Goal: Task Accomplishment & Management: Manage account settings

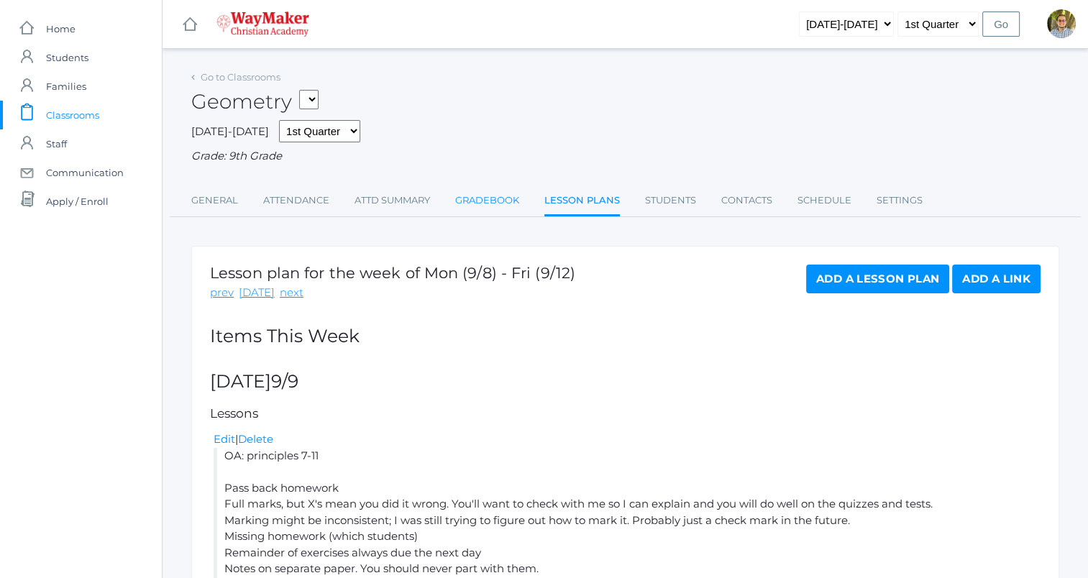
click at [470, 213] on link "Gradebook" at bounding box center [487, 200] width 64 height 29
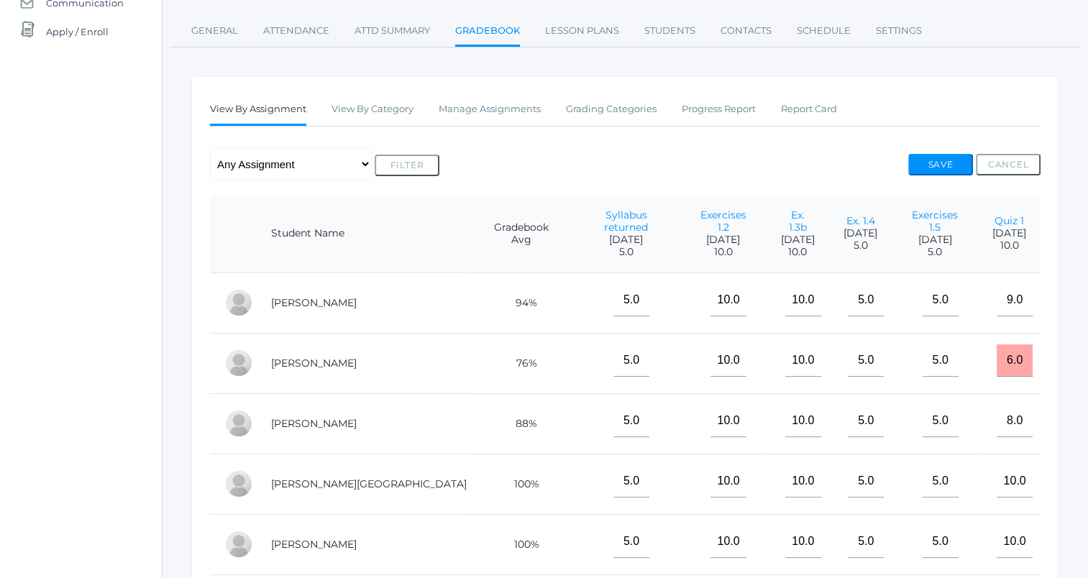
scroll to position [162, 0]
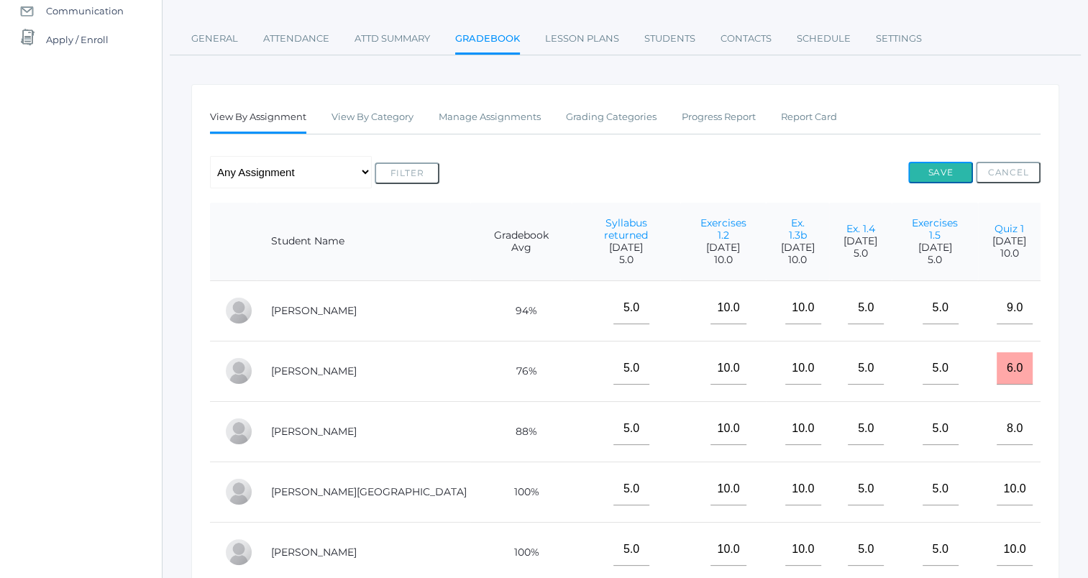
click at [950, 170] on button "Save" at bounding box center [941, 173] width 65 height 22
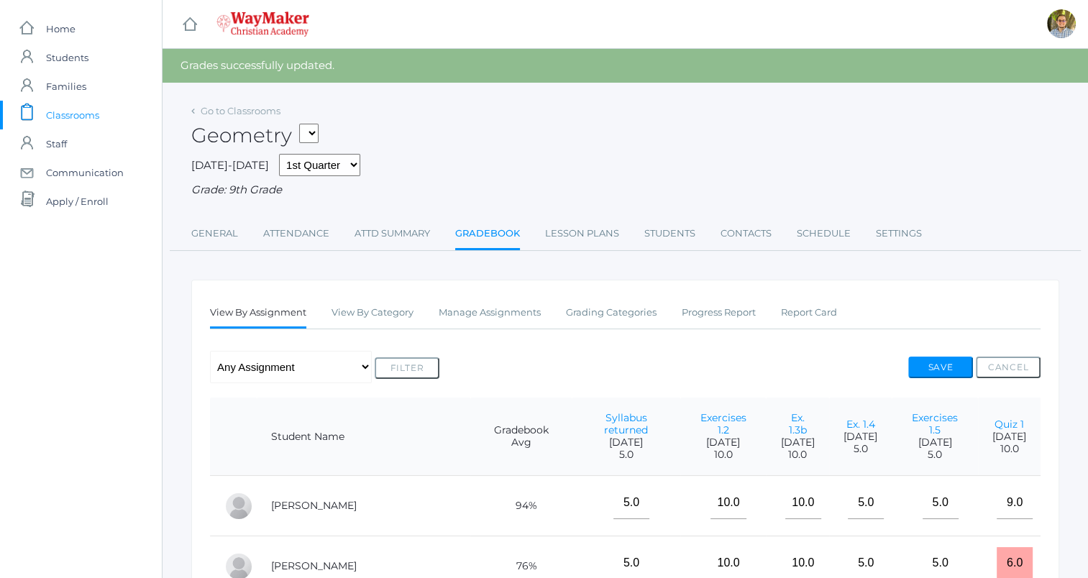
click at [72, 109] on span "Classrooms" at bounding box center [72, 115] width 53 height 29
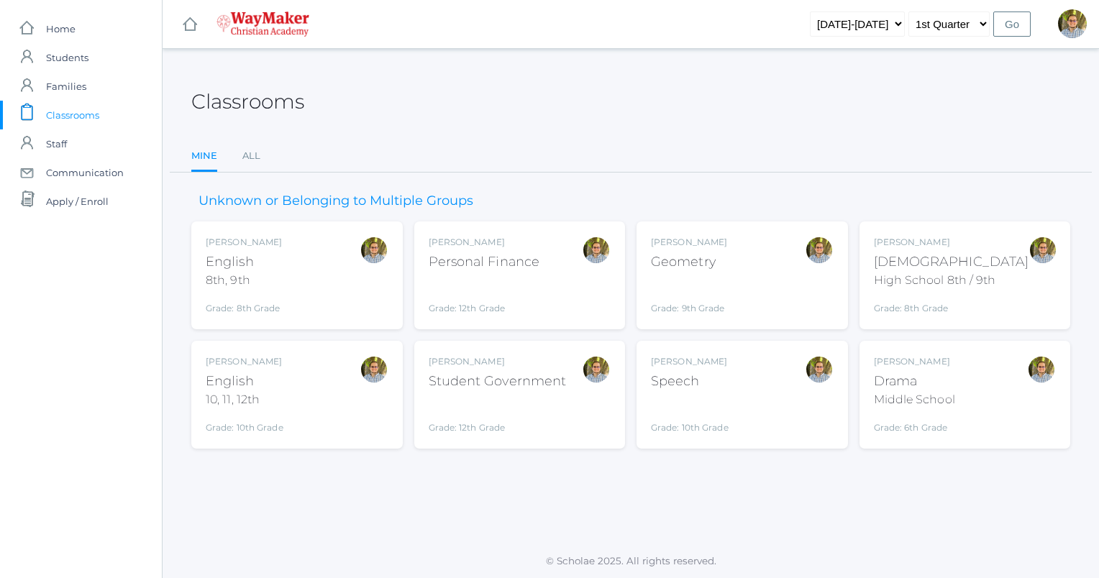
click at [319, 267] on div "Kylen Braileanu English 8th, 9th Grade: 8th Grade 08ENGLISH" at bounding box center [297, 275] width 183 height 79
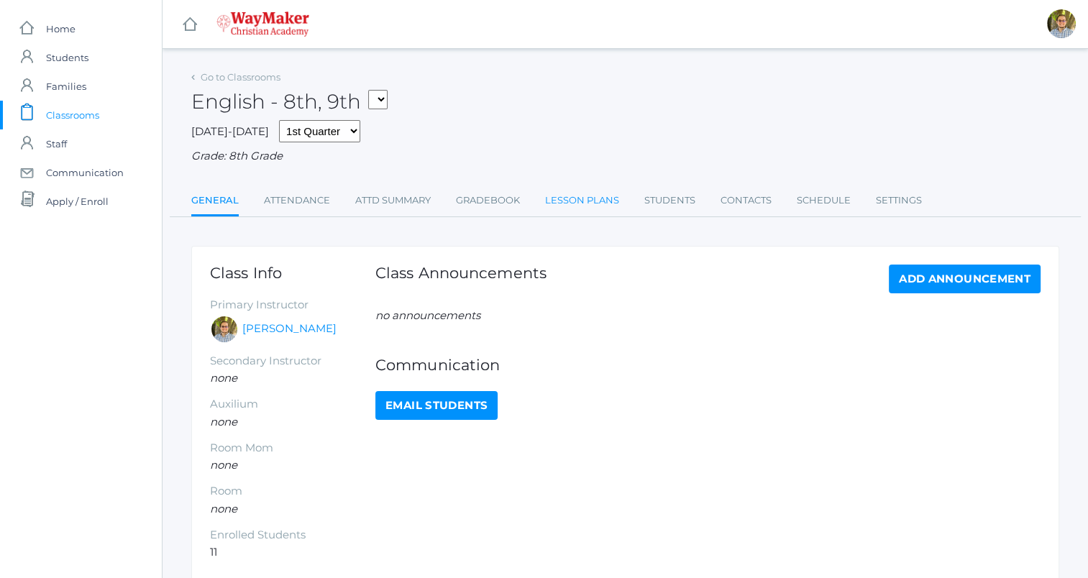
click at [563, 203] on link "Lesson Plans" at bounding box center [582, 200] width 74 height 29
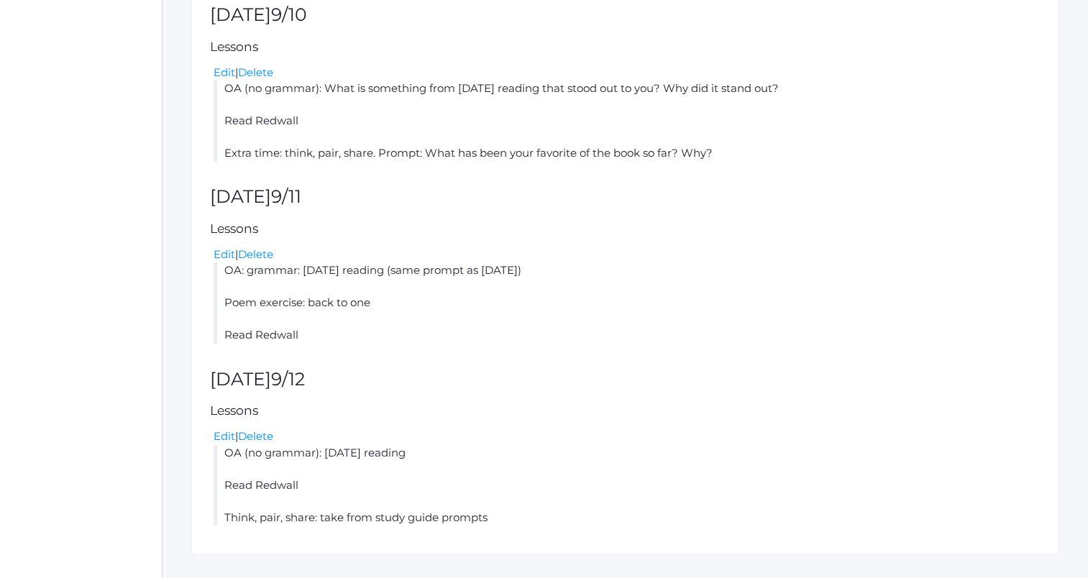
scroll to position [709, 0]
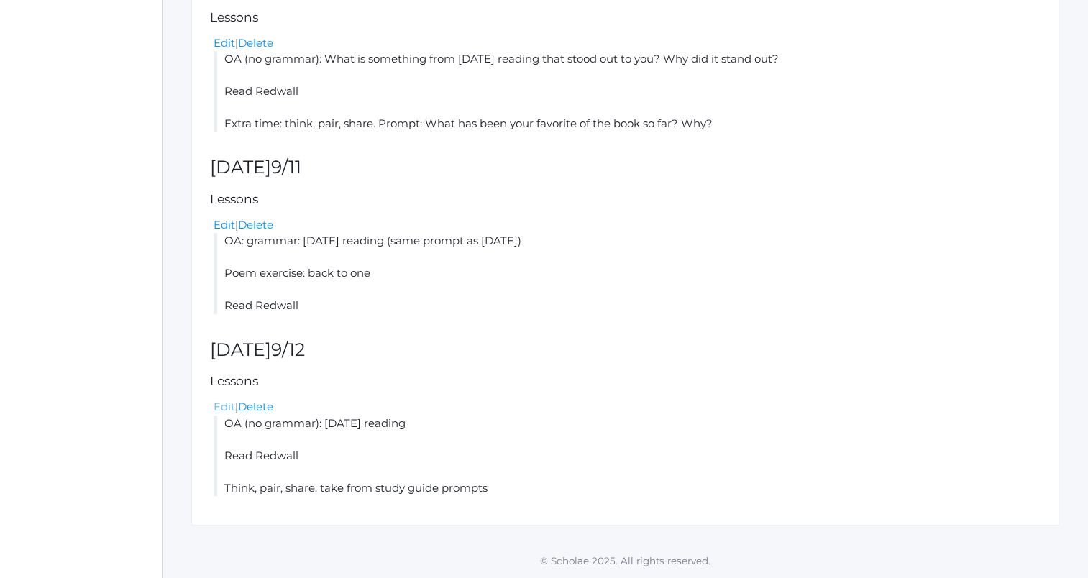
click at [225, 411] on link "Edit" at bounding box center [225, 407] width 22 height 14
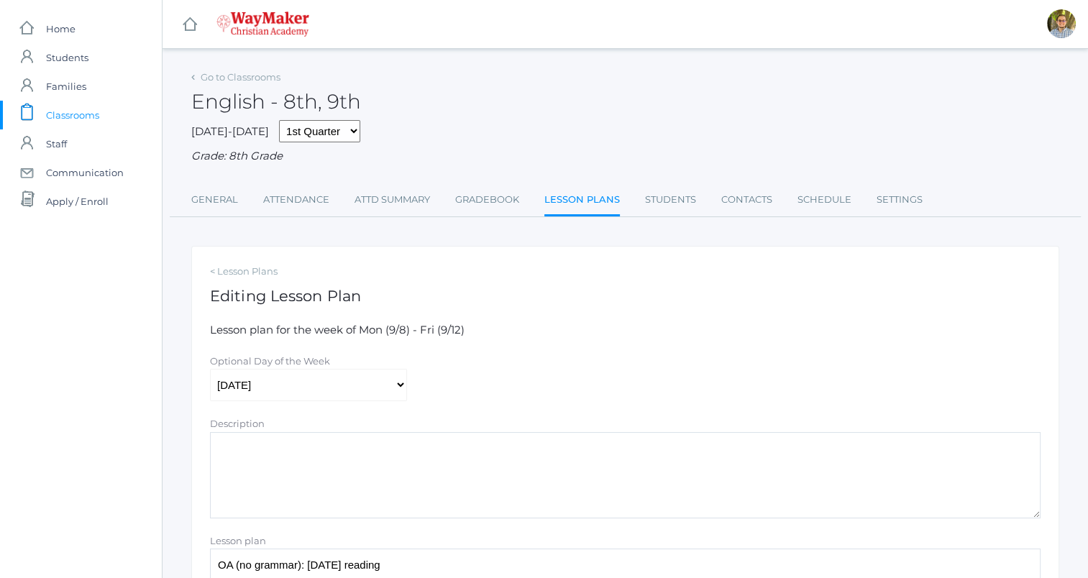
scroll to position [235, 0]
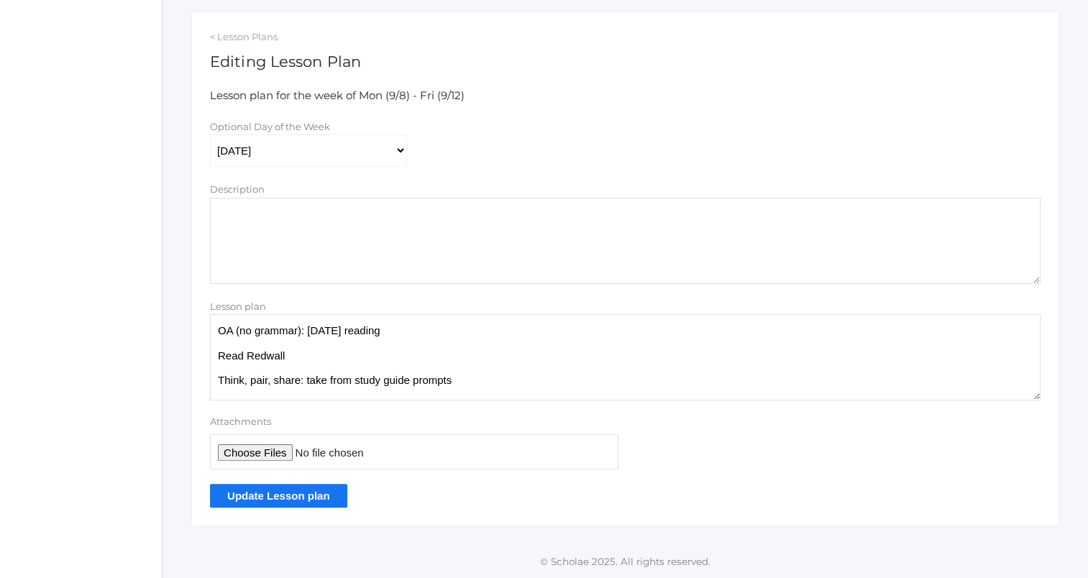
click at [431, 333] on textarea "OA (no grammar): yesterday's reading Read Redwall Think, pair, share: take from…" at bounding box center [625, 357] width 831 height 86
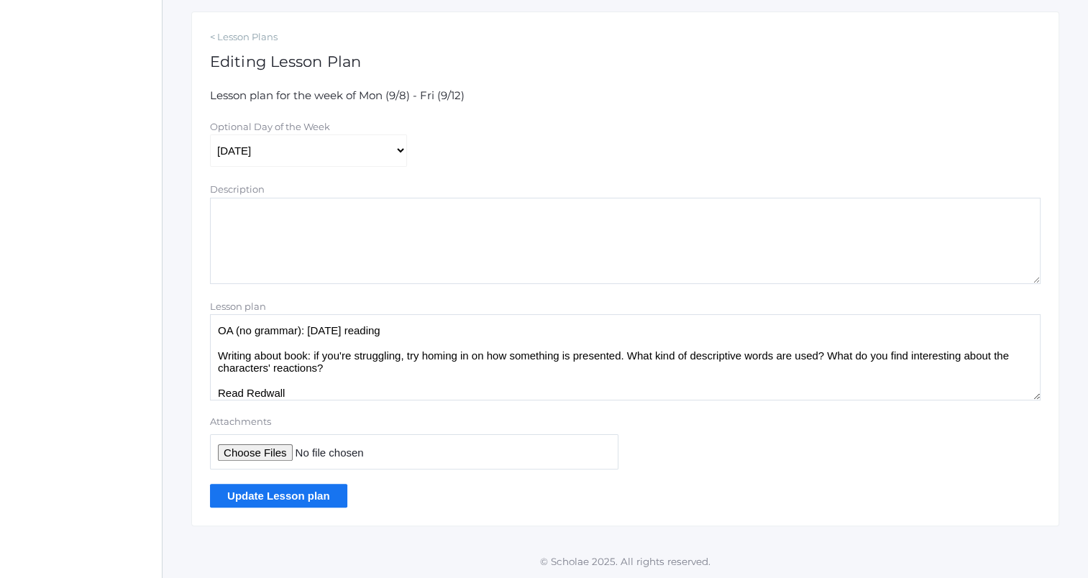
drag, startPoint x: 216, startPoint y: 355, endPoint x: 381, endPoint y: 378, distance: 167.0
click at [381, 378] on textarea "OA (no grammar): yesterday's reading Read Redwall Think, pair, share: take from…" at bounding box center [625, 357] width 831 height 86
type textarea "OA (no grammar): yesterday's reading Writing about book: if you're struggling, …"
click at [308, 488] on input "Update Lesson plan" at bounding box center [278, 496] width 137 height 24
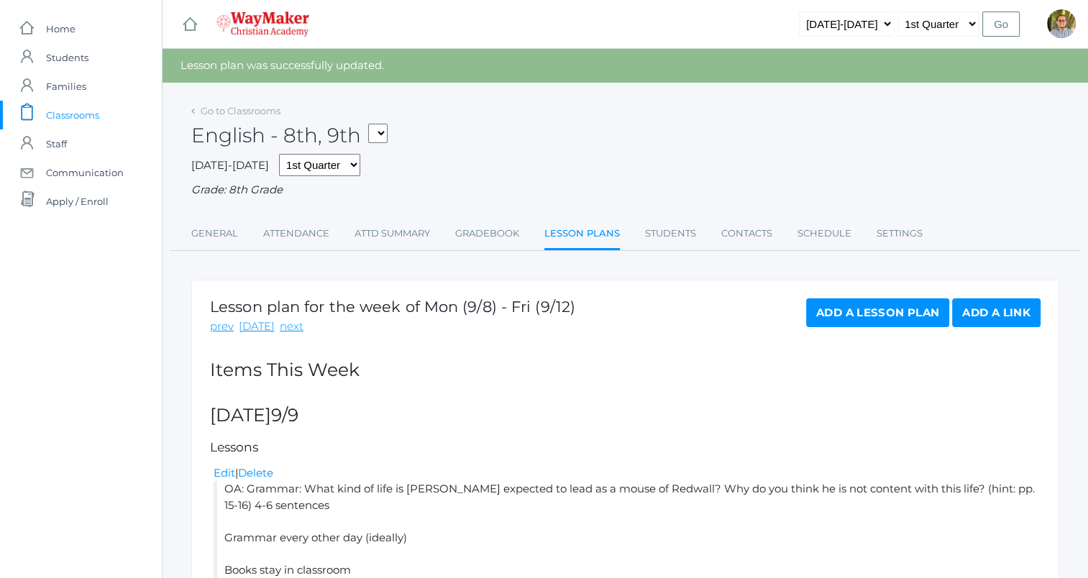
click at [75, 106] on span "Classrooms" at bounding box center [72, 115] width 53 height 29
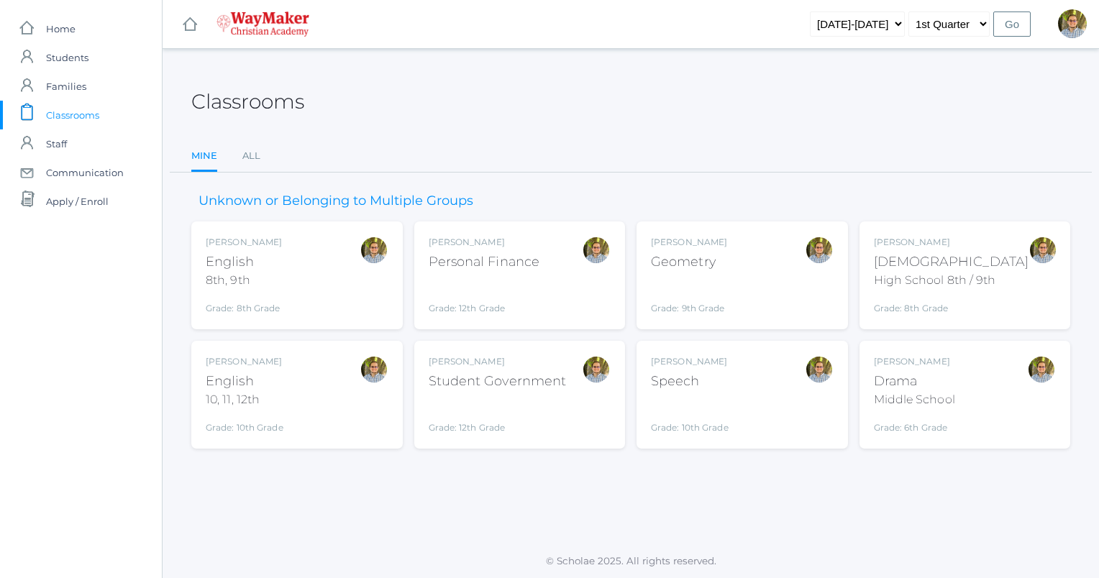
click at [322, 396] on div "Kylen Braileanu English 10, 11, 12th Grade: 10th Grade HSENGLISH" at bounding box center [297, 394] width 183 height 79
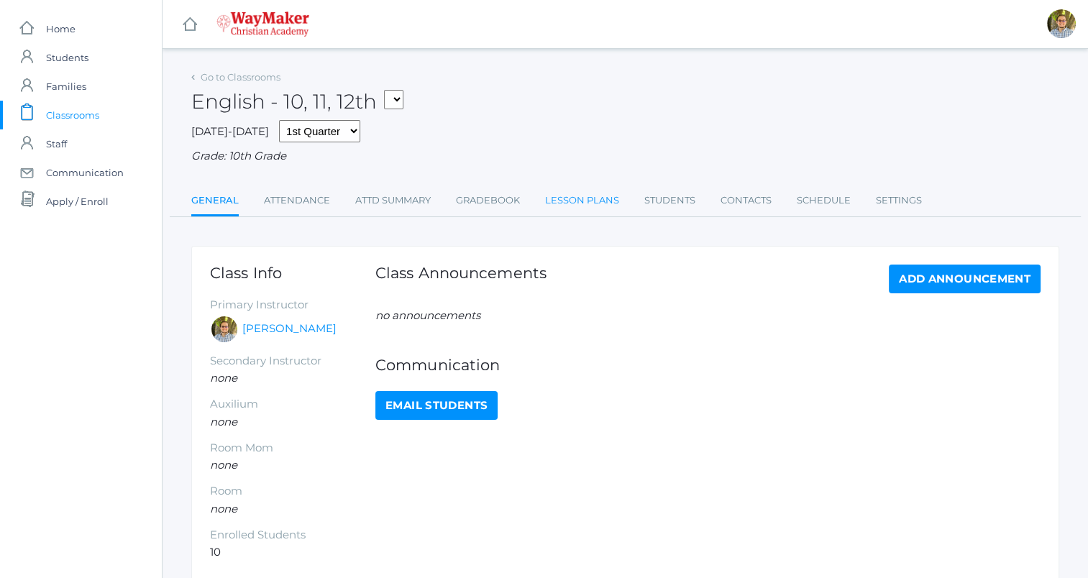
click at [573, 191] on link "Lesson Plans" at bounding box center [582, 200] width 74 height 29
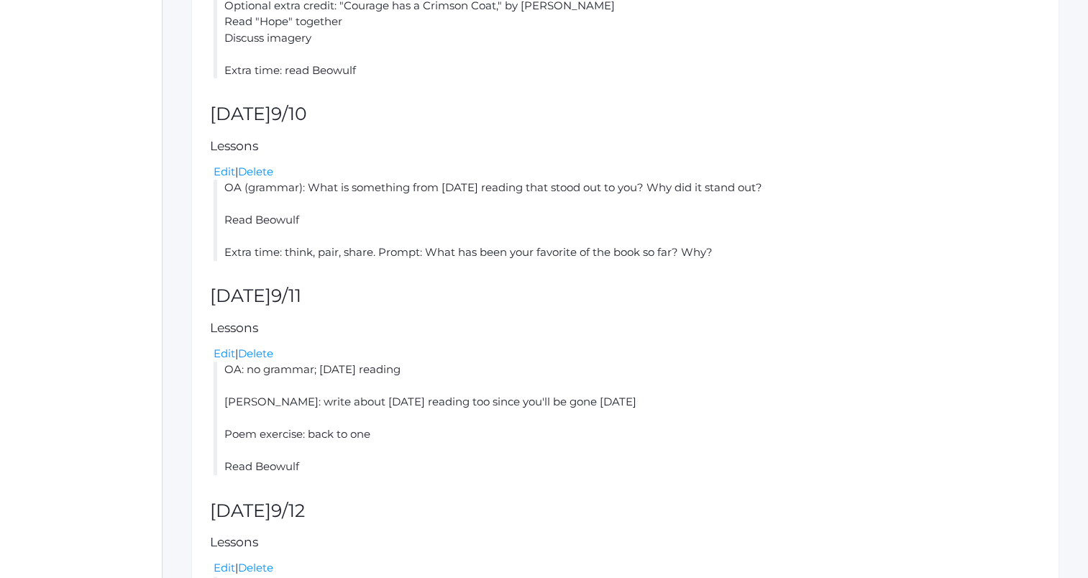
scroll to position [773, 0]
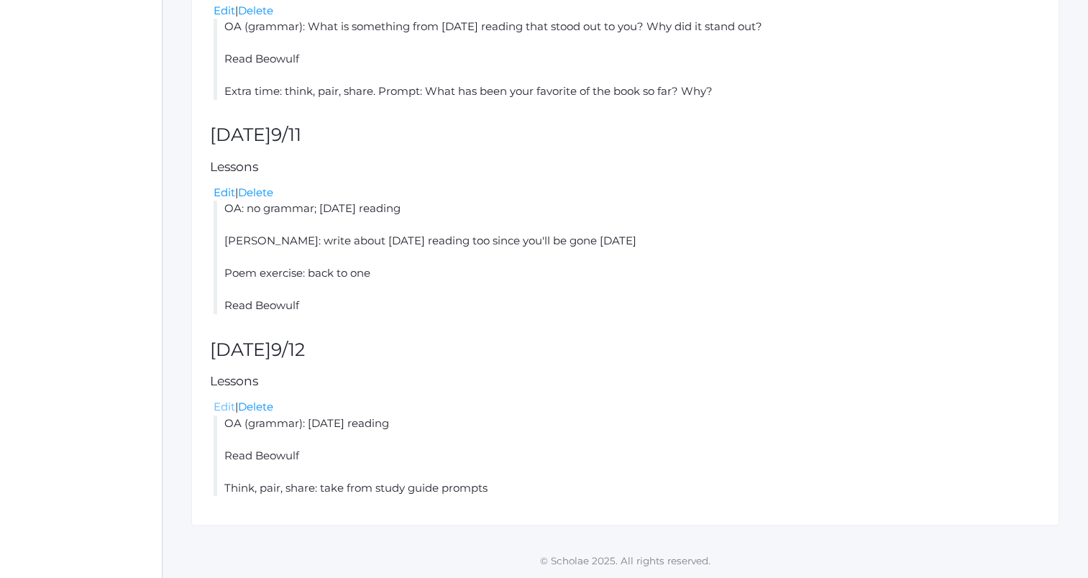
click at [228, 405] on link "Edit" at bounding box center [225, 407] width 22 height 14
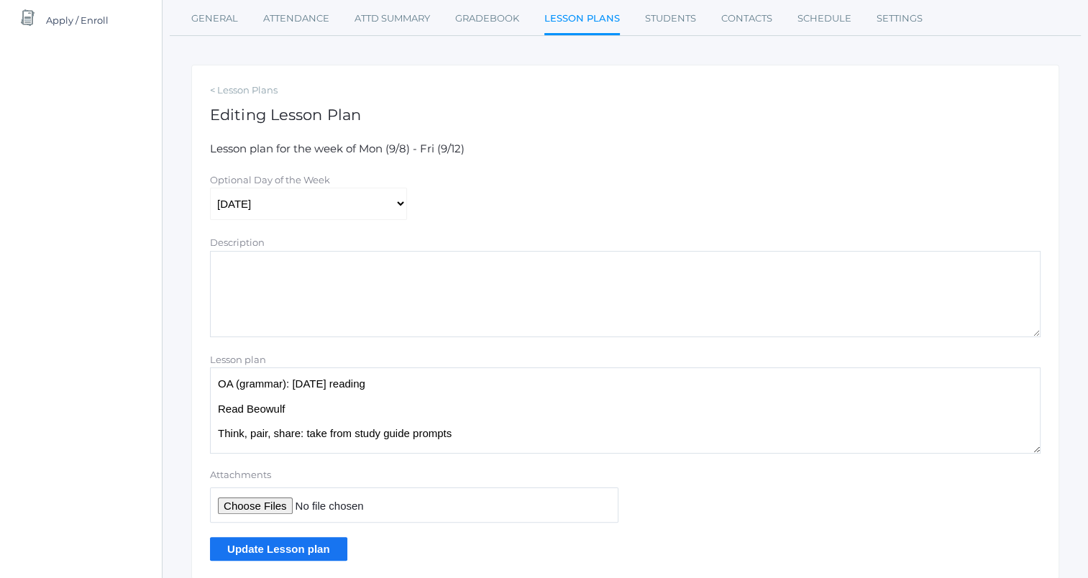
scroll to position [235, 0]
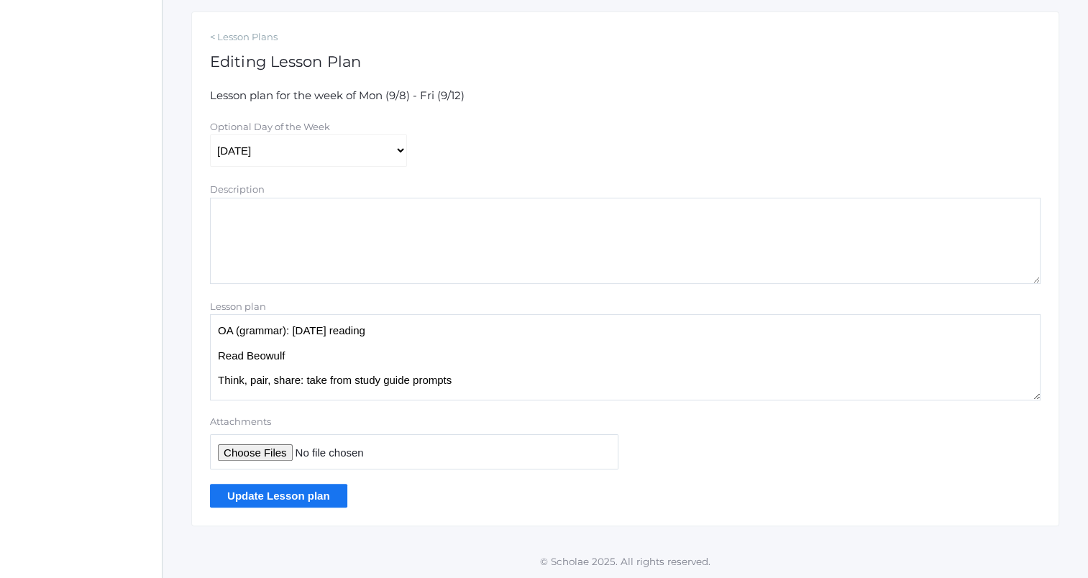
click at [450, 331] on textarea "OA (grammar): yesterday's reading Read Beowulf Think, pair, share: take from st…" at bounding box center [625, 357] width 831 height 86
paste textarea "Writing about book: if you're struggling, try homing in on how something is pre…"
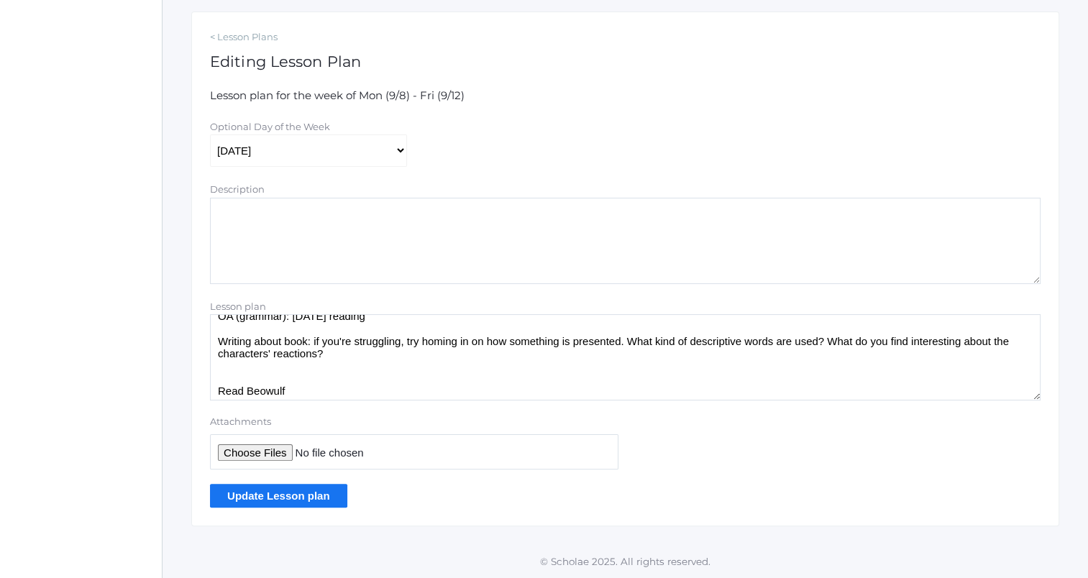
scroll to position [11, 0]
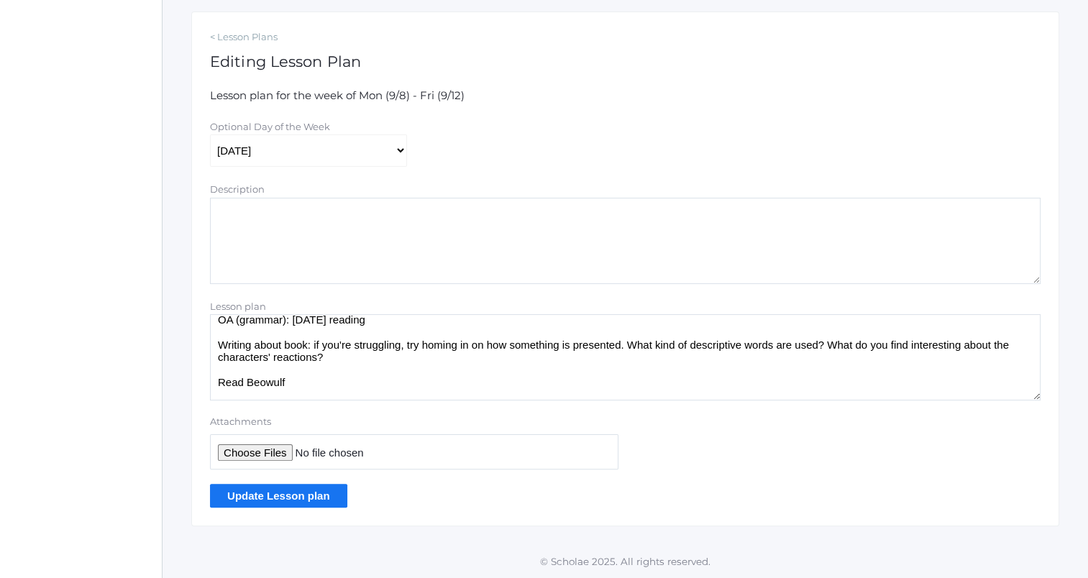
type textarea "OA (grammar): yesterday's reading Writing about book: if you're struggling, try…"
click at [293, 502] on input "Update Lesson plan" at bounding box center [278, 496] width 137 height 24
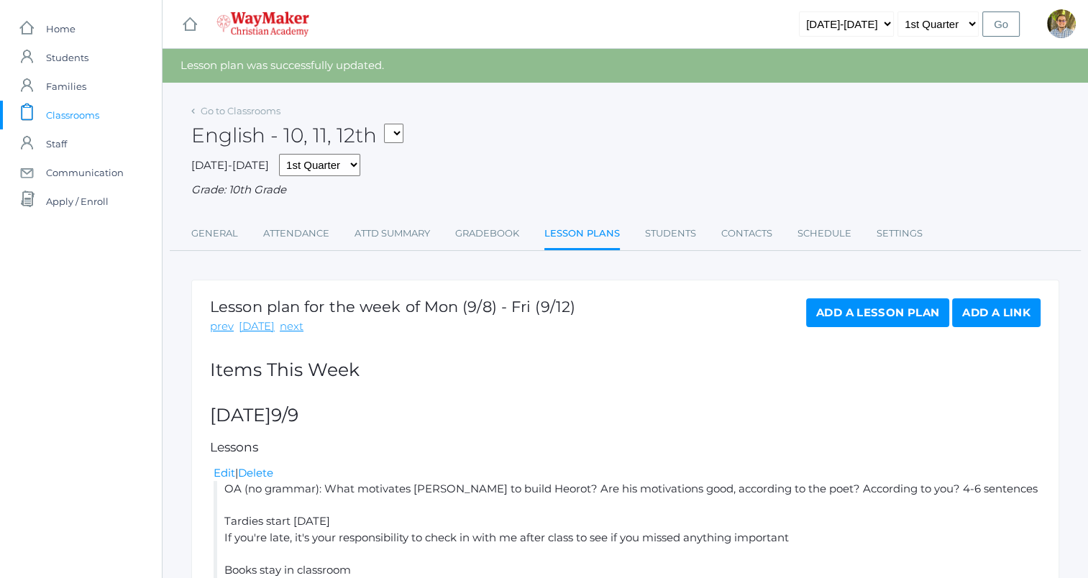
click at [80, 116] on span "Classrooms" at bounding box center [72, 115] width 53 height 29
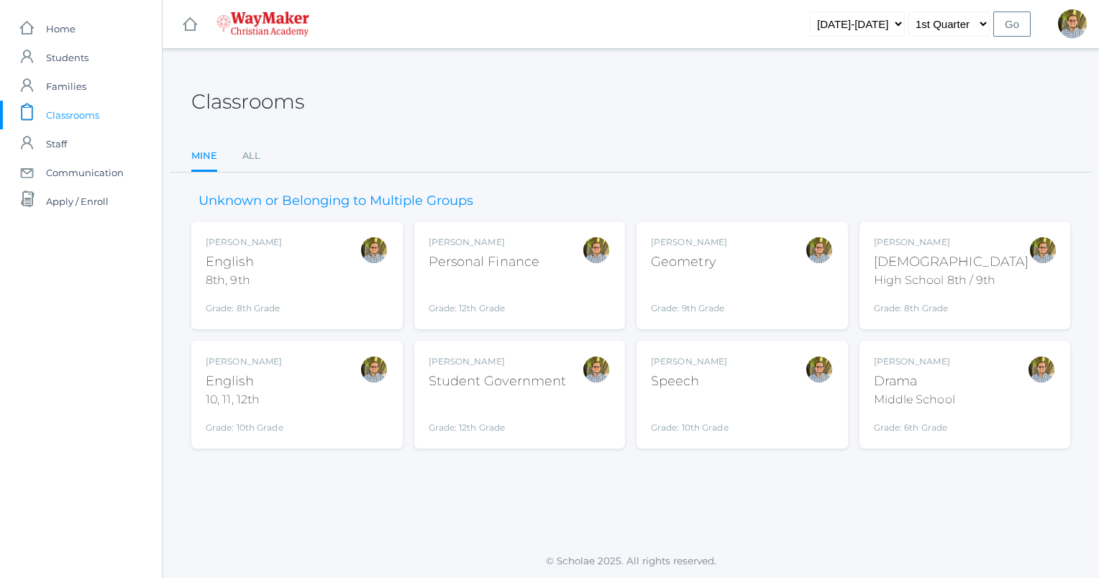
click at [754, 263] on div "Kylen Braileanu Geometry Grade: 9th Grade GEOM" at bounding box center [742, 275] width 183 height 79
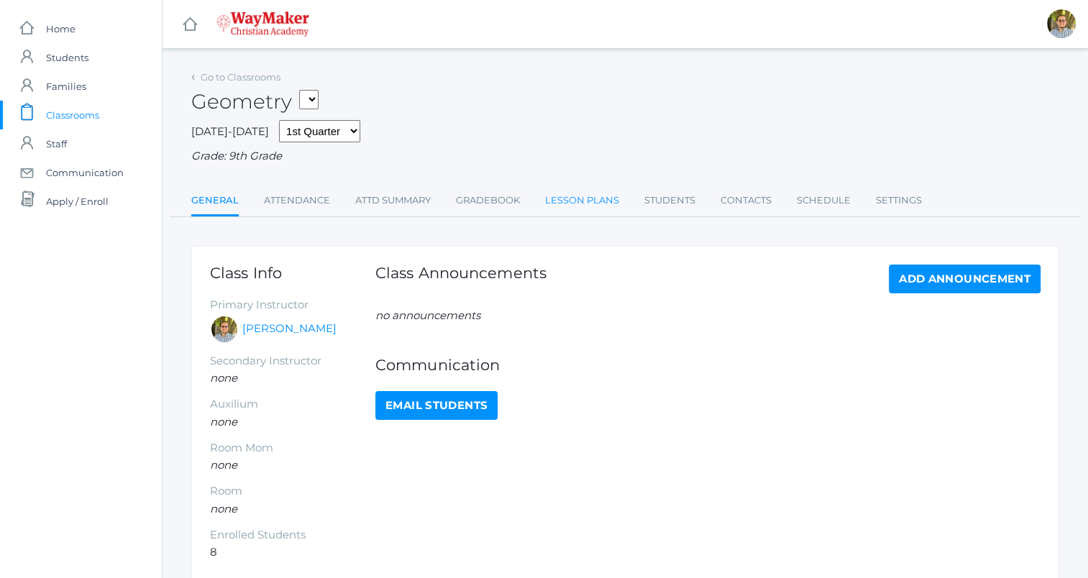
click at [575, 207] on link "Lesson Plans" at bounding box center [582, 200] width 74 height 29
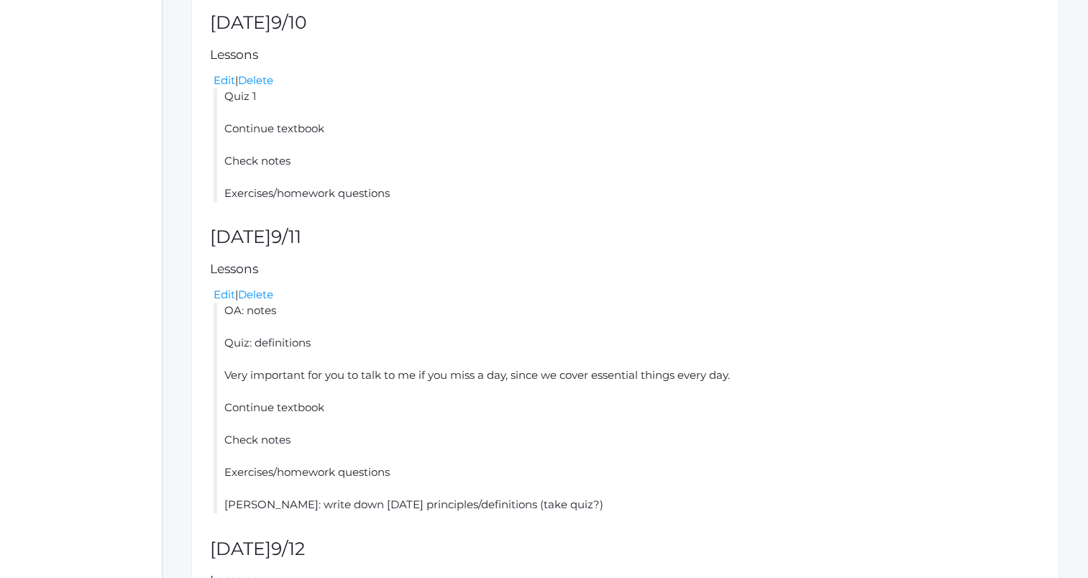
scroll to position [1000, 0]
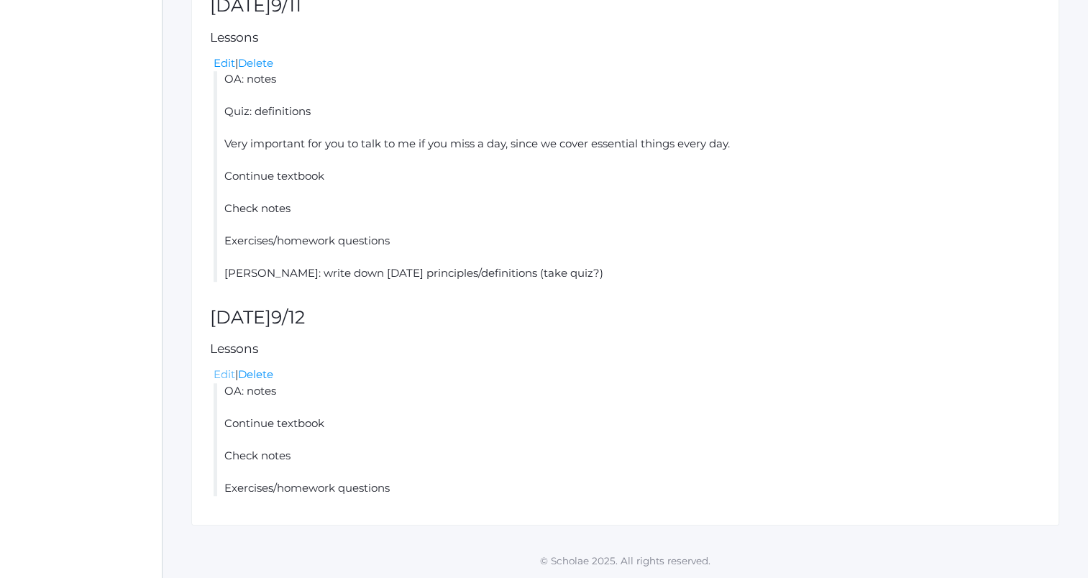
click at [227, 375] on link "Edit" at bounding box center [225, 375] width 22 height 14
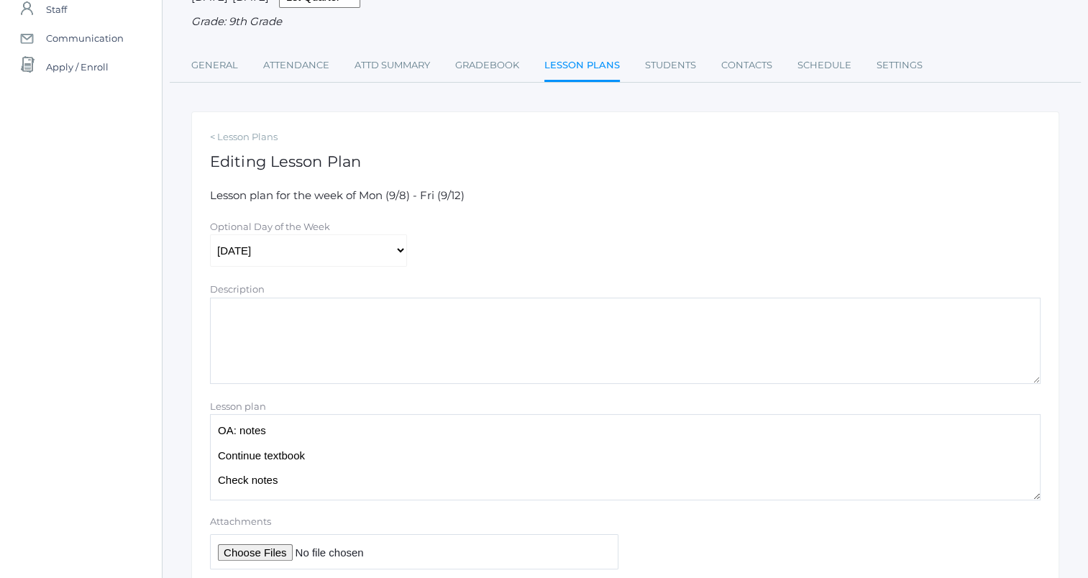
scroll to position [235, 0]
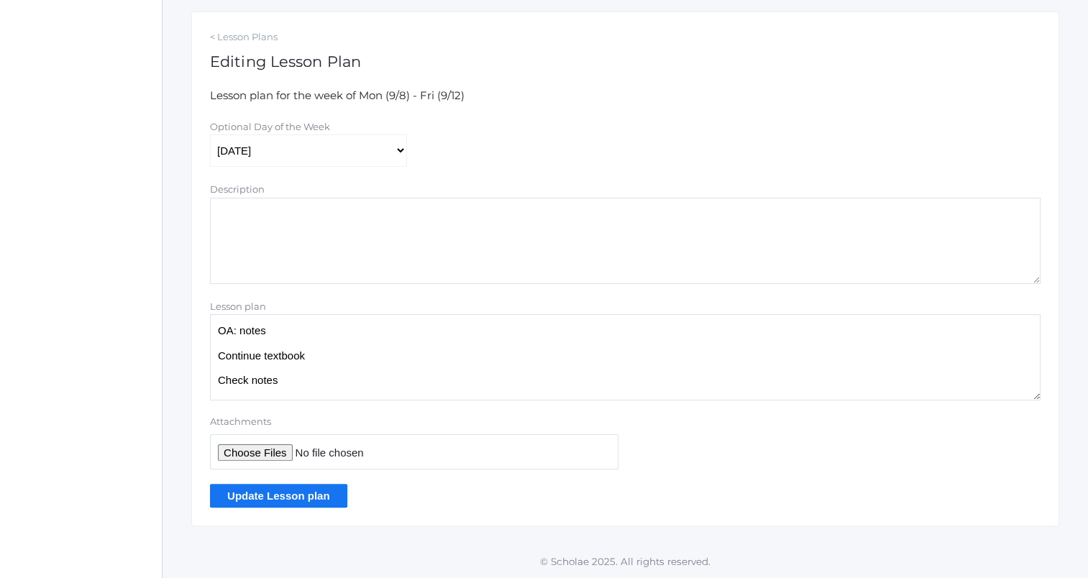
click at [358, 326] on textarea "OA: notes Continue textbook Check notes Exercises/homework questions" at bounding box center [625, 357] width 831 height 86
click at [314, 325] on textarea "OA: notes Continue textbook Check notes Exercises/homework questions" at bounding box center [625, 357] width 831 height 86
type textarea "OA: Definitions (pp. 18-19): Median of a triangle Altitude of a triangle Inform…"
click at [329, 498] on input "Update Lesson plan" at bounding box center [278, 496] width 137 height 24
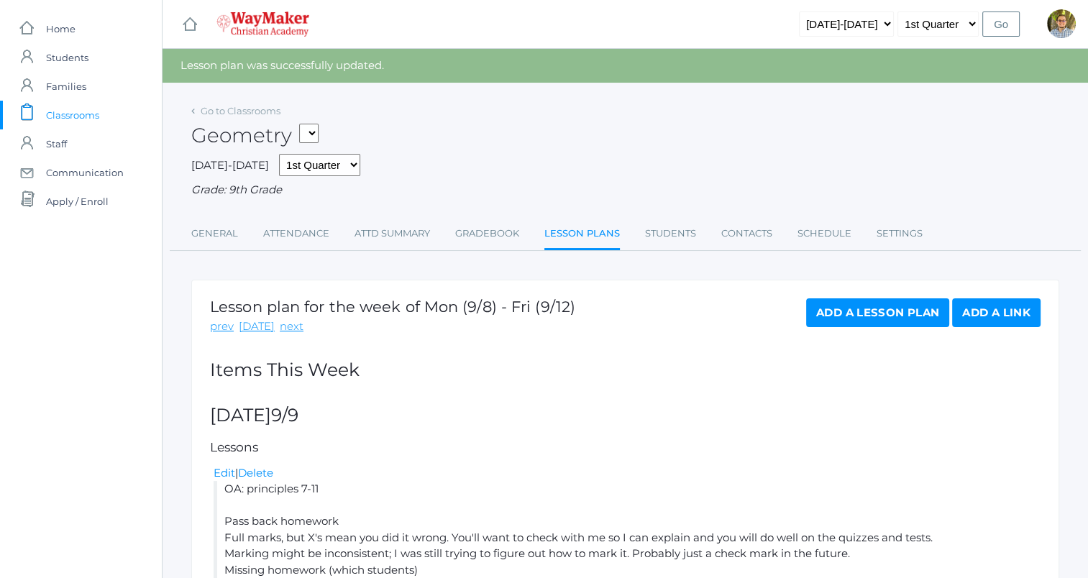
click at [106, 114] on link "icons/clipboard/plain Created with Sketch. Classrooms" at bounding box center [81, 115] width 162 height 29
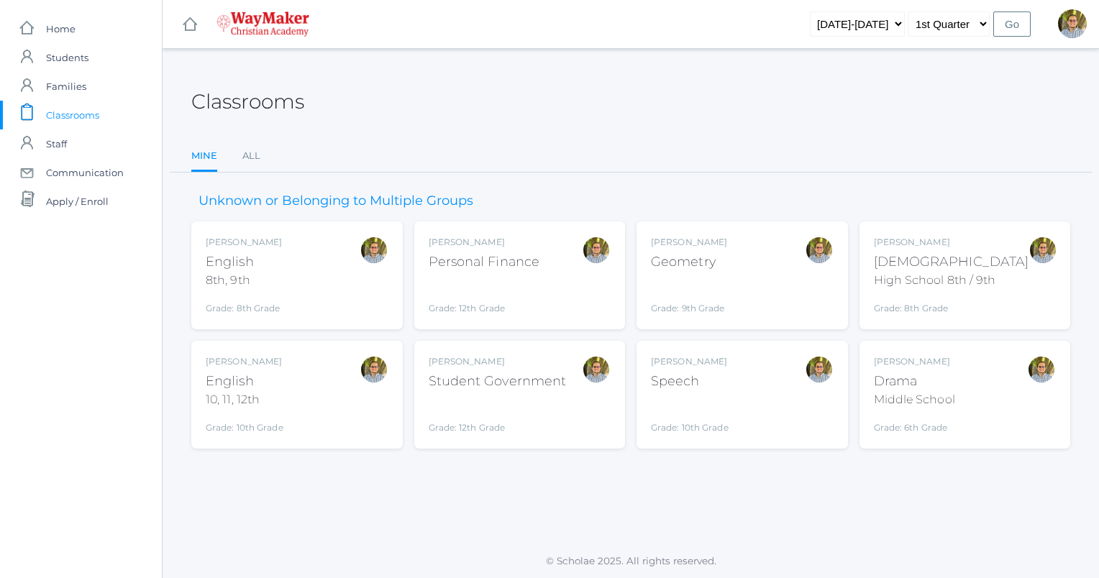
click at [355, 276] on div "[PERSON_NAME] [DEMOGRAPHIC_DATA] 8th, 9th Grade: 8th Grade 08ENGLISH" at bounding box center [297, 275] width 183 height 79
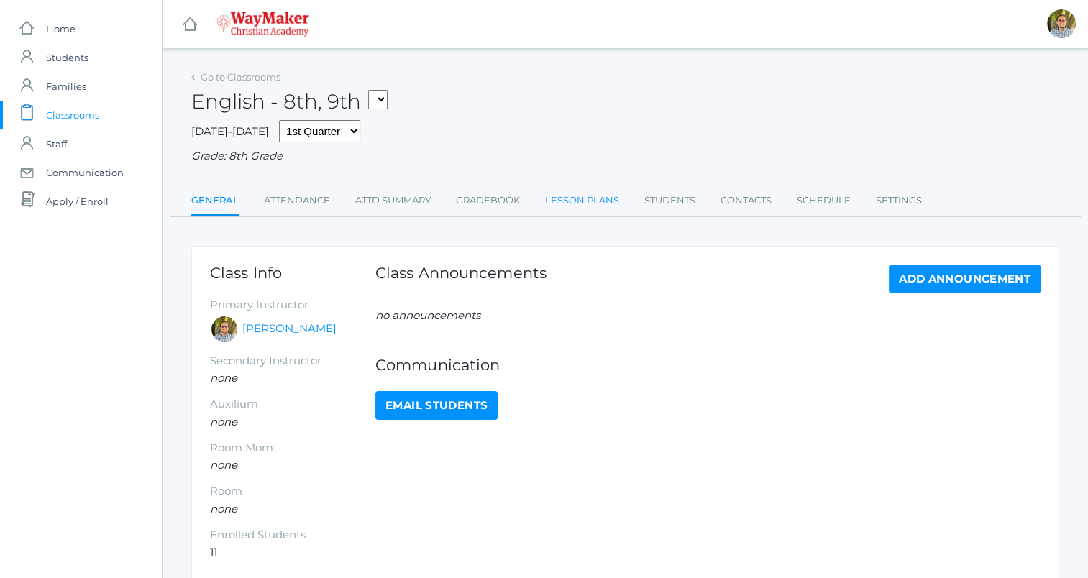
click at [575, 201] on link "Lesson Plans" at bounding box center [582, 200] width 74 height 29
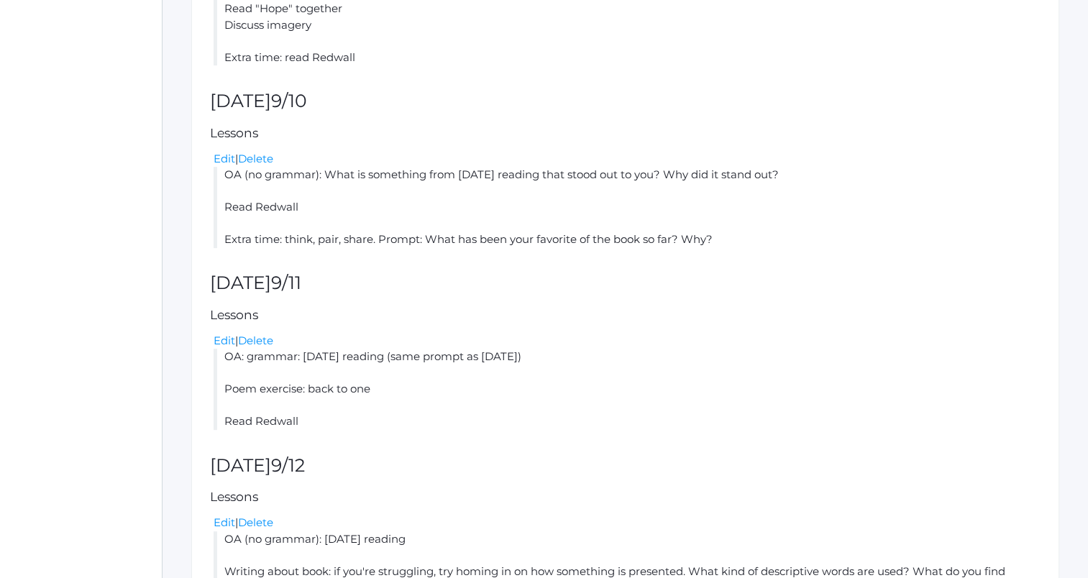
scroll to position [757, 0]
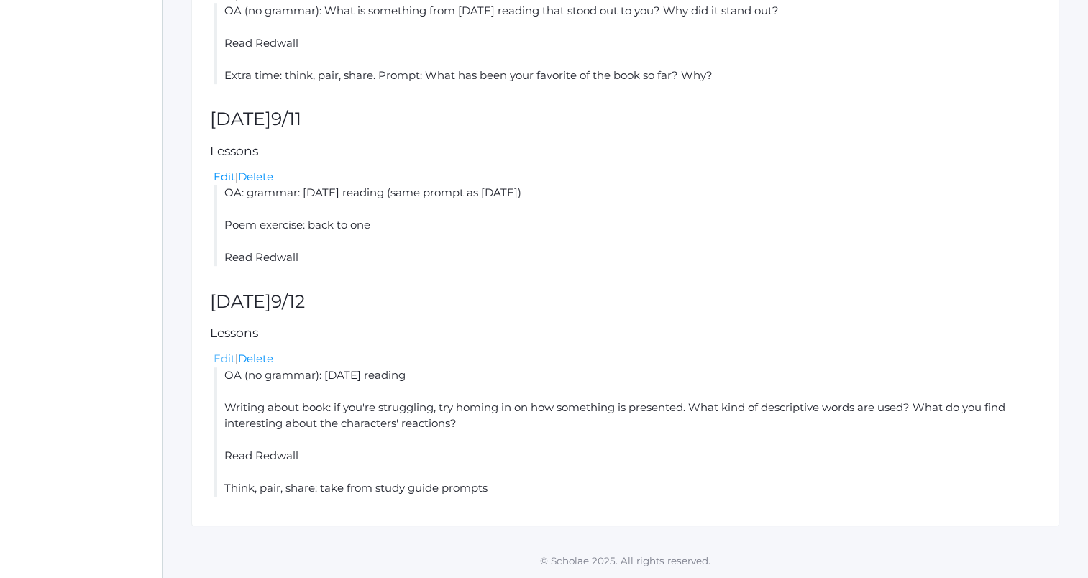
click at [230, 358] on link "Edit" at bounding box center [225, 359] width 22 height 14
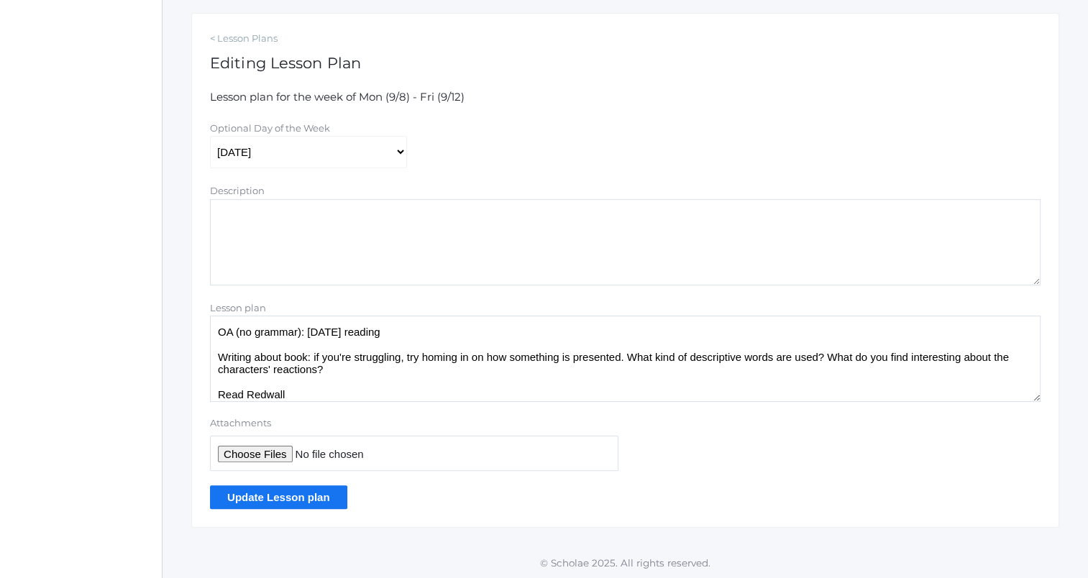
scroll to position [235, 0]
click at [402, 298] on form "Lesson plan for the week of Mon (9/8) - Fri (9/12) Optional Day of the Week Mon…" at bounding box center [625, 298] width 831 height 420
click at [421, 328] on textarea "OA (no grammar): yesterday's reading Writing about book: if you're struggling, …" at bounding box center [625, 357] width 831 height 86
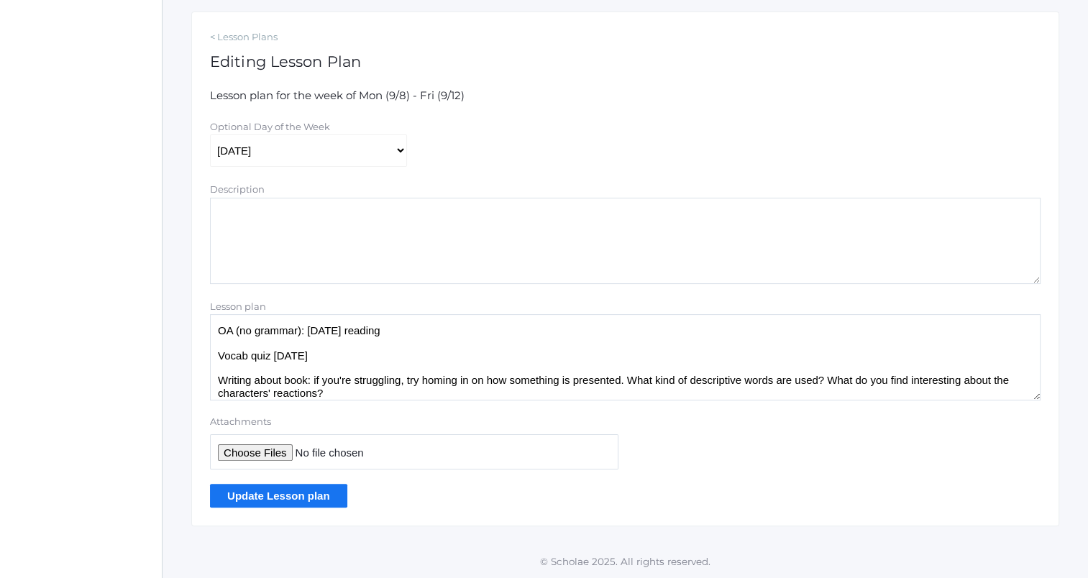
drag, startPoint x: 219, startPoint y: 357, endPoint x: 336, endPoint y: 357, distance: 116.5
click at [336, 357] on textarea "OA (no grammar): yesterday's reading Writing about book: if you're struggling, …" at bounding box center [625, 357] width 831 height 86
type textarea "OA (no grammar): yesterday's reading Vocab quiz next Friday Writing about book:…"
click at [335, 499] on input "Update Lesson plan" at bounding box center [278, 496] width 137 height 24
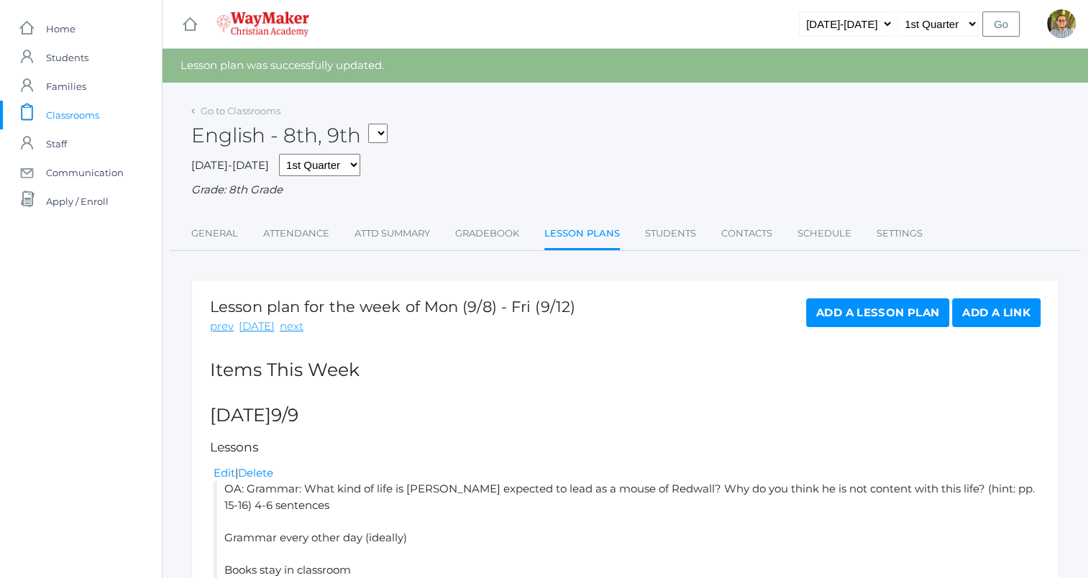
click at [72, 115] on span "Classrooms" at bounding box center [72, 115] width 53 height 29
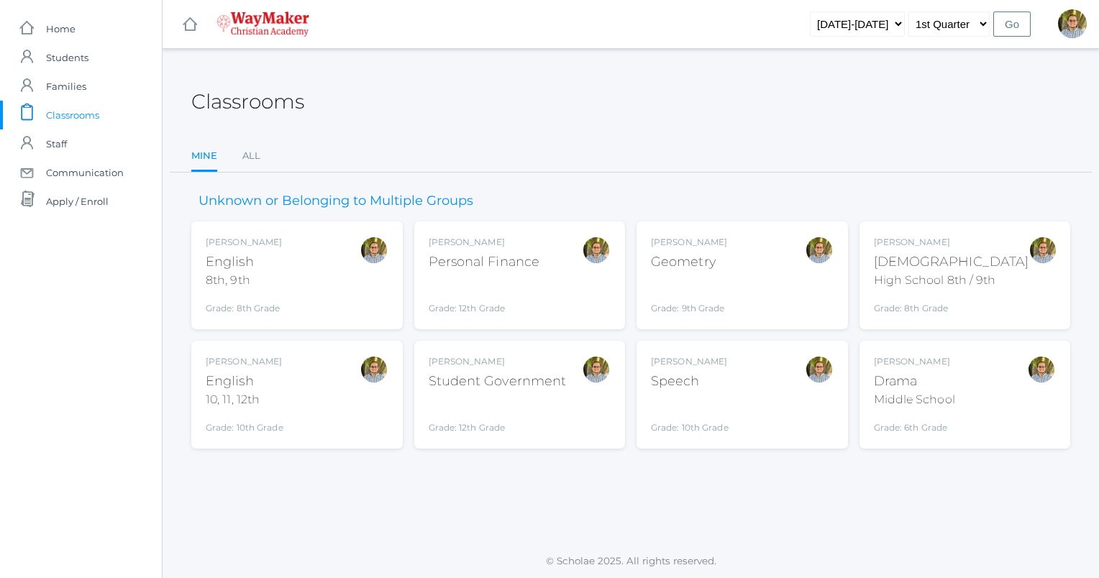
click at [312, 394] on div "[PERSON_NAME] English 10, 11, 12th Grade: 10th Grade HSENGLISH" at bounding box center [297, 394] width 183 height 79
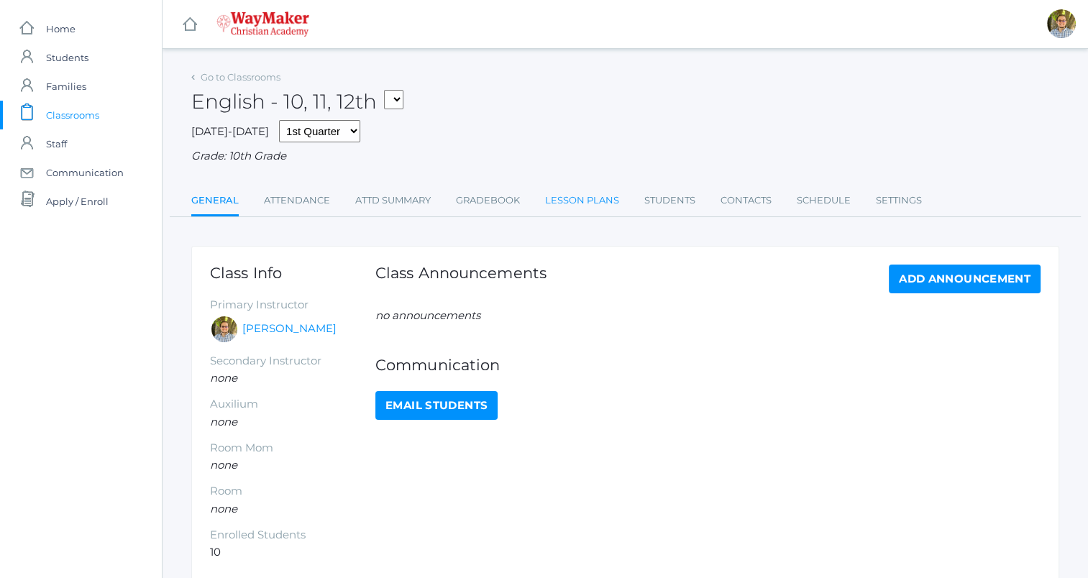
click at [595, 207] on link "Lesson Plans" at bounding box center [582, 200] width 74 height 29
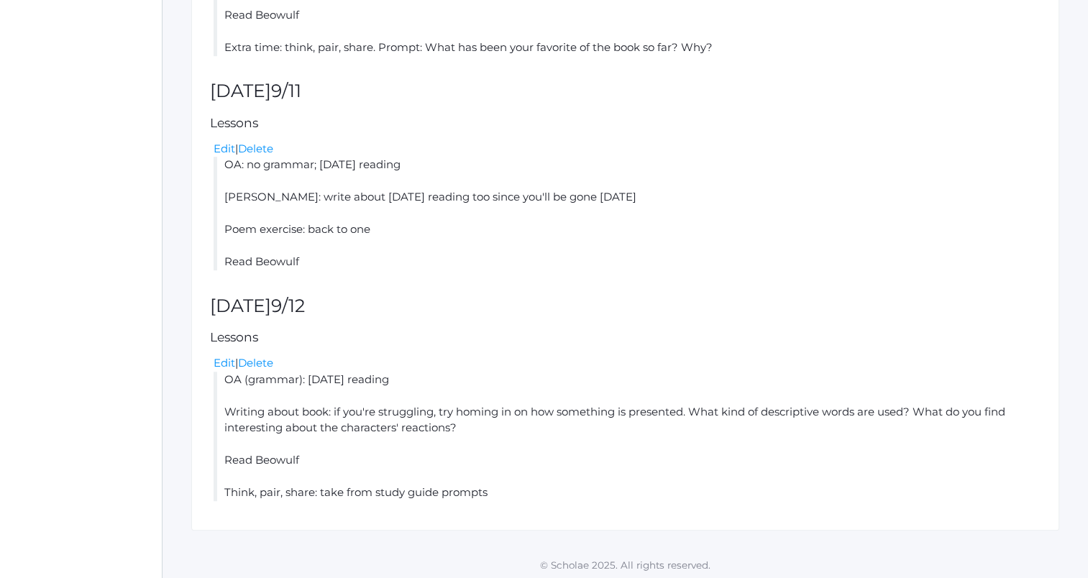
scroll to position [822, 0]
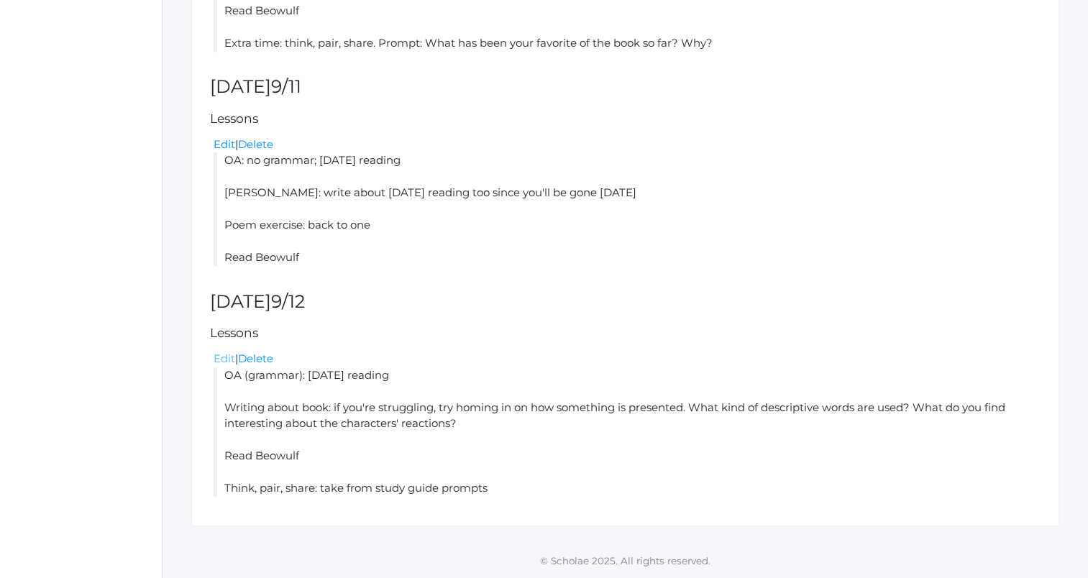
click at [223, 357] on link "Edit" at bounding box center [225, 359] width 22 height 14
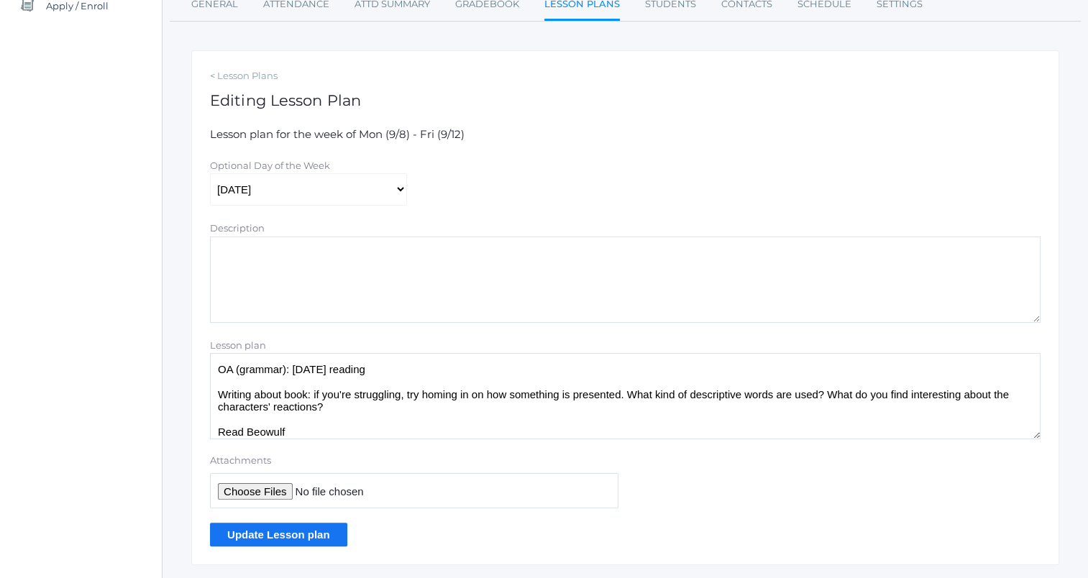
scroll to position [235, 0]
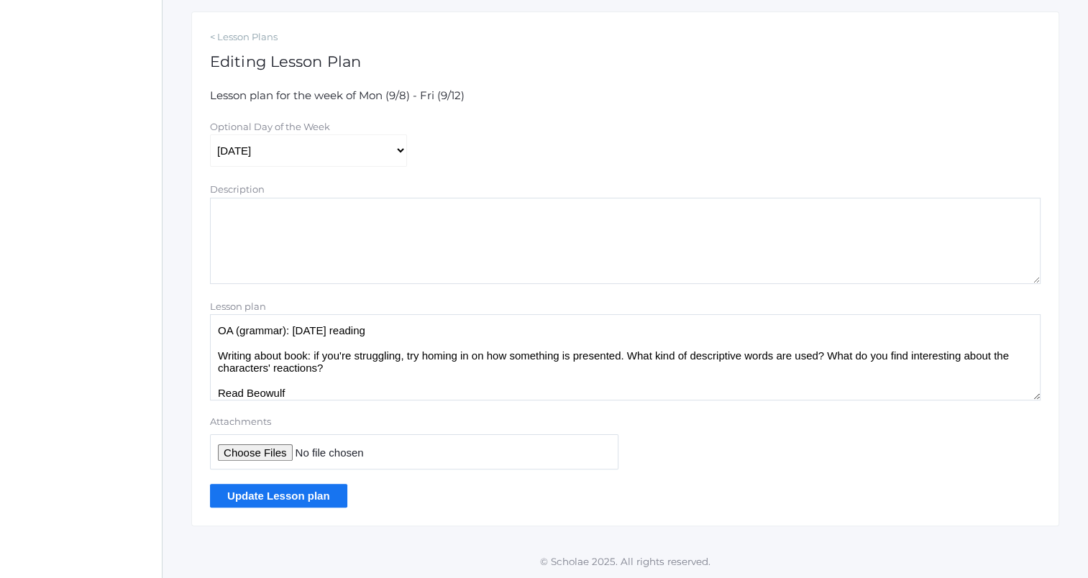
click at [427, 332] on textarea "OA (grammar): yesterday's reading Writing about book: if you're struggling, try…" at bounding box center [625, 357] width 831 height 86
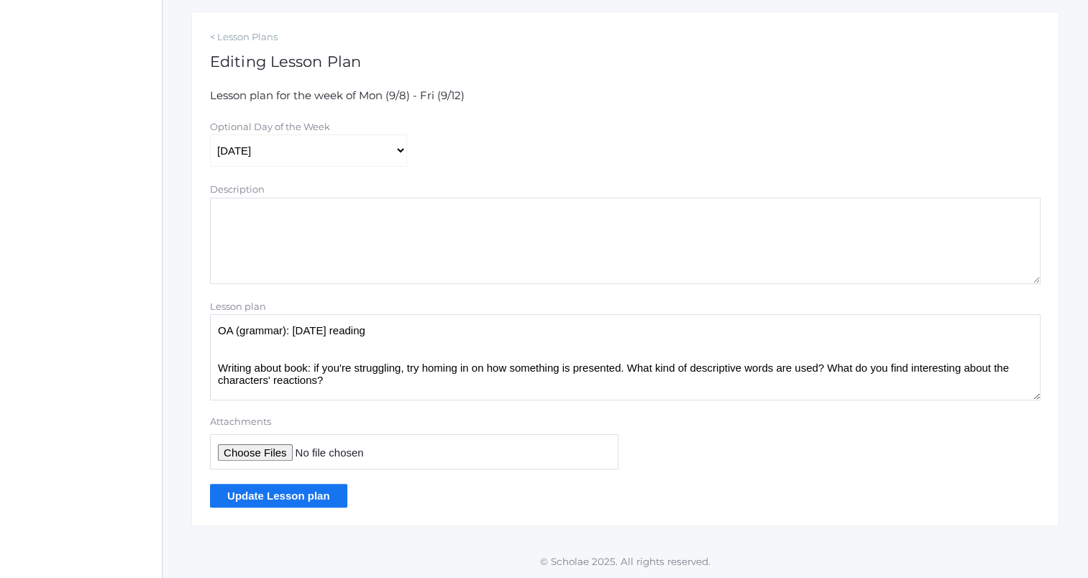
paste textarea "Vocab quiz [DATE]"
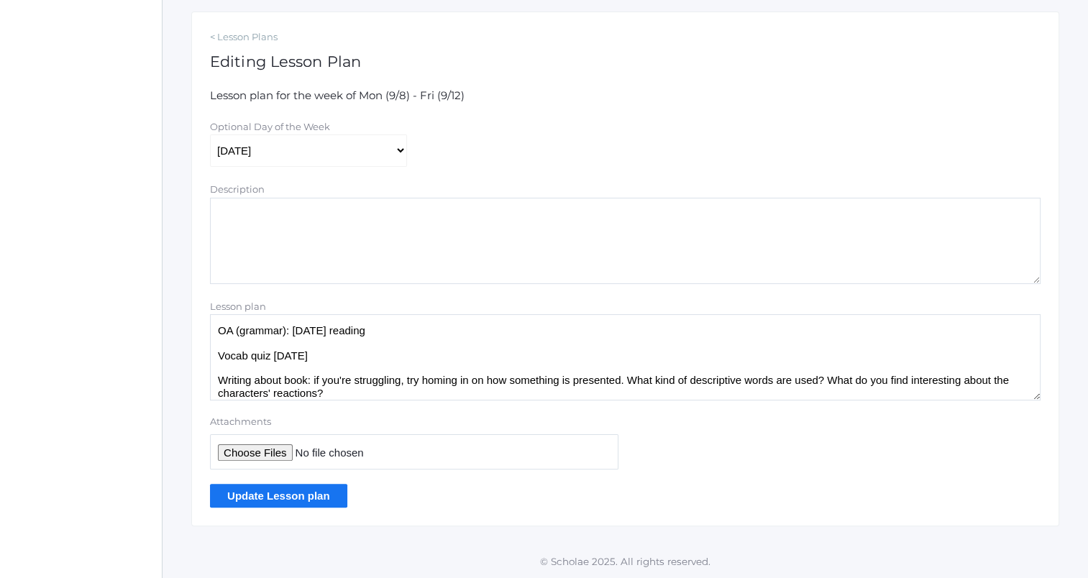
type textarea "OA (grammar): yesterday's reading Vocab quiz next Friday Writing about book: if…"
click at [318, 491] on input "Update Lesson plan" at bounding box center [278, 496] width 137 height 24
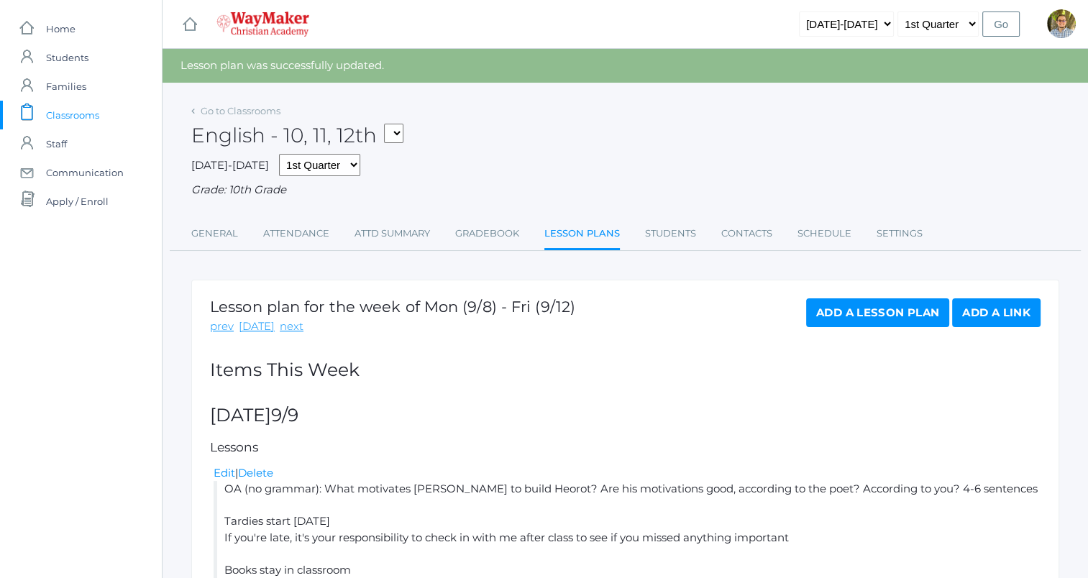
click at [68, 114] on span "Classrooms" at bounding box center [72, 115] width 53 height 29
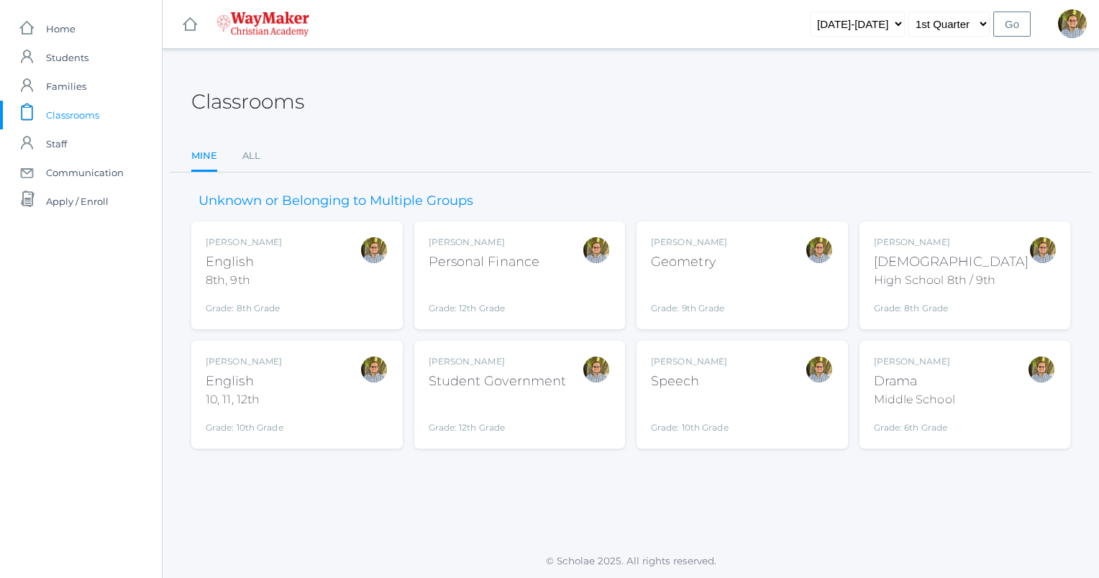
click at [750, 247] on div "Kylen Braileanu Geometry Grade: 9th Grade GEOM" at bounding box center [742, 275] width 183 height 79
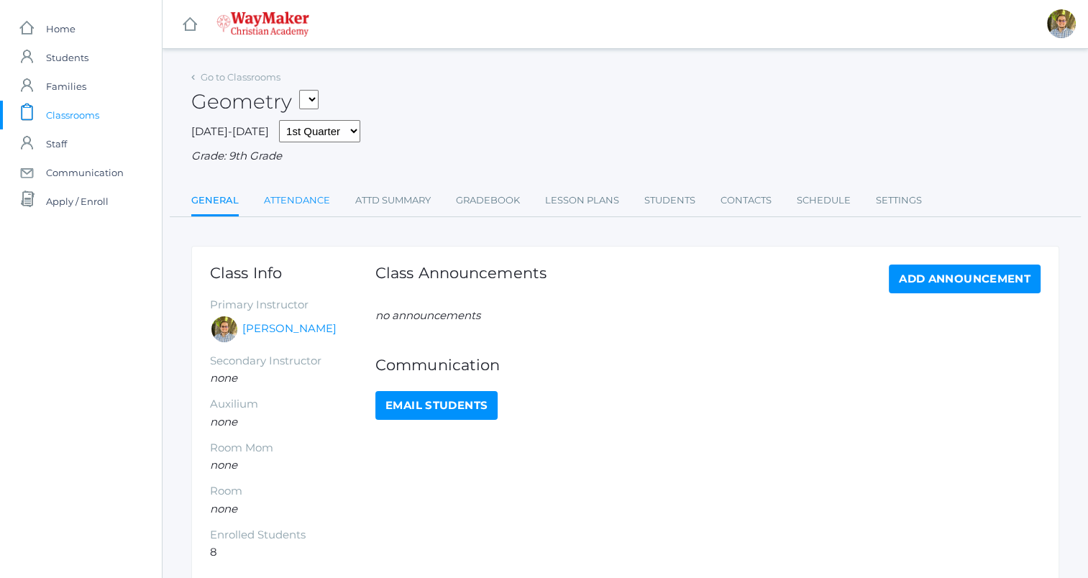
click at [291, 200] on link "Attendance" at bounding box center [297, 200] width 66 height 29
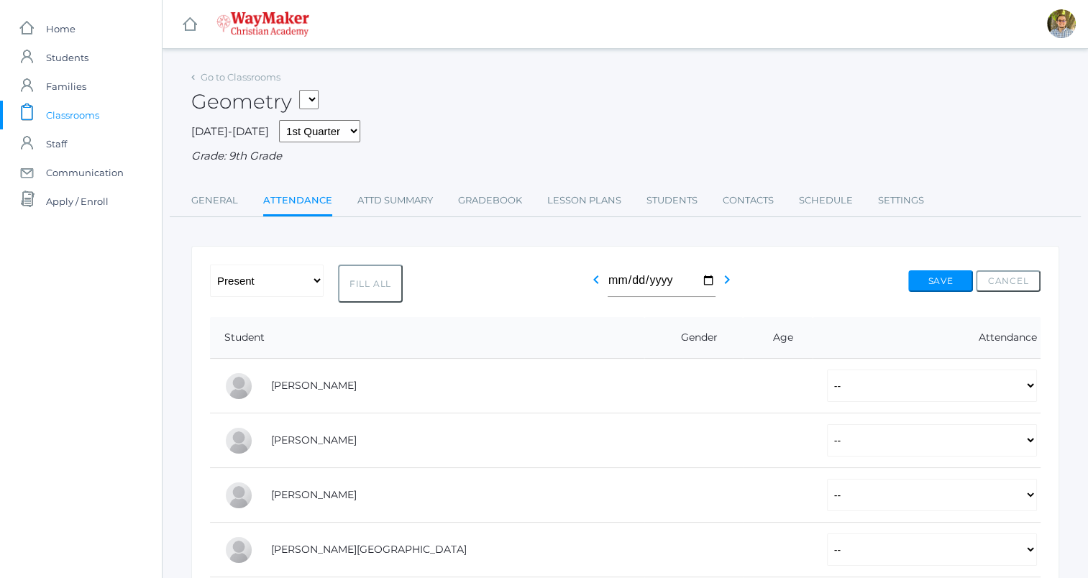
click at [379, 288] on button "Fill All" at bounding box center [370, 284] width 65 height 38
select select "P"
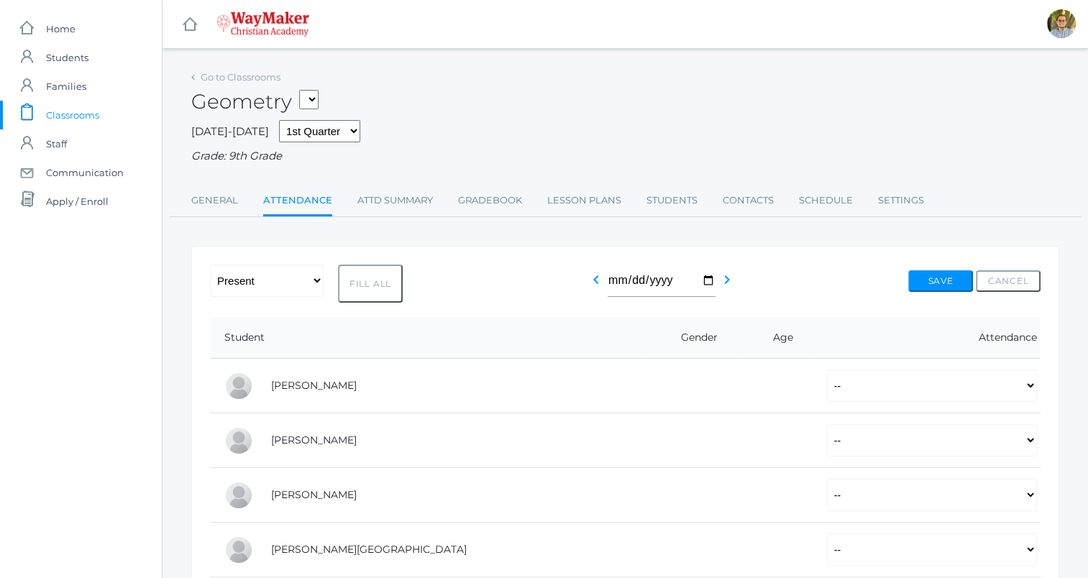
select select "P"
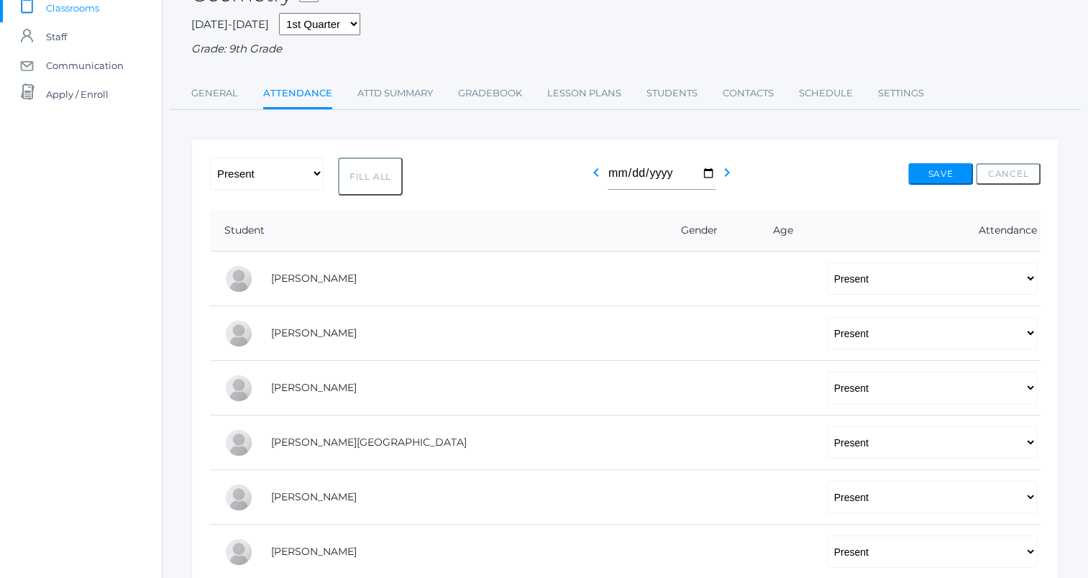
scroll to position [106, 0]
click at [941, 173] on button "Save" at bounding box center [941, 175] width 65 height 22
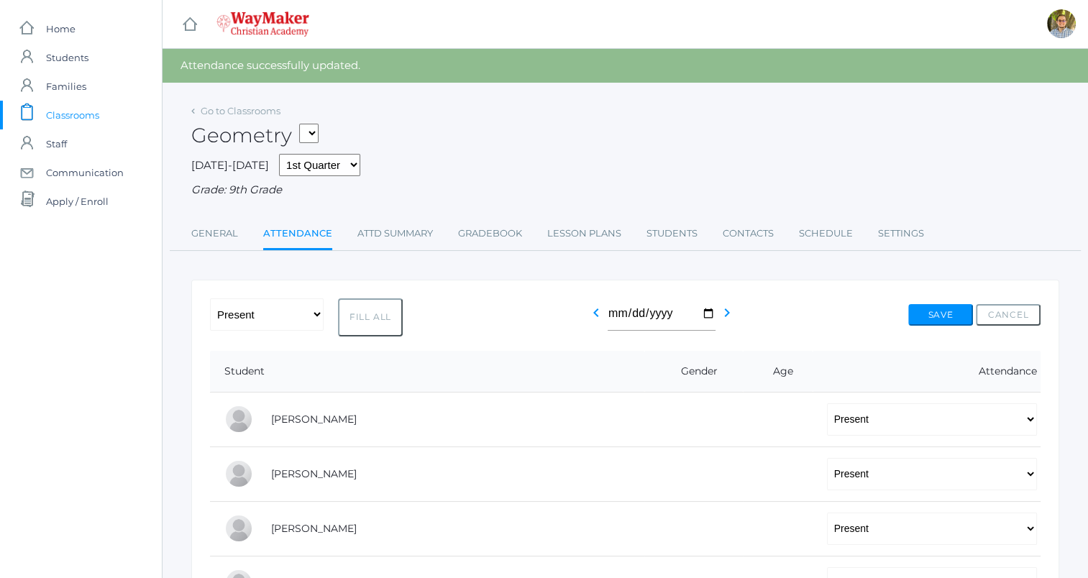
click at [58, 113] on span "Classrooms" at bounding box center [72, 115] width 53 height 29
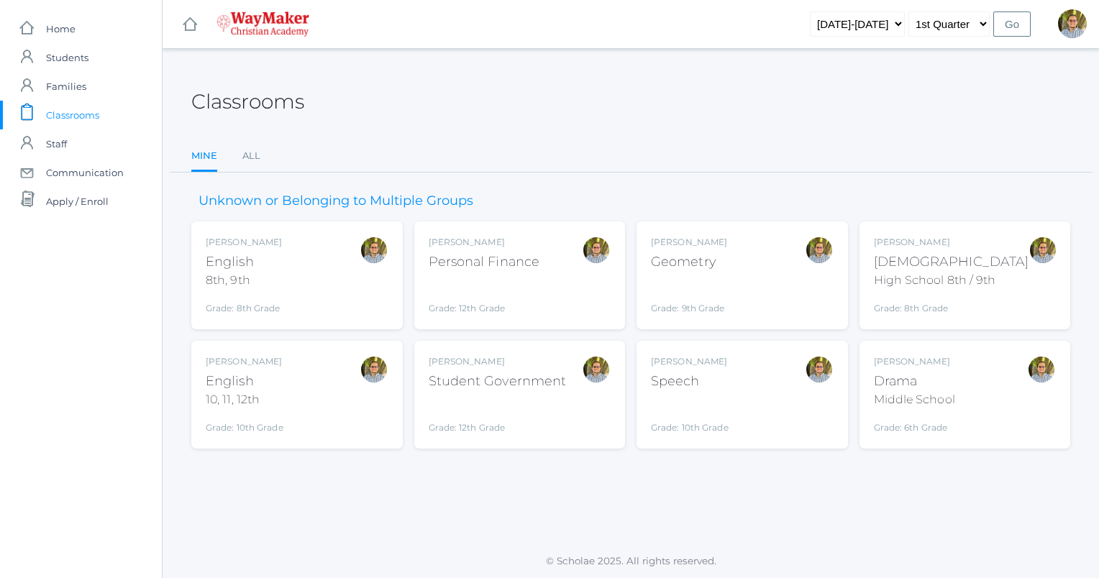
click at [309, 411] on div "Kylen Braileanu English 10, 11, 12th Grade: 10th Grade HSENGLISH" at bounding box center [297, 394] width 183 height 79
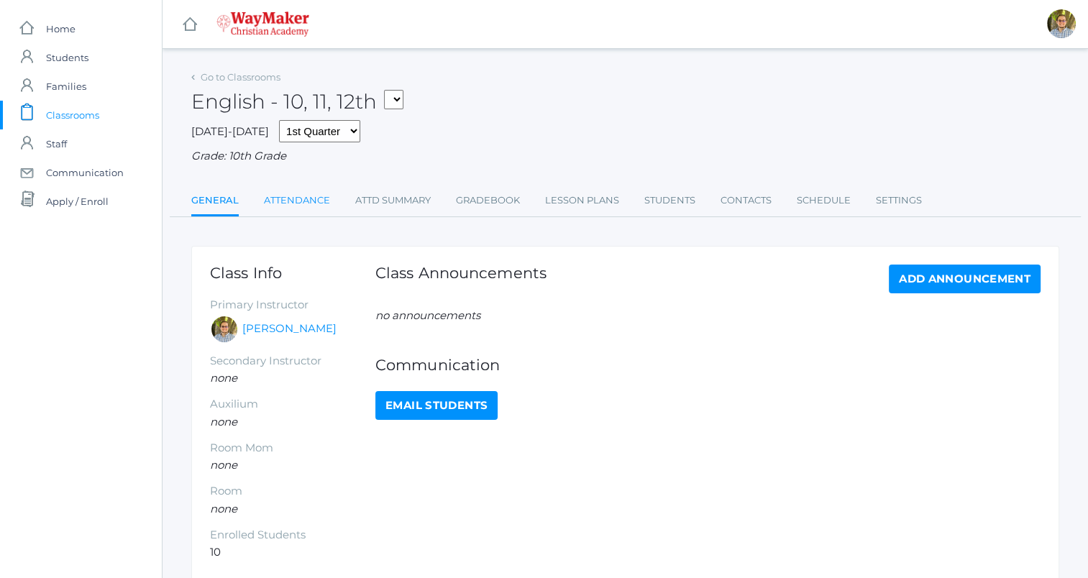
click at [314, 196] on link "Attendance" at bounding box center [297, 200] width 66 height 29
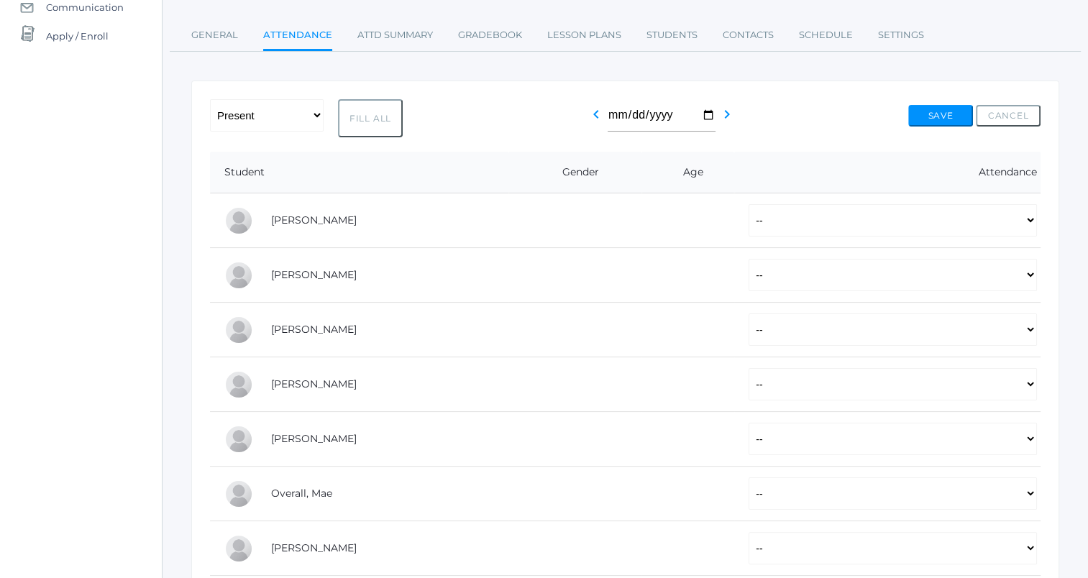
scroll to position [166, 0]
click at [360, 116] on button "Fill All" at bounding box center [370, 118] width 65 height 38
select select "P"
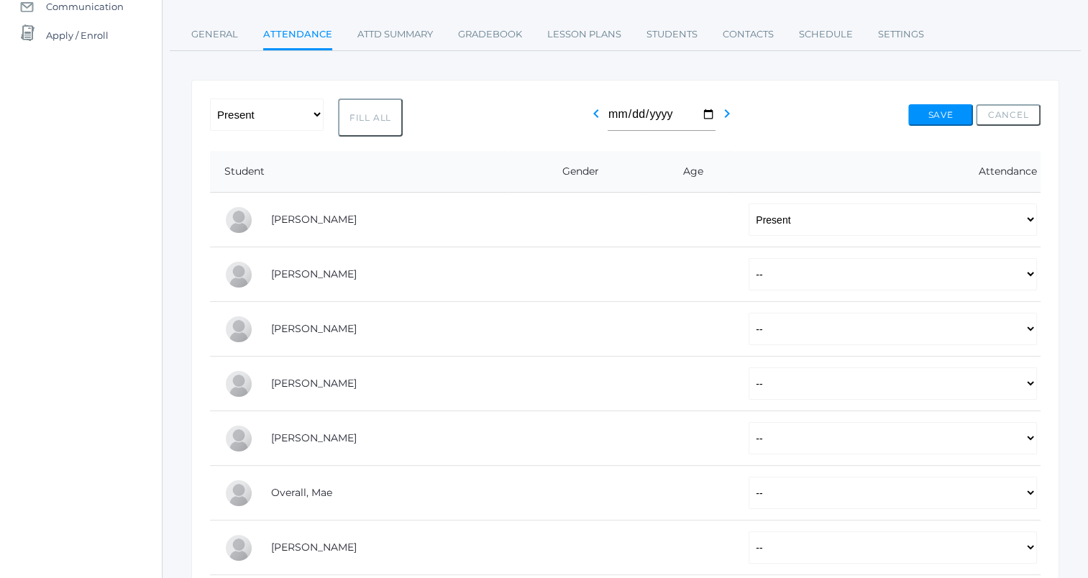
select select "P"
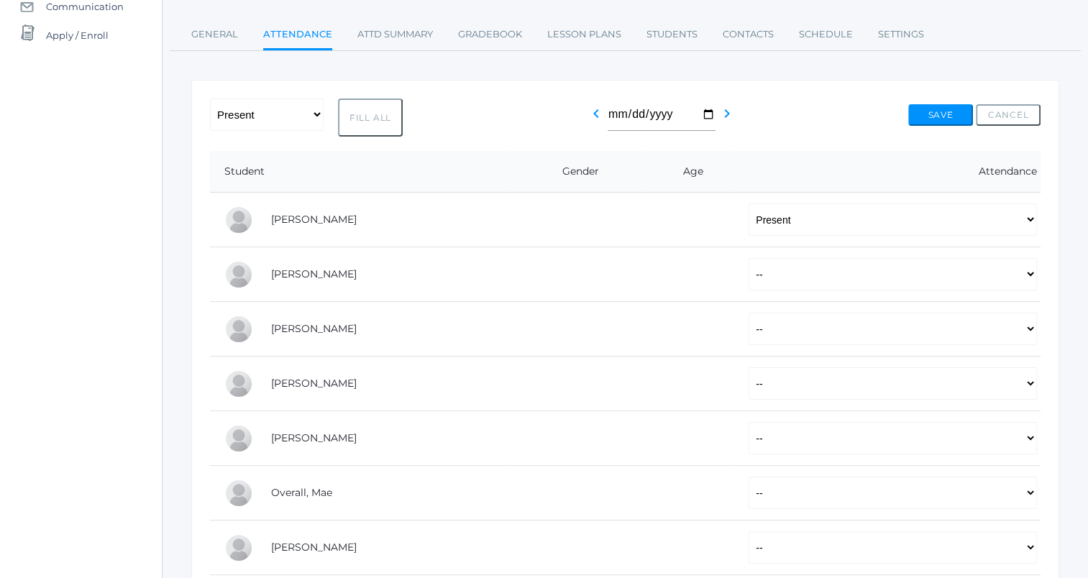
select select "P"
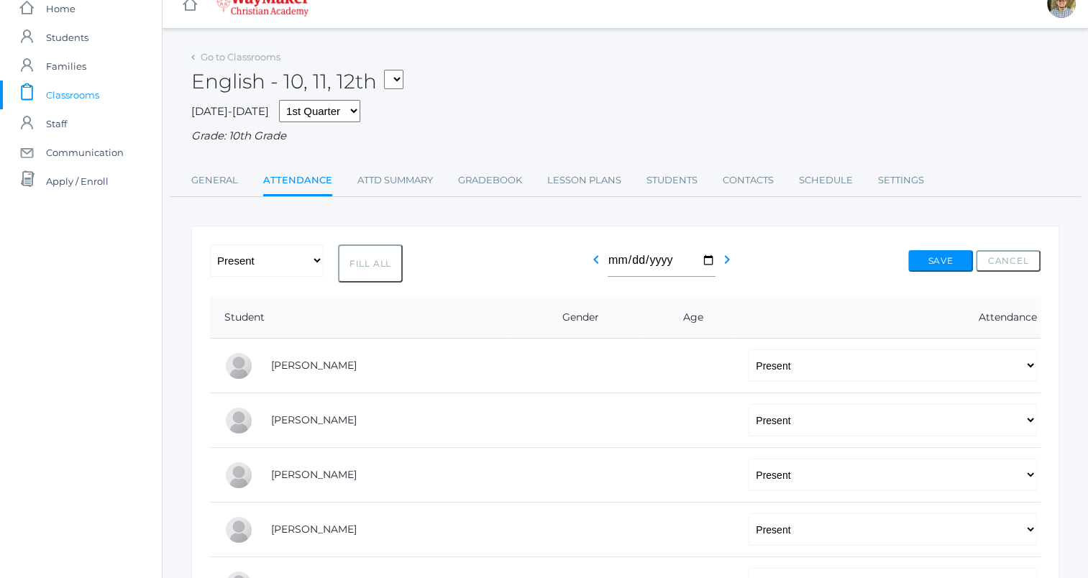
scroll to position [20, 0]
click at [915, 261] on button "Save" at bounding box center [941, 261] width 65 height 22
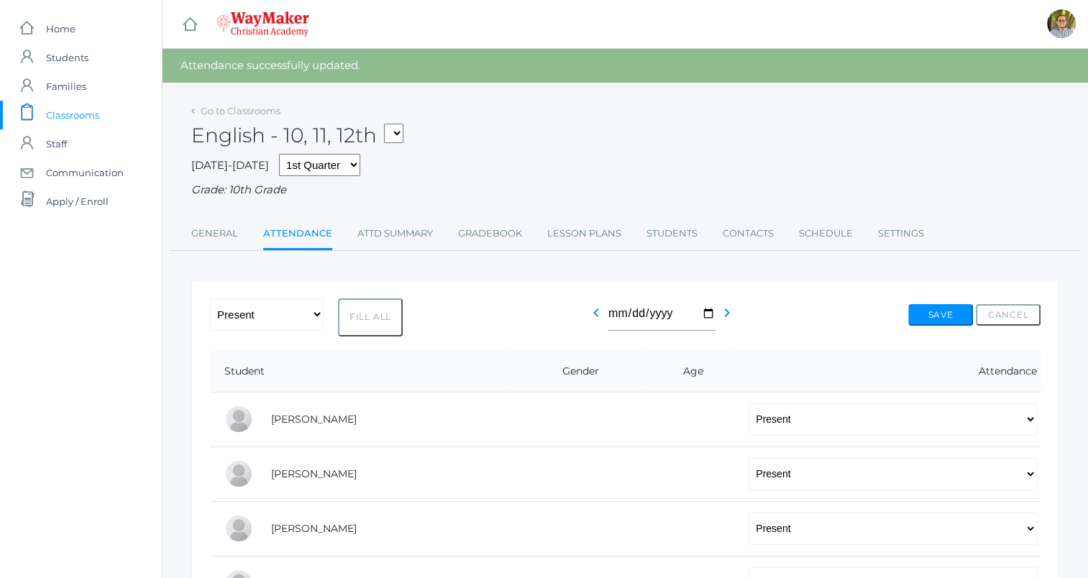
click at [72, 111] on span "Classrooms" at bounding box center [72, 115] width 53 height 29
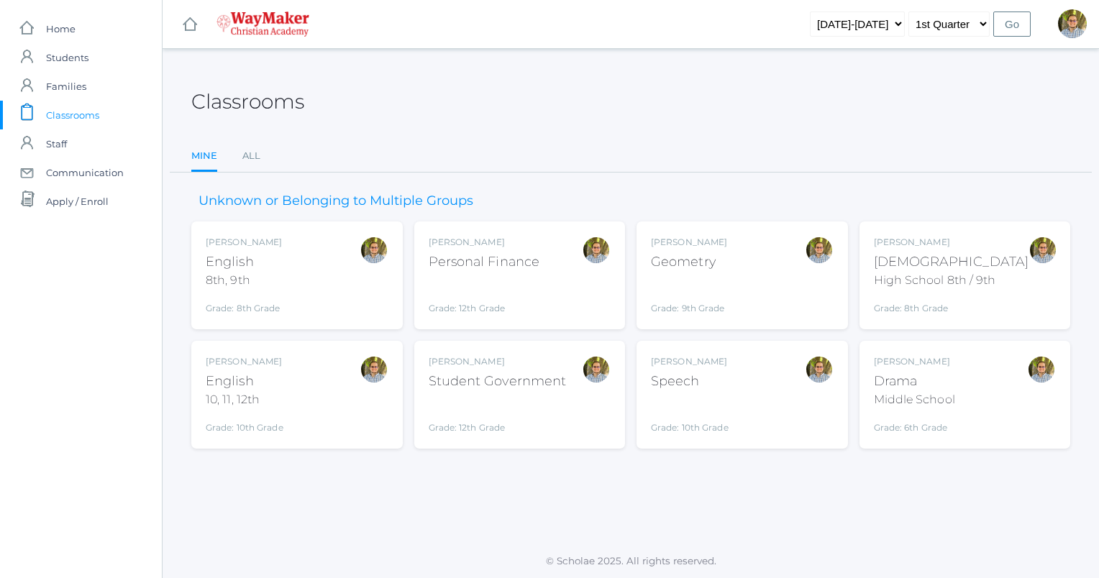
click at [327, 311] on div "[PERSON_NAME] [DEMOGRAPHIC_DATA] 8th, 9th Grade: 8th Grade 08ENGLISH" at bounding box center [297, 275] width 183 height 79
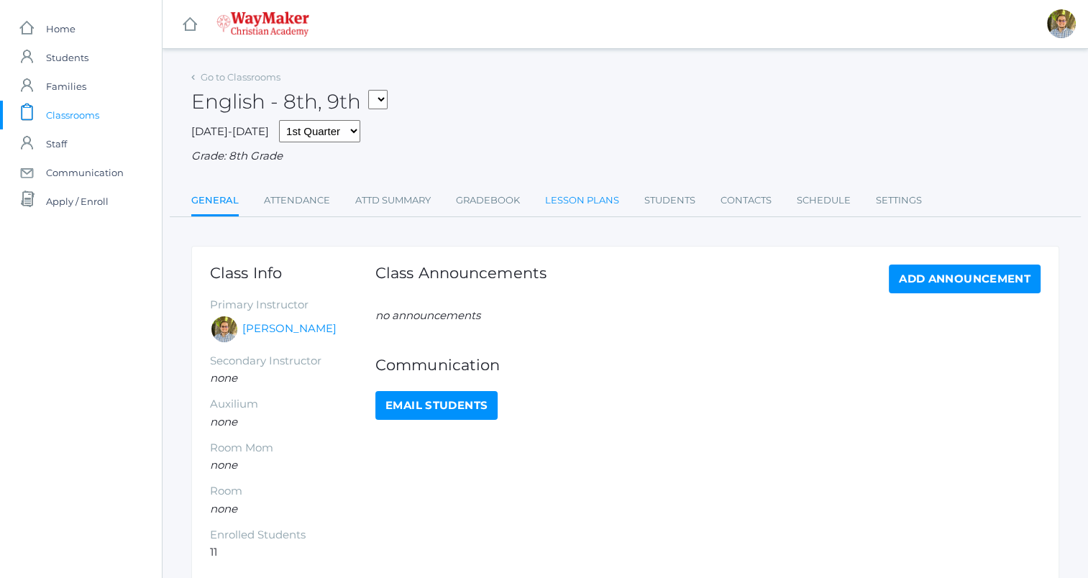
click at [577, 199] on link "Lesson Plans" at bounding box center [582, 200] width 74 height 29
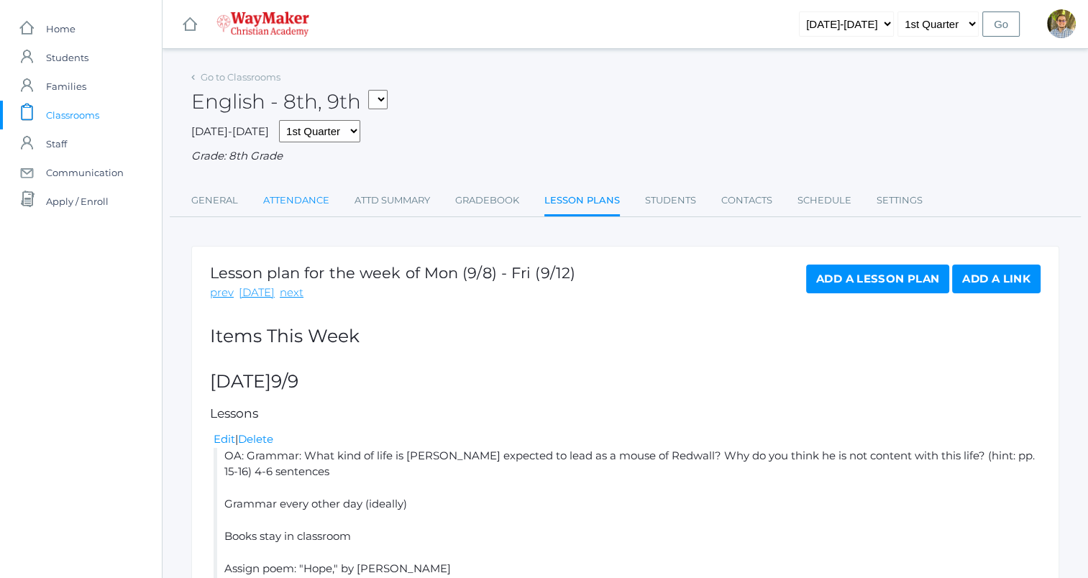
click at [294, 206] on link "Attendance" at bounding box center [296, 200] width 66 height 29
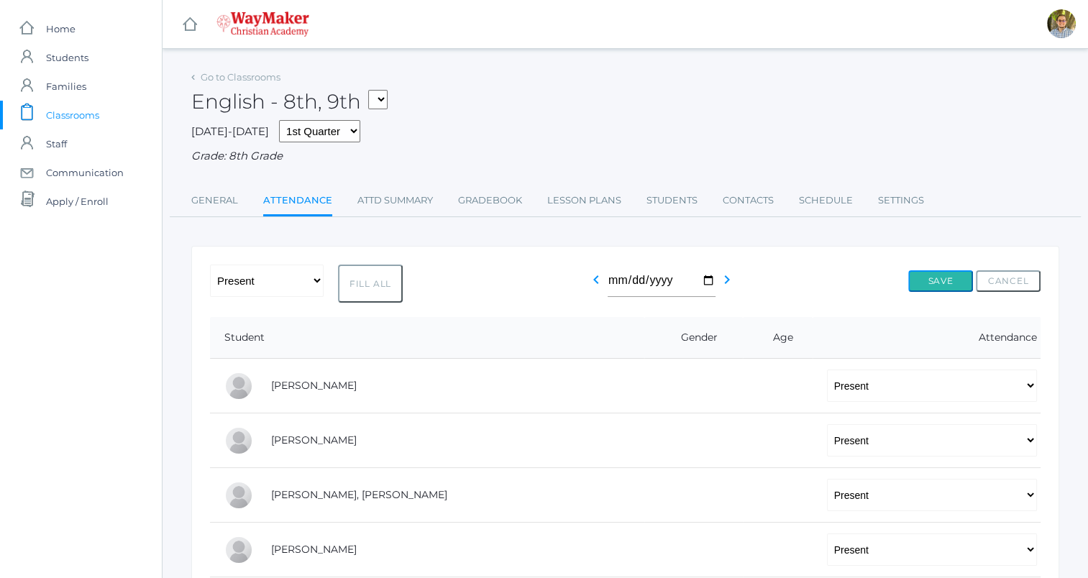
click at [944, 285] on button "Save" at bounding box center [941, 281] width 65 height 22
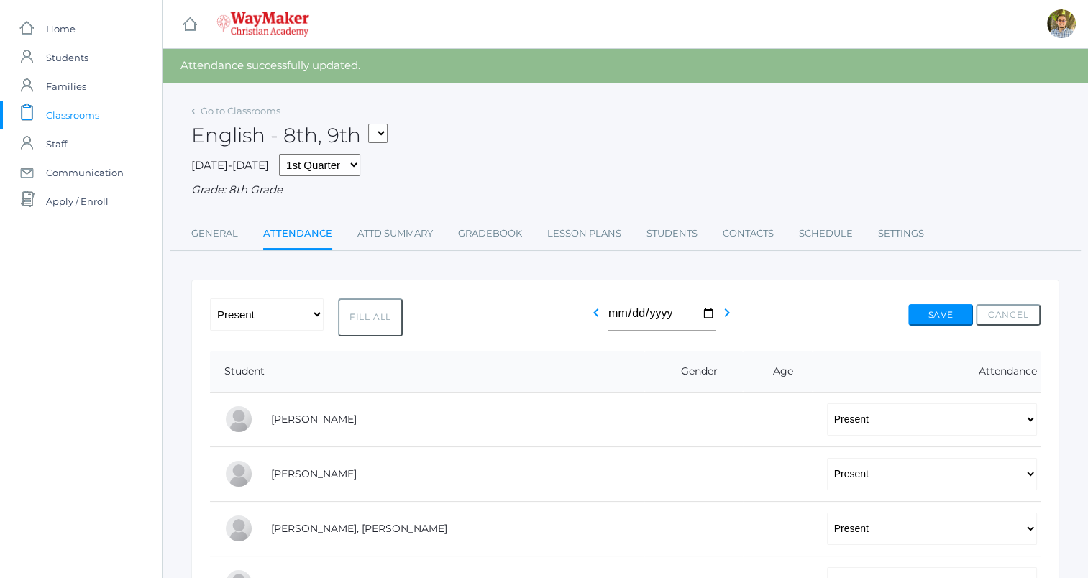
click at [91, 115] on span "Classrooms" at bounding box center [72, 115] width 53 height 29
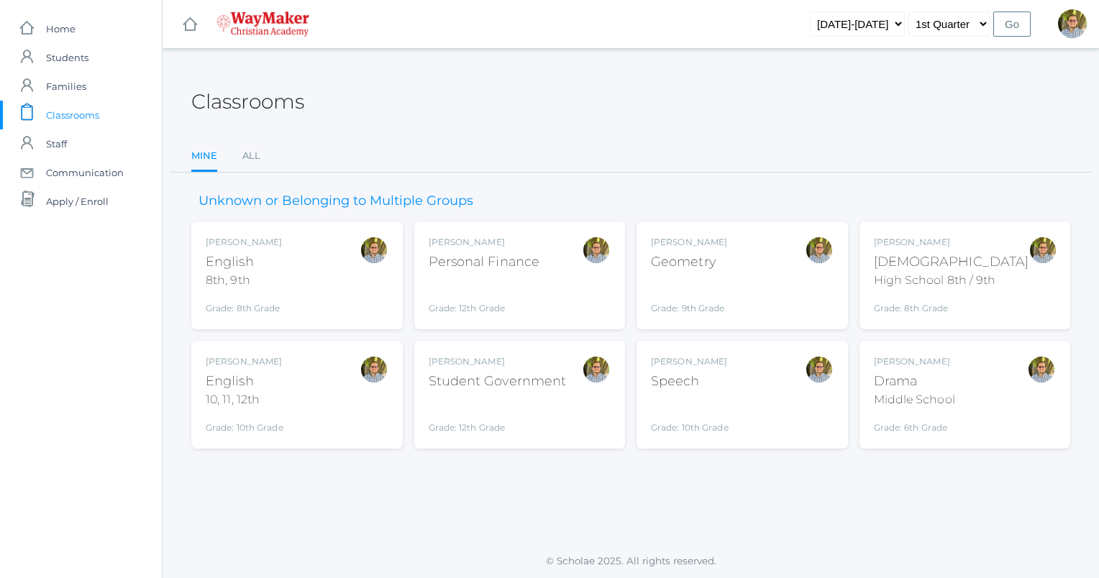
click at [1040, 277] on div at bounding box center [1043, 275] width 29 height 79
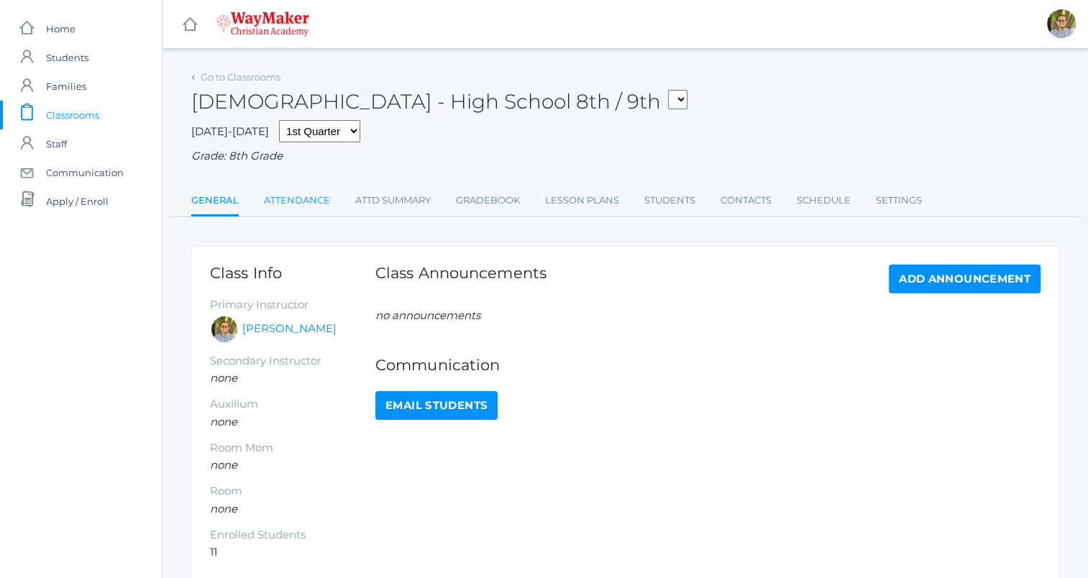
click at [292, 194] on link "Attendance" at bounding box center [297, 200] width 66 height 29
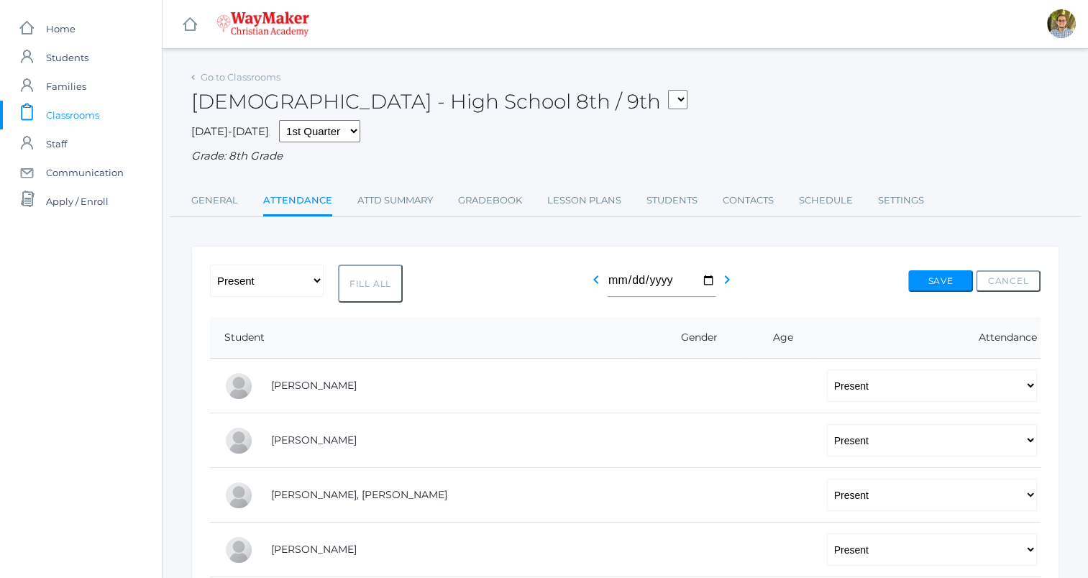
click at [103, 107] on link "icons/clipboard/plain Created with Sketch. Classrooms" at bounding box center [81, 115] width 162 height 29
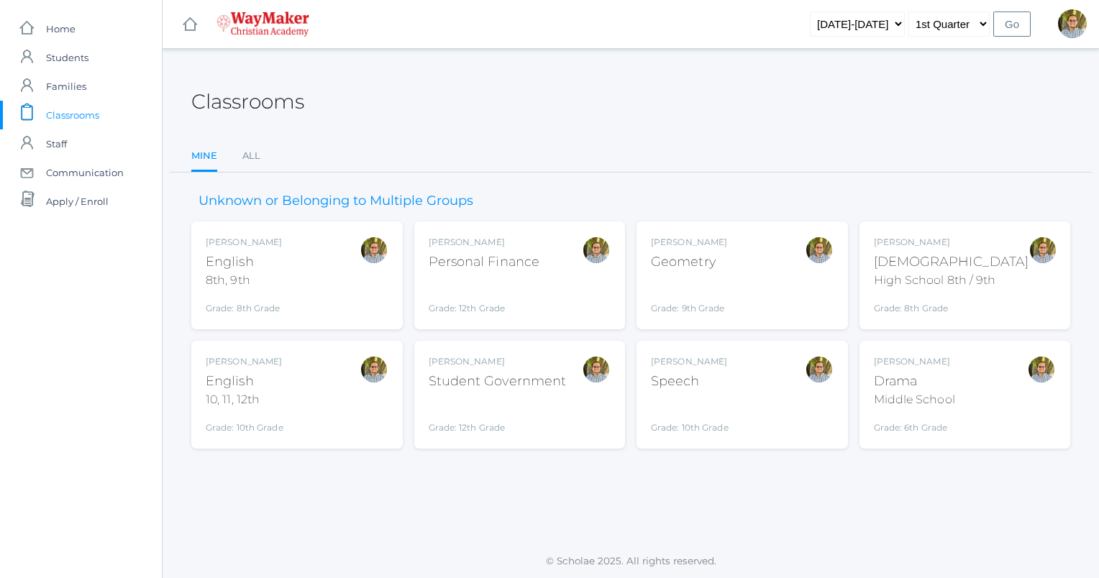
click at [83, 109] on span "Classrooms" at bounding box center [72, 115] width 53 height 29
click at [788, 252] on div "Kylen Braileanu Geometry Grade: 9th Grade GEOM" at bounding box center [742, 275] width 183 height 79
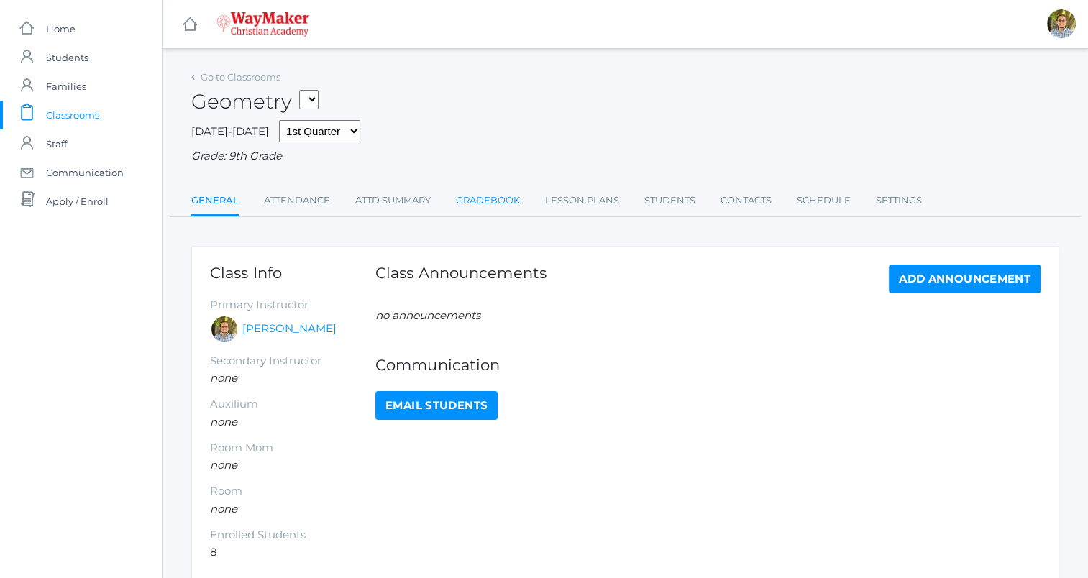
click at [486, 204] on link "Gradebook" at bounding box center [488, 200] width 64 height 29
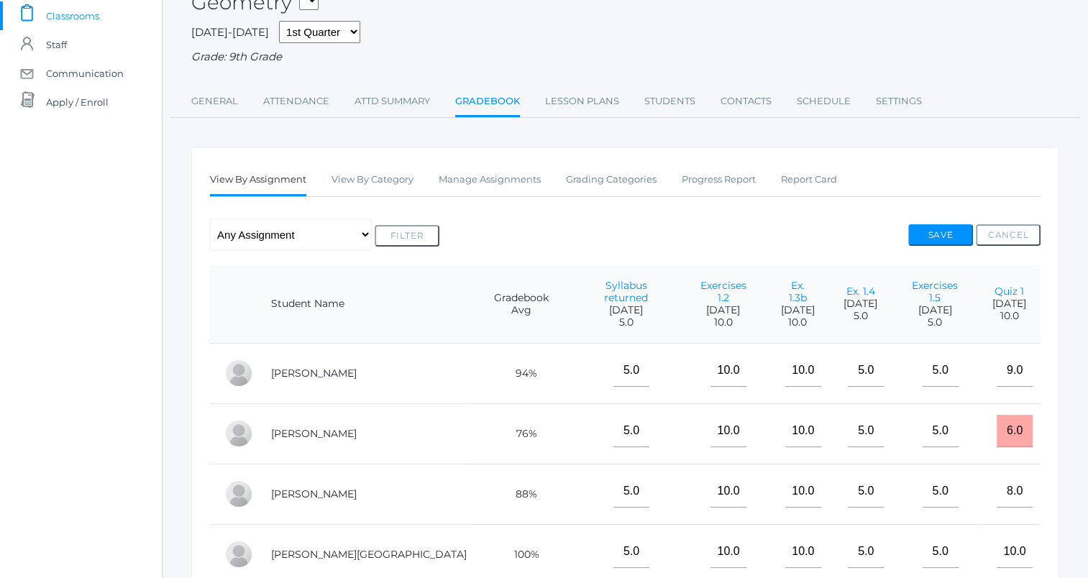
scroll to position [94, 0]
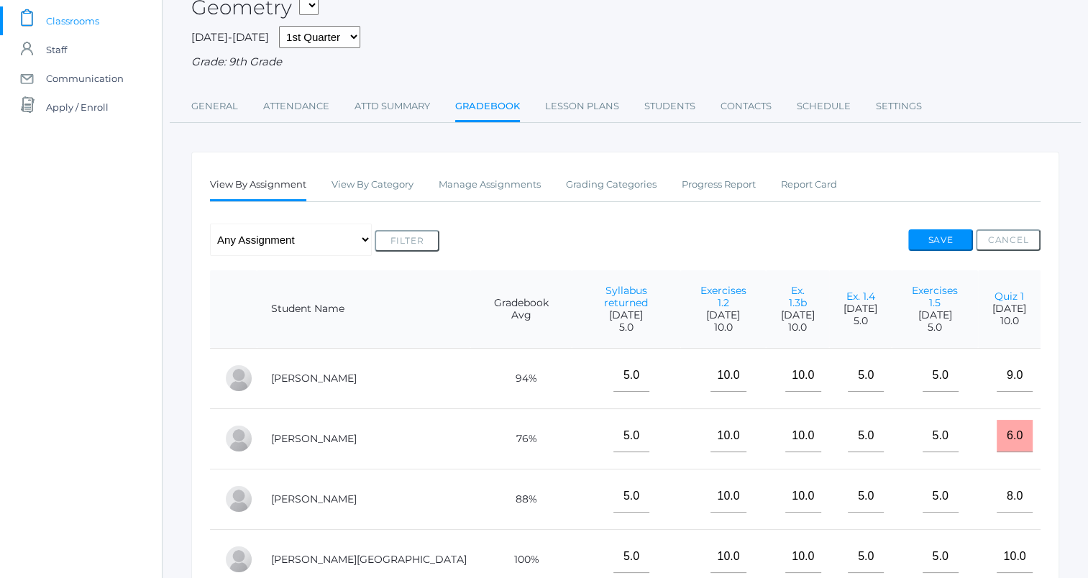
click at [495, 200] on li "Manage Assignments" at bounding box center [490, 185] width 102 height 31
click at [493, 191] on link "Manage Assignments" at bounding box center [490, 184] width 102 height 29
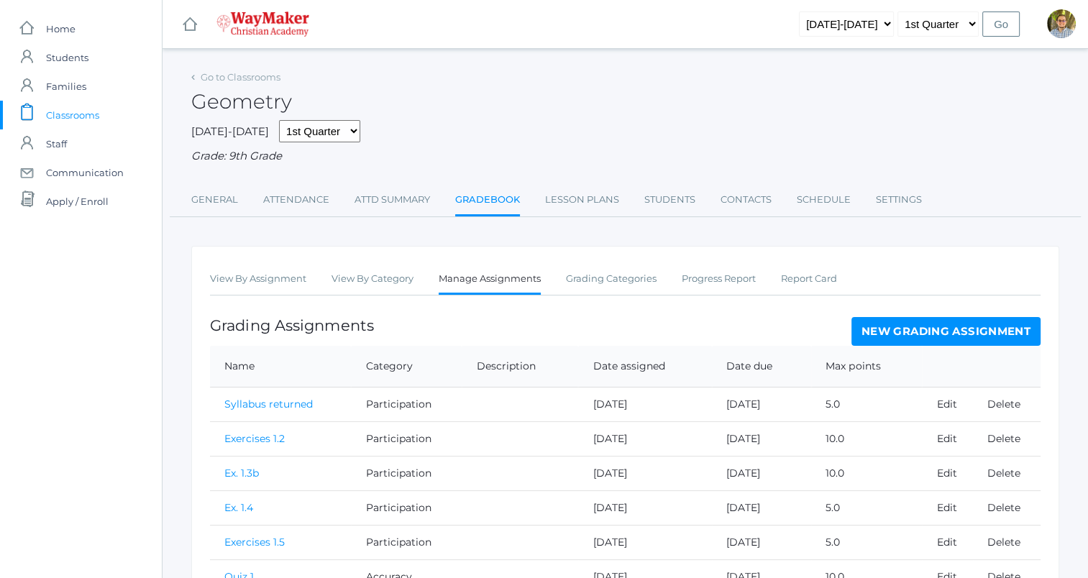
click at [934, 330] on link "New Grading Assignment" at bounding box center [946, 331] width 189 height 29
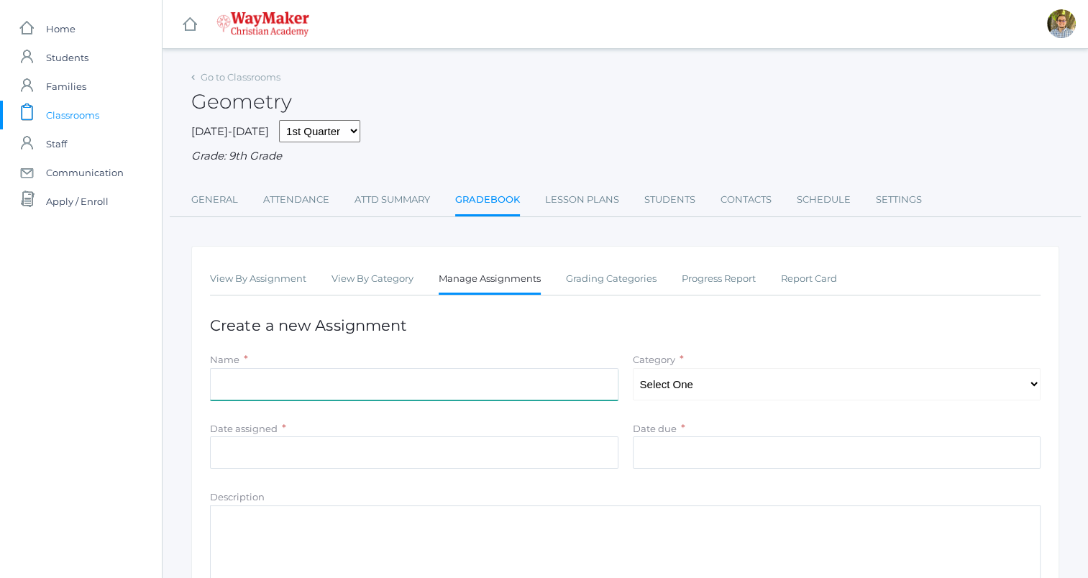
click at [385, 393] on input "Name" at bounding box center [414, 384] width 409 height 32
type input "Exercises 1.6"
click at [668, 375] on select "Select One Participation Accuracy" at bounding box center [837, 384] width 409 height 32
select select "1138"
click at [633, 368] on select "Select One Participation Accuracy" at bounding box center [837, 384] width 409 height 32
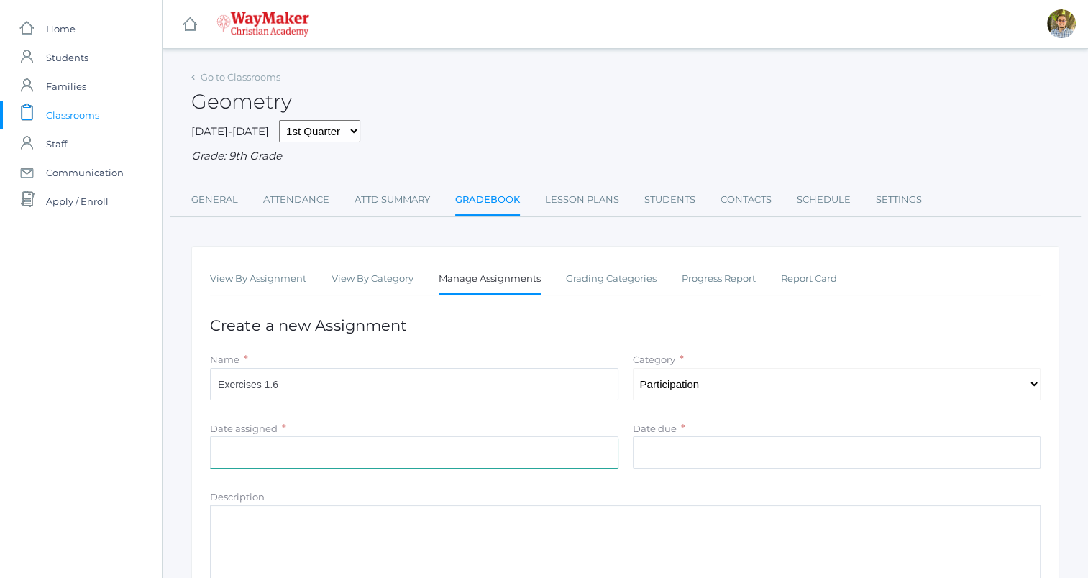
click at [512, 457] on input "Date assigned" at bounding box center [414, 453] width 409 height 32
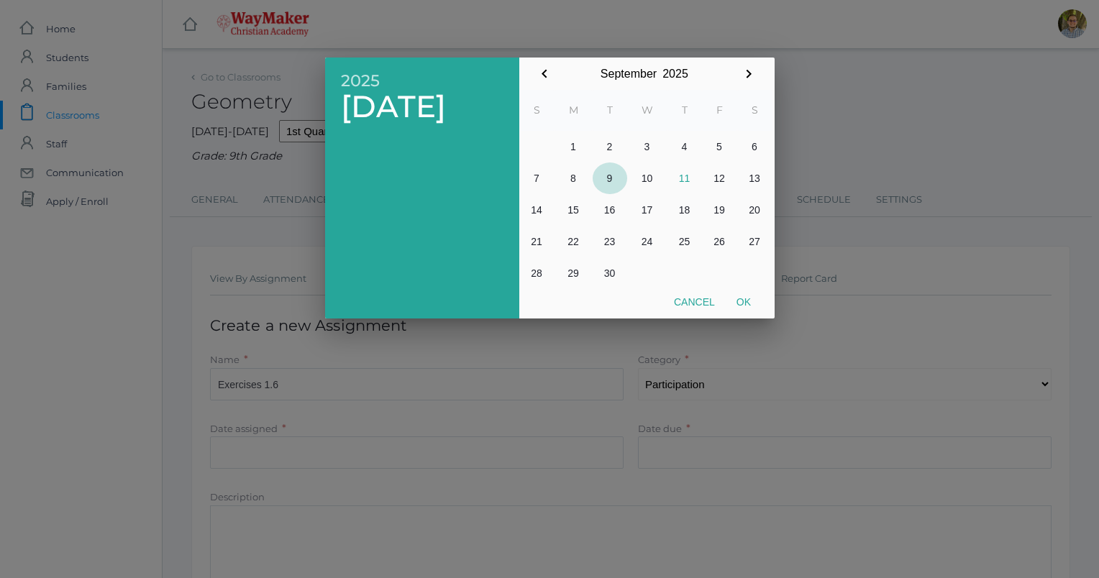
click at [608, 176] on button "9" at bounding box center [610, 179] width 35 height 32
click at [743, 301] on button "Ok" at bounding box center [744, 302] width 36 height 26
type input "[DATE]"
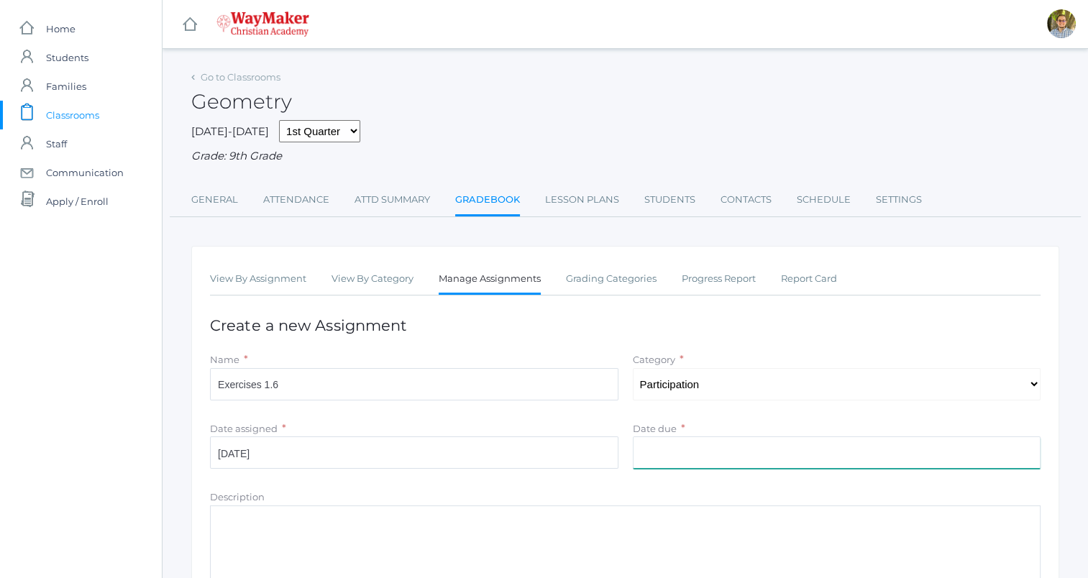
click at [709, 452] on input "Date due" at bounding box center [837, 453] width 409 height 32
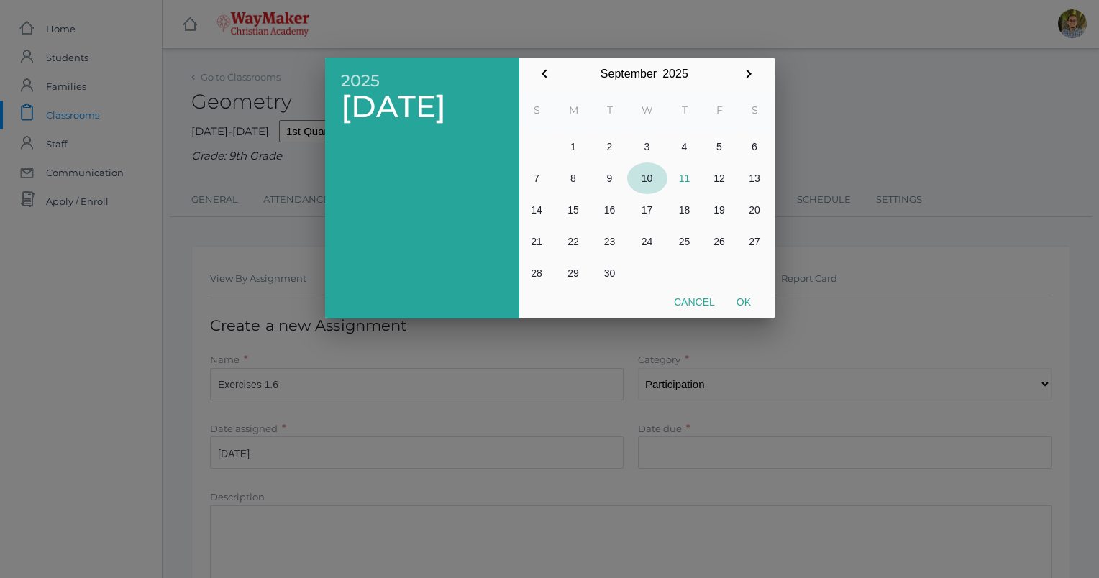
click at [647, 177] on button "10" at bounding box center [647, 179] width 40 height 32
click at [737, 301] on button "Ok" at bounding box center [744, 302] width 36 height 26
type input "[DATE]"
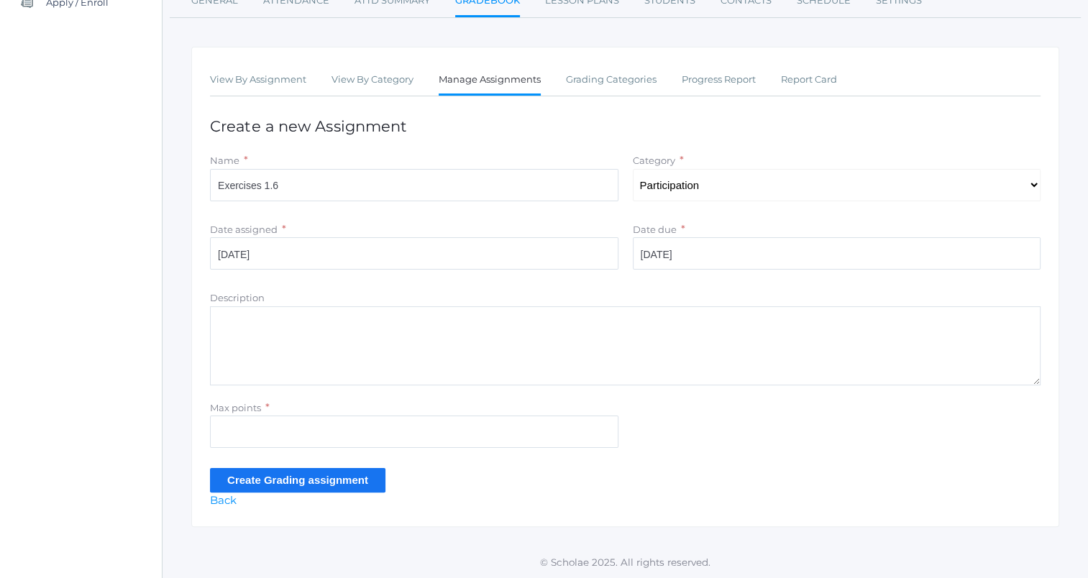
scroll to position [200, 0]
click at [380, 429] on input "Max points" at bounding box center [414, 431] width 409 height 32
type input "5"
click at [318, 481] on input "Create Grading assignment" at bounding box center [298, 480] width 176 height 24
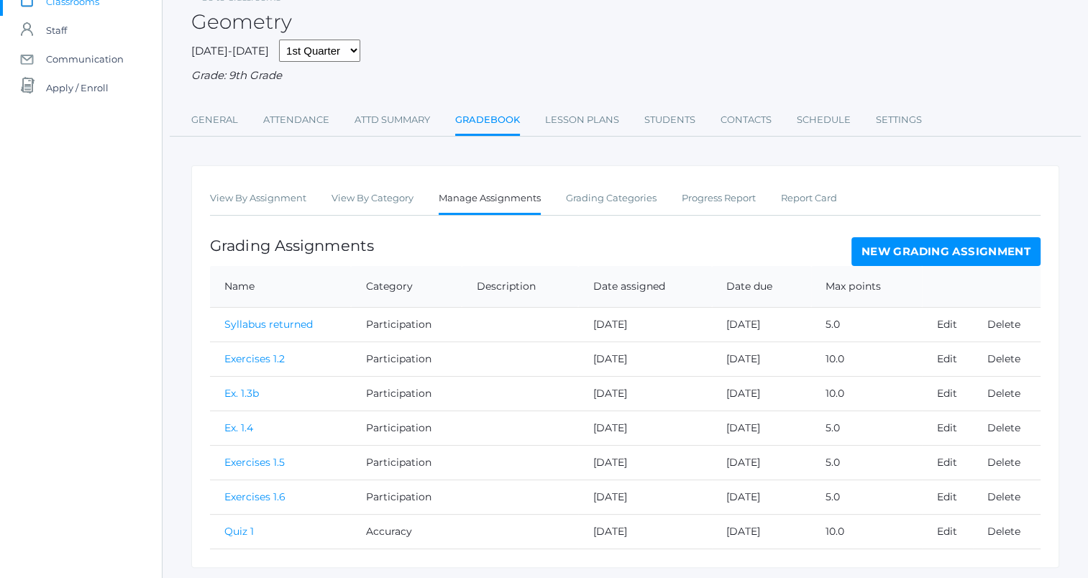
scroll to position [154, 0]
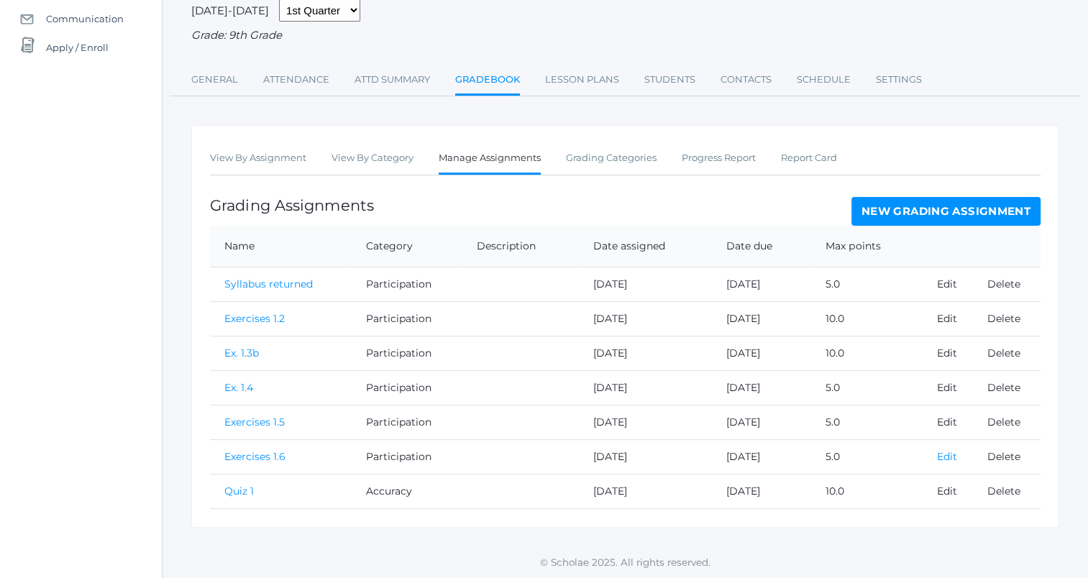
click at [951, 458] on link "Edit" at bounding box center [947, 456] width 20 height 13
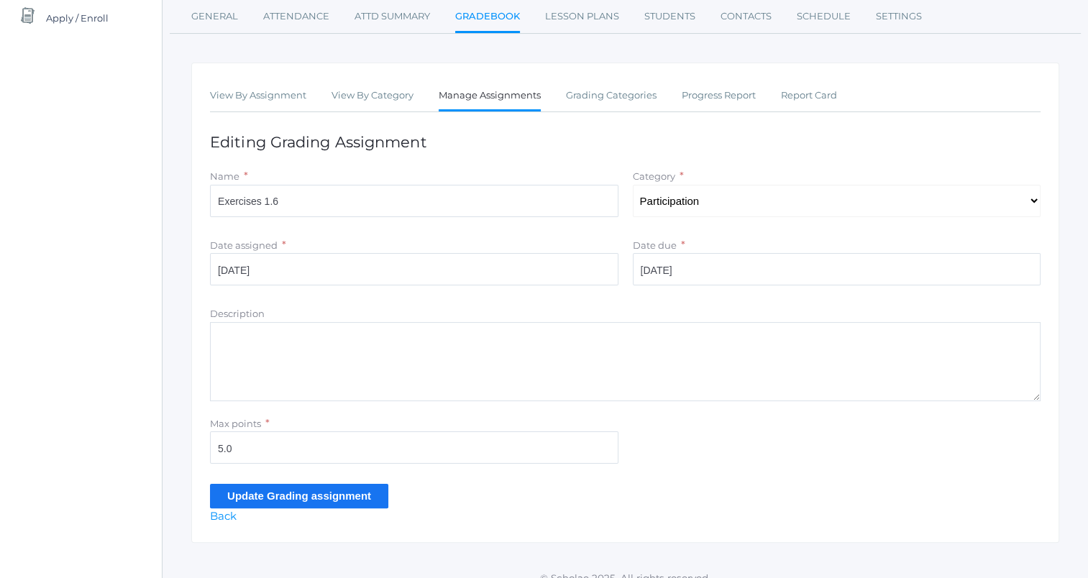
scroll to position [184, 0]
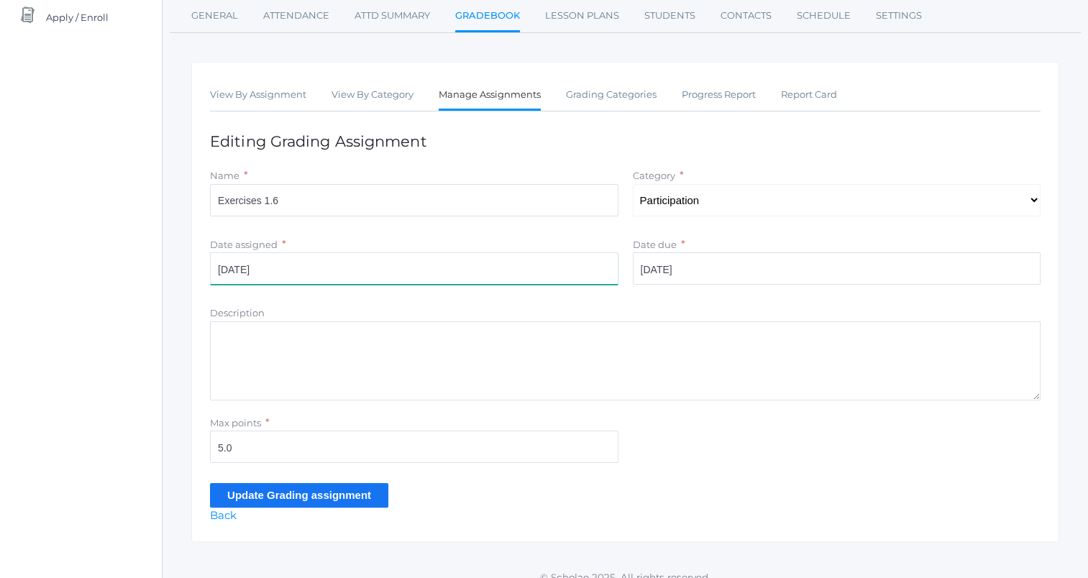
click at [450, 270] on input "[DATE]" at bounding box center [414, 268] width 409 height 32
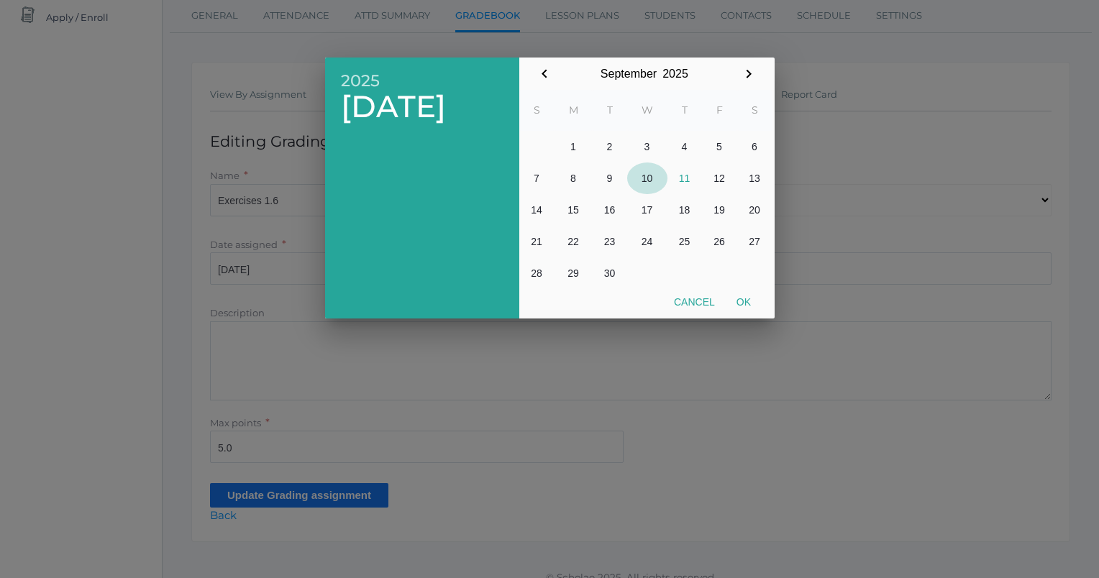
click at [647, 181] on button "10" at bounding box center [647, 179] width 40 height 32
click at [753, 300] on button "Ok" at bounding box center [744, 302] width 36 height 26
type input "[DATE]"
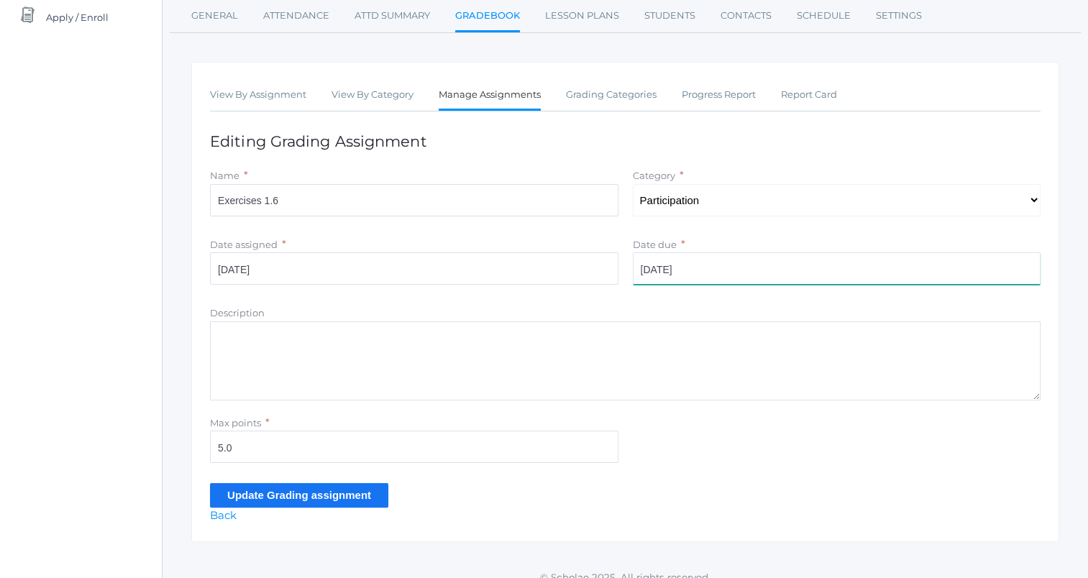
click at [789, 273] on input "[DATE]" at bounding box center [837, 268] width 409 height 32
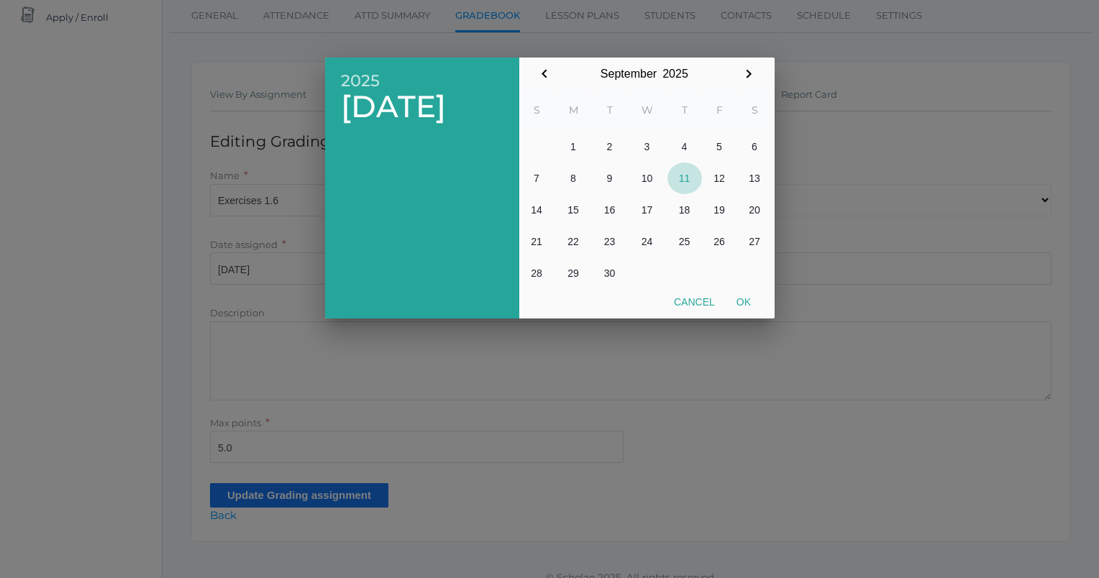
click at [689, 178] on button "11" at bounding box center [685, 179] width 35 height 32
click at [734, 297] on button "Ok" at bounding box center [744, 302] width 36 height 26
type input "2025-09-11"
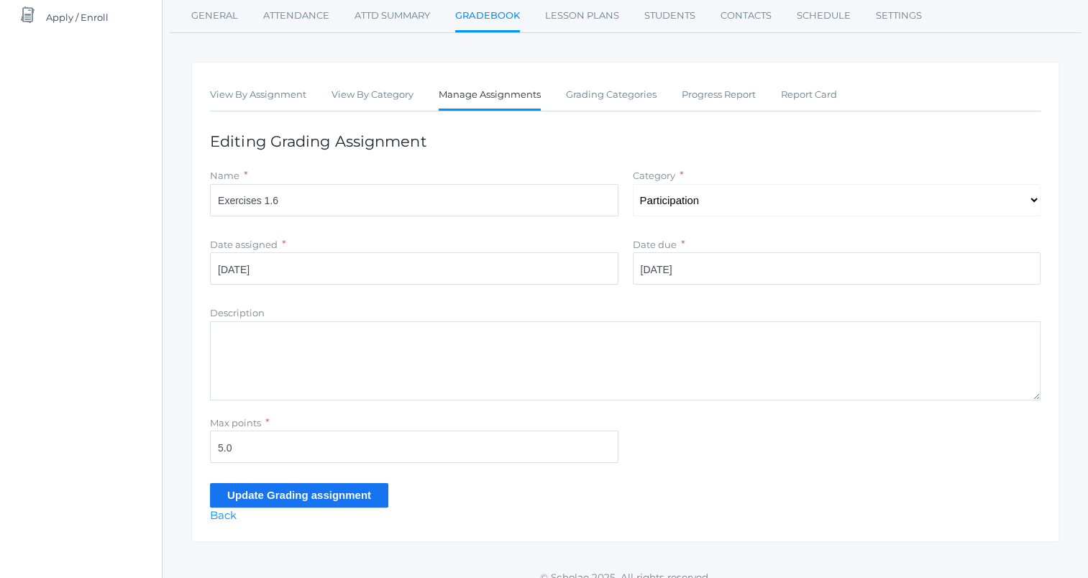
click at [293, 493] on input "Update Grading assignment" at bounding box center [299, 495] width 178 height 24
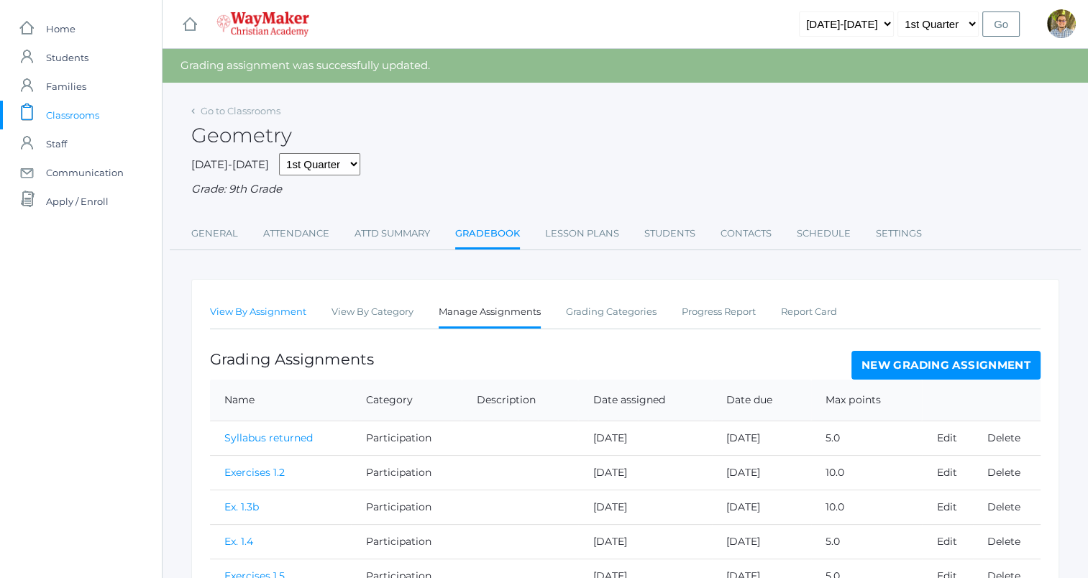
click at [239, 314] on link "View By Assignment" at bounding box center [258, 312] width 96 height 29
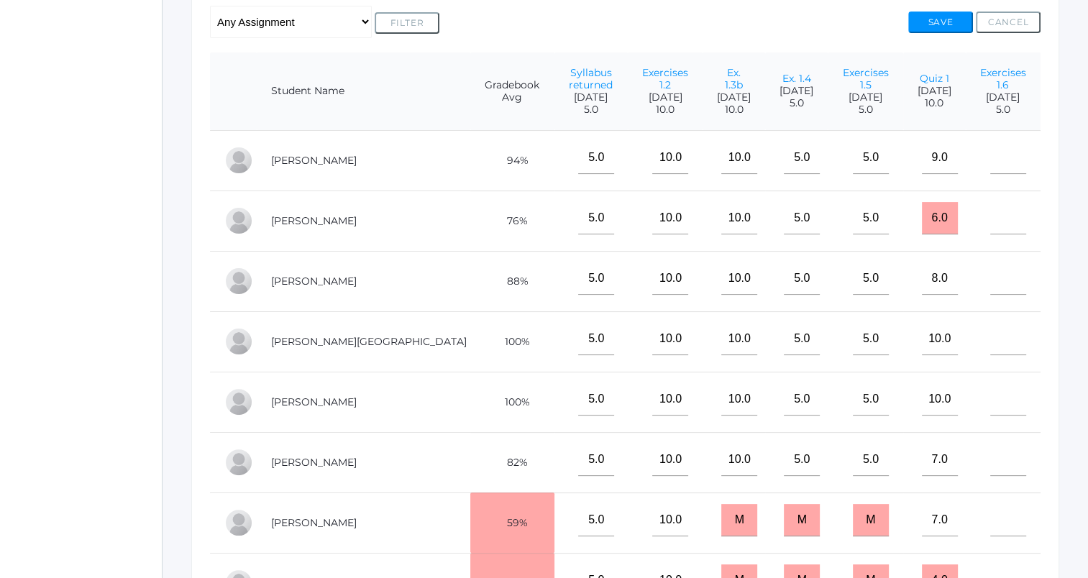
scroll to position [8, 0]
click at [991, 410] on input"] "text" at bounding box center [1009, 399] width 36 height 32
type input"] "5"
click at [934, 17] on button "Save" at bounding box center [941, 23] width 65 height 22
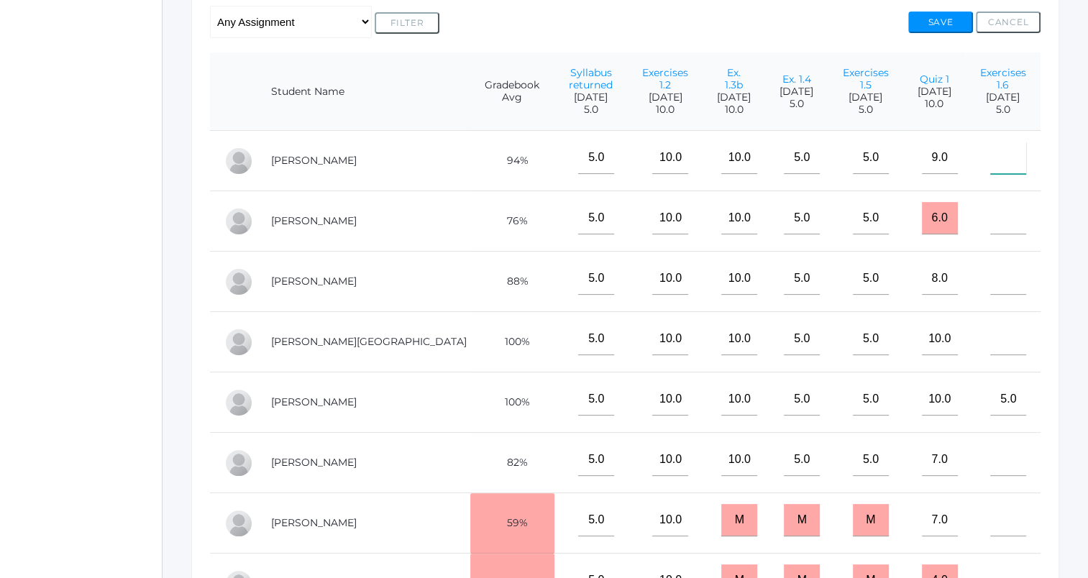
click at [994, 173] on input"] "text" at bounding box center [1009, 158] width 36 height 32
type input"] "5"
click at [938, 24] on button "Save" at bounding box center [941, 23] width 65 height 22
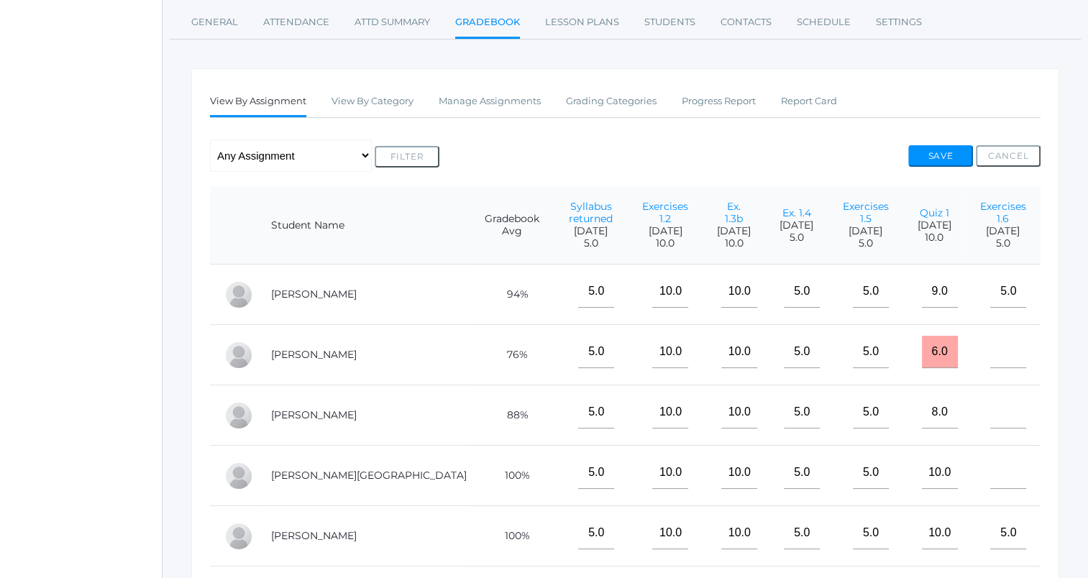
scroll to position [8, 0]
click at [991, 360] on input"] "text" at bounding box center [1009, 352] width 36 height 32
type input"] "5"
click at [940, 150] on button "Save" at bounding box center [941, 156] width 65 height 22
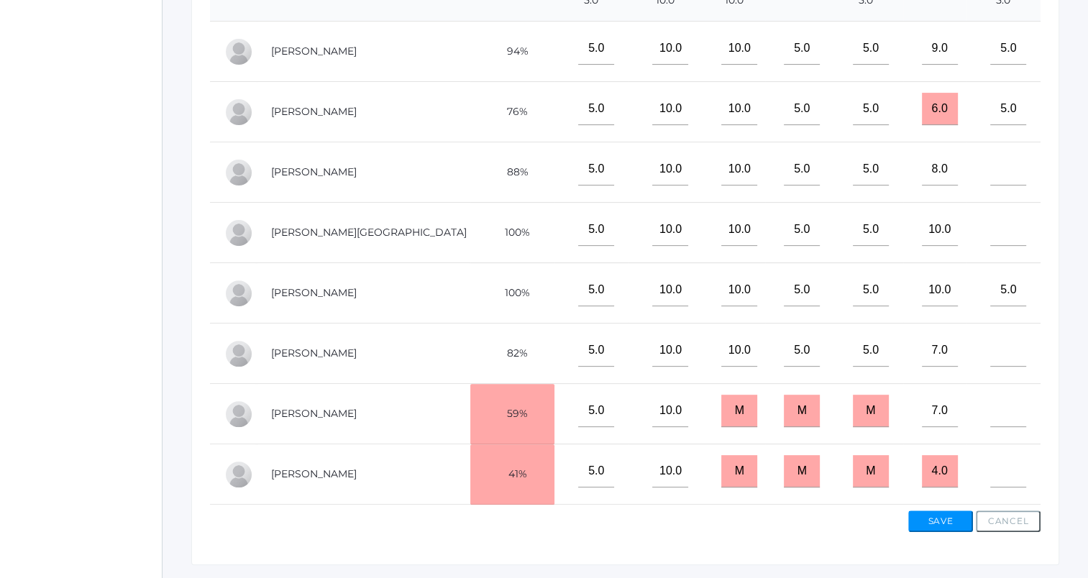
scroll to position [8, 0]
click at [936, 532] on button "Save" at bounding box center [941, 522] width 65 height 22
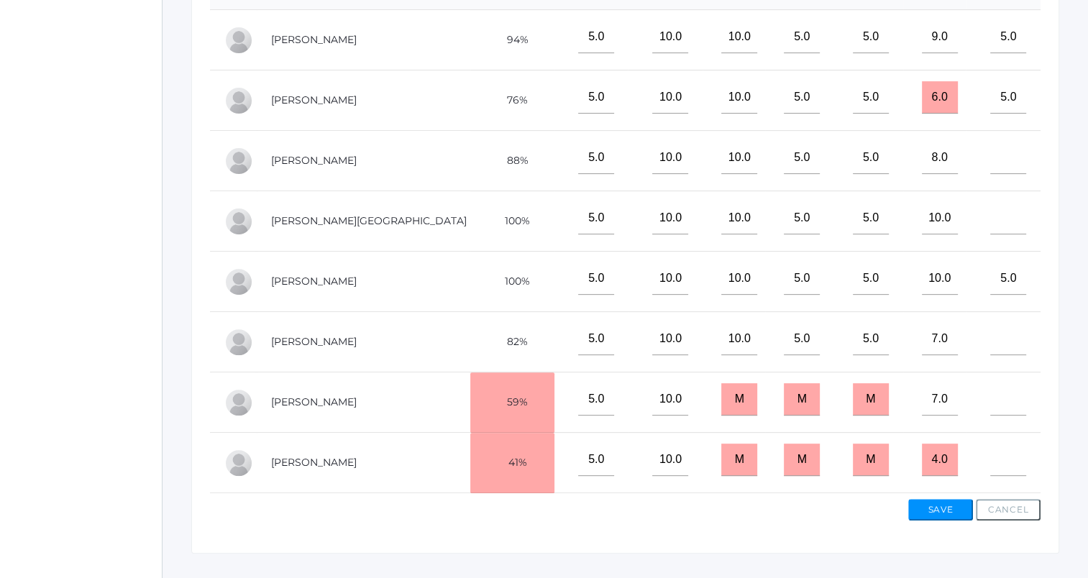
scroll to position [470, 0]
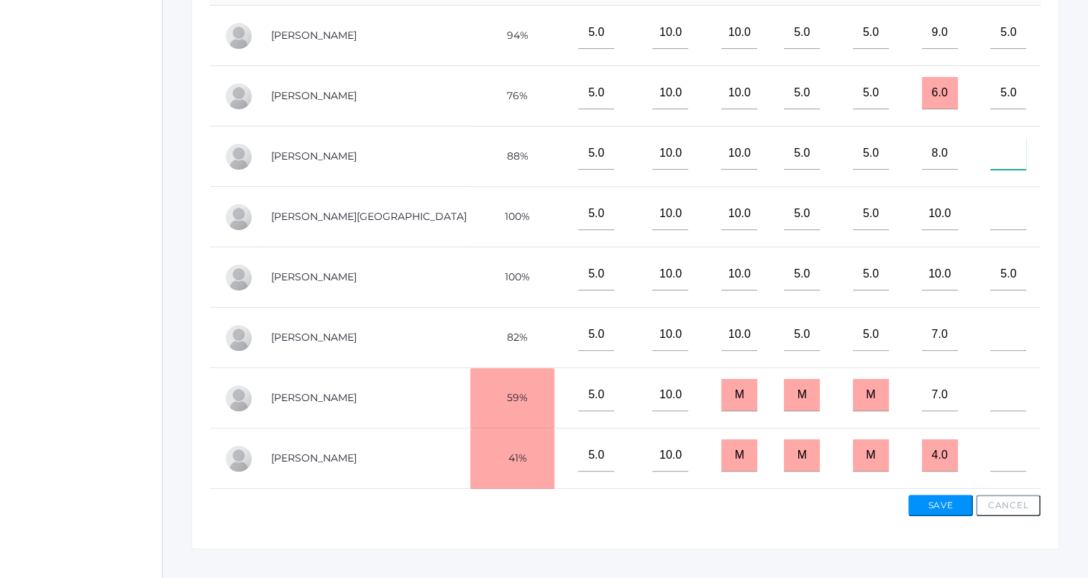
click at [1010, 170] on input"] "text" at bounding box center [1009, 153] width 36 height 32
type input"] "m"
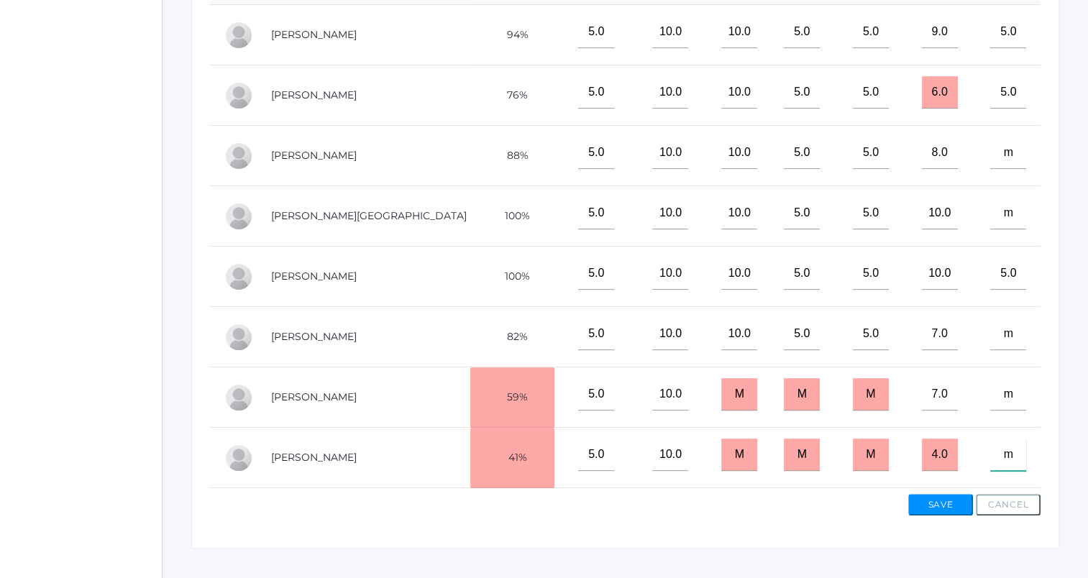
scroll to position [506, 0]
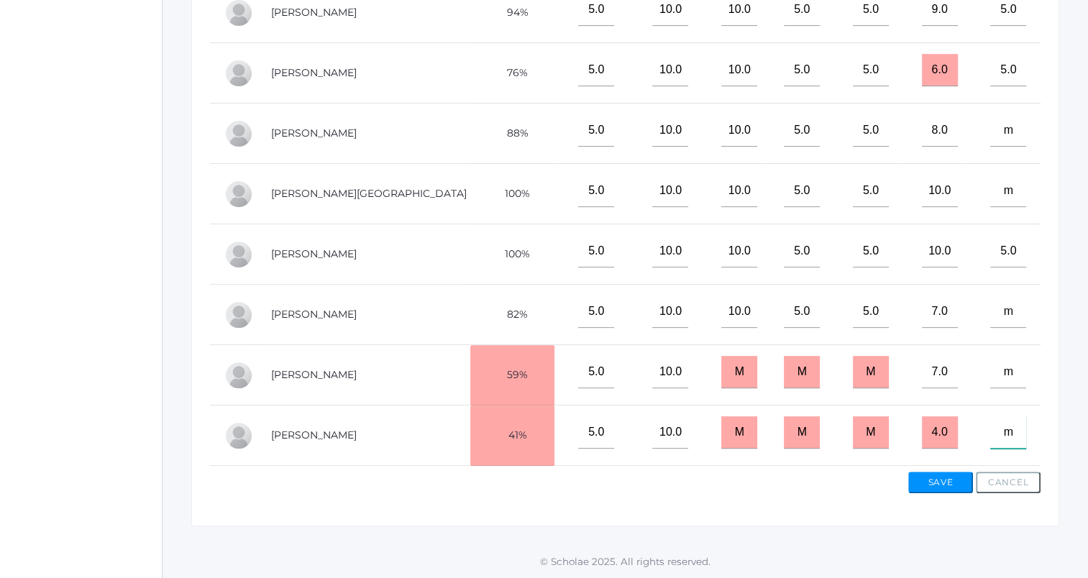
type input"] "m"
click at [961, 483] on button "Save" at bounding box center [941, 483] width 65 height 22
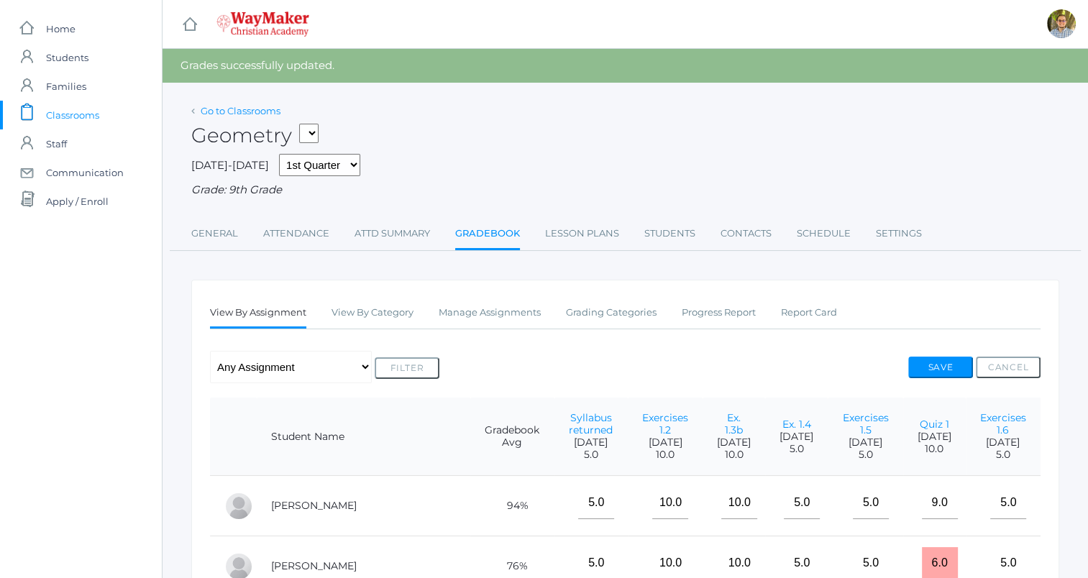
click at [233, 110] on link "Go to Classrooms" at bounding box center [241, 111] width 80 height 12
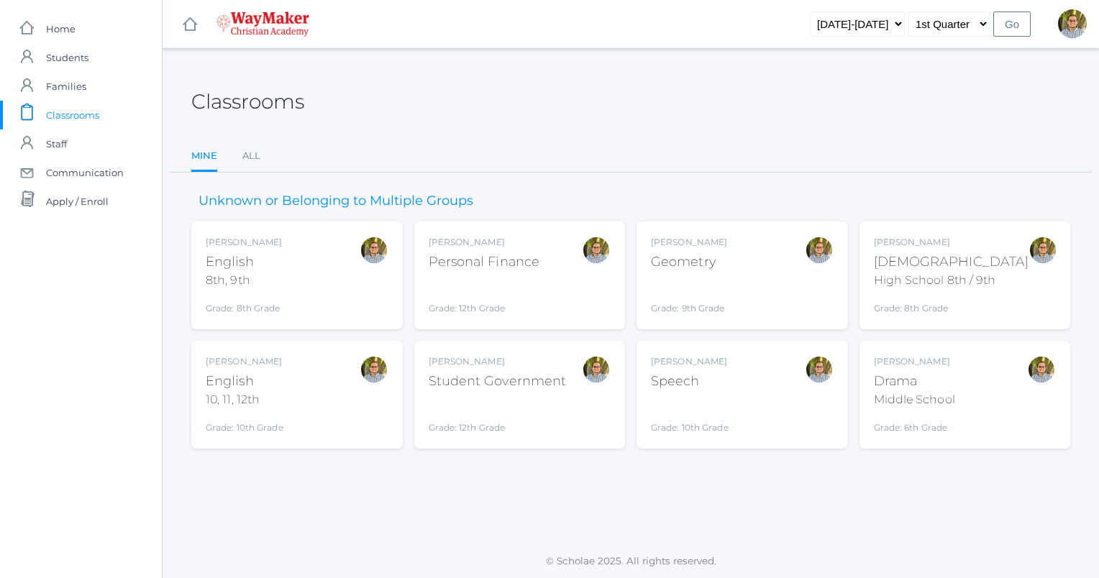
click at [742, 283] on div "Kylen Braileanu Geometry Grade: 9th Grade GEOM" at bounding box center [742, 275] width 183 height 79
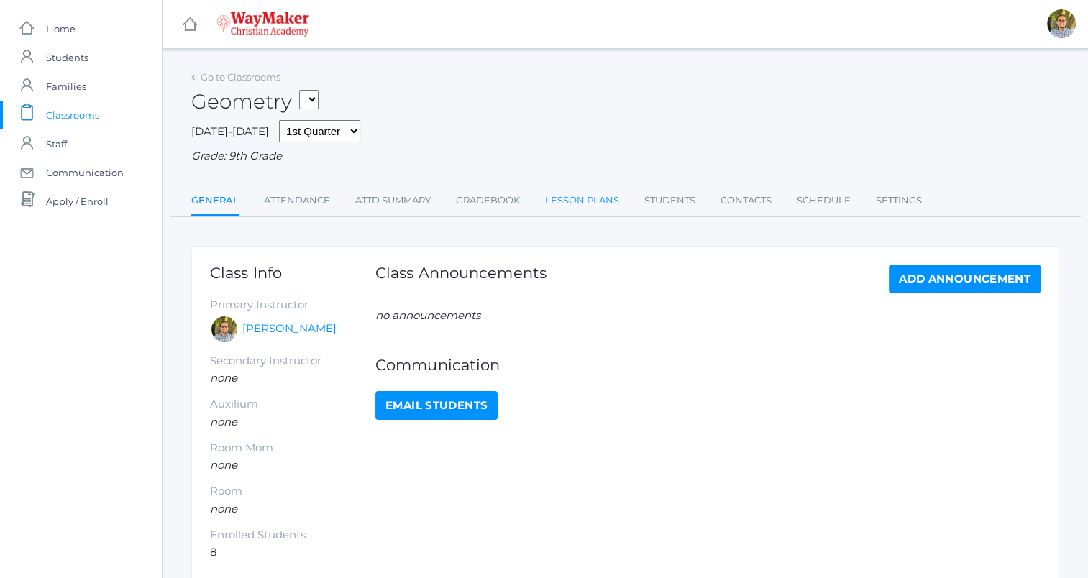
click at [570, 199] on link "Lesson Plans" at bounding box center [582, 200] width 74 height 29
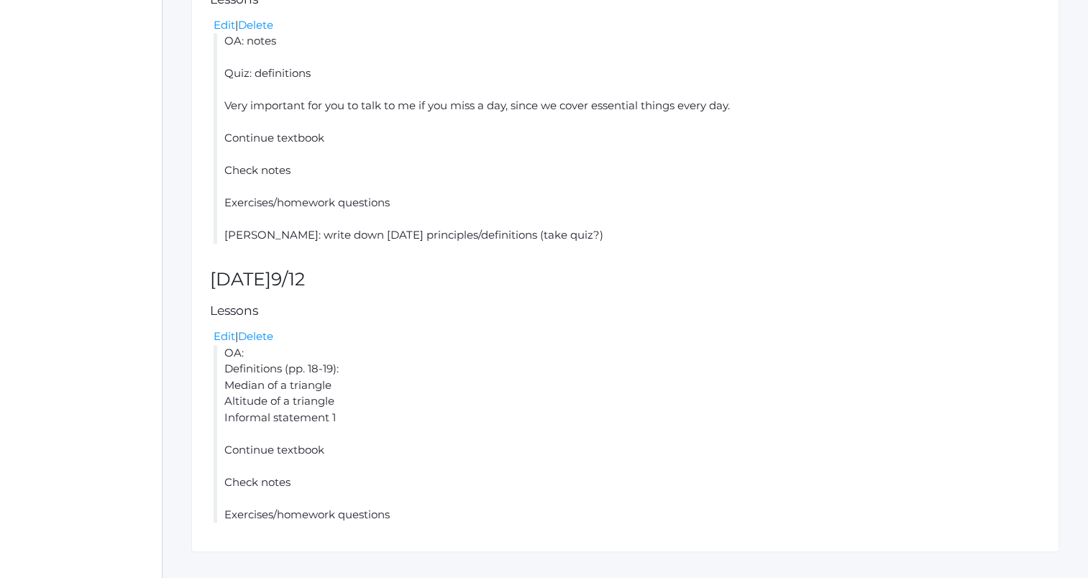
scroll to position [1065, 0]
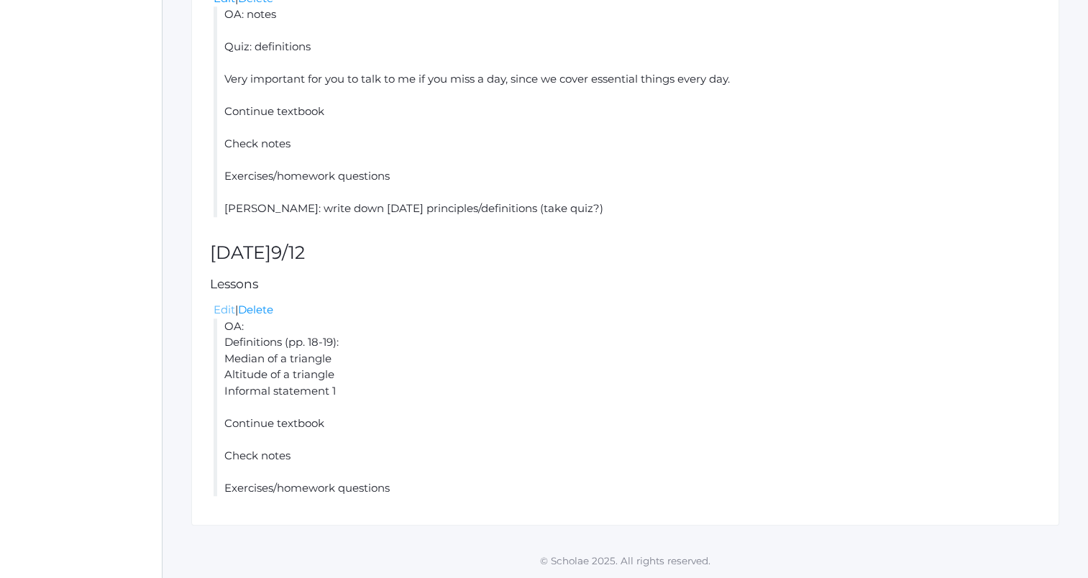
click at [227, 308] on link "Edit" at bounding box center [225, 310] width 22 height 14
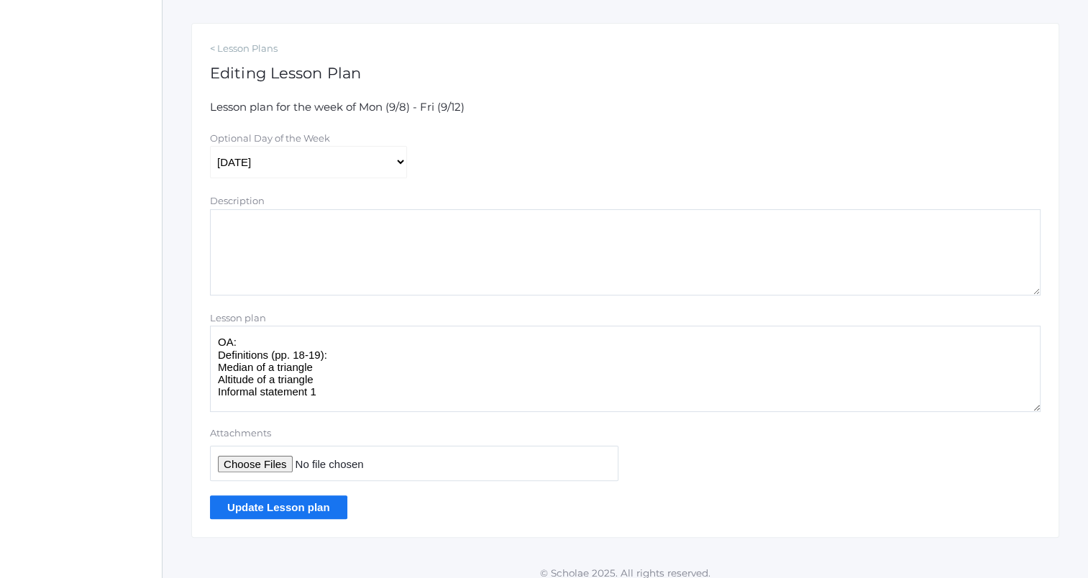
scroll to position [235, 0]
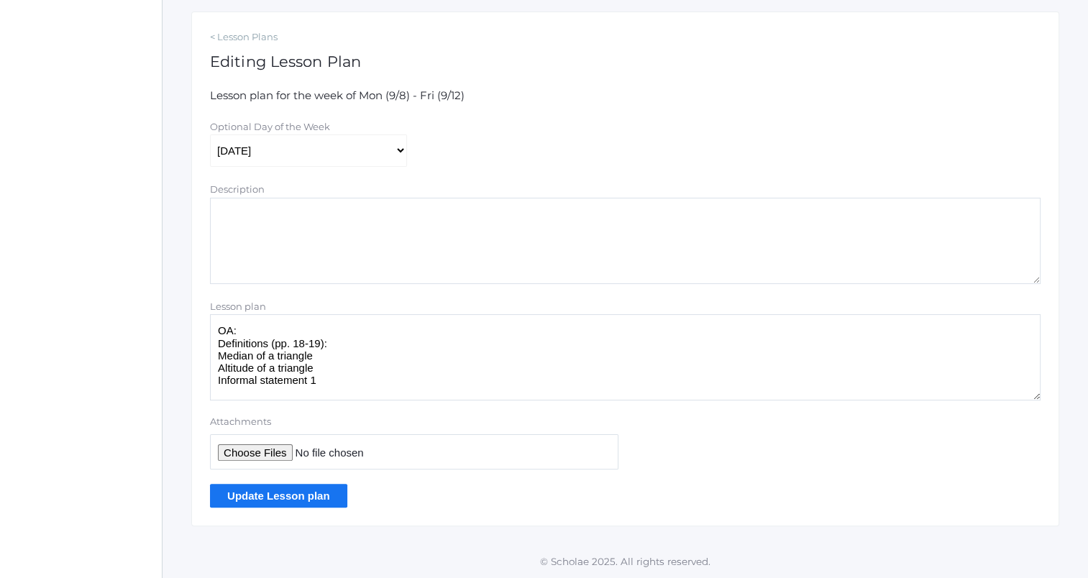
click at [373, 362] on textarea "OA: Definitions (pp. 18-19): Median of a triangle Altitude of a triangle Inform…" at bounding box center [625, 357] width 831 height 86
click at [357, 383] on textarea "OA: Definitions (pp. 18-19): Median of a triangle Altitude of a triangle Inform…" at bounding box center [625, 357] width 831 height 86
type textarea "OA: Definitions (pp. 18-19): Median of a triangle Altitude of a triangle Inform…"
click at [311, 501] on input "Update Lesson plan" at bounding box center [278, 496] width 137 height 24
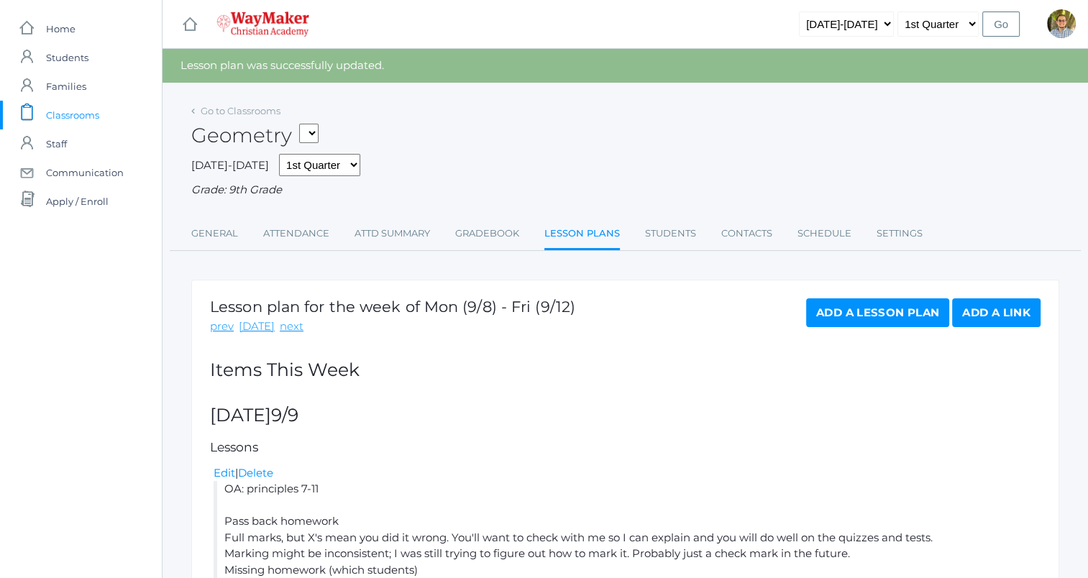
click at [55, 112] on span "Classrooms" at bounding box center [72, 115] width 53 height 29
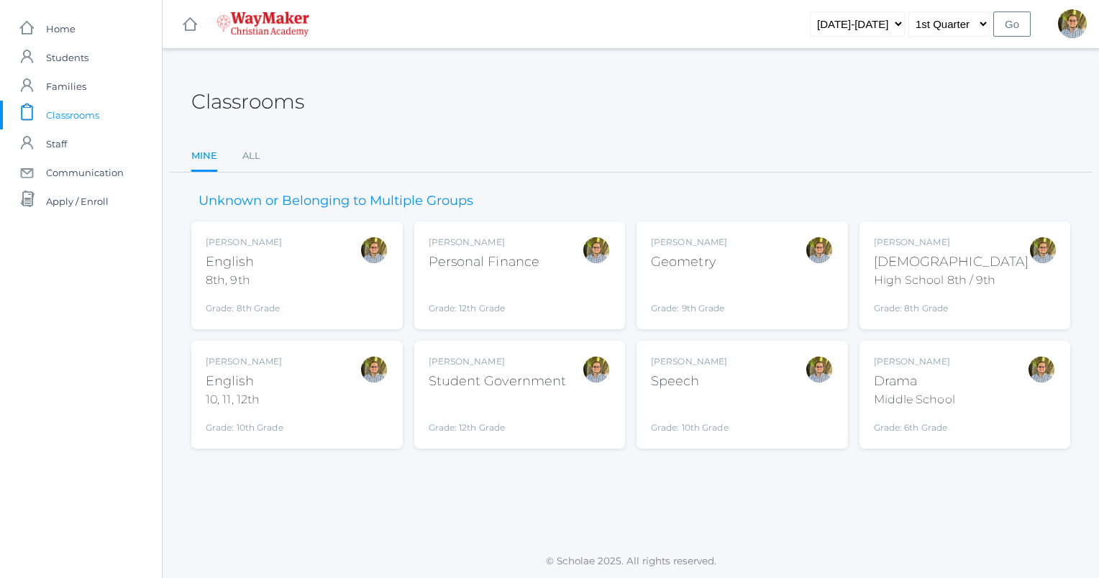
click at [298, 277] on div "[PERSON_NAME] [DEMOGRAPHIC_DATA] 8th, 9th Grade: 8th Grade 08ENGLISH" at bounding box center [297, 275] width 183 height 79
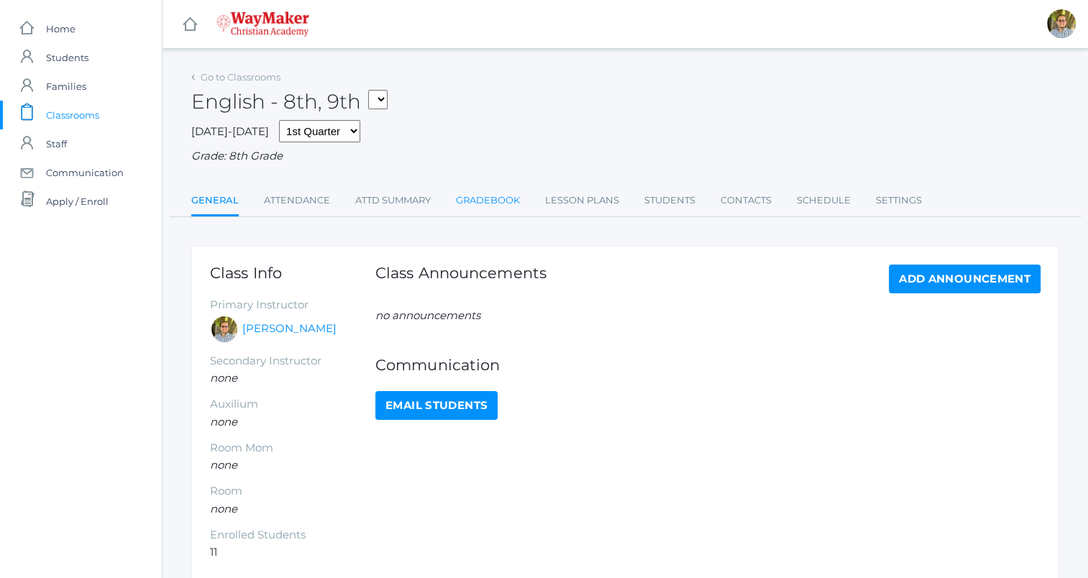
click at [470, 205] on link "Gradebook" at bounding box center [488, 200] width 64 height 29
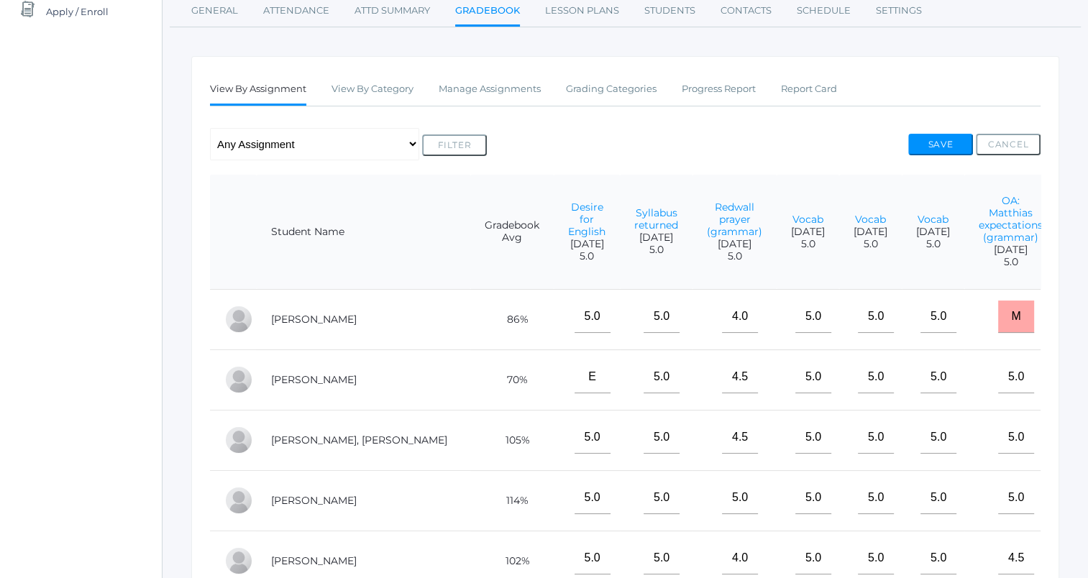
scroll to position [187, 0]
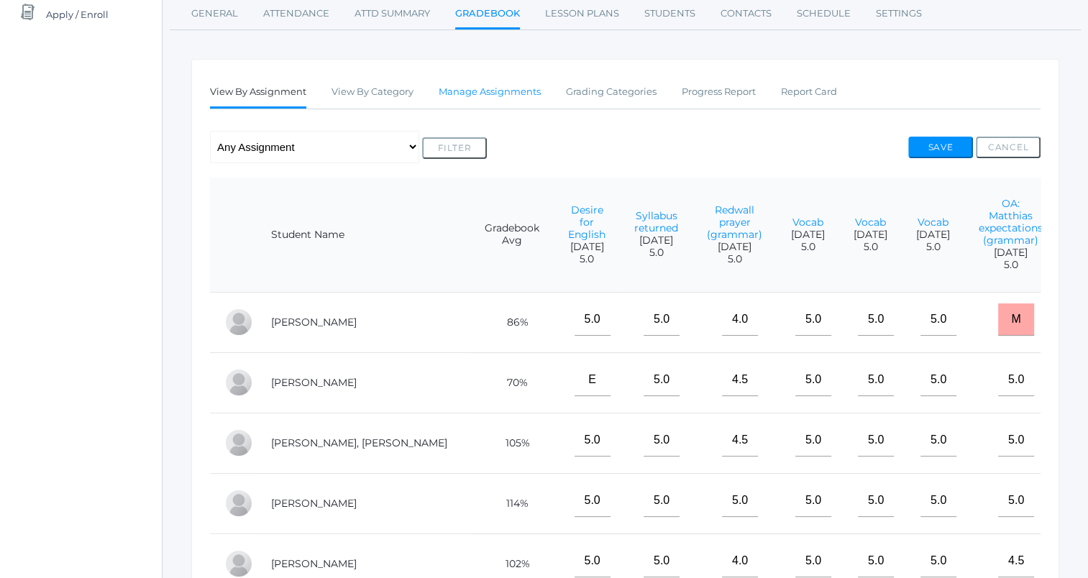
click at [530, 81] on link "Manage Assignments" at bounding box center [490, 92] width 102 height 29
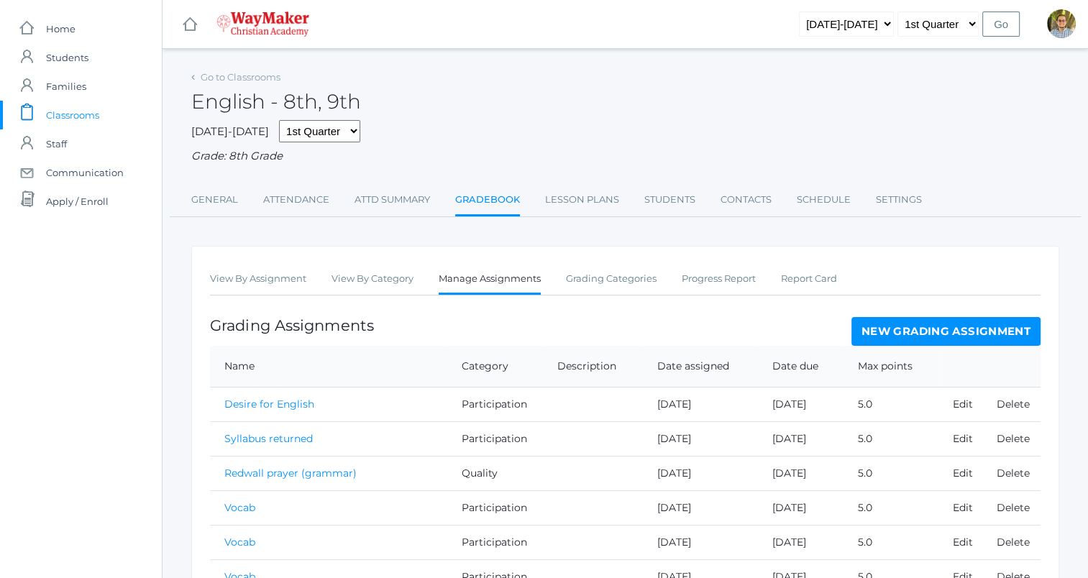
click at [944, 326] on link "New Grading Assignment" at bounding box center [946, 331] width 189 height 29
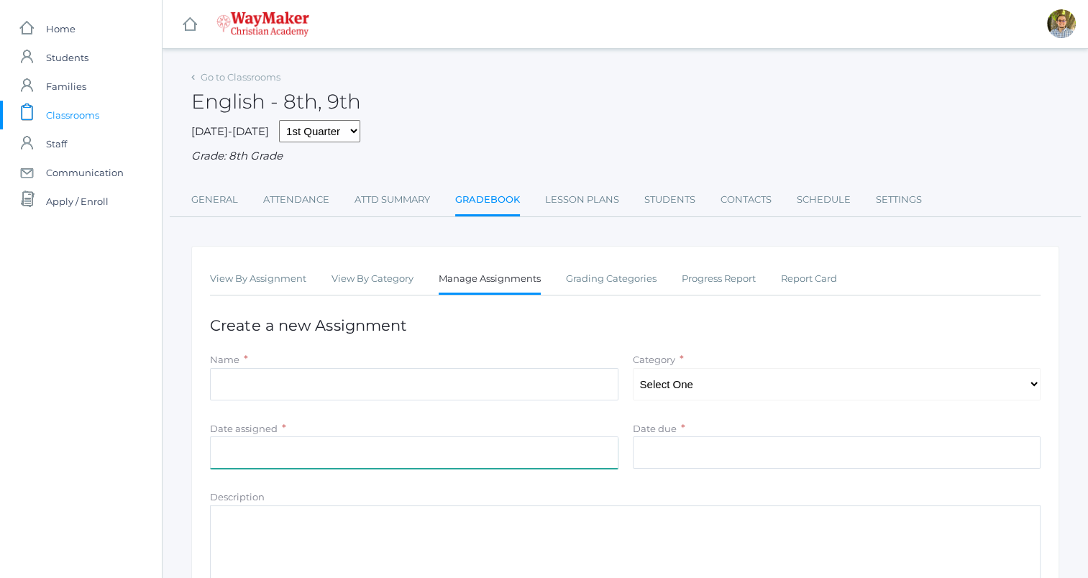
click at [411, 455] on input "Date assigned" at bounding box center [414, 453] width 409 height 32
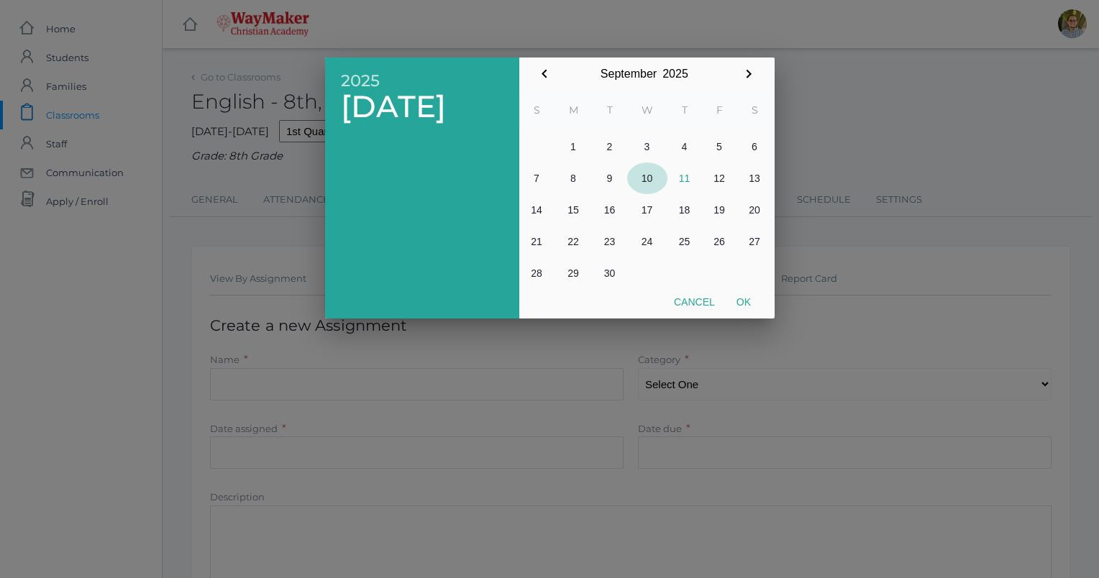
click at [647, 184] on button "10" at bounding box center [647, 179] width 40 height 32
click at [746, 296] on button "Ok" at bounding box center [744, 302] width 36 height 26
type input "2025-09-10"
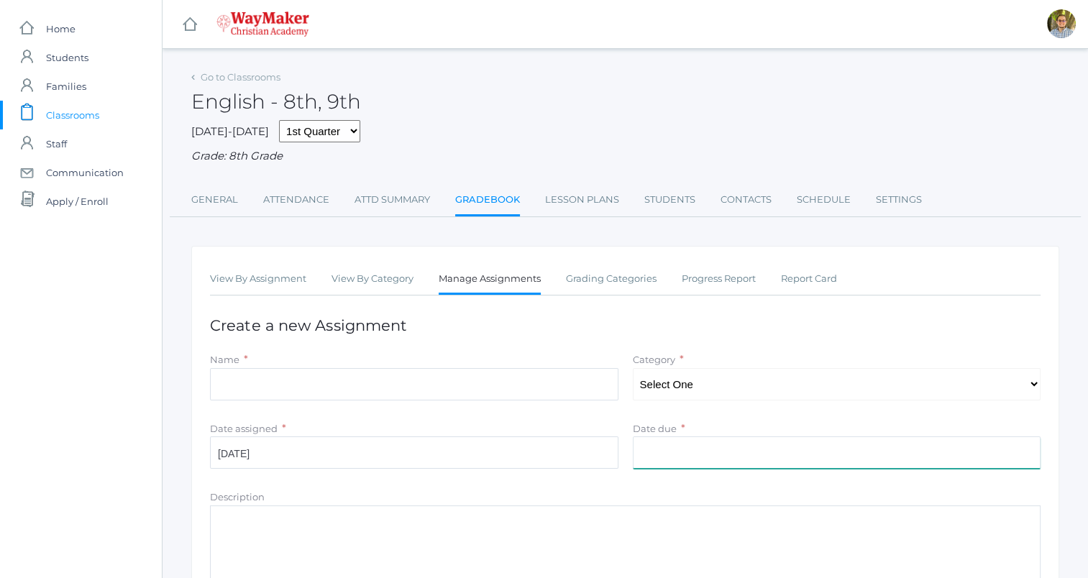
click at [738, 457] on input "Date due" at bounding box center [837, 453] width 409 height 32
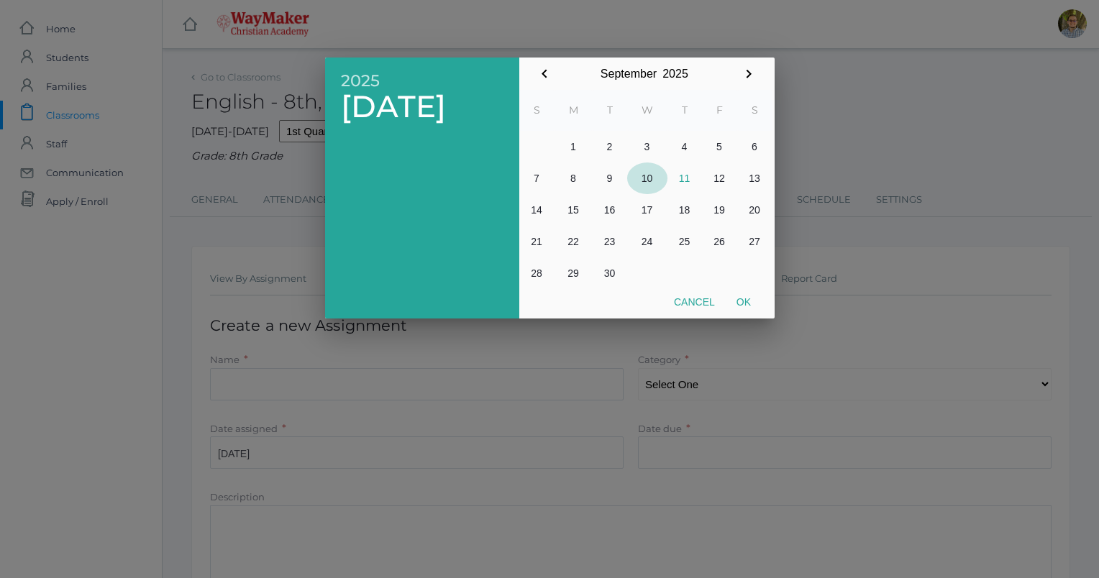
click at [641, 183] on button "10" at bounding box center [647, 179] width 40 height 32
click at [749, 296] on button "Ok" at bounding box center [744, 302] width 36 height 26
type input "2025-09-10"
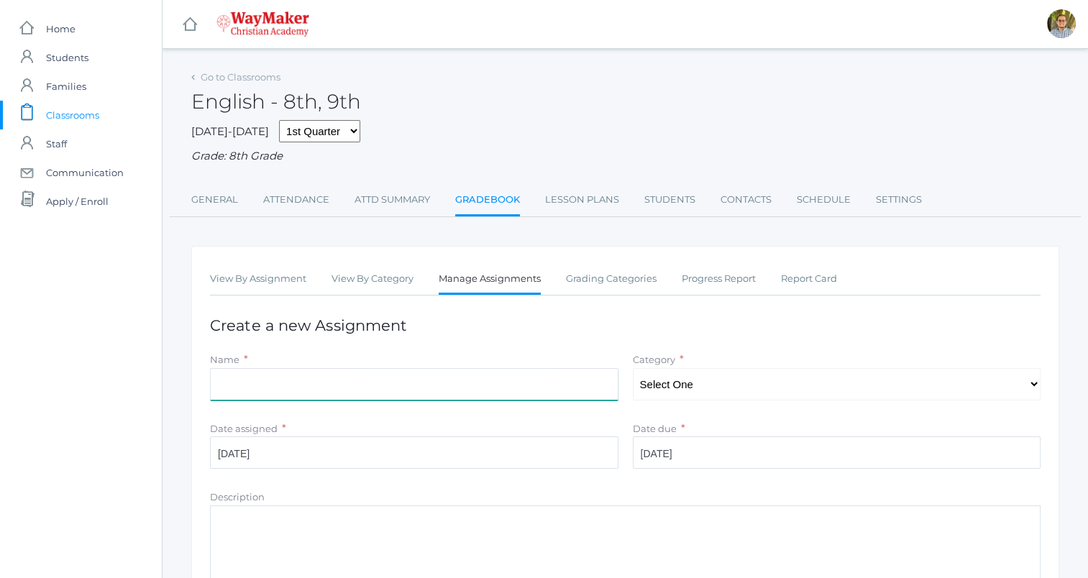
click at [399, 378] on input "Name" at bounding box center [414, 384] width 409 height 32
type input "Yesterday's reading"
click at [702, 386] on select "Select One Participation Accuracy Quality" at bounding box center [837, 384] width 409 height 32
select select "1065"
click at [633, 368] on select "Select One Participation Accuracy Quality" at bounding box center [837, 384] width 409 height 32
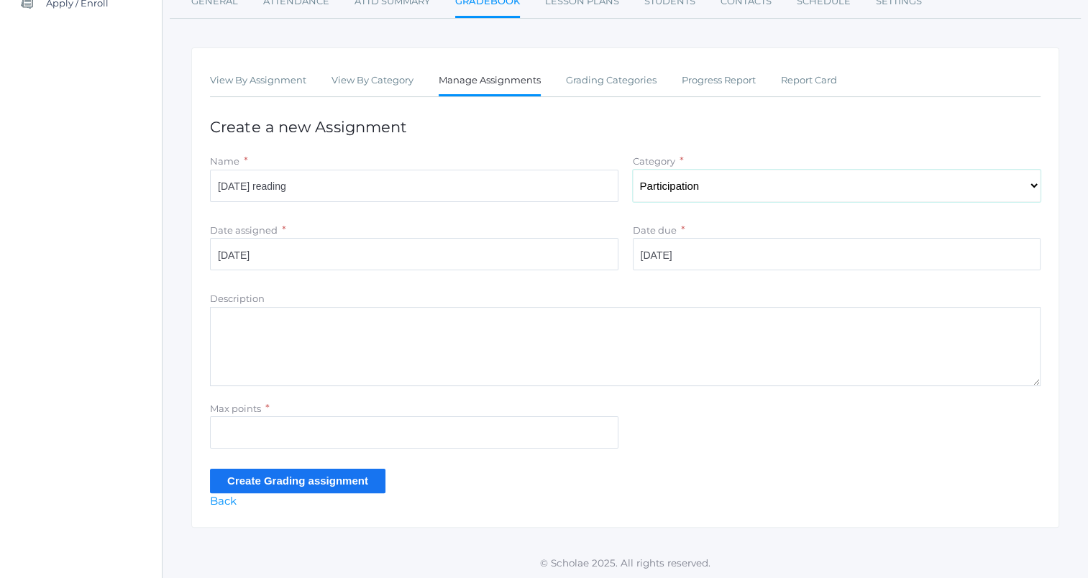
scroll to position [200, 0]
click at [428, 434] on input "Max points" at bounding box center [414, 431] width 409 height 32
type input "5"
click at [223, 477] on input "Create Grading assignment" at bounding box center [298, 480] width 176 height 24
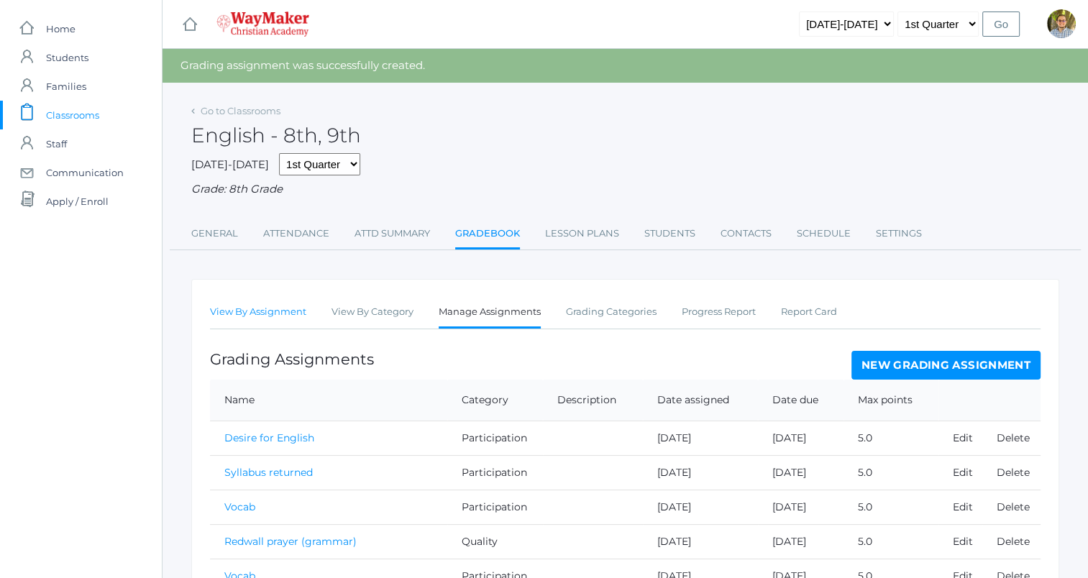
click at [288, 317] on link "View By Assignment" at bounding box center [258, 312] width 96 height 29
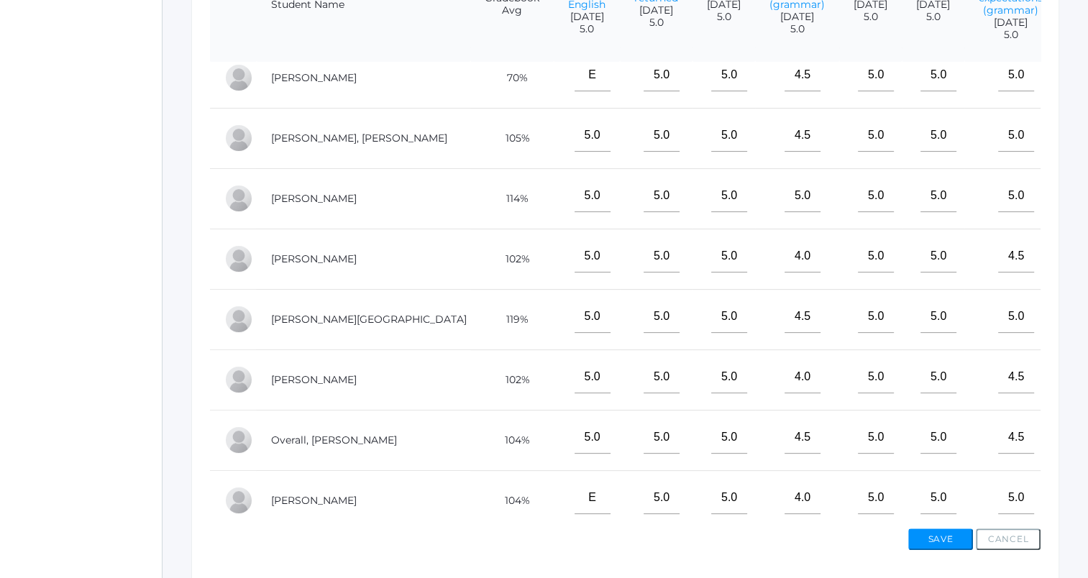
scroll to position [75, 0]
click at [1079, 393] on input"] "text" at bounding box center [1097, 377] width 36 height 32
type input"] "5"
click at [951, 532] on button "Save" at bounding box center [941, 540] width 65 height 22
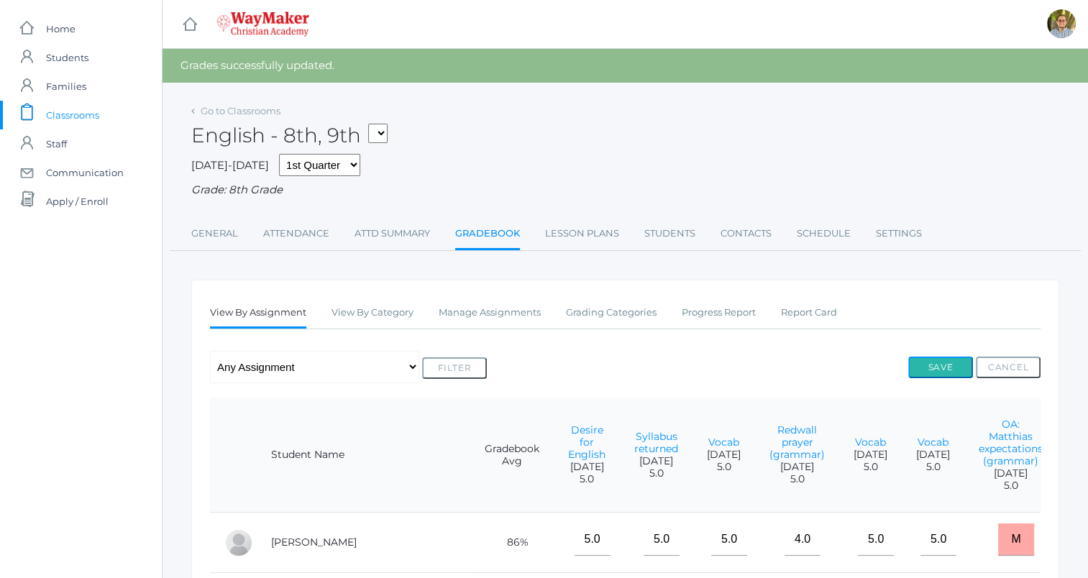
click at [957, 373] on button "Save" at bounding box center [941, 368] width 65 height 22
click at [573, 231] on link "Lesson Plans" at bounding box center [582, 233] width 74 height 29
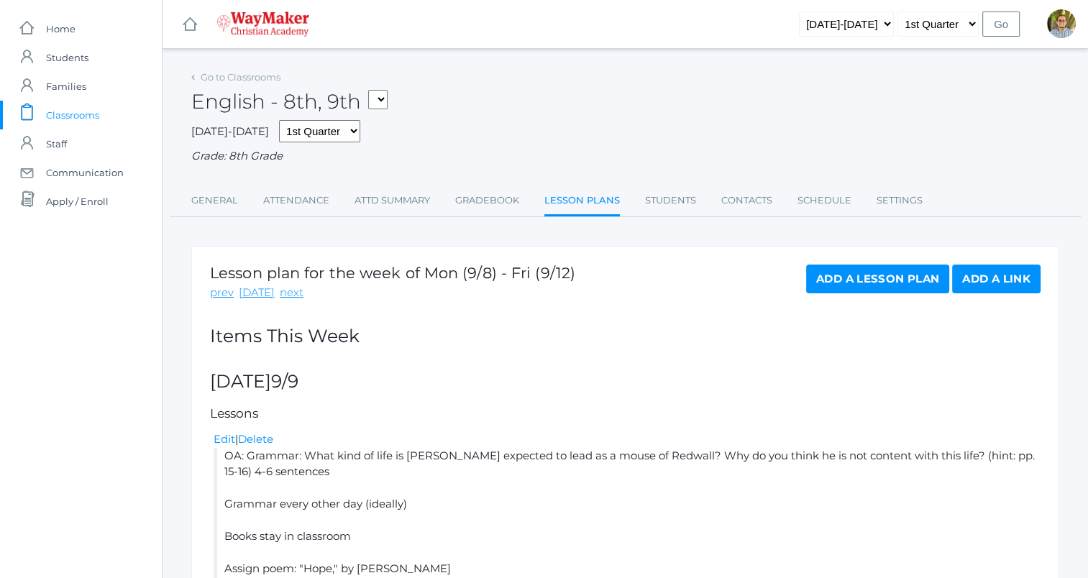
click at [106, 115] on link "icons/clipboard/plain Created with Sketch. Classrooms" at bounding box center [81, 115] width 162 height 29
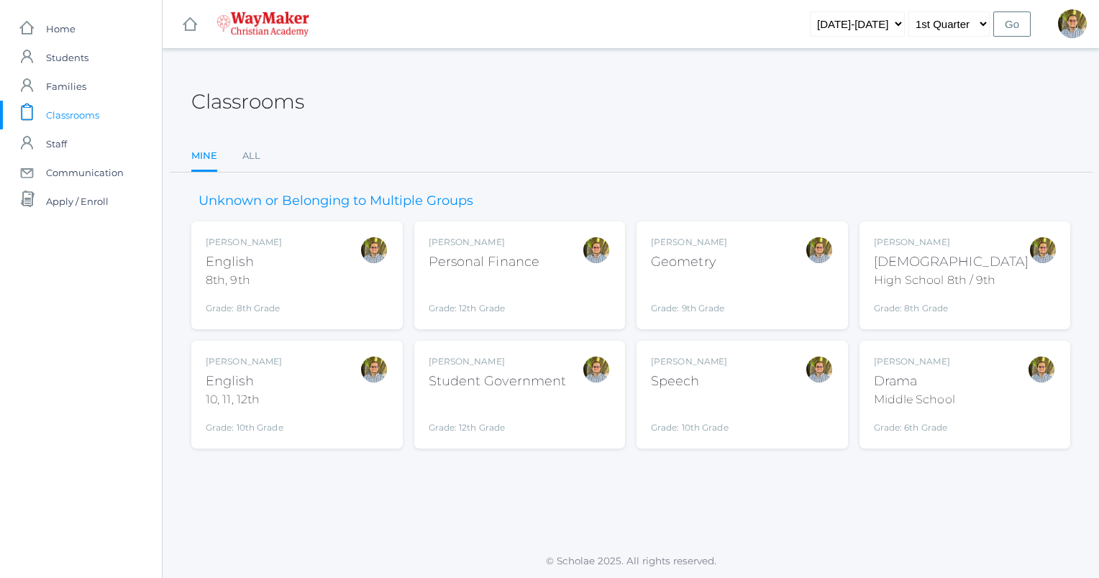
click at [330, 280] on div "[PERSON_NAME] [DEMOGRAPHIC_DATA] 8th, 9th Grade: 8th Grade 08ENGLISH" at bounding box center [297, 275] width 183 height 79
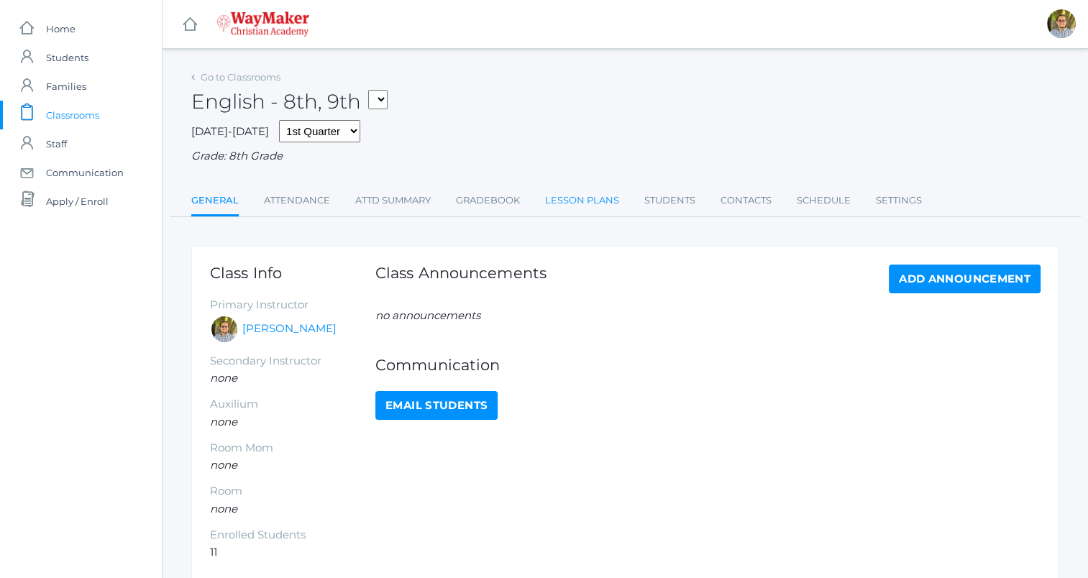
click at [573, 200] on link "Lesson Plans" at bounding box center [582, 200] width 74 height 29
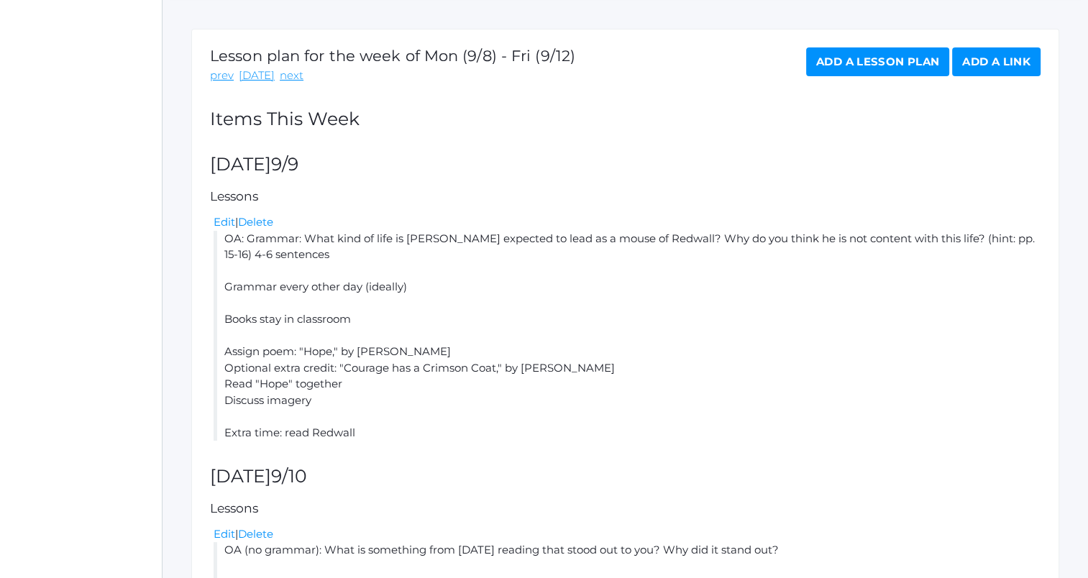
scroll to position [218, 0]
click at [281, 77] on link "next" at bounding box center [292, 75] width 24 height 17
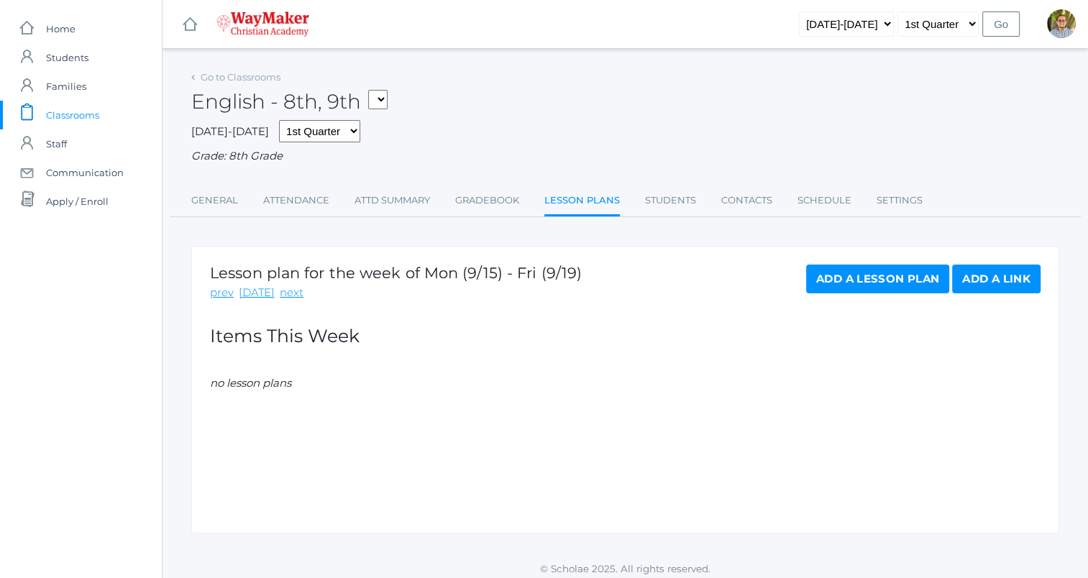
click at [850, 285] on link "Add a Lesson Plan" at bounding box center [877, 279] width 143 height 29
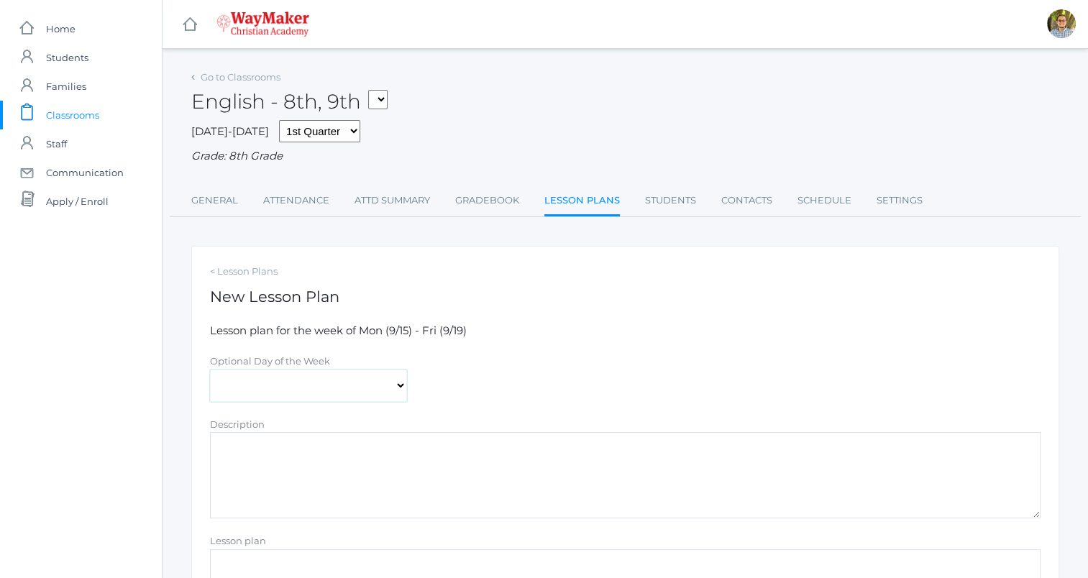
click at [370, 380] on select "[DATE] [DATE] [DATE] [DATE] [DATE]" at bounding box center [308, 386] width 197 height 32
select select "[DATE]"
click at [210, 370] on select "[DATE] [DATE] [DATE] [DATE] [DATE]" at bounding box center [308, 386] width 197 height 32
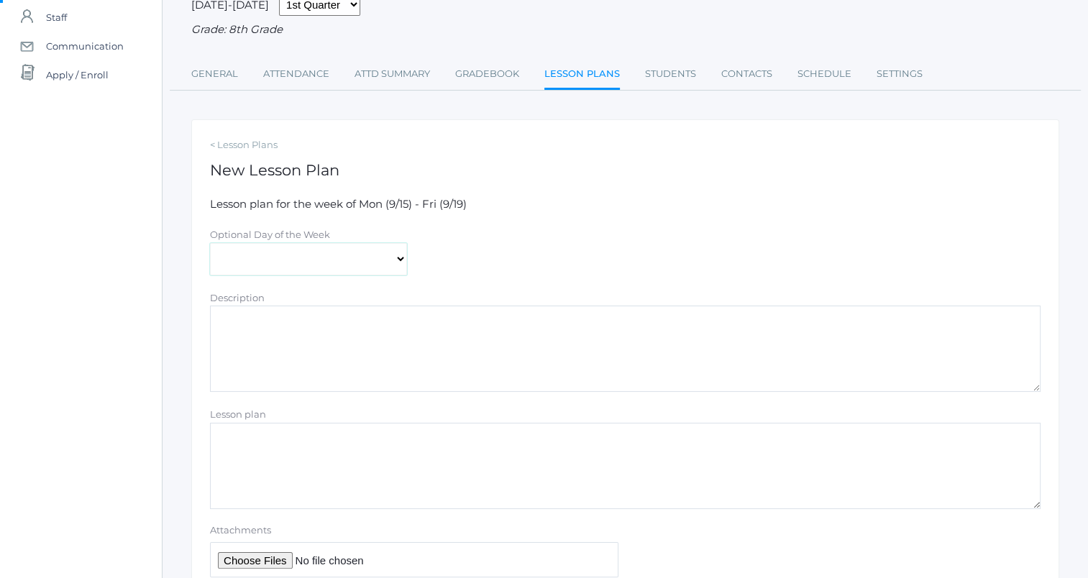
scroll to position [142, 0]
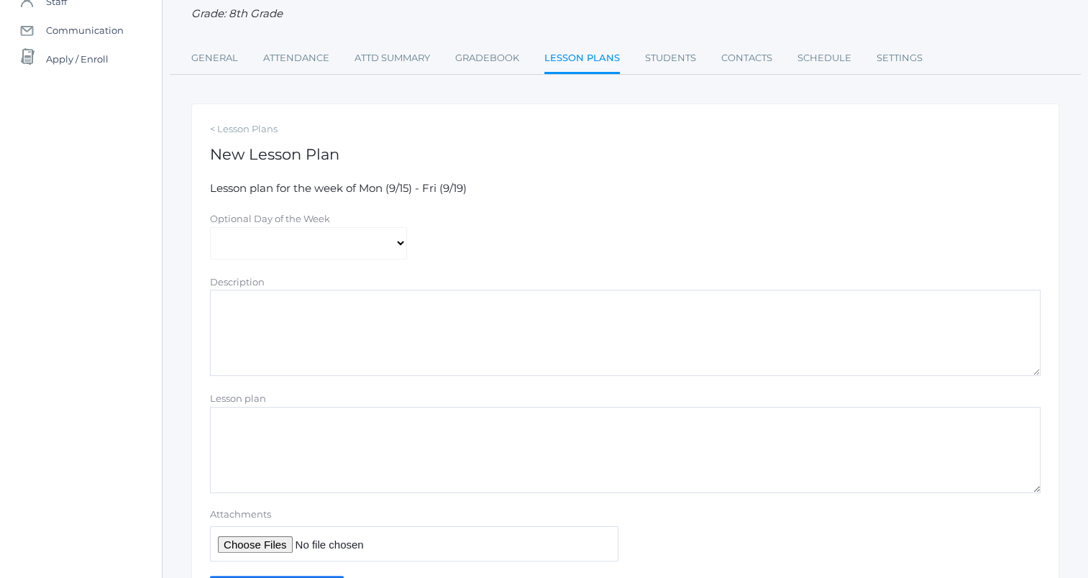
click at [441, 443] on textarea "Lesson plan" at bounding box center [625, 450] width 831 height 86
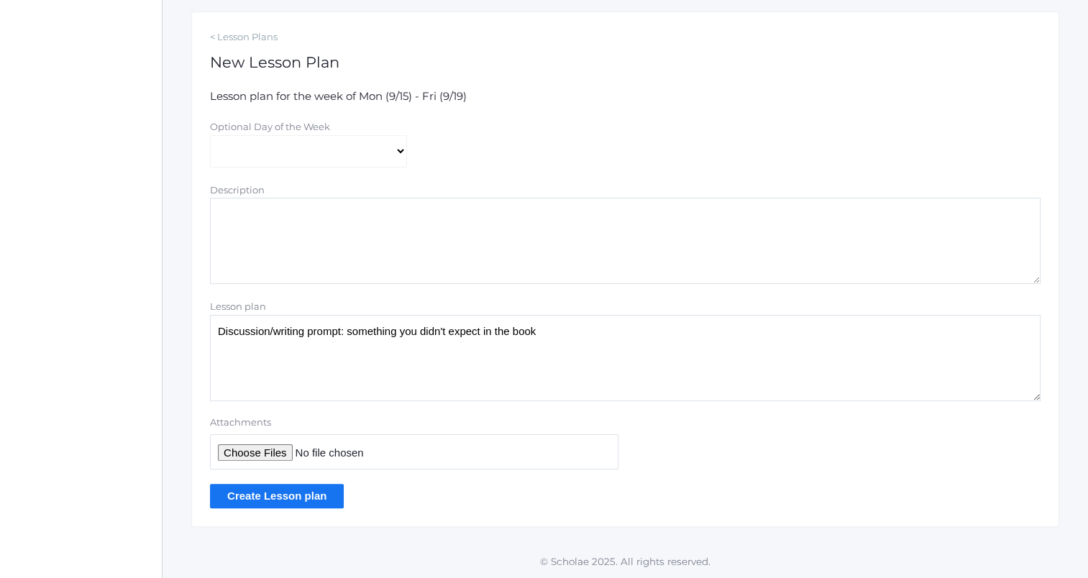
type textarea "Discussion/writing prompt: something you didn't expect in the book"
click at [267, 500] on input "Create Lesson plan" at bounding box center [277, 496] width 134 height 24
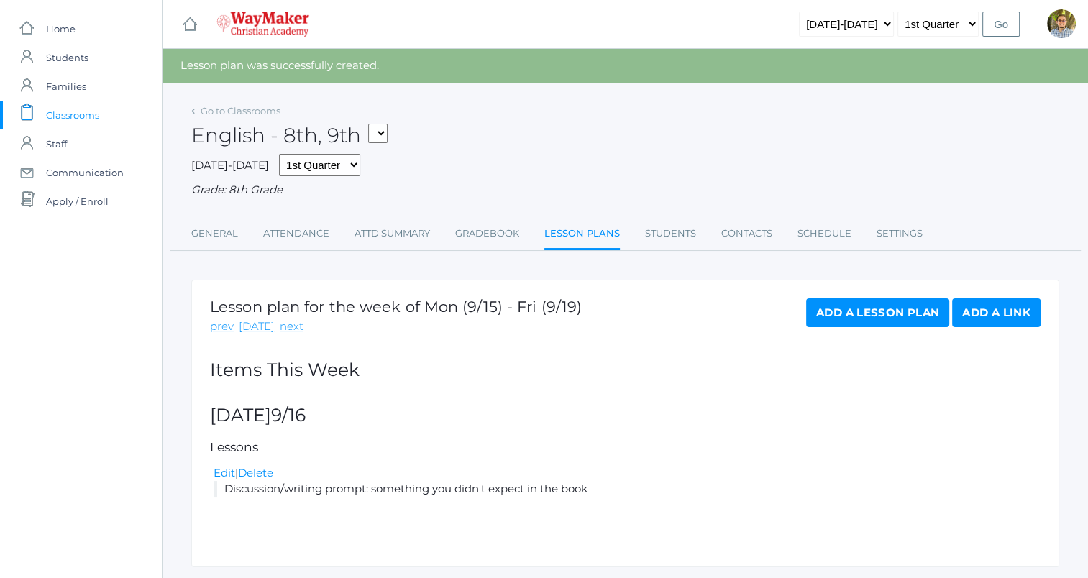
click at [78, 112] on span "Classrooms" at bounding box center [72, 115] width 53 height 29
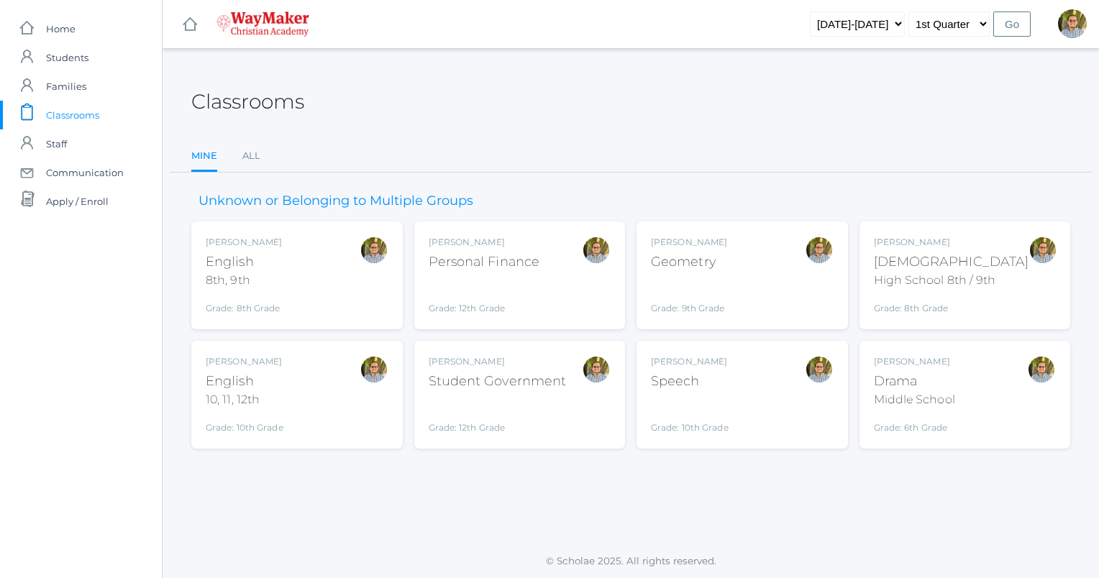
click at [350, 386] on div "Kylen Braileanu English 10, 11, 12th Grade: 10th Grade HSENGLISH" at bounding box center [297, 394] width 183 height 79
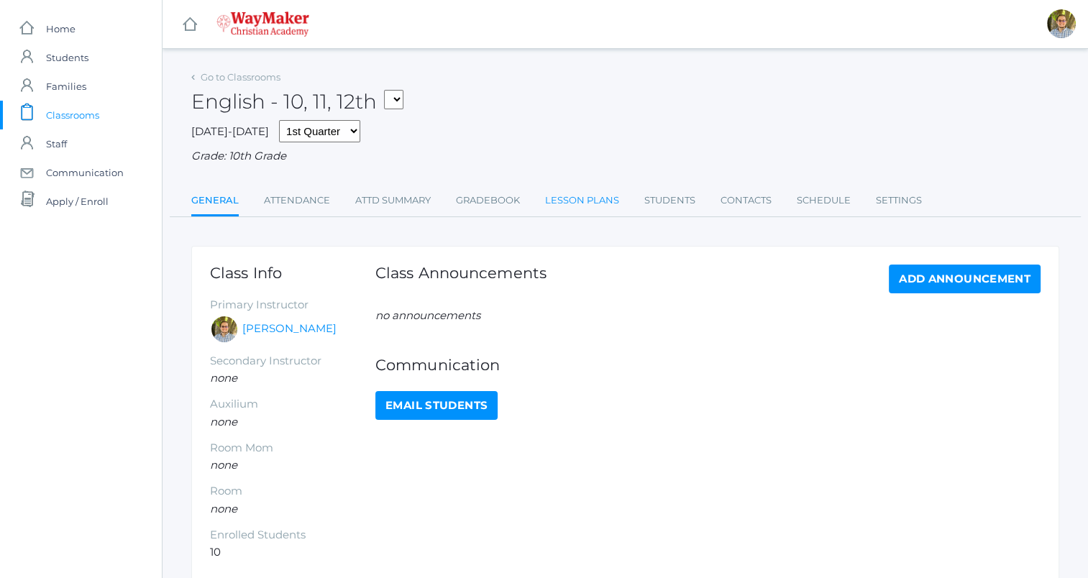
click at [574, 194] on link "Lesson Plans" at bounding box center [582, 200] width 74 height 29
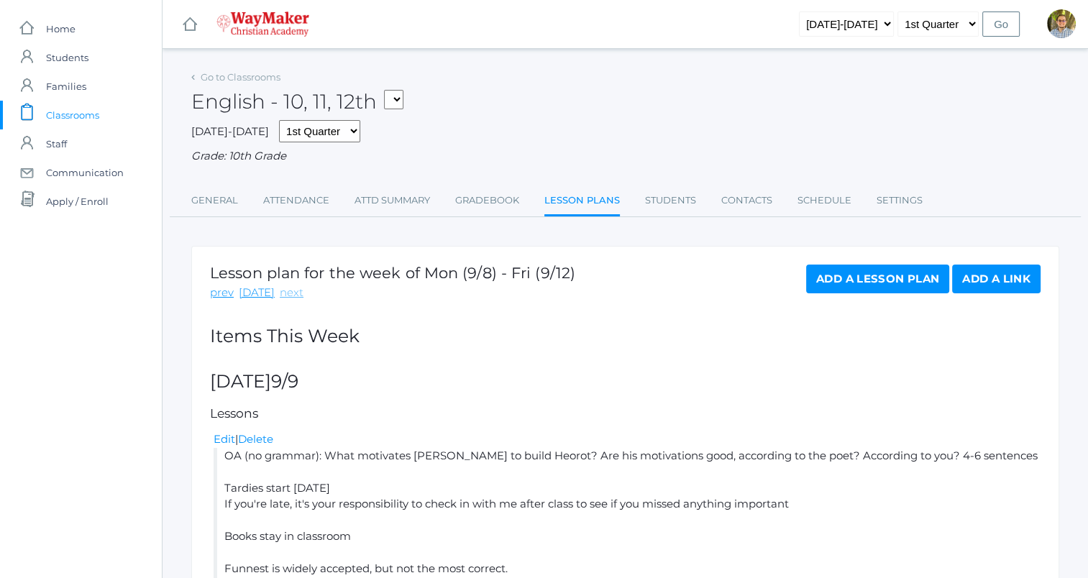
click at [283, 299] on link "next" at bounding box center [292, 293] width 24 height 17
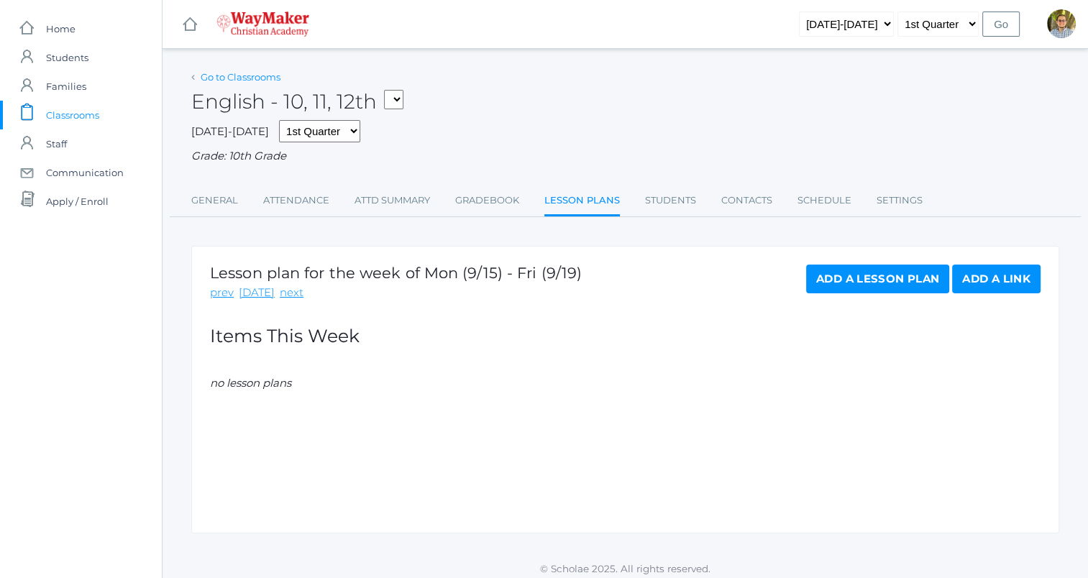
click at [243, 75] on link "Go to Classrooms" at bounding box center [241, 77] width 80 height 12
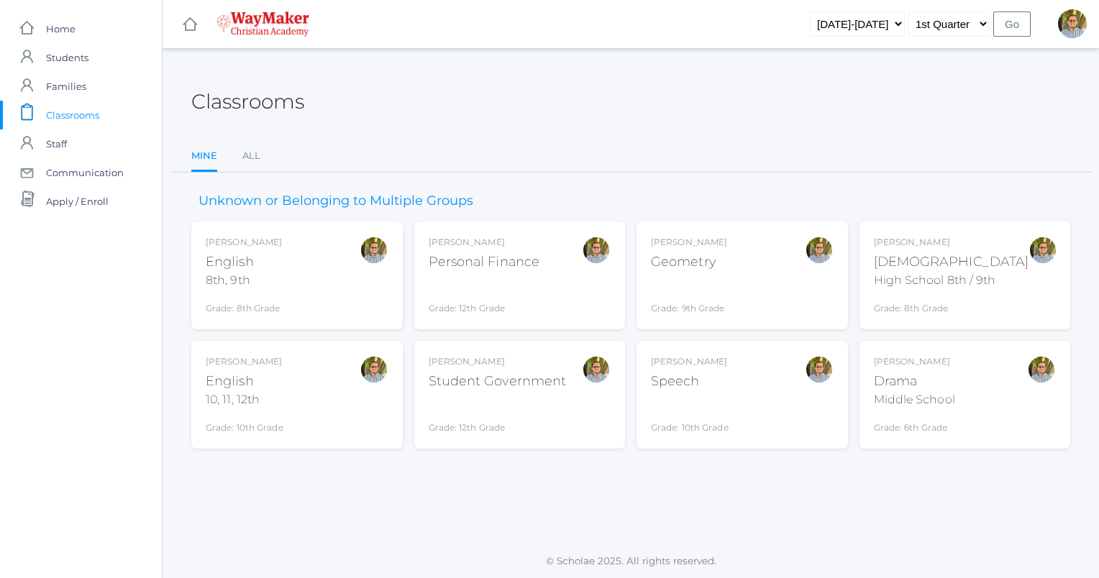
click at [339, 305] on div "[PERSON_NAME] [DEMOGRAPHIC_DATA] 8th, 9th Grade: 8th Grade 08ENGLISH" at bounding box center [297, 275] width 183 height 79
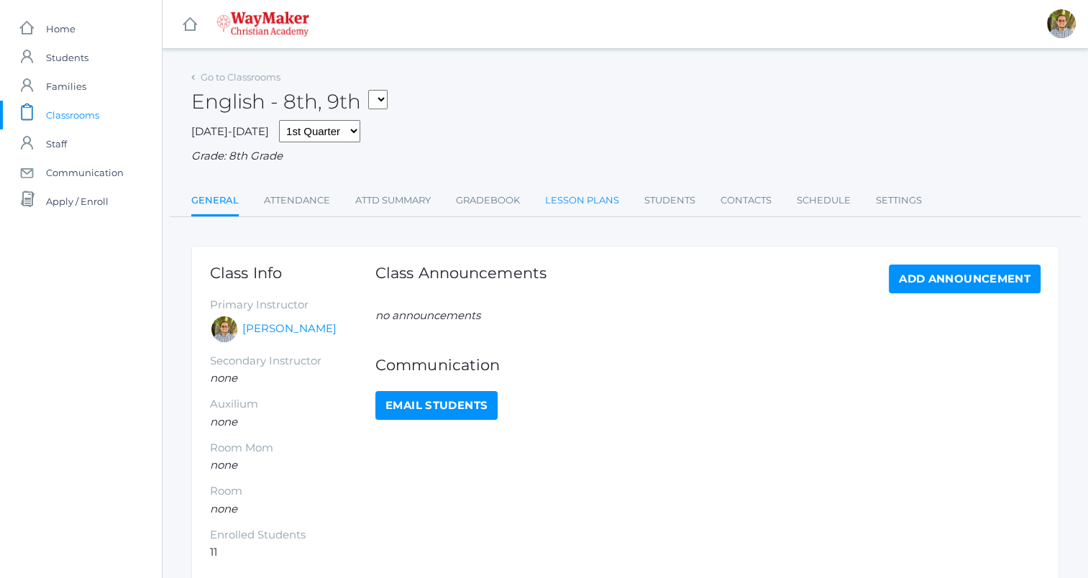
click at [587, 201] on link "Lesson Plans" at bounding box center [582, 200] width 74 height 29
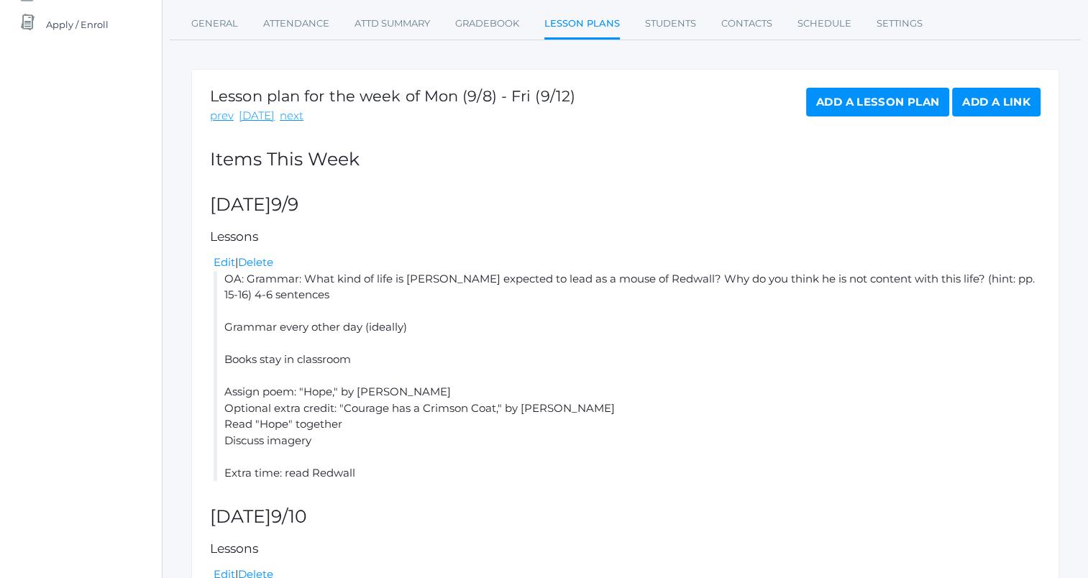
scroll to position [178, 0]
click at [280, 114] on link "next" at bounding box center [292, 114] width 24 height 17
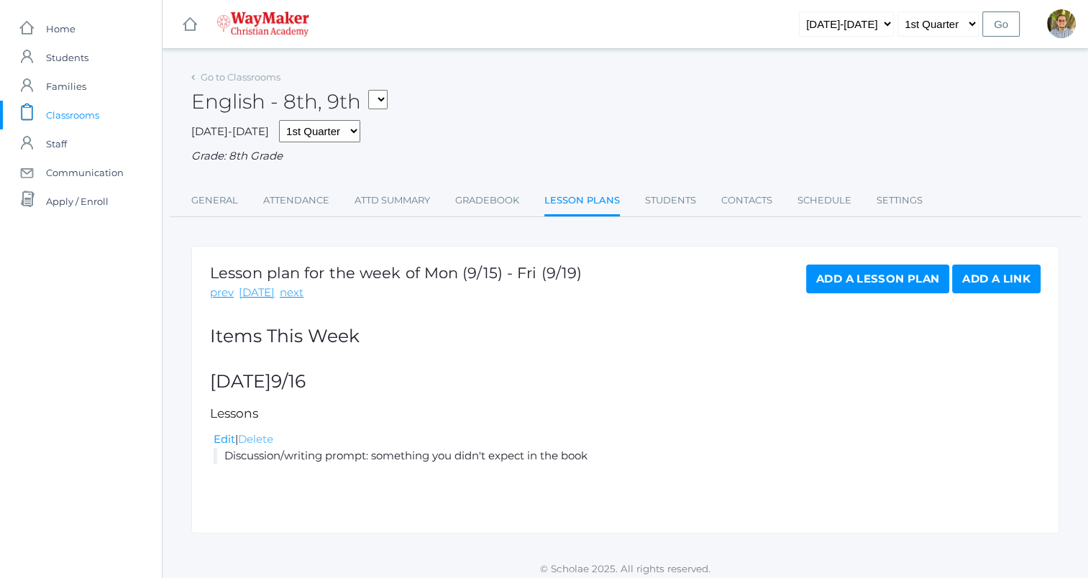
click at [259, 443] on link "Delete" at bounding box center [255, 439] width 35 height 14
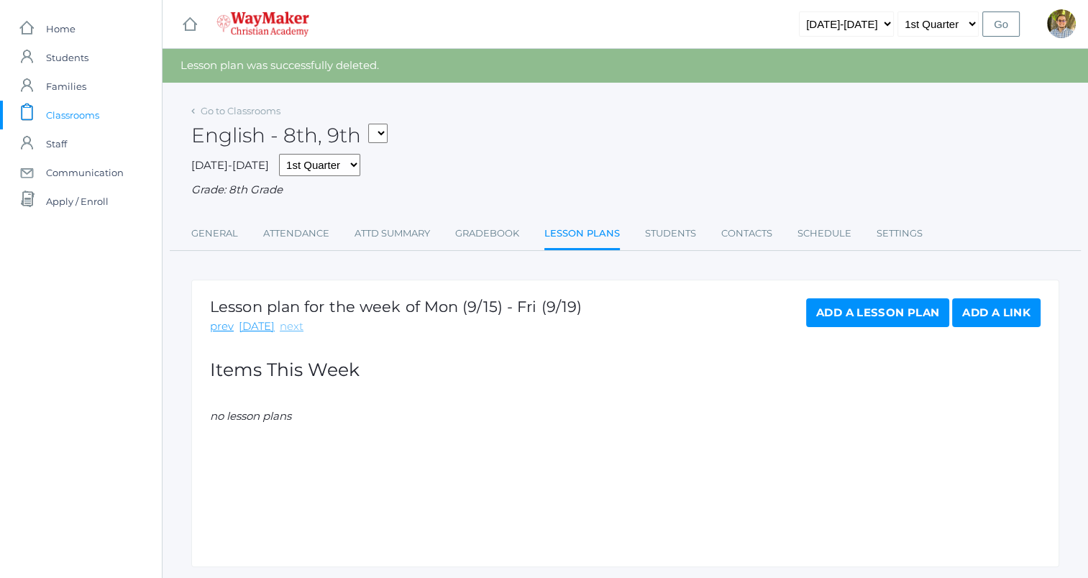
click at [293, 329] on link "next" at bounding box center [292, 327] width 24 height 17
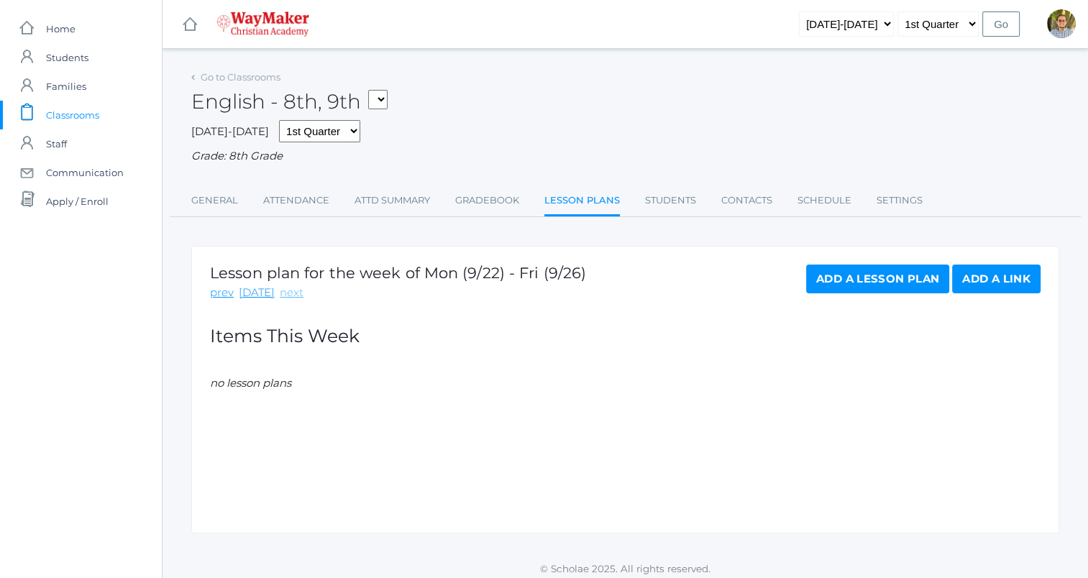
click at [282, 291] on link "next" at bounding box center [292, 293] width 24 height 17
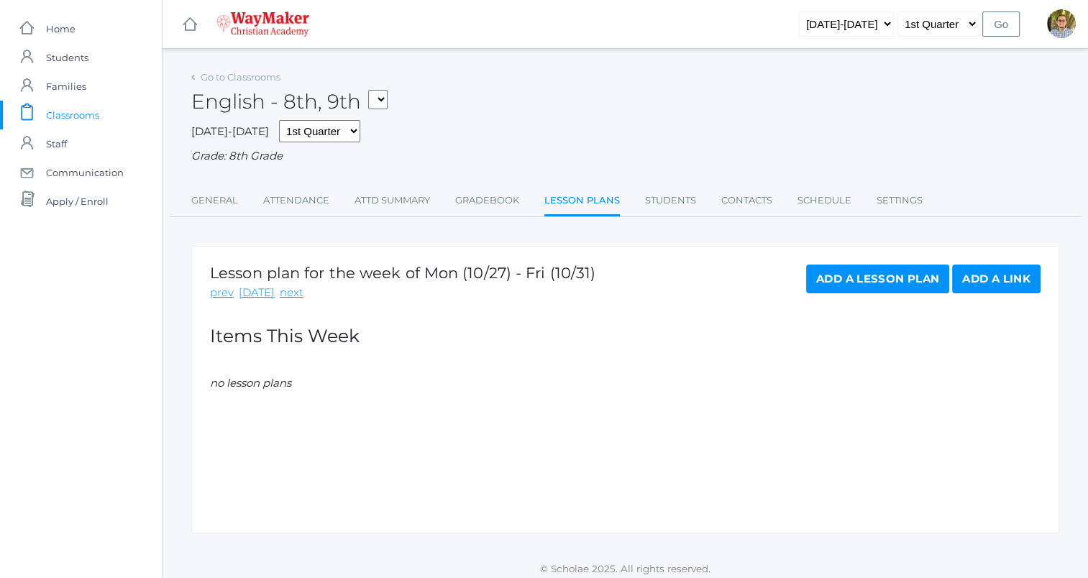
click at [865, 284] on link "Add a Lesson Plan" at bounding box center [877, 279] width 143 height 29
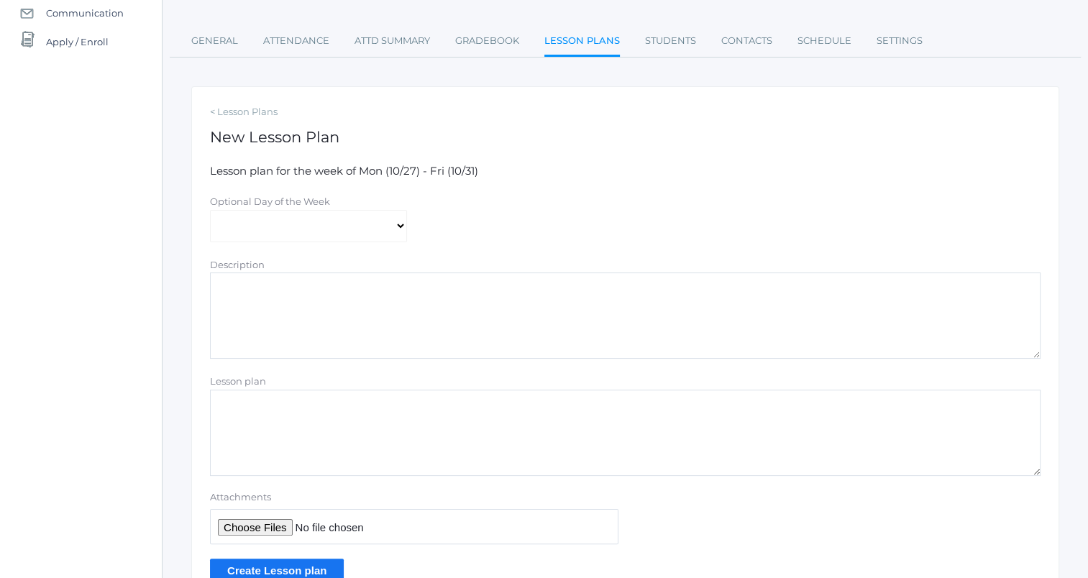
scroll to position [181, 0]
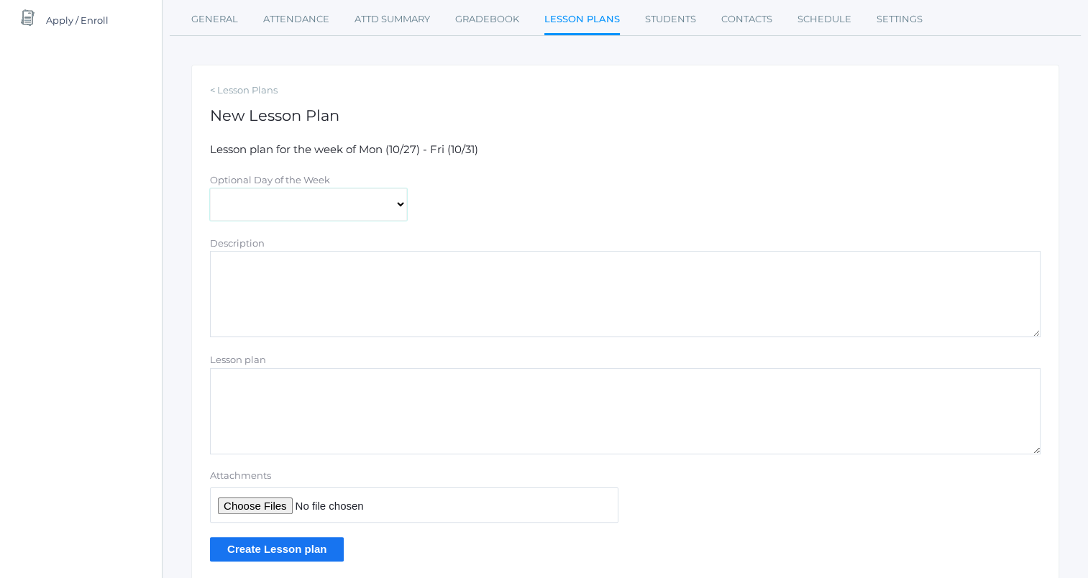
click at [377, 199] on select "[DATE] [DATE] [DATE] [DATE] [DATE]" at bounding box center [308, 204] width 197 height 32
select select "[DATE]"
click at [210, 188] on select "[DATE] [DATE] [DATE] [DATE] [DATE]" at bounding box center [308, 204] width 197 height 32
click at [318, 401] on textarea "Lesson plan" at bounding box center [625, 411] width 831 height 86
paste textarea "Discussion/writing prompt: something you didn't expect in the book"
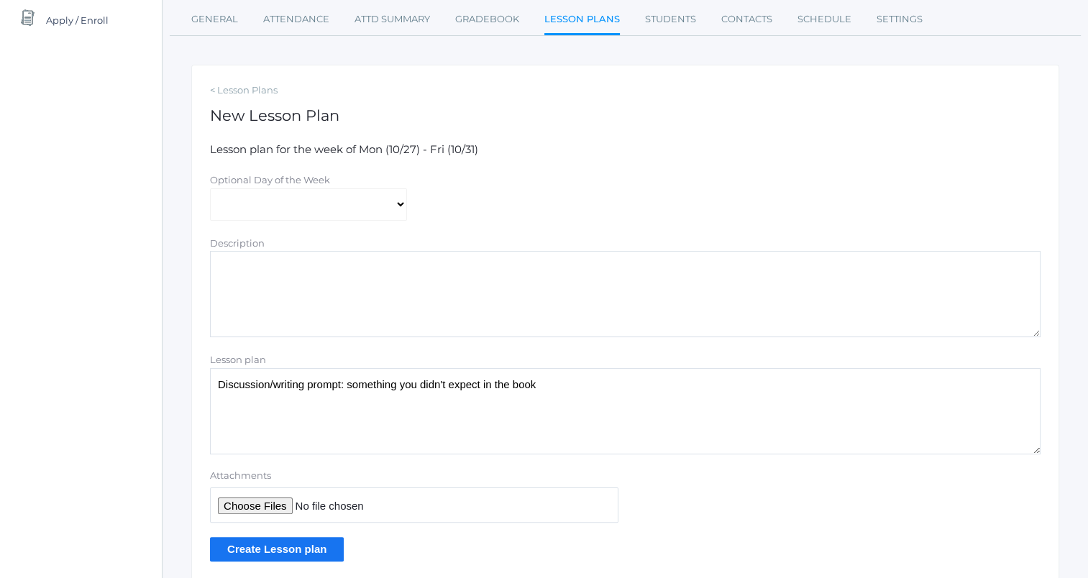
type textarea "Discussion/writing prompt: something you didn't expect in the book"
click at [297, 542] on input "Create Lesson plan" at bounding box center [277, 549] width 134 height 24
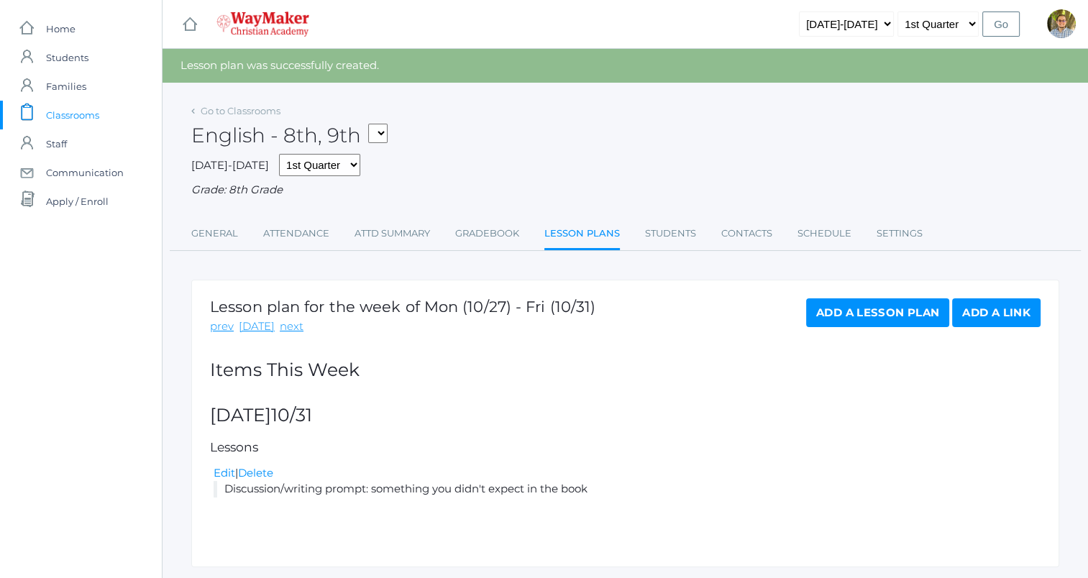
click at [111, 117] on link "icons/clipboard/plain Created with Sketch. Classrooms" at bounding box center [81, 115] width 162 height 29
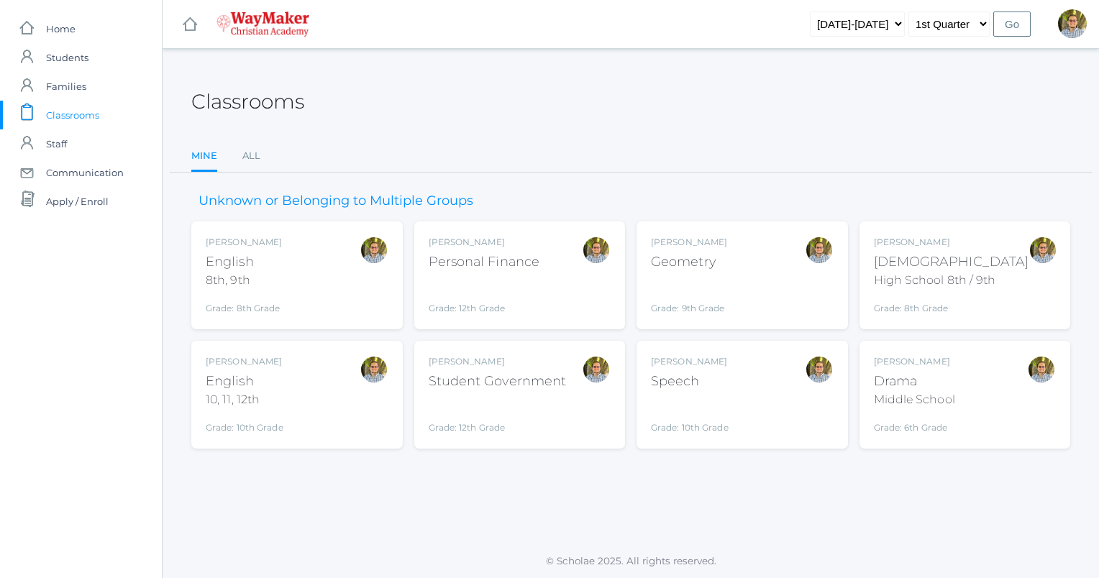
click at [337, 397] on div "Kylen Braileanu English 10, 11, 12th Grade: 10th Grade HSENGLISH" at bounding box center [297, 394] width 183 height 79
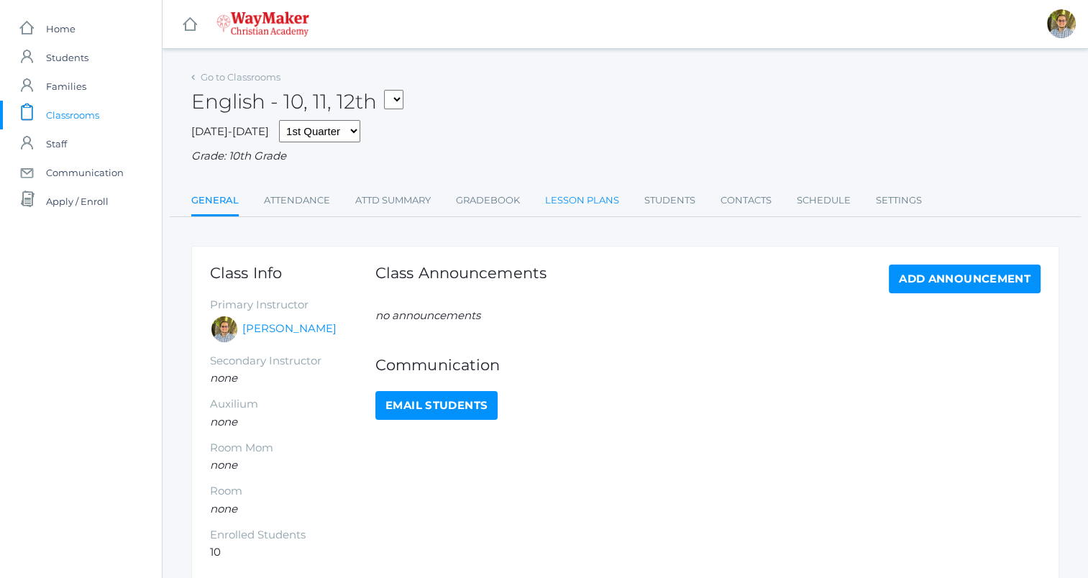
click at [575, 194] on link "Lesson Plans" at bounding box center [582, 200] width 74 height 29
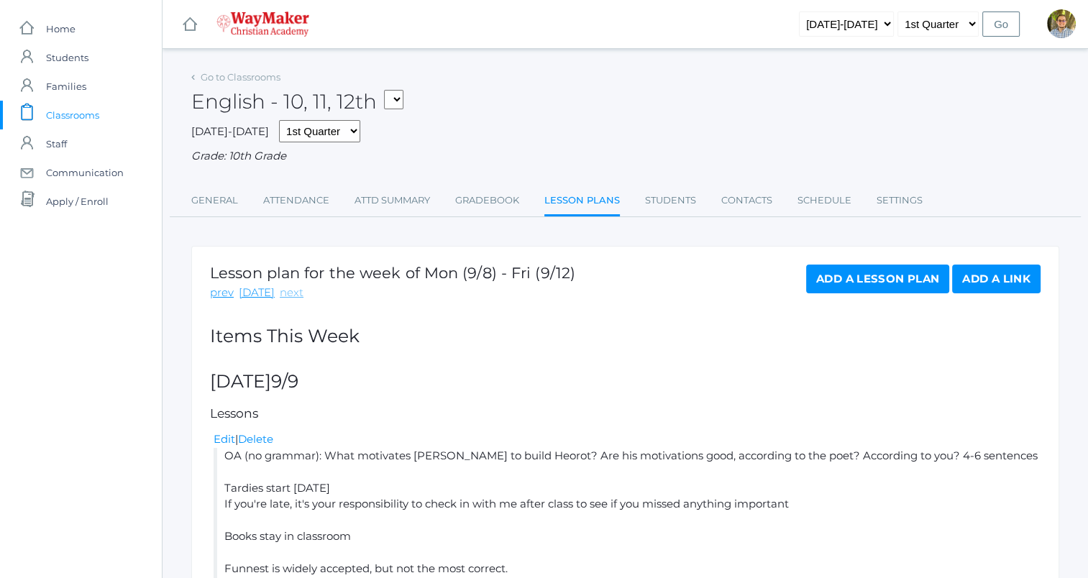
click at [289, 293] on link "next" at bounding box center [292, 293] width 24 height 17
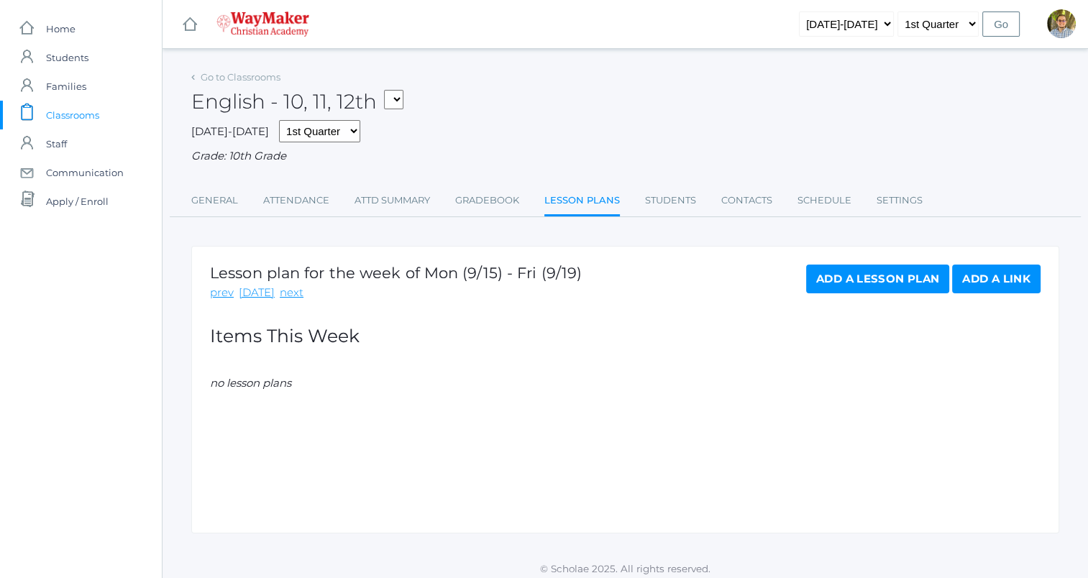
click at [289, 293] on link "next" at bounding box center [292, 293] width 24 height 17
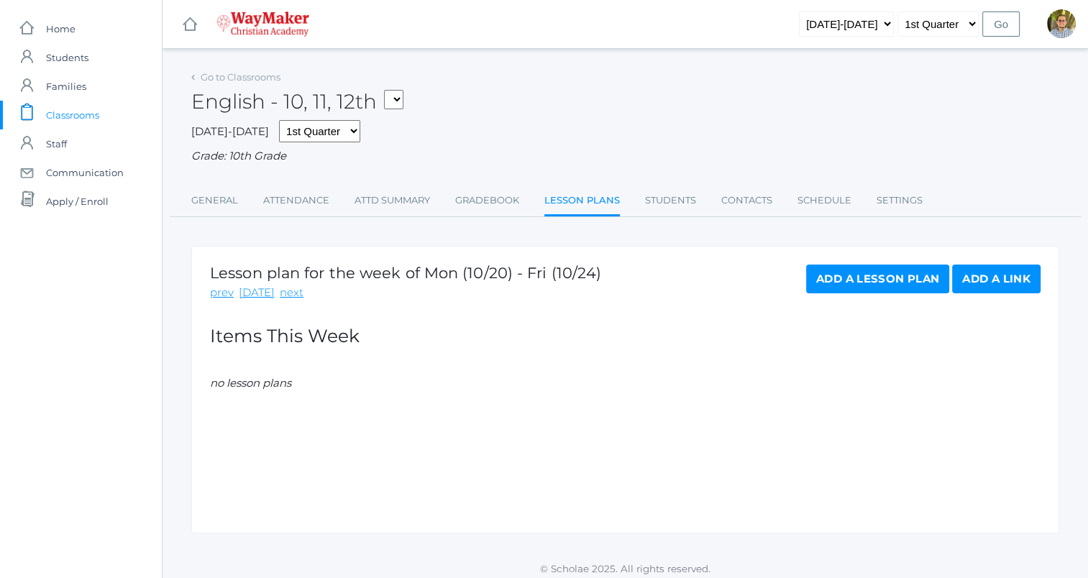
click at [289, 293] on link "next" at bounding box center [292, 293] width 24 height 17
click at [913, 276] on link "Add a Lesson Plan" at bounding box center [877, 279] width 143 height 29
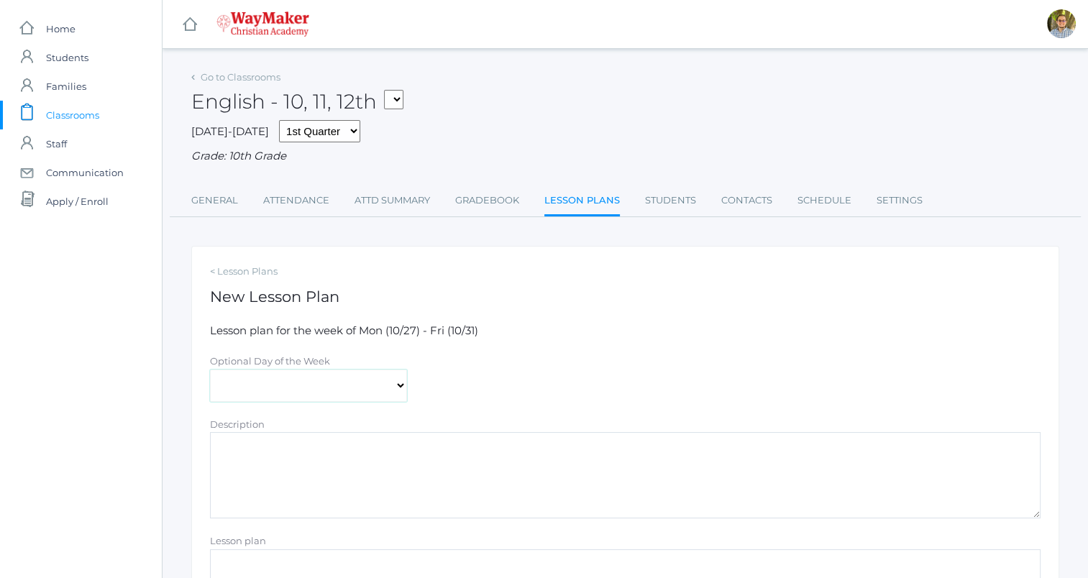
click at [377, 370] on select "Monday Tuesday Wednesday Thursday Friday" at bounding box center [308, 386] width 197 height 32
select select "2025-10-31"
click at [210, 370] on select "Monday Tuesday Wednesday Thursday Friday" at bounding box center [308, 386] width 197 height 32
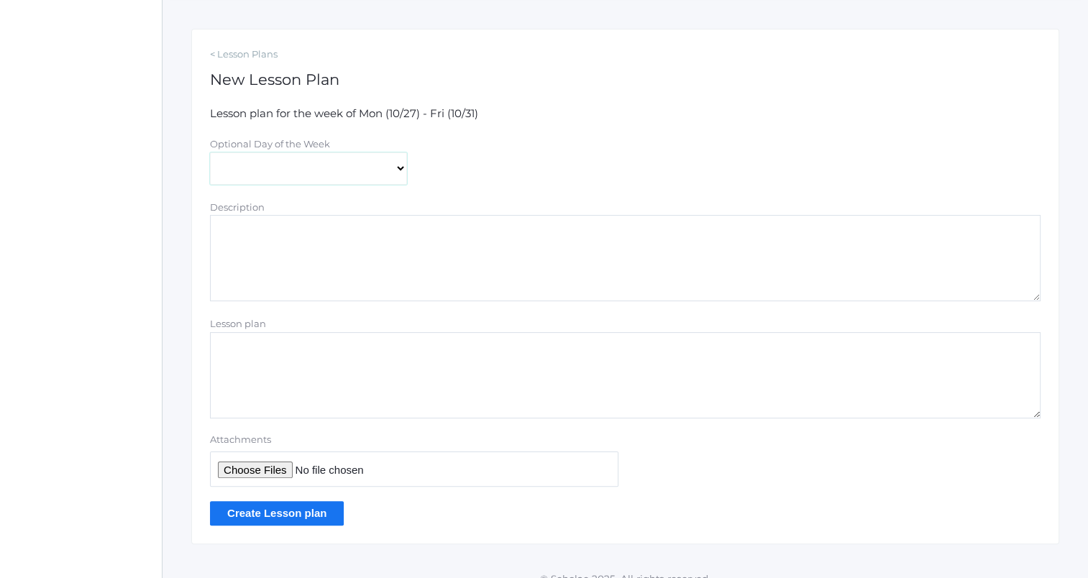
scroll to position [235, 0]
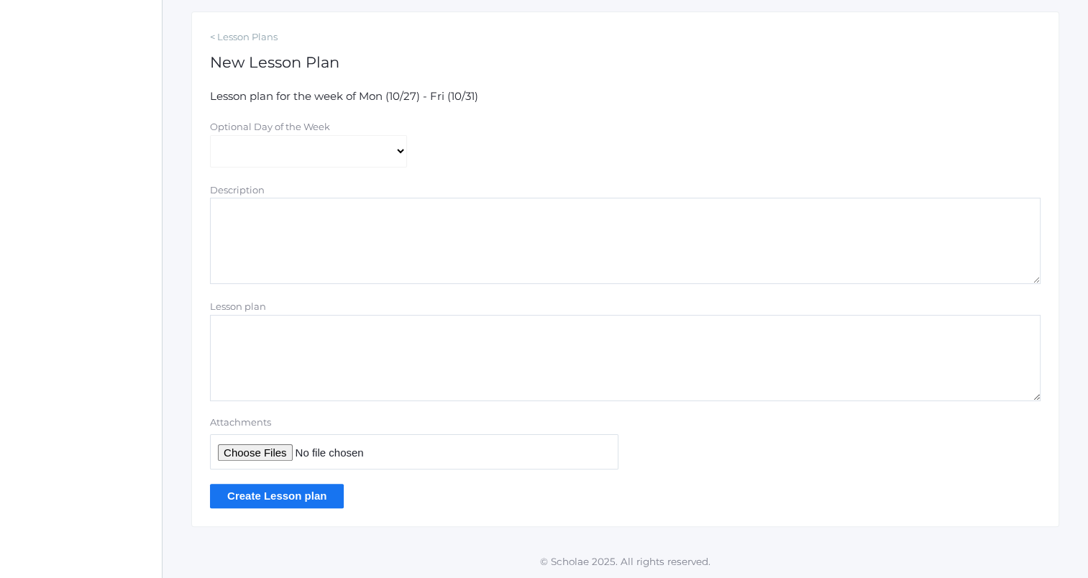
click at [381, 363] on textarea "Lesson plan" at bounding box center [625, 358] width 831 height 86
paste textarea "Discussion/writing prompt: something you didn't expect in the book"
type textarea "Discussion/writing prompt: something you didn't expect in the book"
click at [317, 499] on input "Create Lesson plan" at bounding box center [277, 496] width 134 height 24
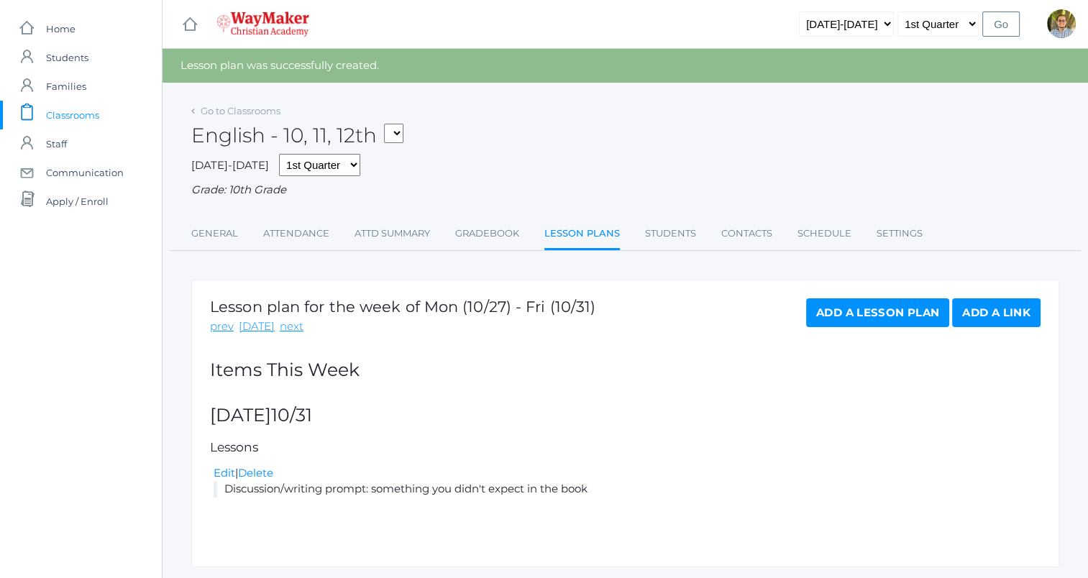
click at [71, 113] on span "Classrooms" at bounding box center [72, 115] width 53 height 29
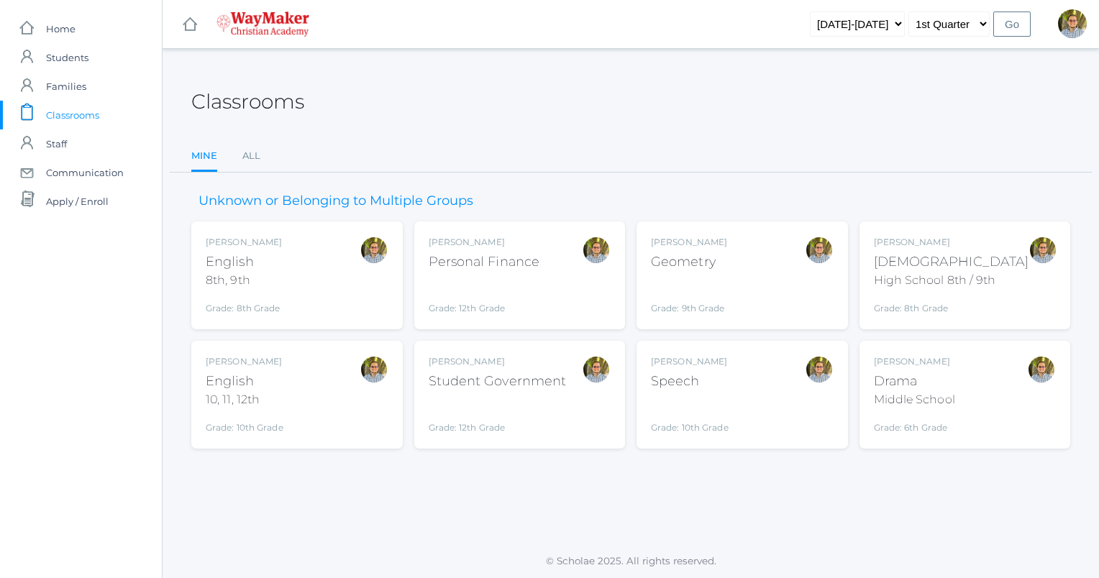
click at [297, 294] on div "[PERSON_NAME] [DEMOGRAPHIC_DATA] 8th, 9th Grade: 8th Grade 08ENGLISH" at bounding box center [297, 275] width 183 height 79
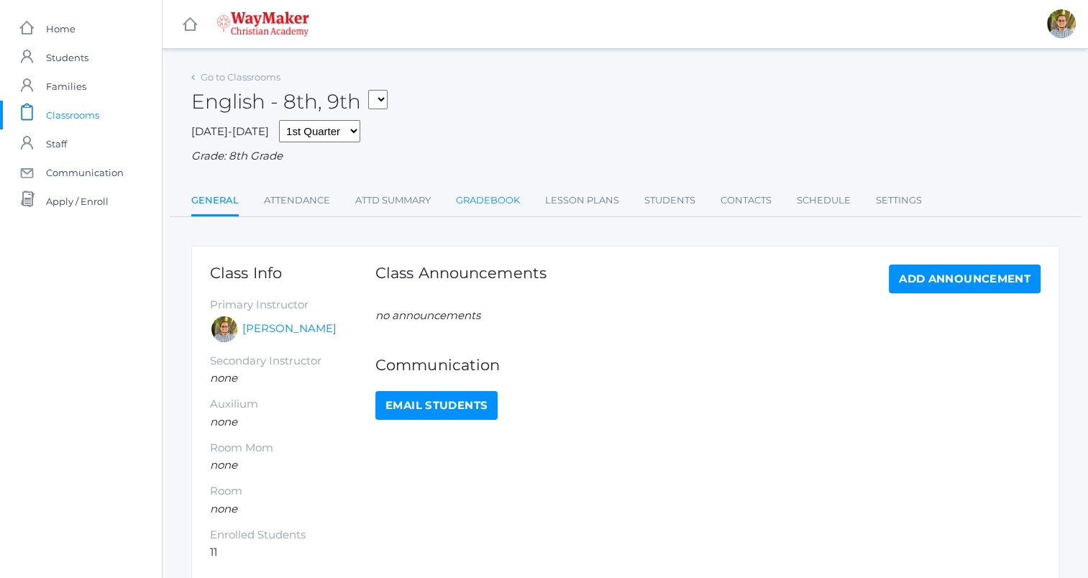
click at [488, 205] on link "Gradebook" at bounding box center [488, 200] width 64 height 29
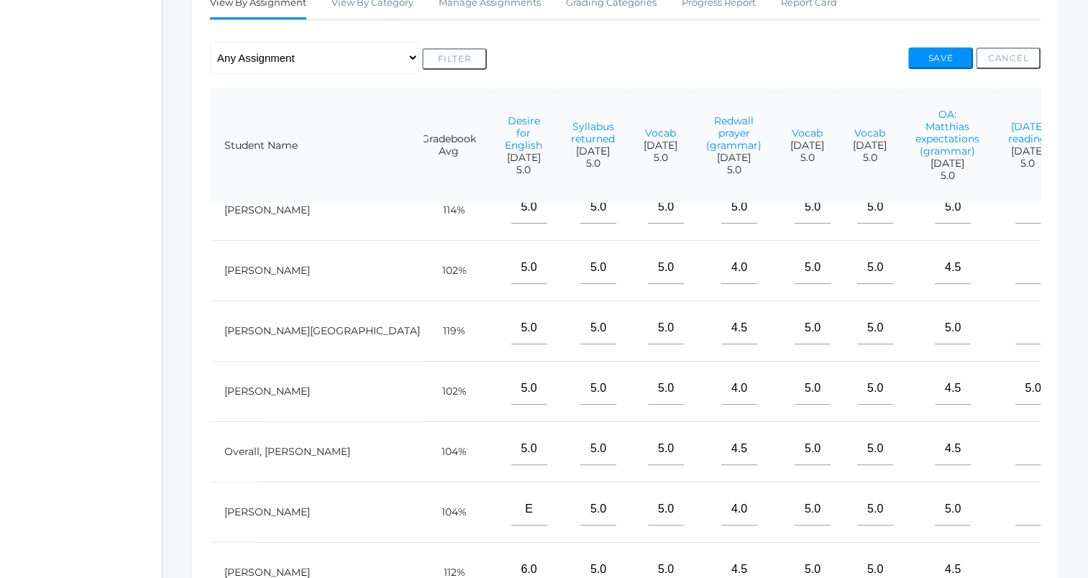
scroll to position [224, 63]
click at [1016, 561] on input"] "text" at bounding box center [1034, 570] width 36 height 32
type input"] "5"
click at [941, 56] on button "Save" at bounding box center [941, 58] width 65 height 22
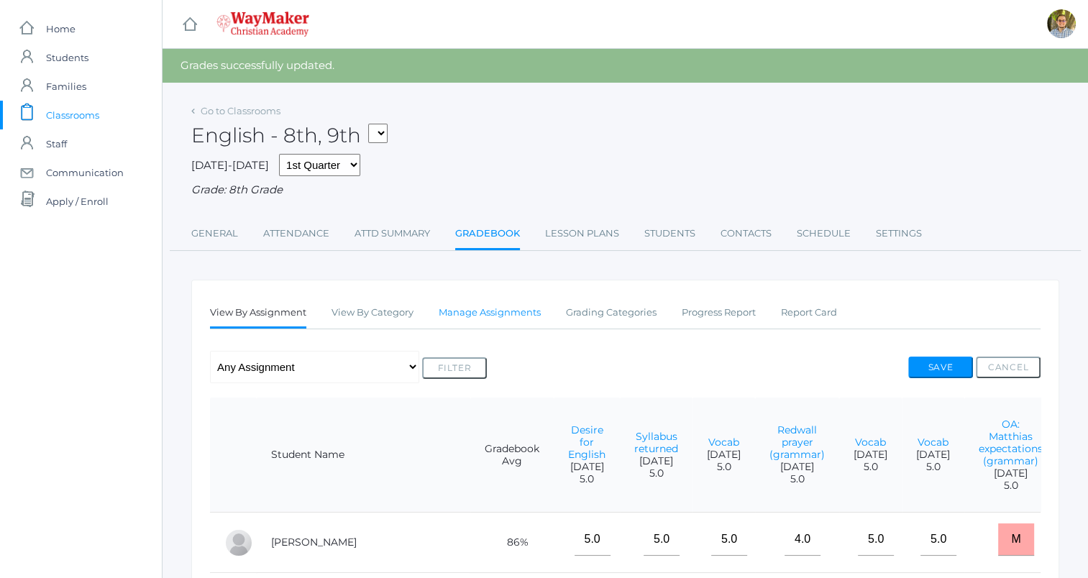
click at [506, 319] on link "Manage Assignments" at bounding box center [490, 313] width 102 height 29
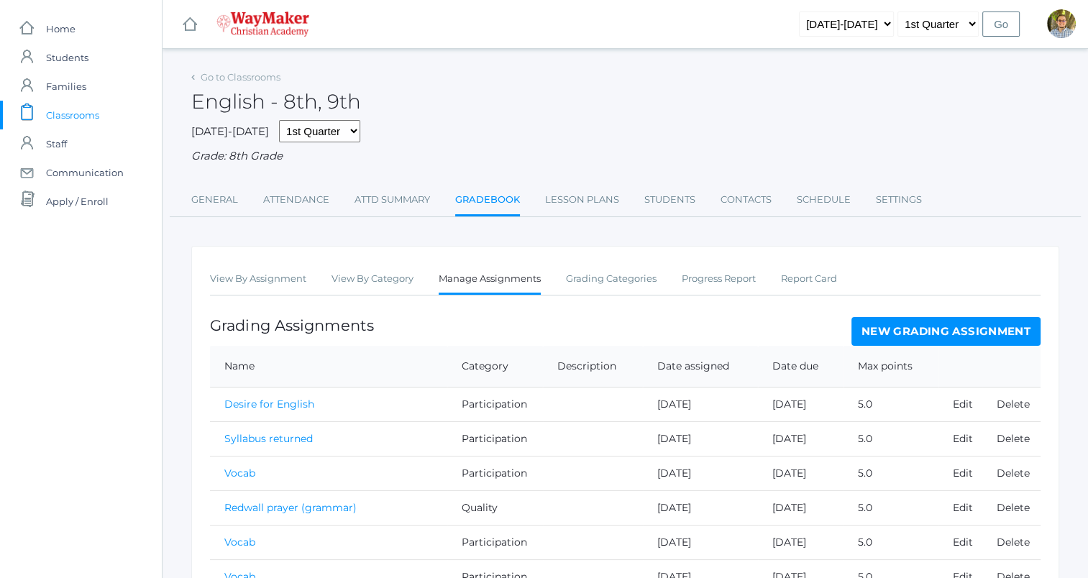
scroll to position [190, 0]
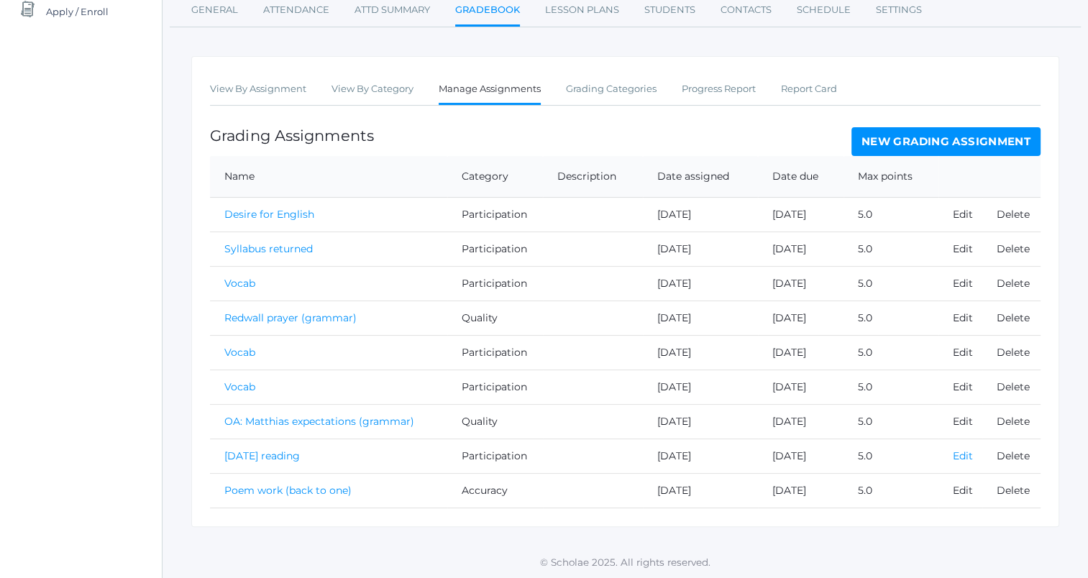
click at [965, 459] on link "Edit" at bounding box center [963, 456] width 20 height 13
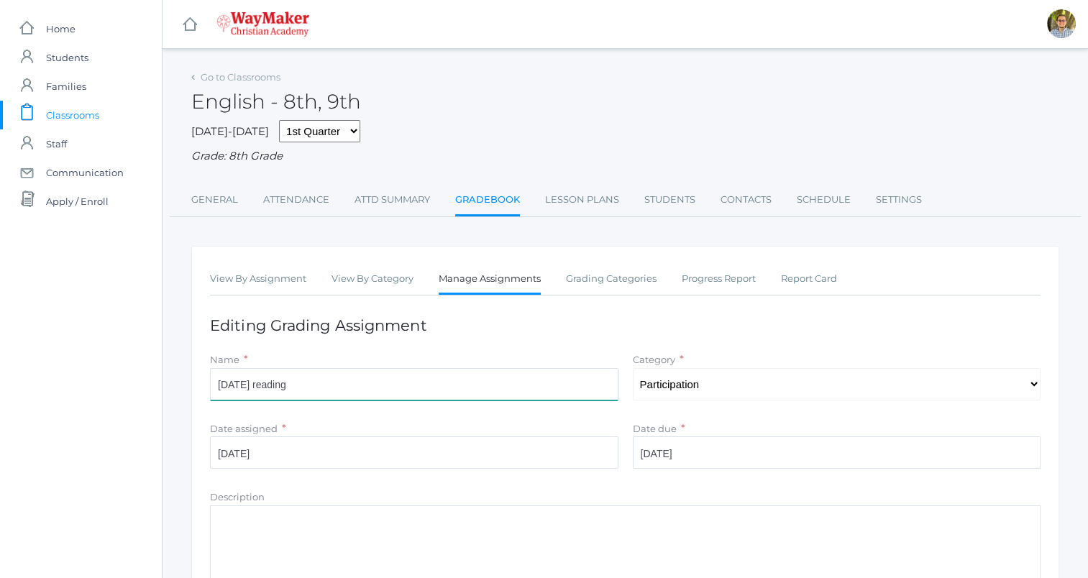
click at [550, 381] on input "[DATE] reading" at bounding box center [414, 384] width 409 height 32
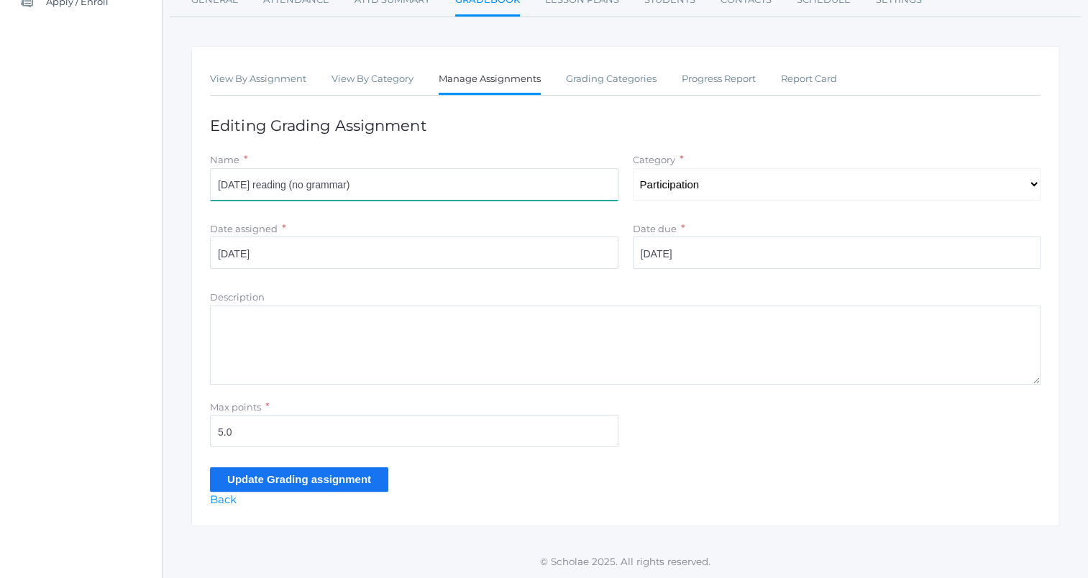
type input "[DATE] reading (no grammar)"
click at [362, 492] on div "View By Assignment View By Category Manage Assignments Grading Categories Progr…" at bounding box center [625, 286] width 868 height 481
click at [358, 486] on input "Update Grading assignment" at bounding box center [299, 480] width 178 height 24
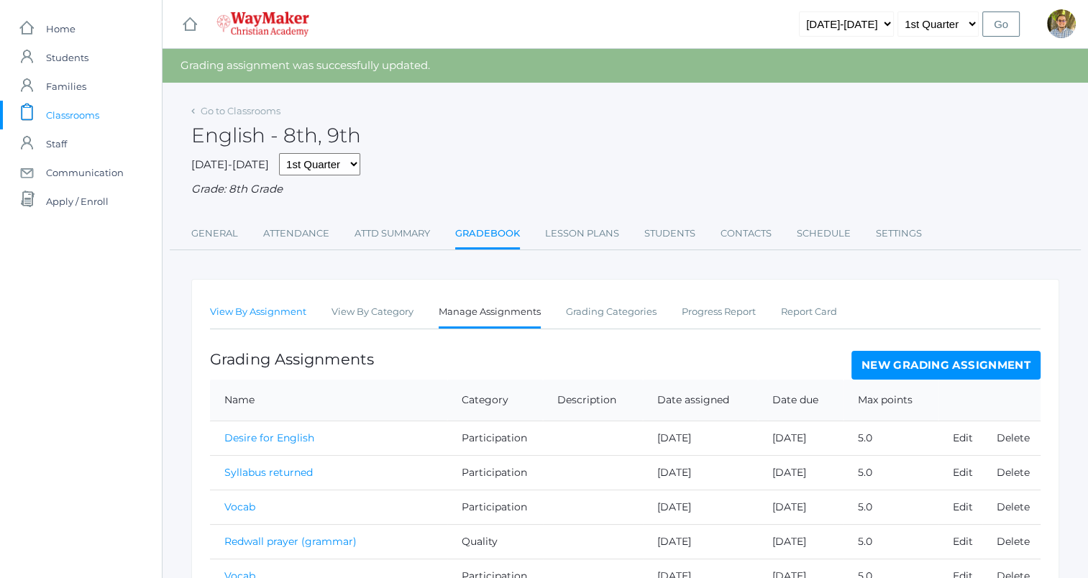
click at [278, 311] on link "View By Assignment" at bounding box center [258, 312] width 96 height 29
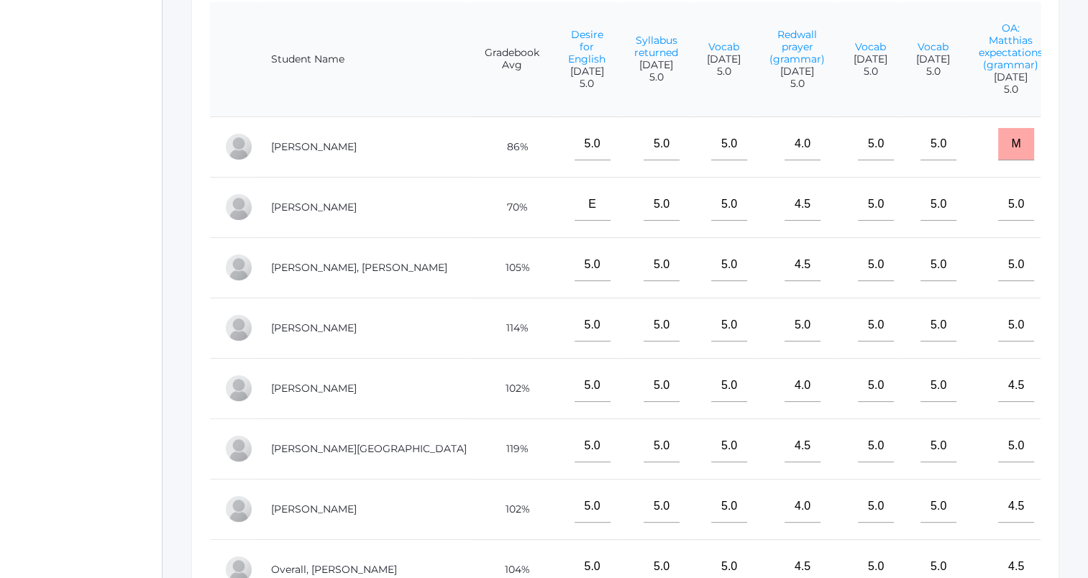
scroll to position [345, 0]
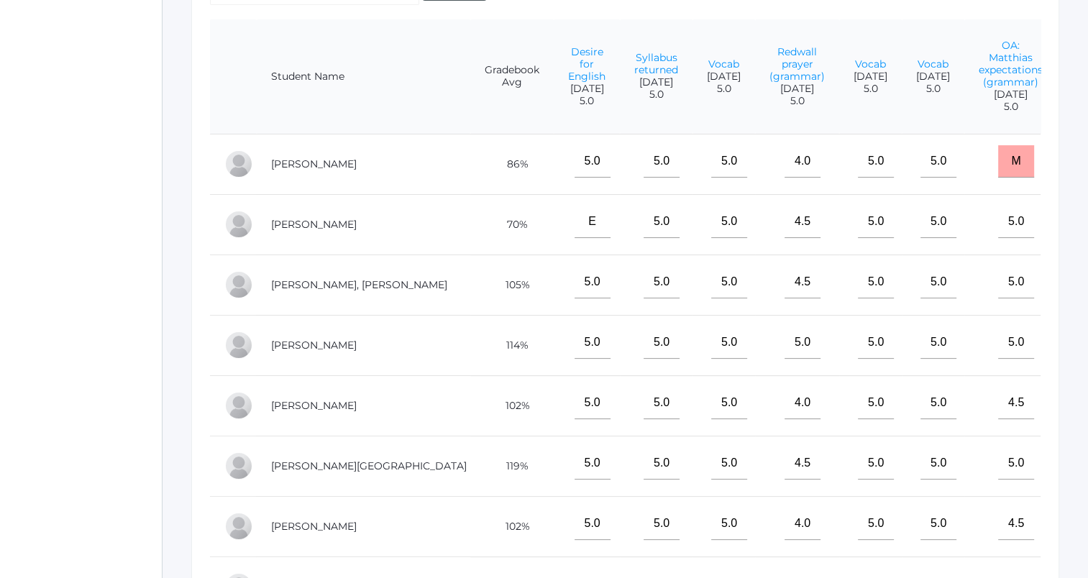
click at [1085, 178] on input"] "text" at bounding box center [1103, 161] width 36 height 32
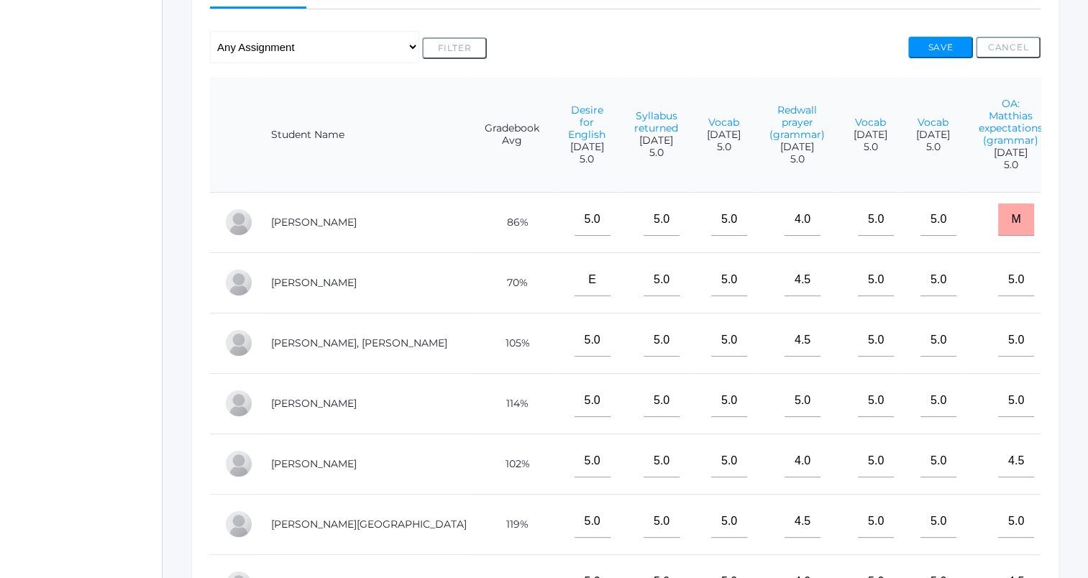
scroll to position [286, 0]
type input"] "5"
click at [931, 38] on button "Save" at bounding box center [941, 48] width 65 height 22
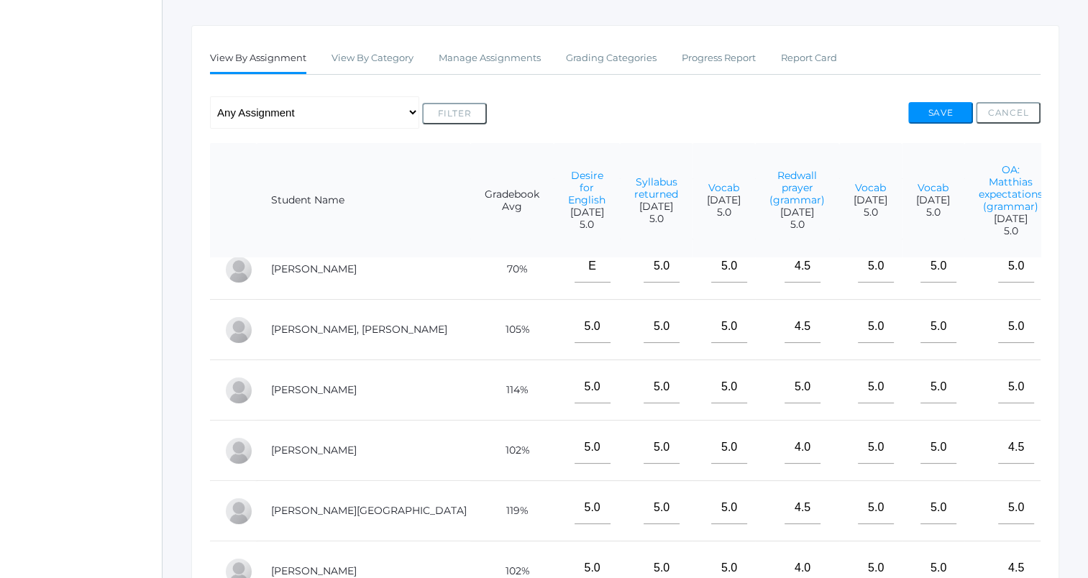
scroll to position [80, 0]
click at [1085, 342] on input"] "text" at bounding box center [1103, 326] width 36 height 32
type input"] "5"
click at [926, 106] on button "Save" at bounding box center [941, 113] width 65 height 22
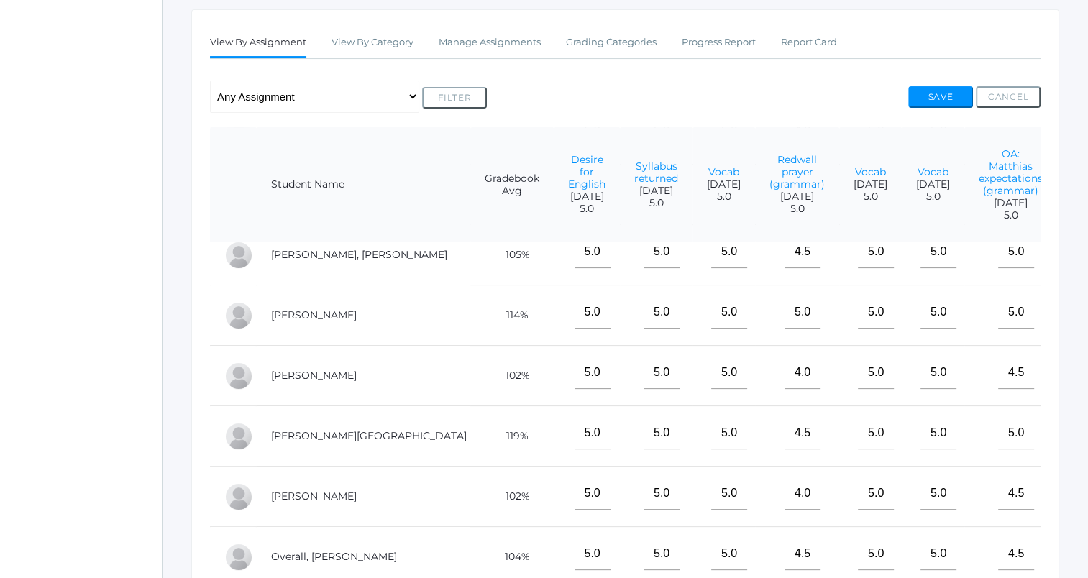
scroll to position [141, 0]
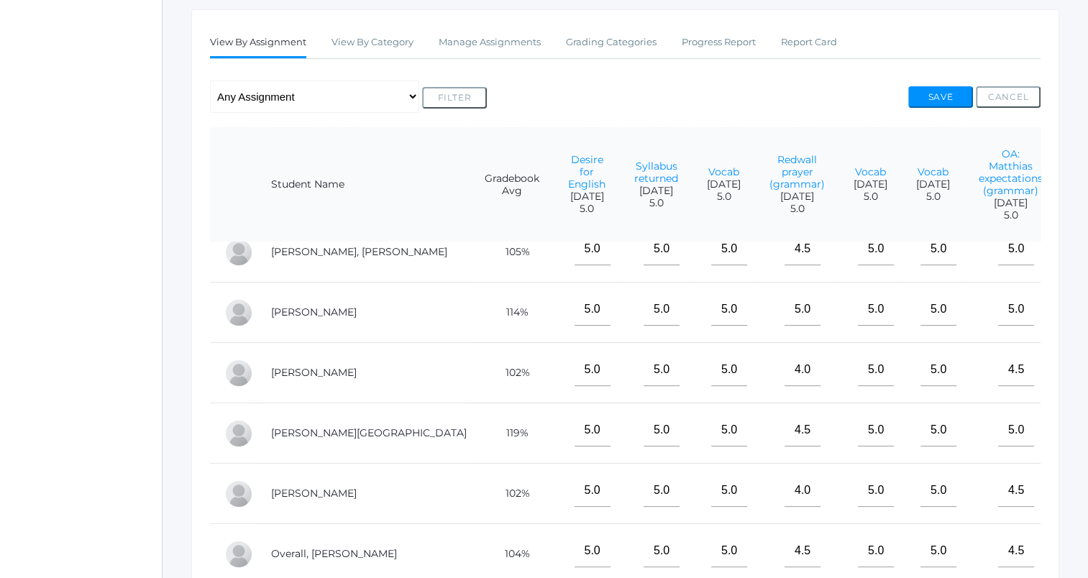
click at [1085, 385] on input"] "text" at bounding box center [1103, 370] width 36 height 32
type input"] "5"
click at [941, 99] on button "Save" at bounding box center [941, 97] width 65 height 22
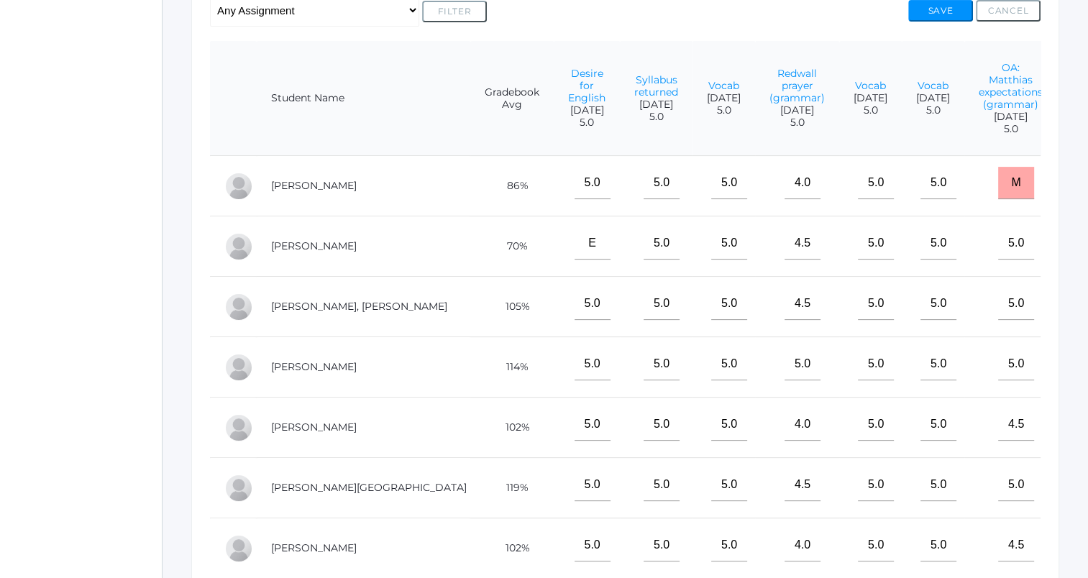
scroll to position [360, 0]
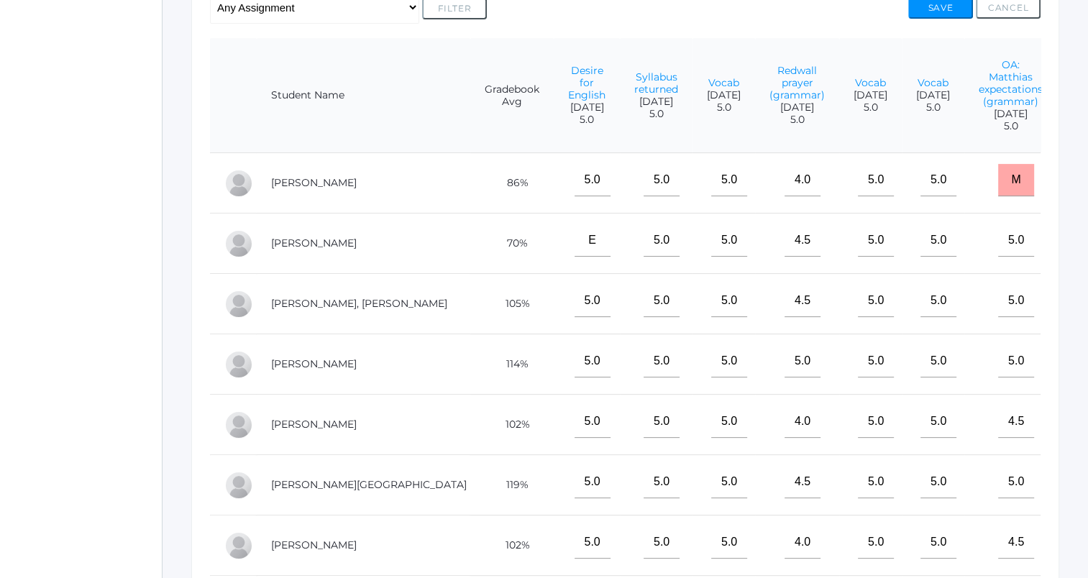
click at [1085, 375] on input"] "text" at bounding box center [1103, 361] width 36 height 32
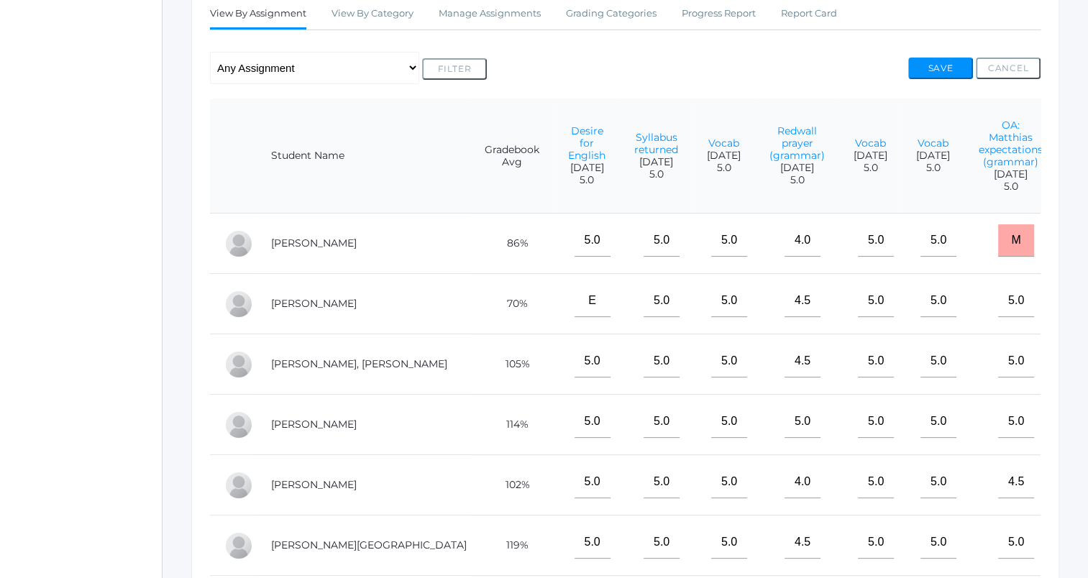
scroll to position [299, 0]
type input"] "5"
click at [924, 62] on button "Save" at bounding box center [941, 69] width 65 height 22
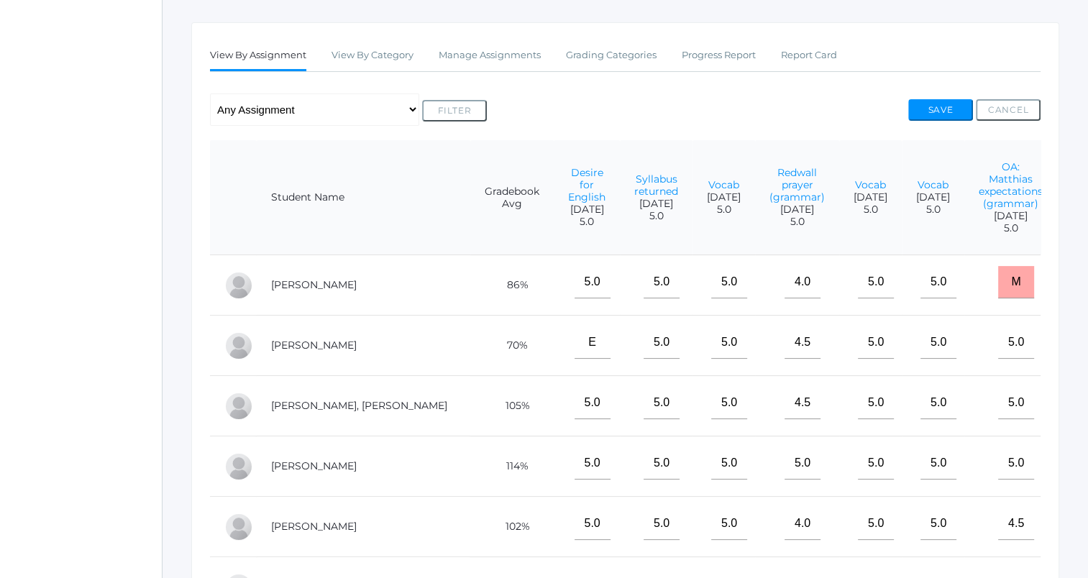
scroll to position [259, 0]
click at [929, 117] on button "Save" at bounding box center [941, 109] width 65 height 22
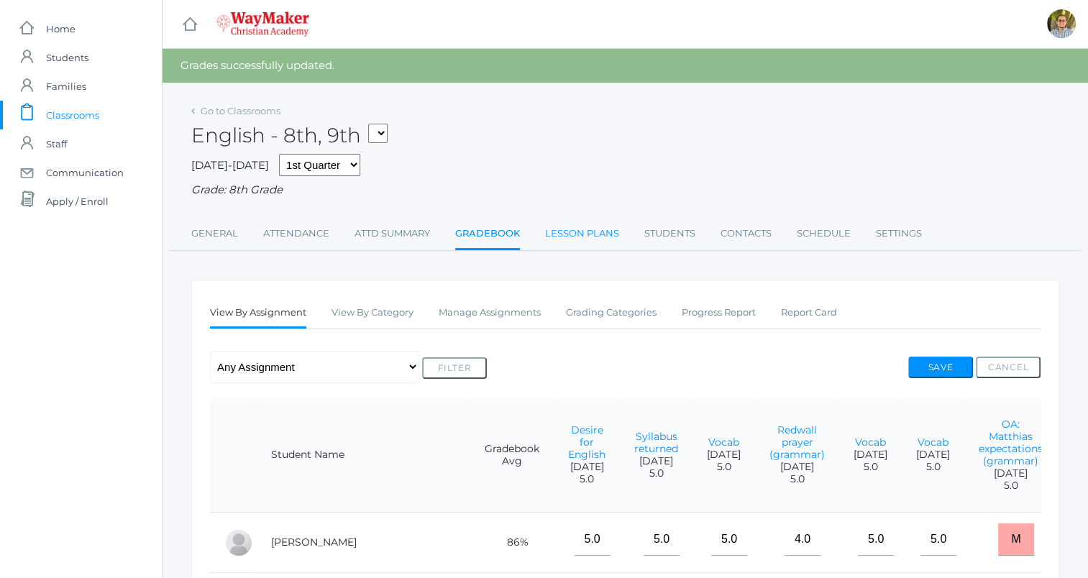
click at [587, 245] on link "Lesson Plans" at bounding box center [582, 233] width 74 height 29
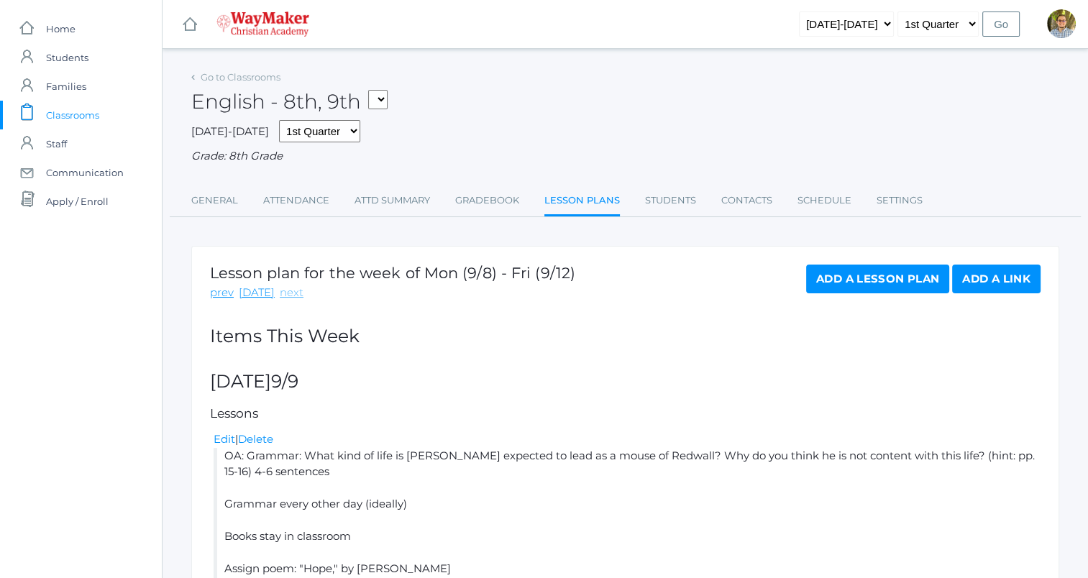
click at [288, 296] on link "next" at bounding box center [292, 293] width 24 height 17
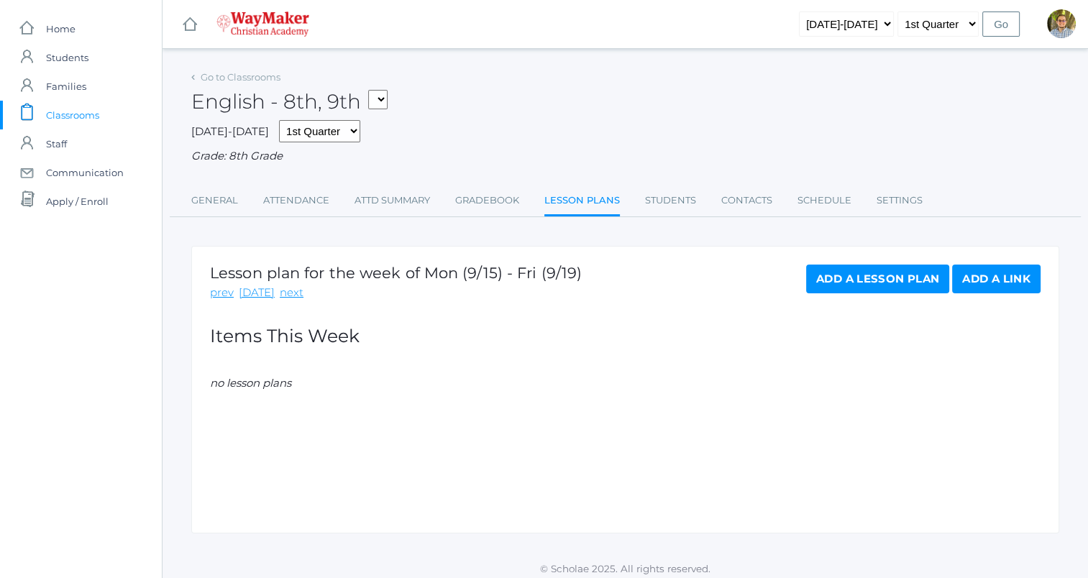
click at [288, 296] on link "next" at bounding box center [292, 293] width 24 height 17
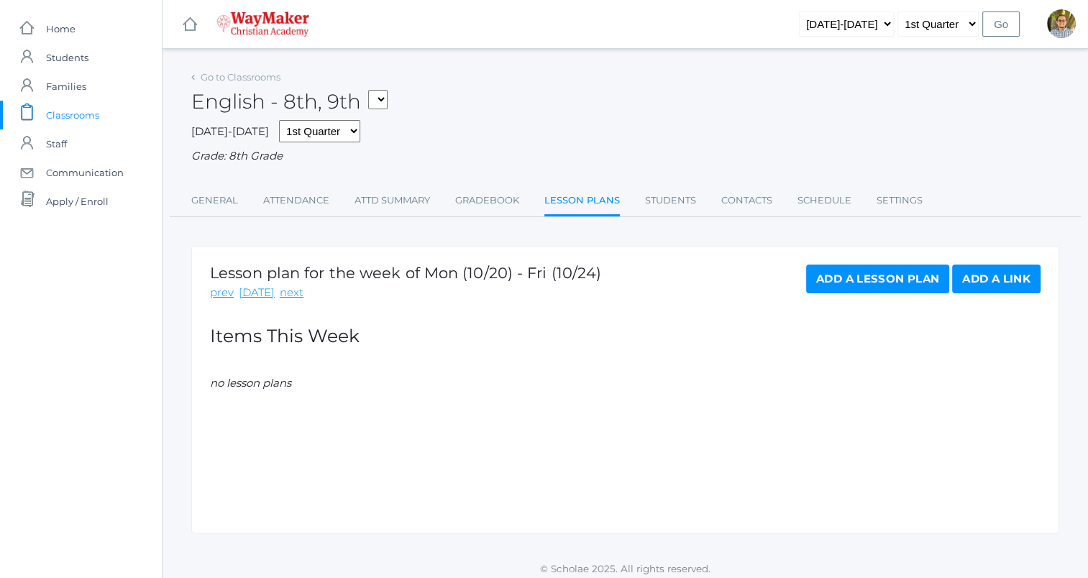
click at [288, 296] on link "next" at bounding box center [292, 293] width 24 height 17
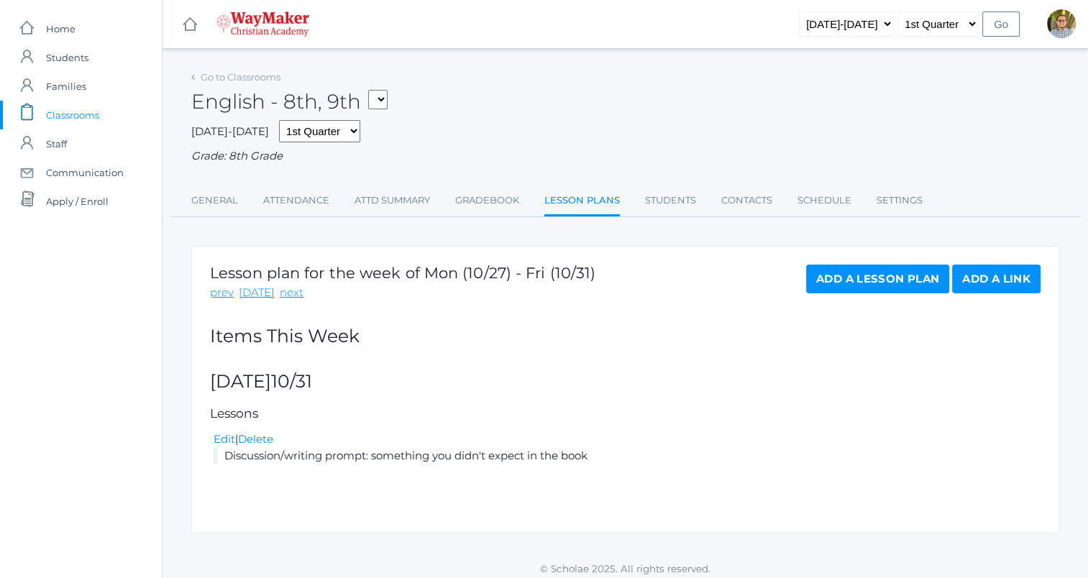
click at [855, 270] on link "Add a Lesson Plan" at bounding box center [877, 279] width 143 height 29
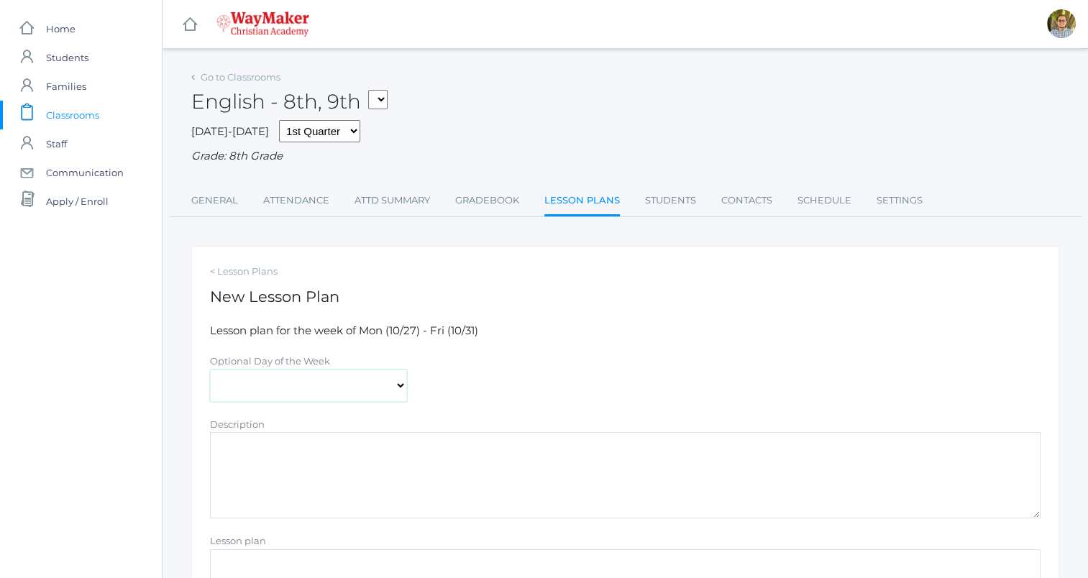
click at [366, 383] on select "[DATE] [DATE] [DATE] [DATE] [DATE]" at bounding box center [308, 386] width 197 height 32
select select "[DATE]"
click at [210, 370] on select "[DATE] [DATE] [DATE] [DATE] [DATE]" at bounding box center [308, 386] width 197 height 32
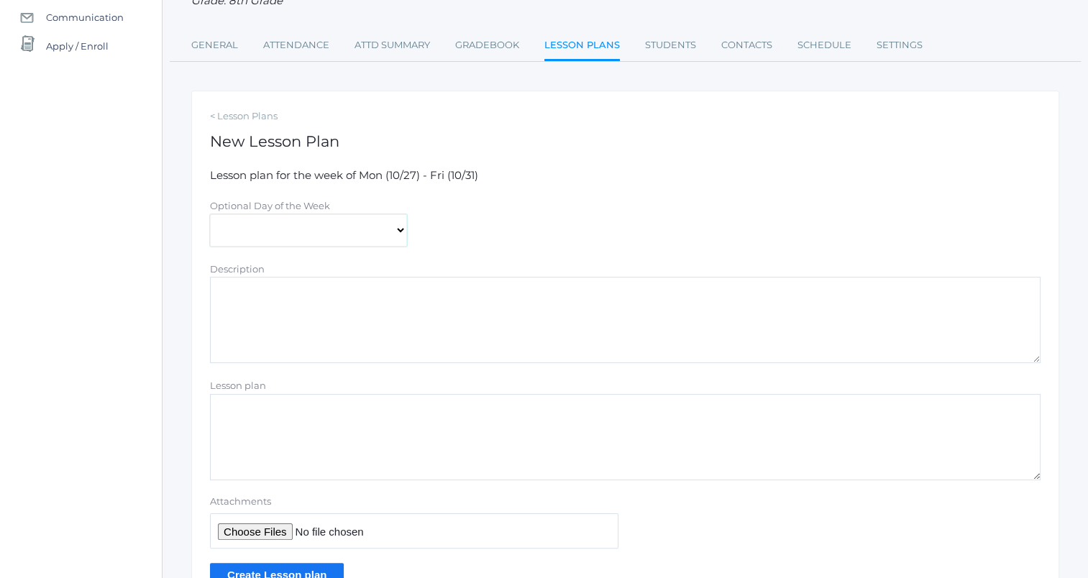
scroll to position [170, 0]
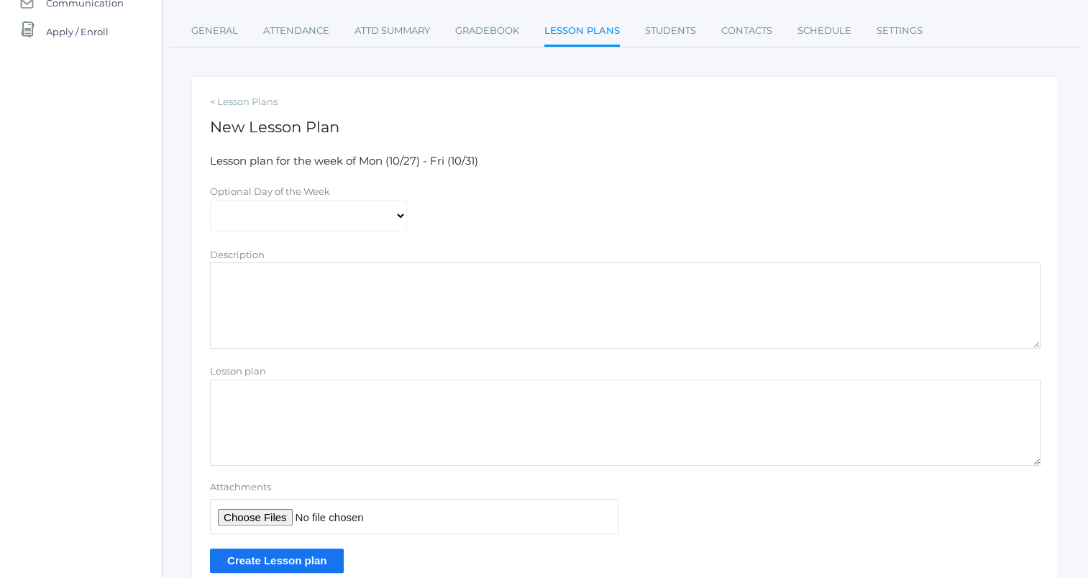
click at [485, 399] on textarea "Lesson plan" at bounding box center [625, 423] width 831 height 86
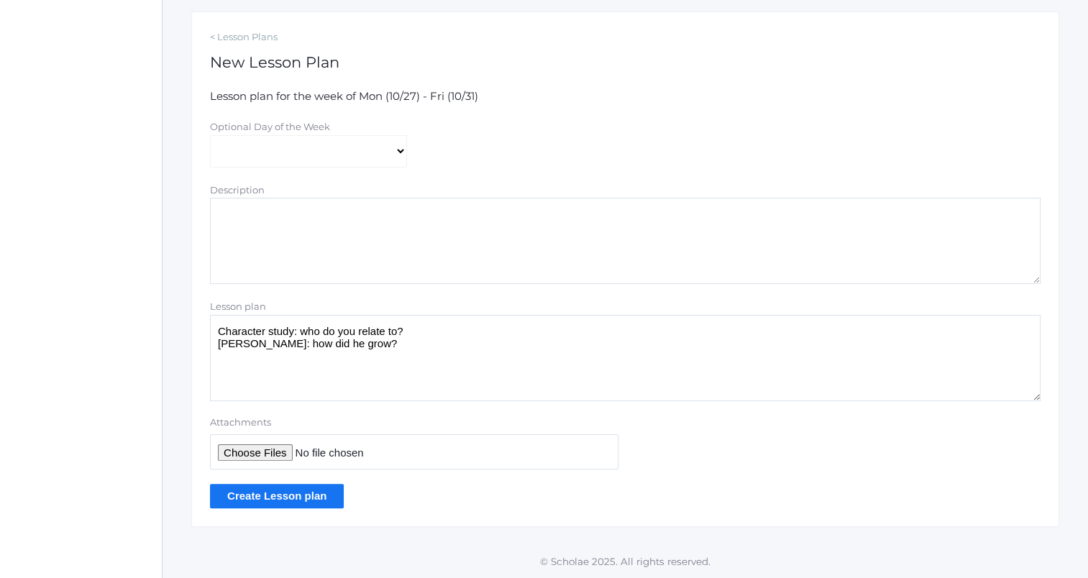
click at [443, 324] on textarea "Character study: who do you relate to? [PERSON_NAME]: how did he grow?" at bounding box center [625, 358] width 831 height 86
type textarea "Character study: who do you relate to? Which of these characters do you recogni…"
click at [326, 504] on input "Create Lesson plan" at bounding box center [277, 496] width 134 height 24
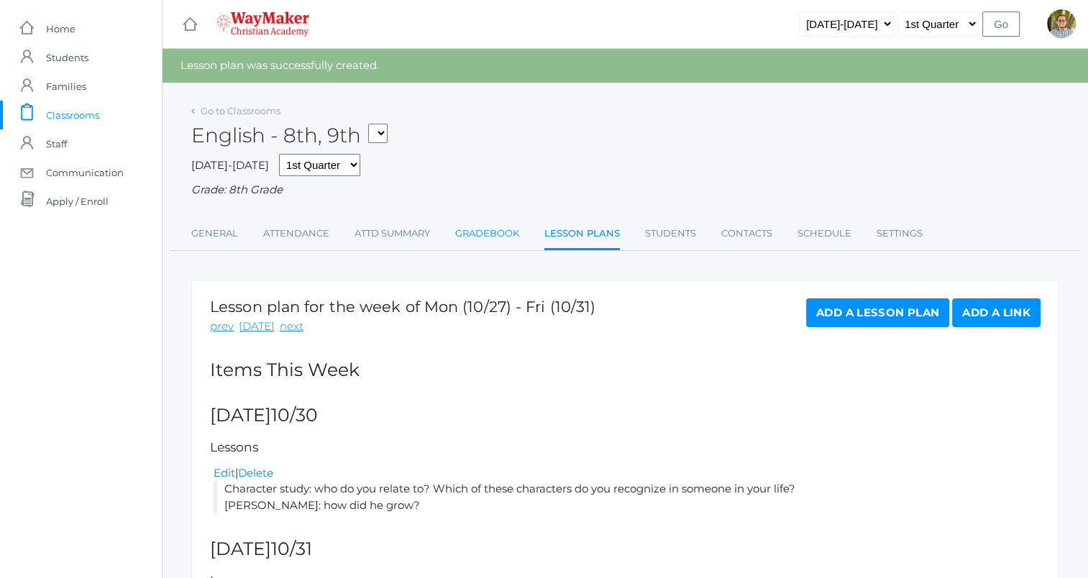
click at [506, 238] on link "Gradebook" at bounding box center [487, 233] width 64 height 29
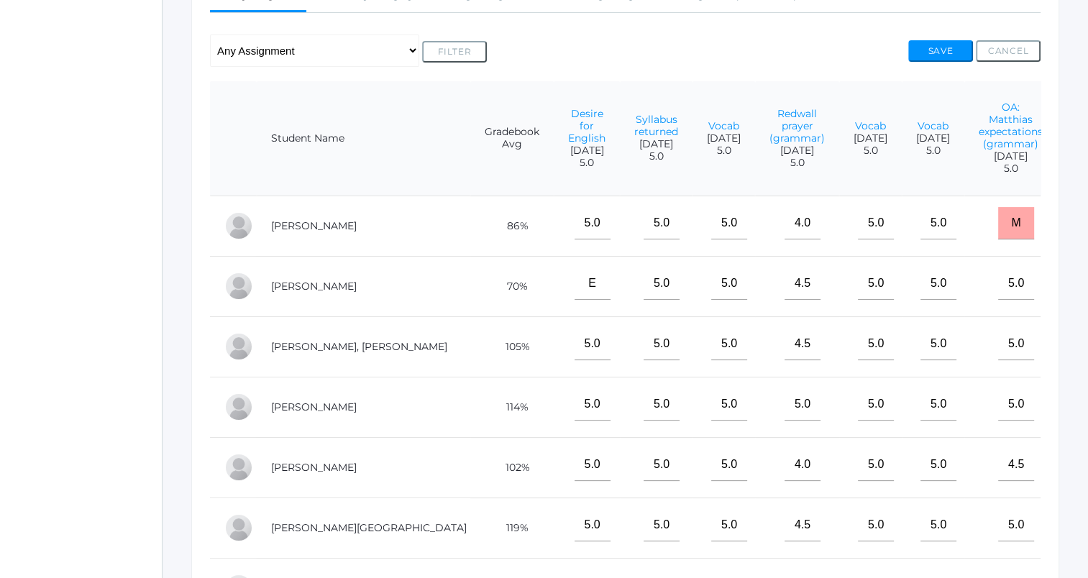
scroll to position [285, 0]
click at [1085, 296] on input"] "text" at bounding box center [1103, 282] width 36 height 32
type input"] "4"
click at [944, 52] on button "Save" at bounding box center [941, 50] width 65 height 22
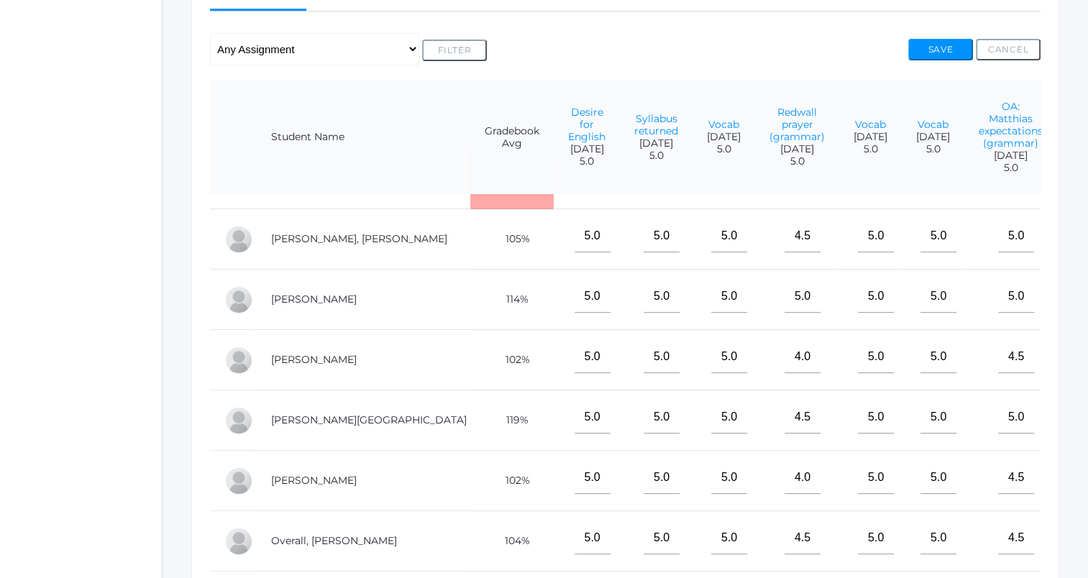
scroll to position [108, 0]
click at [1085, 429] on input"] "text" at bounding box center [1103, 416] width 36 height 32
type input"] "5"
click at [937, 53] on button "Save" at bounding box center [941, 50] width 65 height 22
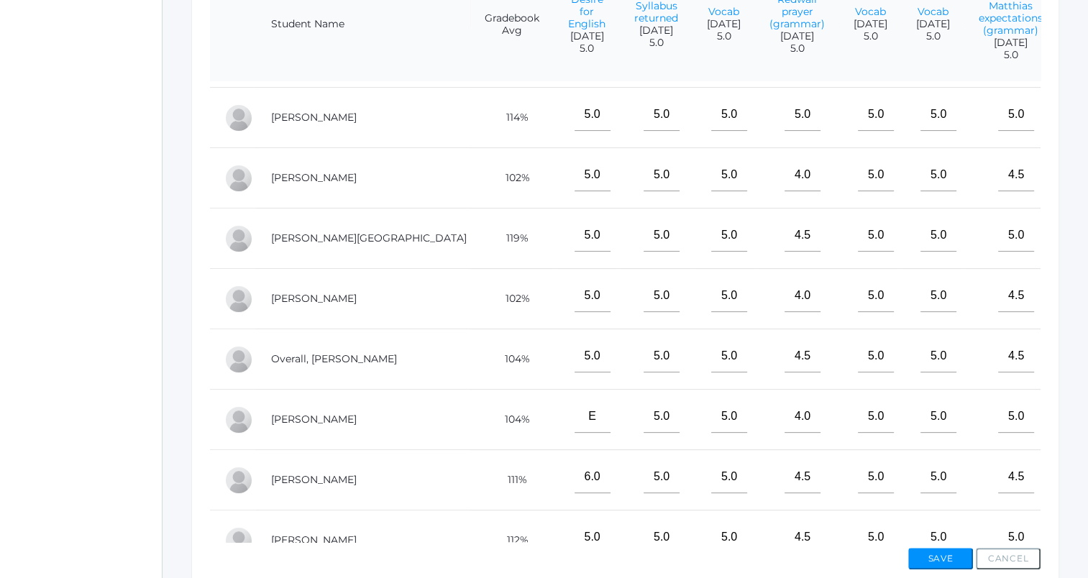
scroll to position [180, 0]
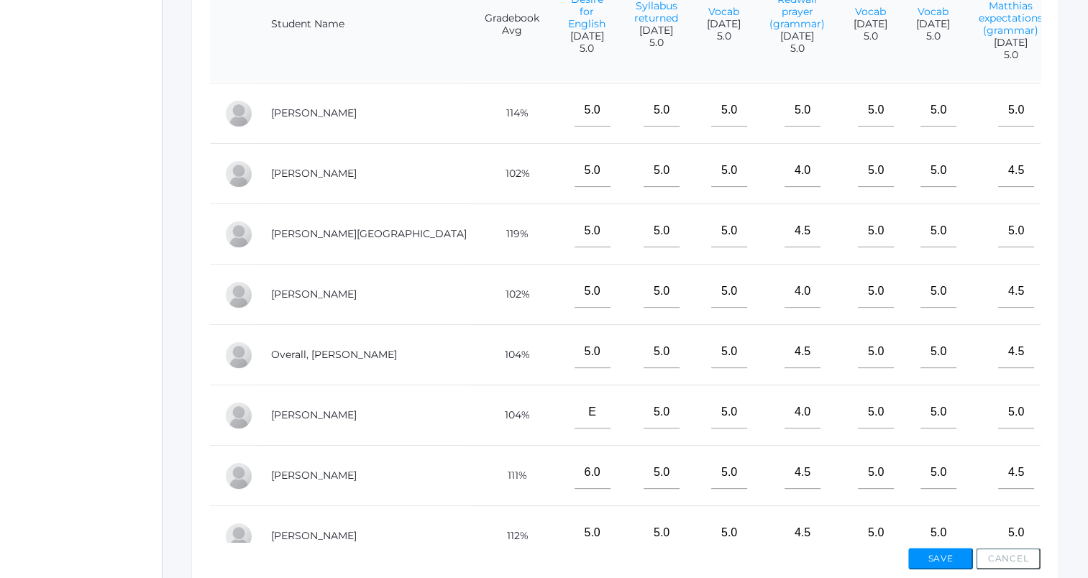
click at [1085, 429] on input"] "text" at bounding box center [1103, 412] width 36 height 32
type input"] "5"
click at [944, 564] on button "Save" at bounding box center [941, 559] width 65 height 22
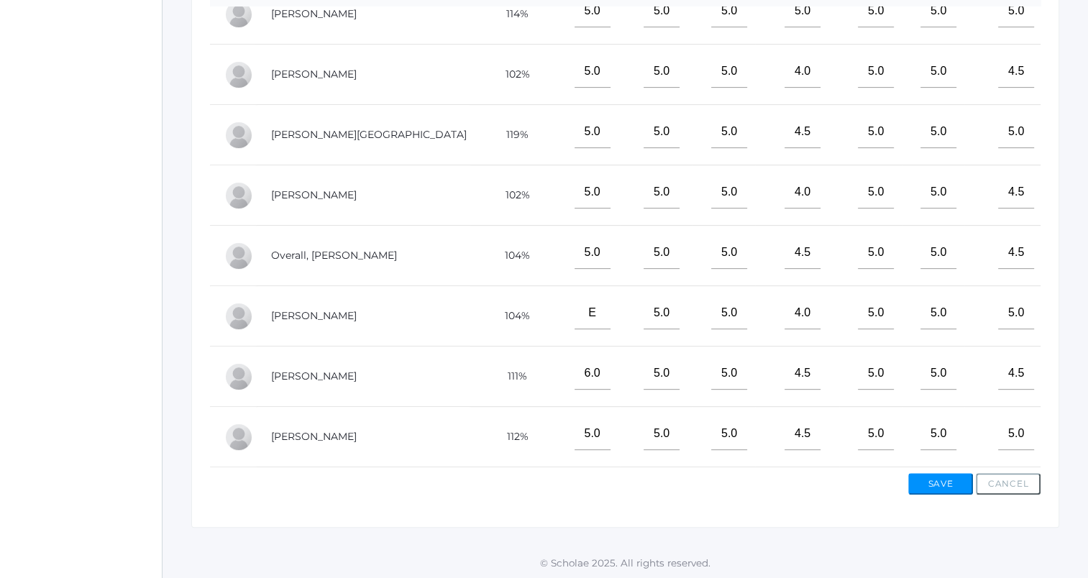
scroll to position [506, 0]
click at [1085, 236] on input"] "text" at bounding box center [1103, 252] width 36 height 32
type input"] "E"
click at [949, 481] on button "Save" at bounding box center [941, 484] width 65 height 22
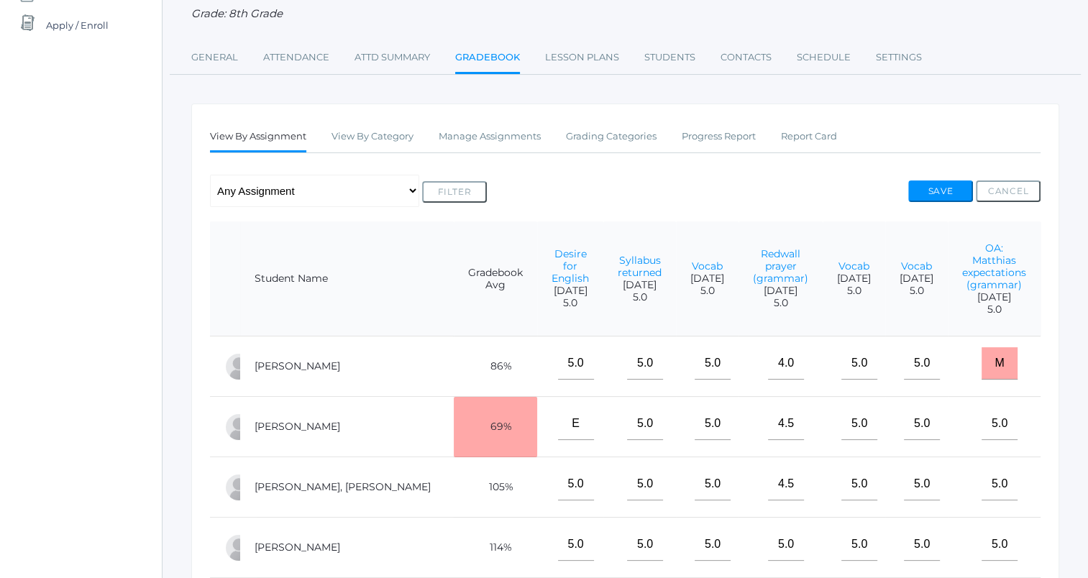
scroll to position [168, 0]
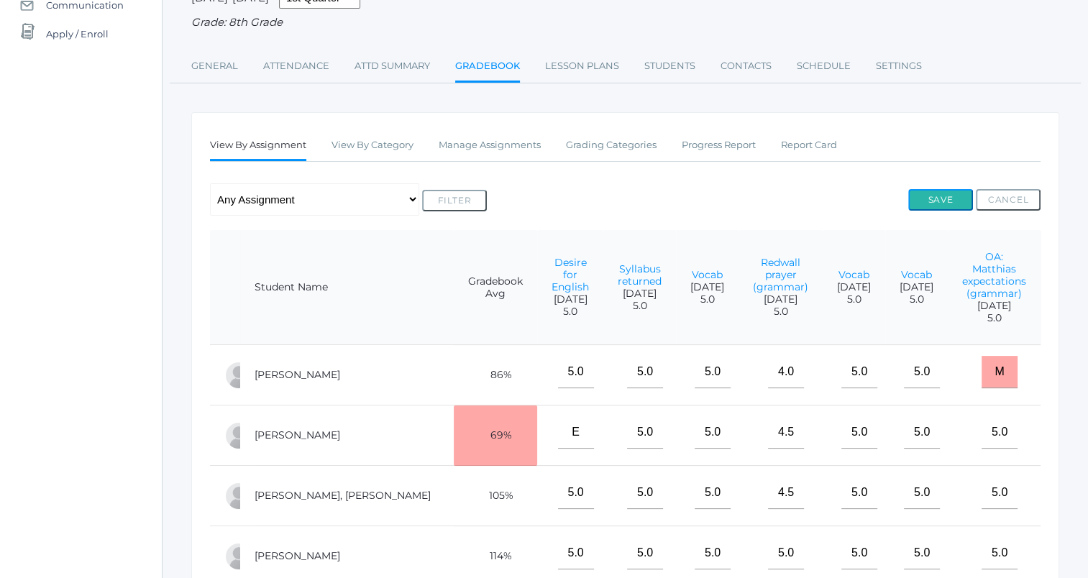
click at [955, 196] on button "Save" at bounding box center [941, 200] width 65 height 22
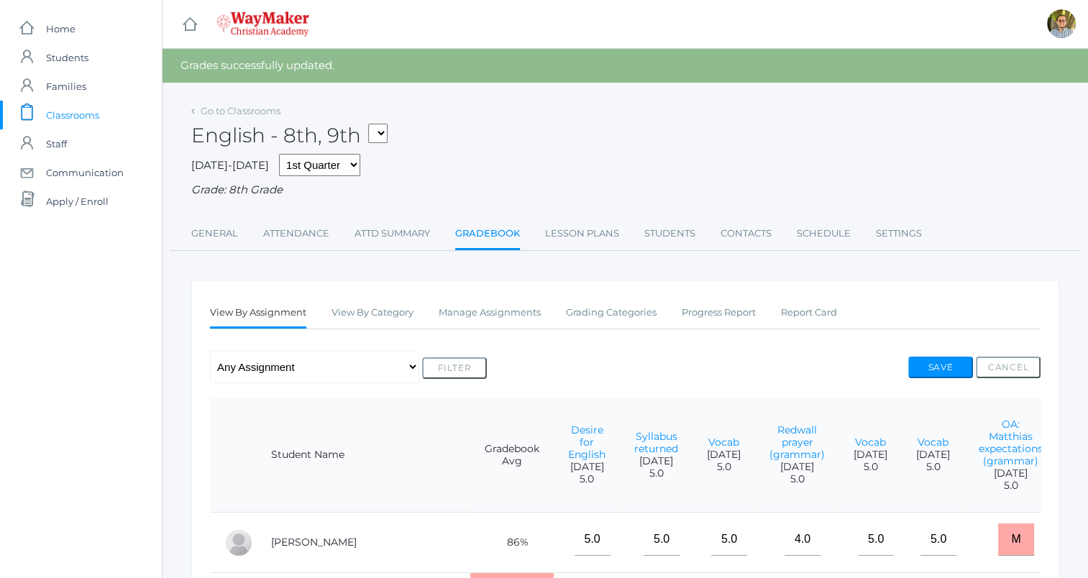
click at [86, 112] on span "Classrooms" at bounding box center [72, 115] width 53 height 29
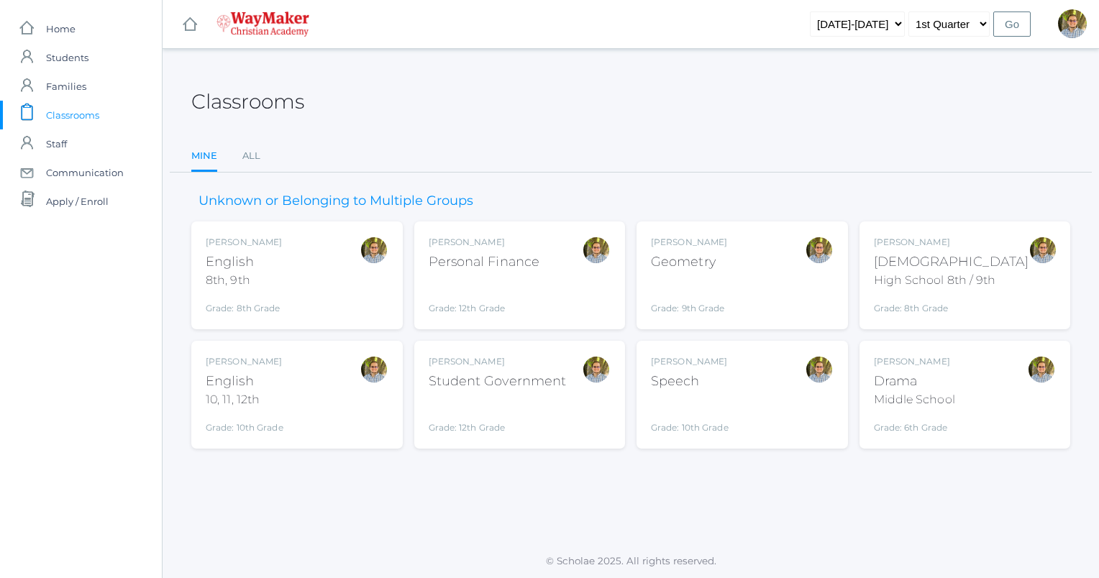
click at [288, 391] on div "[PERSON_NAME] English 10, 11, 12th Grade: 10th Grade HSENGLISH" at bounding box center [297, 394] width 183 height 79
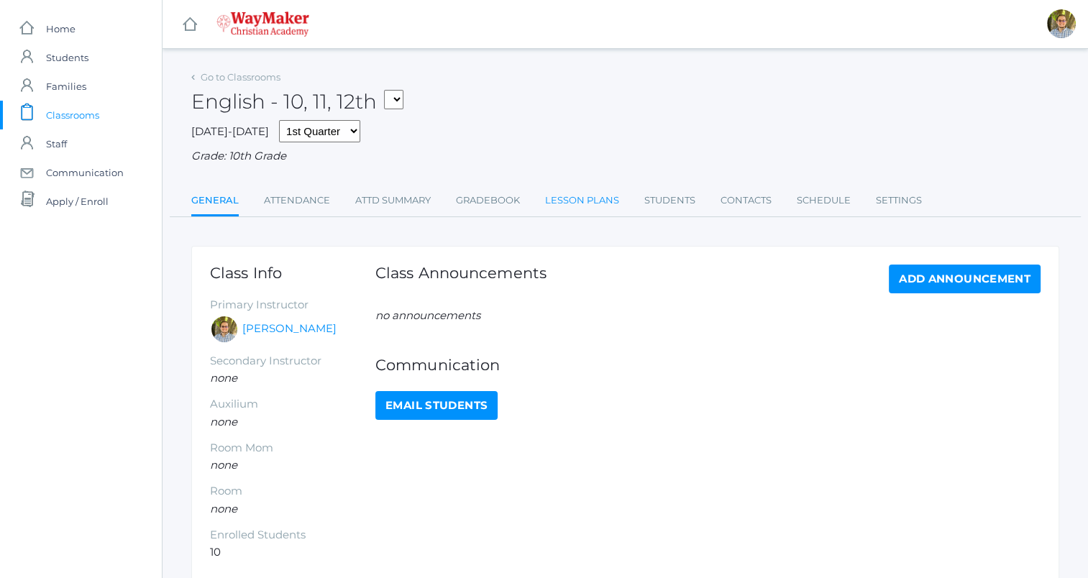
click at [591, 205] on link "Lesson Plans" at bounding box center [582, 200] width 74 height 29
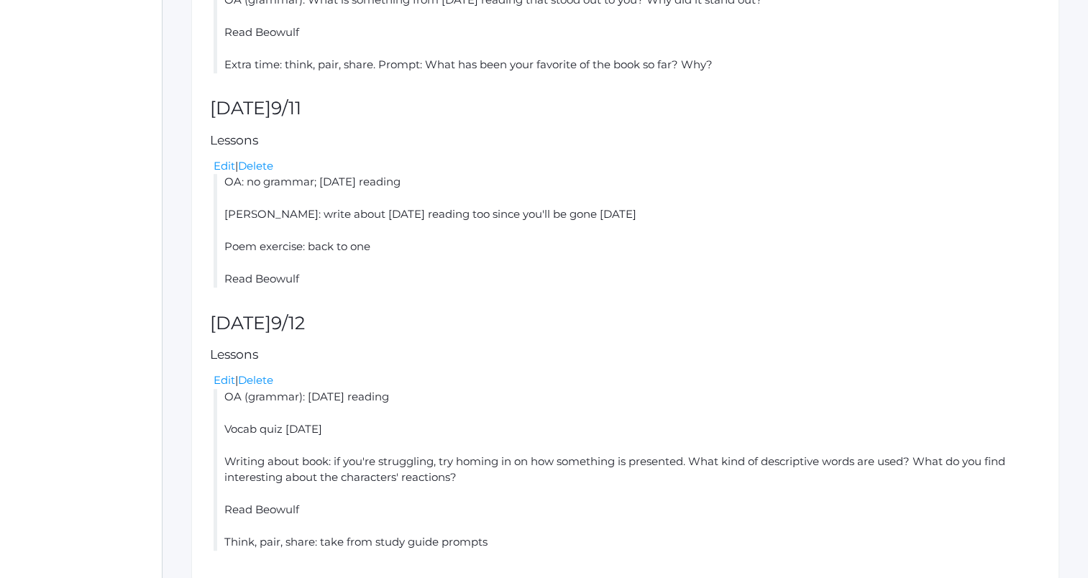
scroll to position [811, 0]
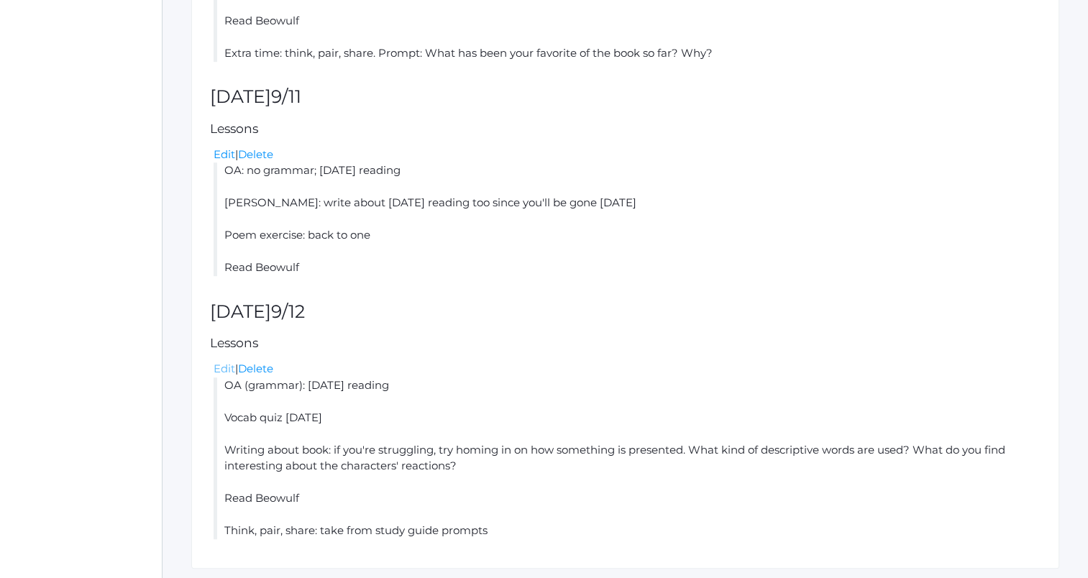
click at [219, 368] on link "Edit" at bounding box center [225, 369] width 22 height 14
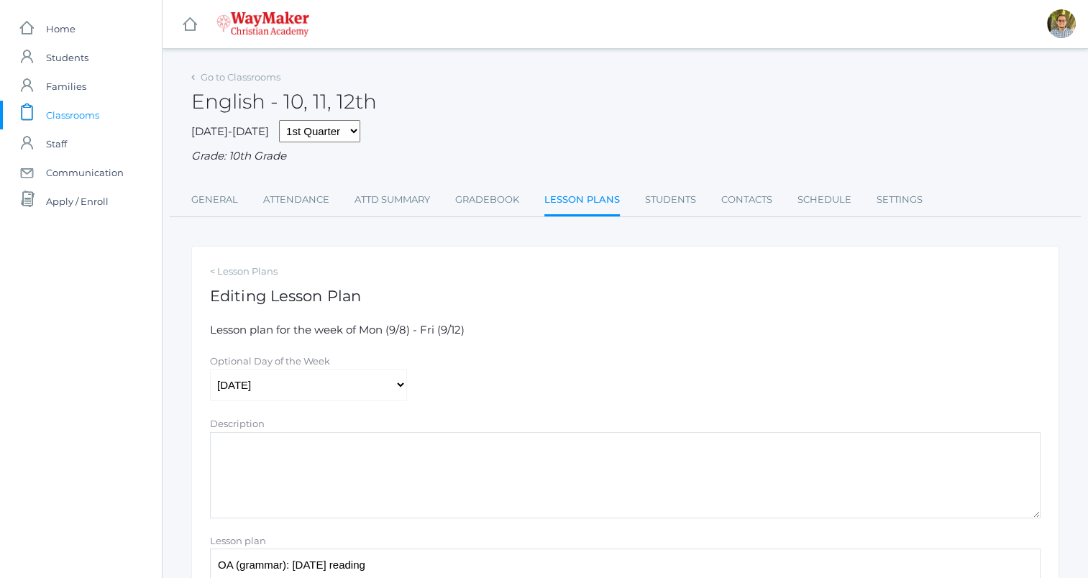
scroll to position [235, 0]
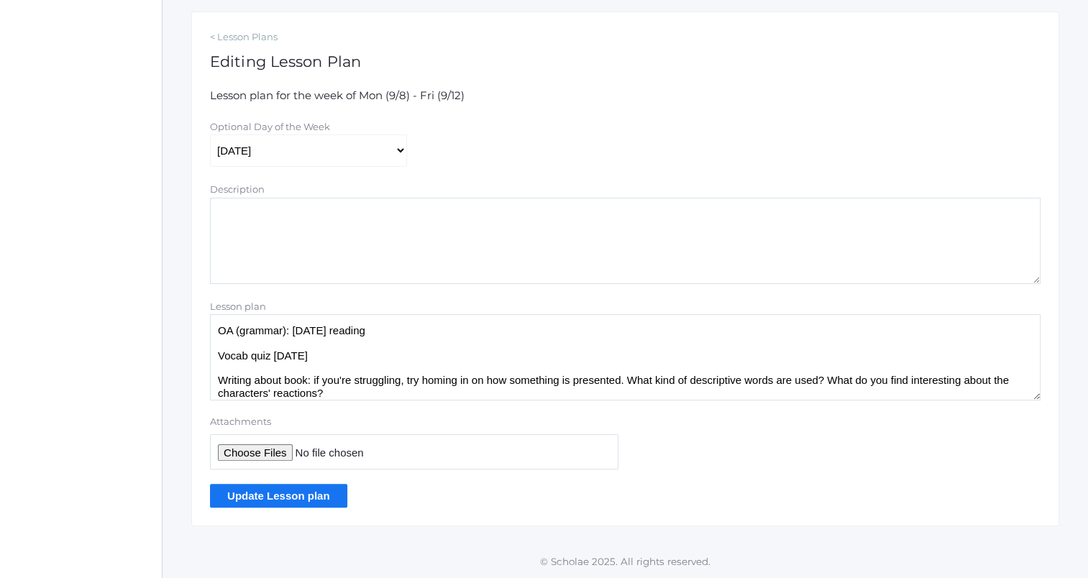
click at [426, 328] on textarea "OA (grammar): [DATE] reading Vocab quiz [DATE] Writing about book: if you're st…" at bounding box center [625, 357] width 831 height 86
click at [380, 355] on textarea "OA (grammar): yesterday's reading Vocab quiz next Friday Writing about book: if…" at bounding box center [625, 357] width 831 height 86
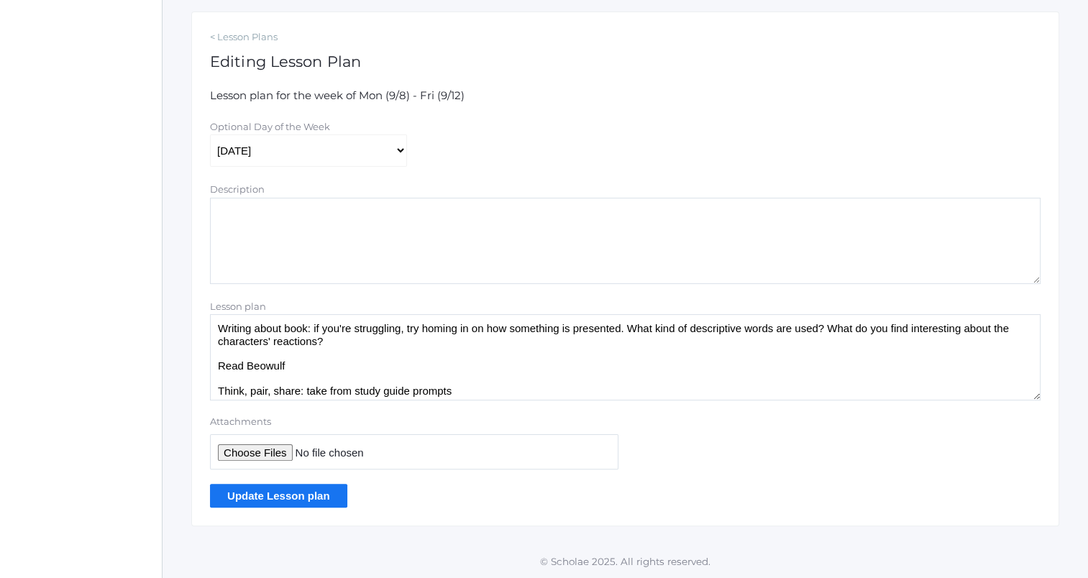
scroll to position [55, 0]
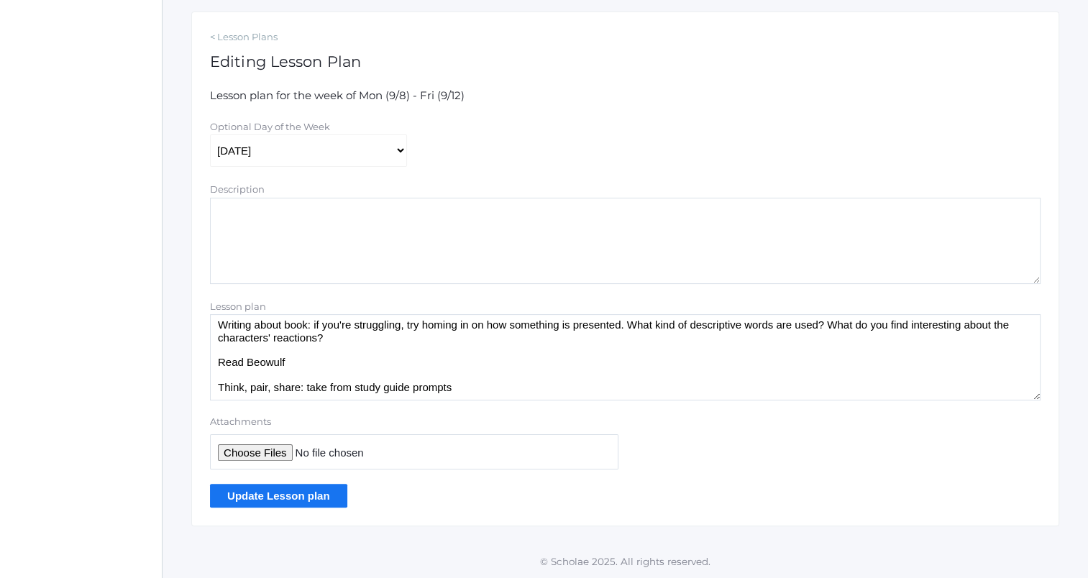
click at [360, 338] on textarea "OA (grammar): yesterday's reading Vocab quiz next Friday Writing about book: if…" at bounding box center [625, 357] width 831 height 86
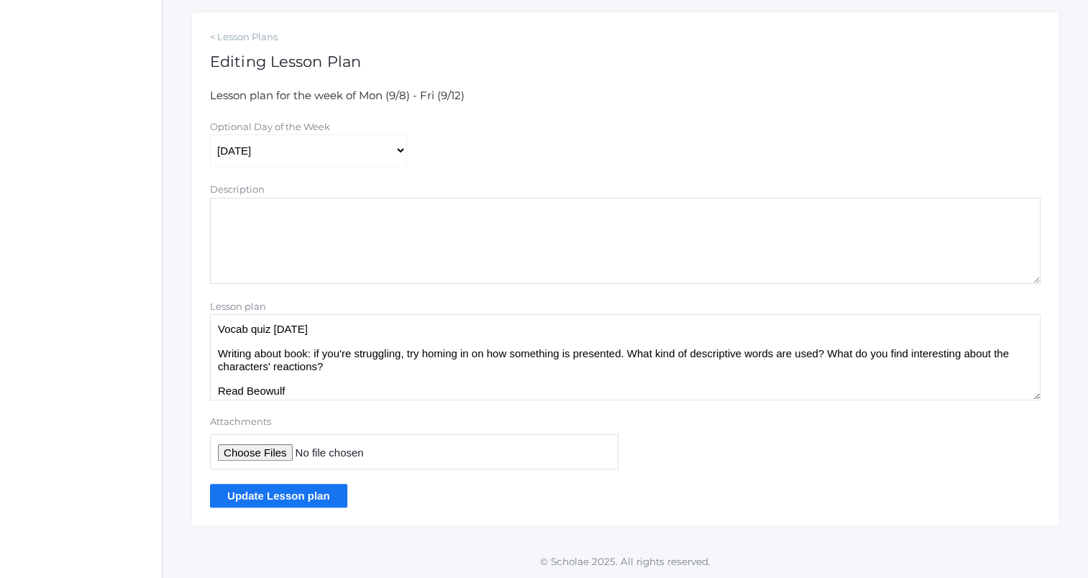
scroll to position [26, 0]
click at [379, 337] on textarea "OA (grammar): yesterday's reading Vocab quiz next Friday Writing about book: if…" at bounding box center [625, 357] width 831 height 86
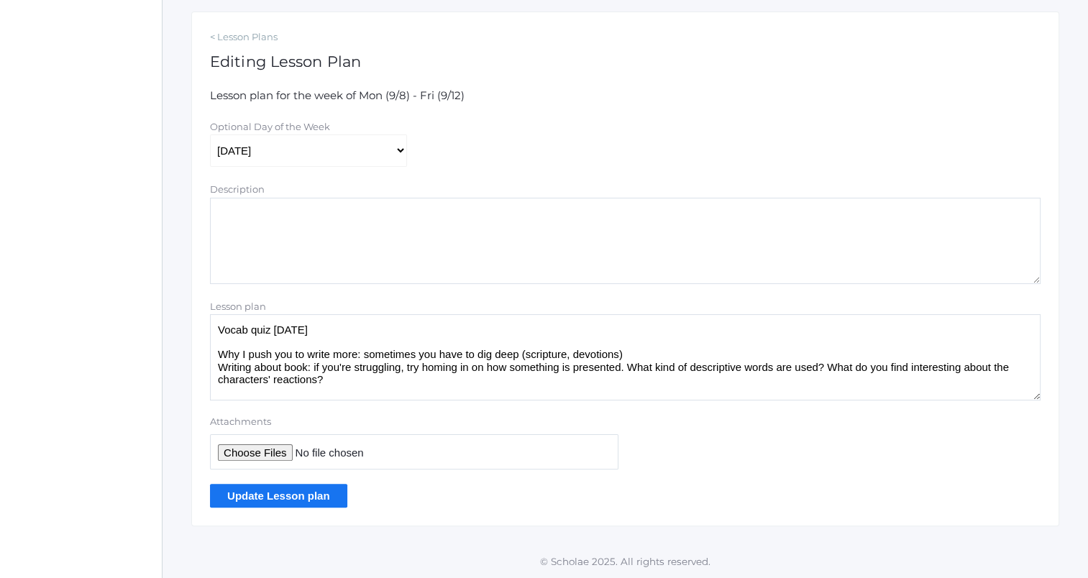
type textarea "OA (grammar): yesterday's reading Vocab quiz next Friday Why I push you to writ…"
click at [334, 491] on input "Update Lesson plan" at bounding box center [278, 496] width 137 height 24
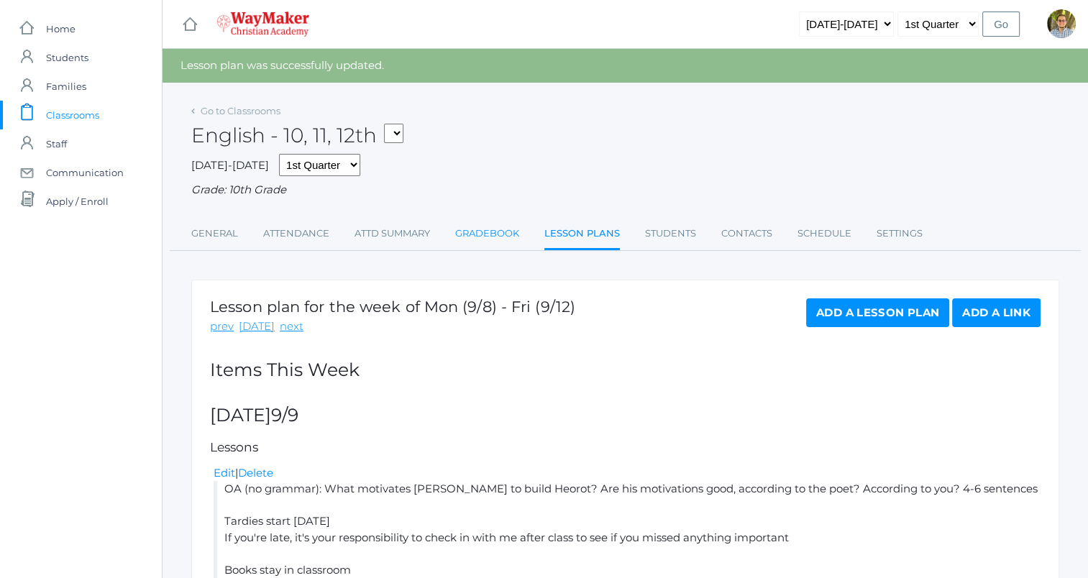
click at [478, 225] on link "Gradebook" at bounding box center [487, 233] width 64 height 29
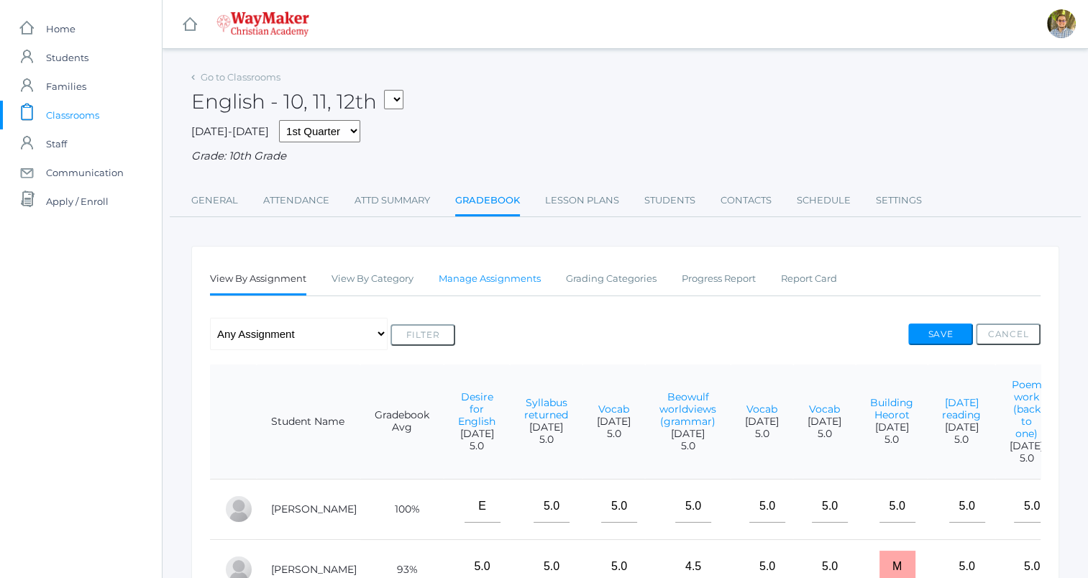
click at [501, 279] on link "Manage Assignments" at bounding box center [490, 279] width 102 height 29
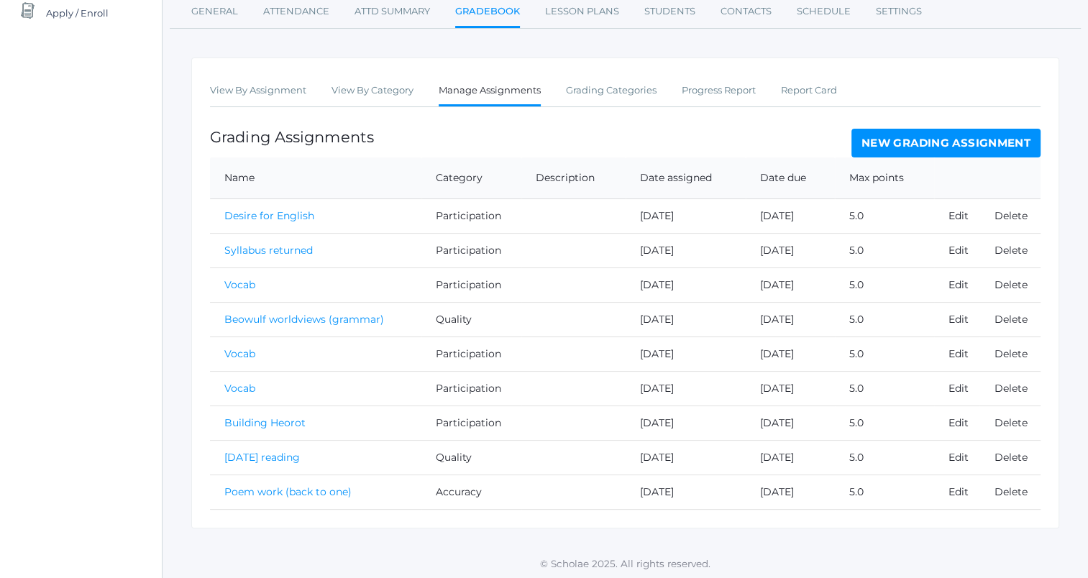
scroll to position [190, 0]
click at [955, 138] on link "New Grading Assignment" at bounding box center [946, 141] width 189 height 29
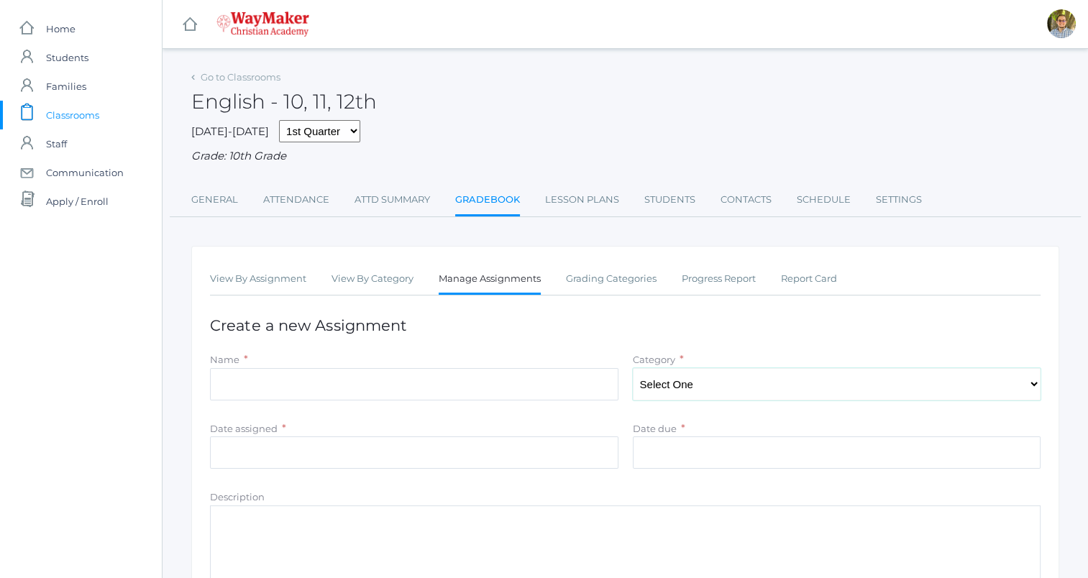
click at [673, 381] on select "Select One Participation Quality Accuracy" at bounding box center [837, 384] width 409 height 32
select select "1113"
click at [633, 368] on select "Select One Participation Quality Accuracy" at bounding box center [837, 384] width 409 height 32
click at [494, 383] on input "Name" at bounding box center [414, 384] width 409 height 32
type input "[DATE] reading (no grammar)"
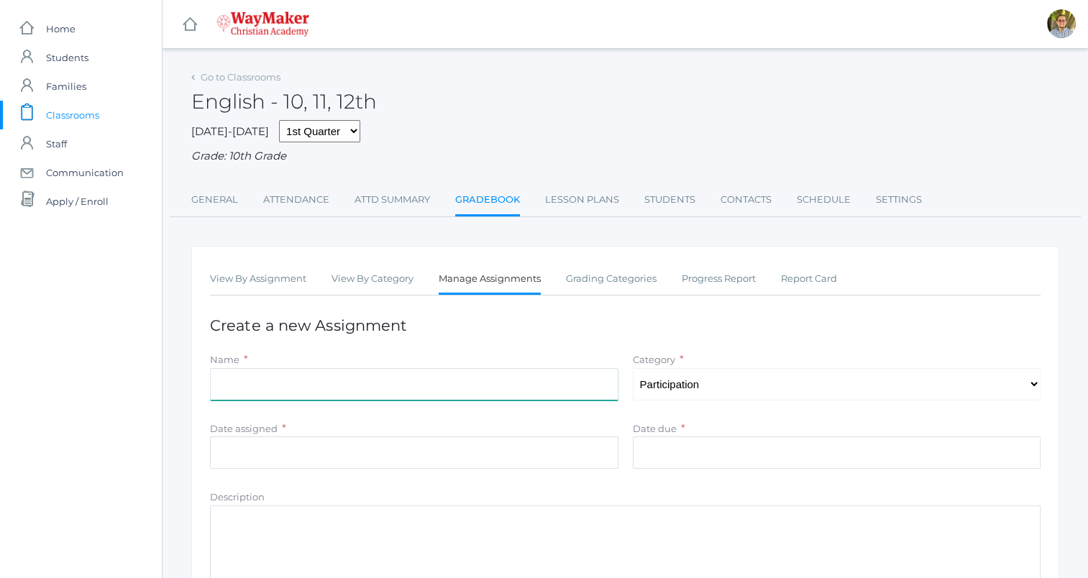
type input "[DATE]"
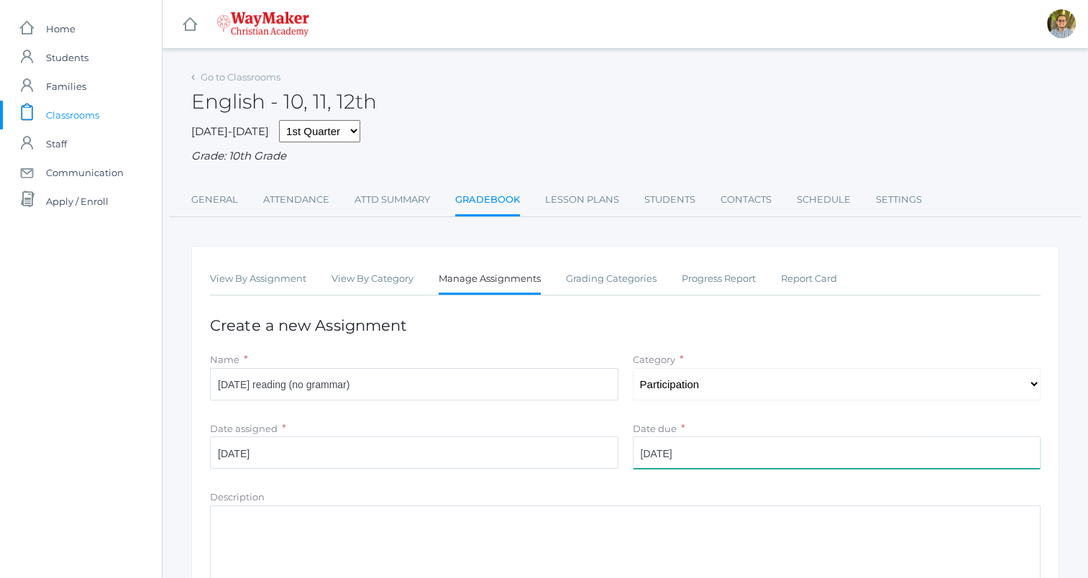
type input "5.0"
click at [426, 458] on input "[DATE]" at bounding box center [414, 453] width 409 height 32
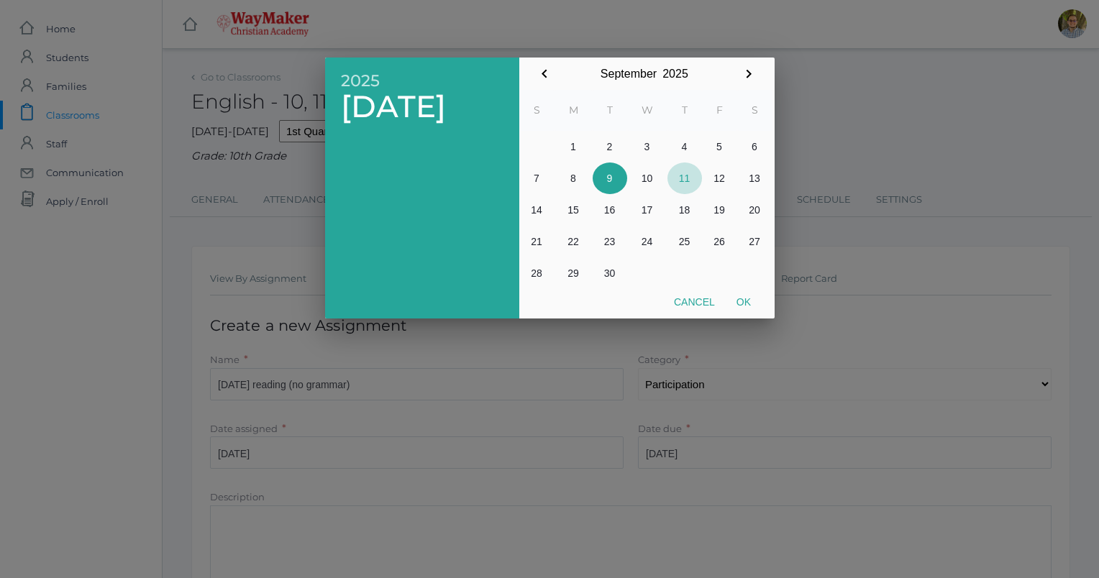
click at [677, 173] on button "11" at bounding box center [685, 179] width 35 height 32
click at [757, 305] on button "Ok" at bounding box center [744, 302] width 36 height 26
type input "[DATE]"
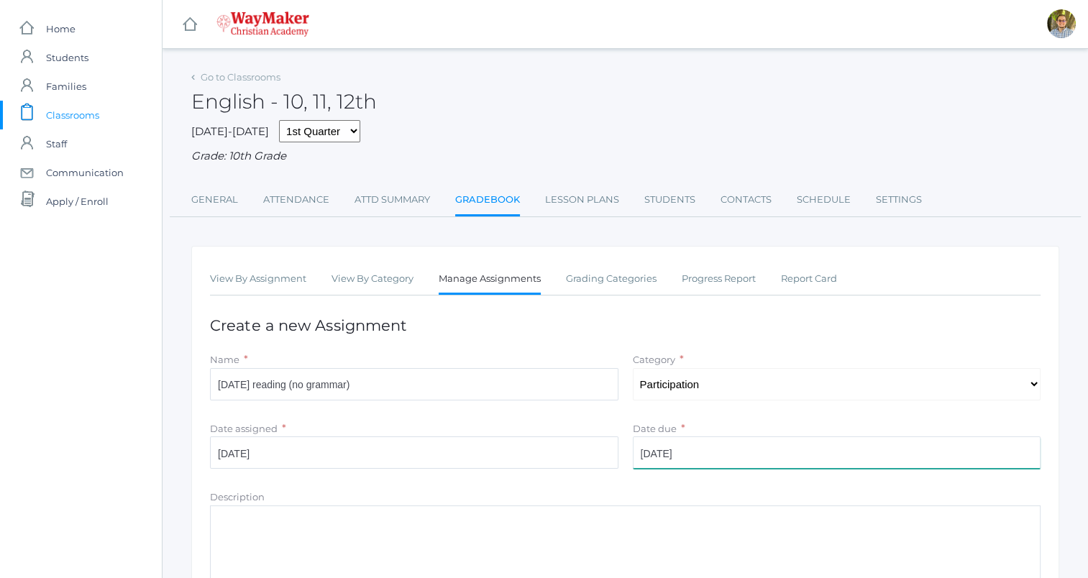
click at [756, 455] on input "[DATE]" at bounding box center [837, 453] width 409 height 32
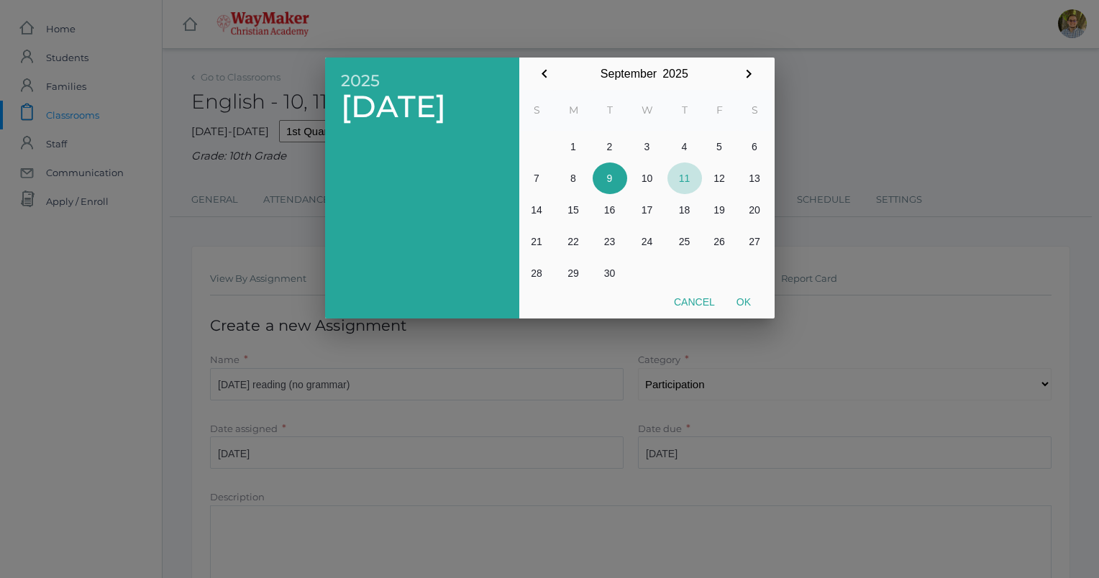
click at [685, 181] on button "11" at bounding box center [685, 179] width 35 height 32
click at [747, 304] on button "Ok" at bounding box center [744, 302] width 36 height 26
type input "[DATE]"
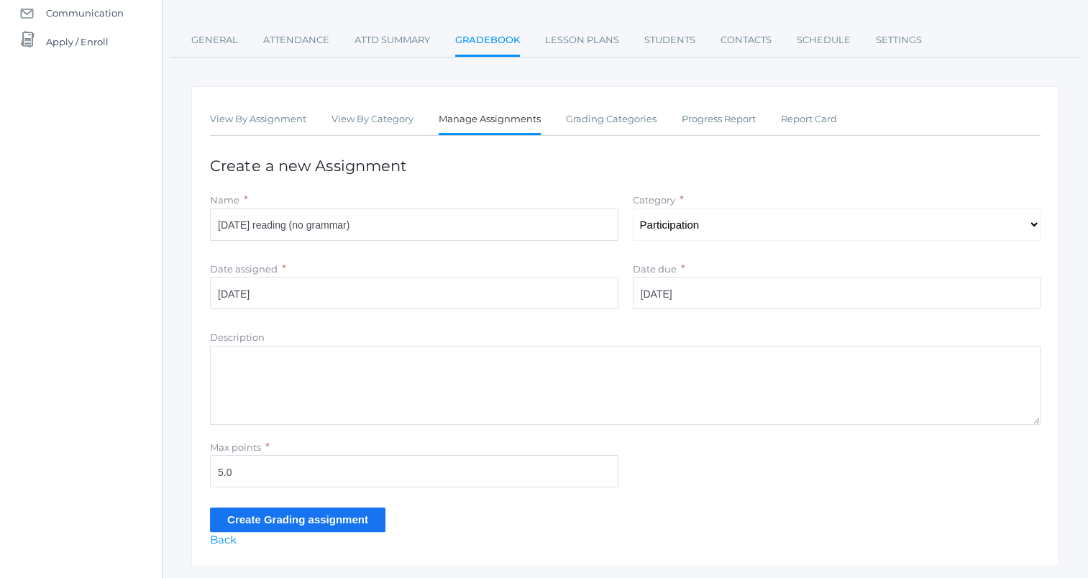
scroll to position [160, 0]
click at [350, 520] on input "Create Grading assignment" at bounding box center [298, 519] width 176 height 24
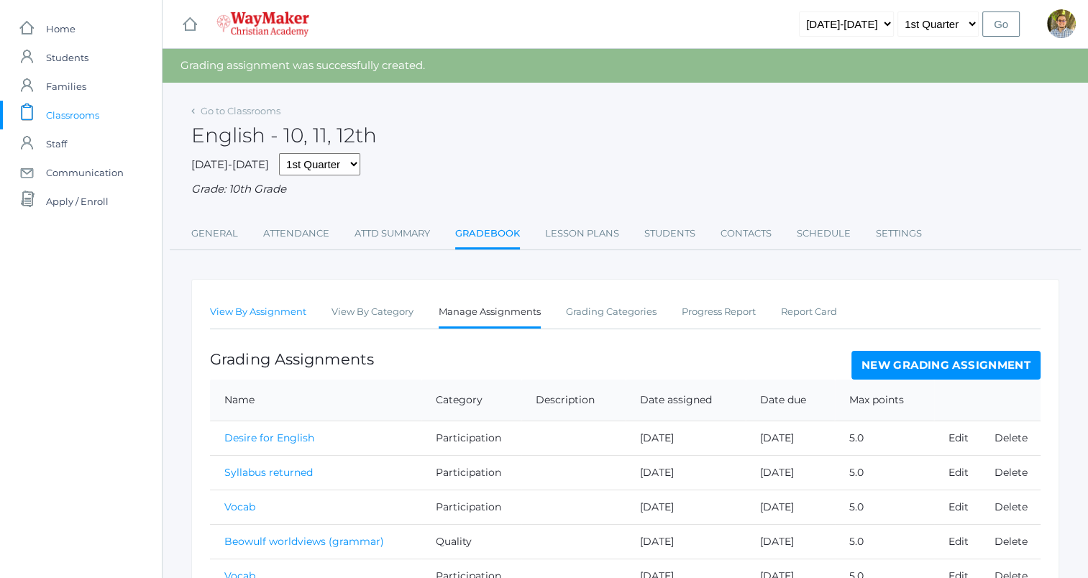
click at [286, 312] on link "View By Assignment" at bounding box center [258, 312] width 96 height 29
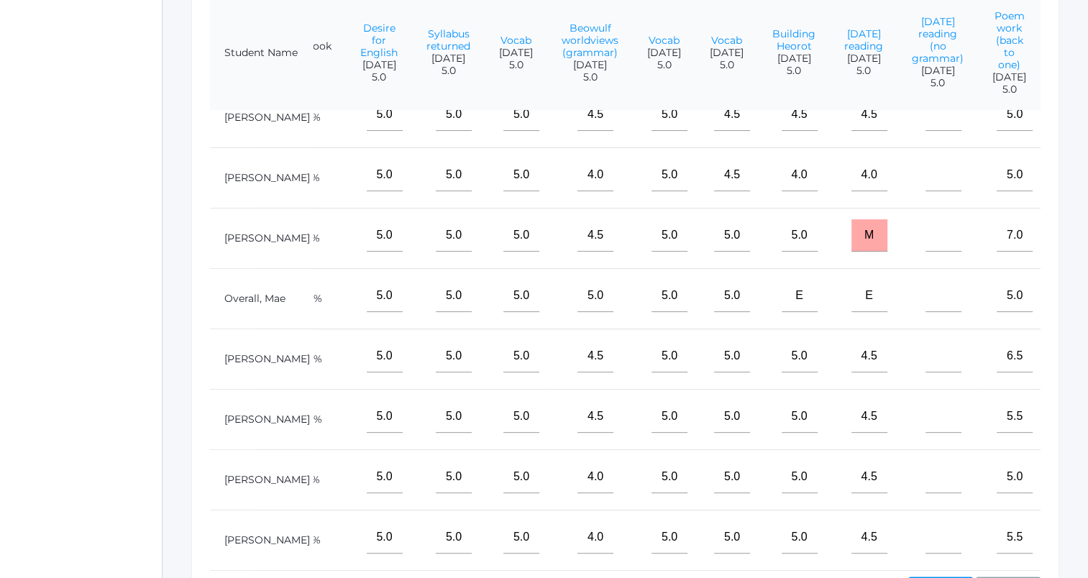
scroll to position [165, 110]
click at [929, 406] on input"] "text" at bounding box center [944, 417] width 36 height 32
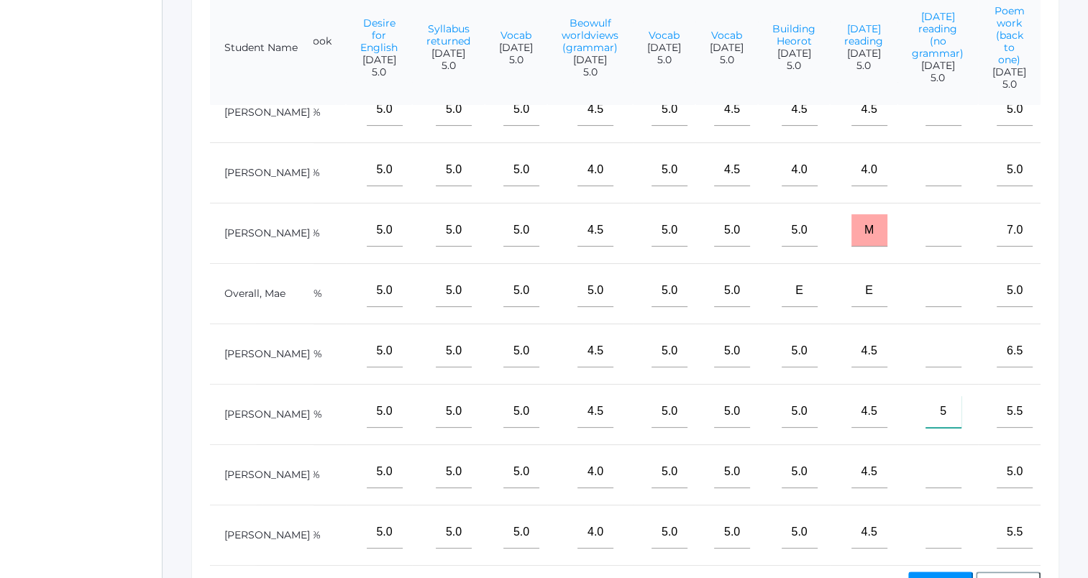
type input"] "5"
click at [944, 282] on input"] "text" at bounding box center [944, 291] width 36 height 32
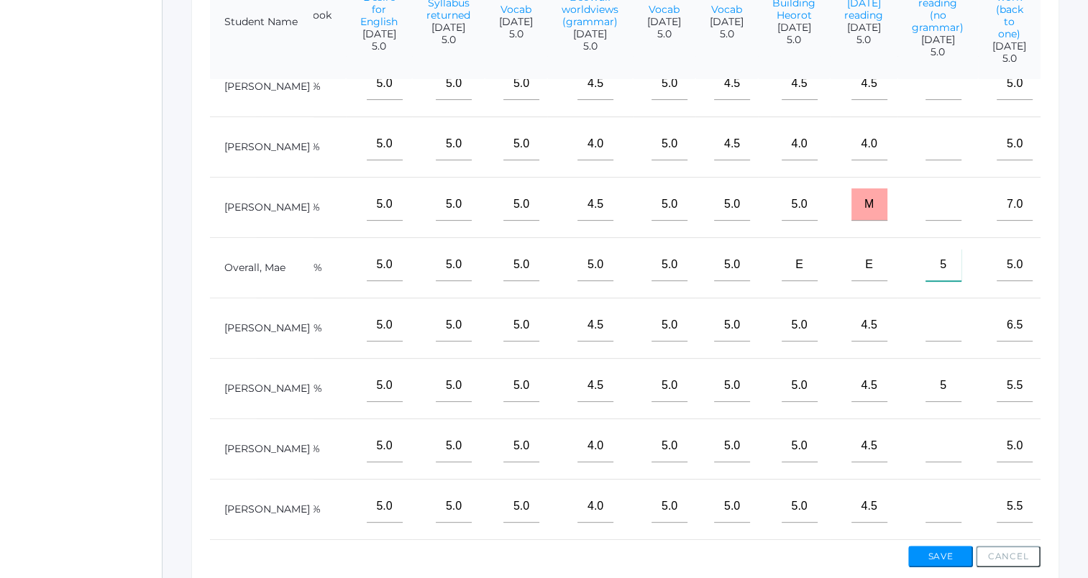
type input"] "5"
click at [926, 555] on button "Save" at bounding box center [941, 557] width 65 height 22
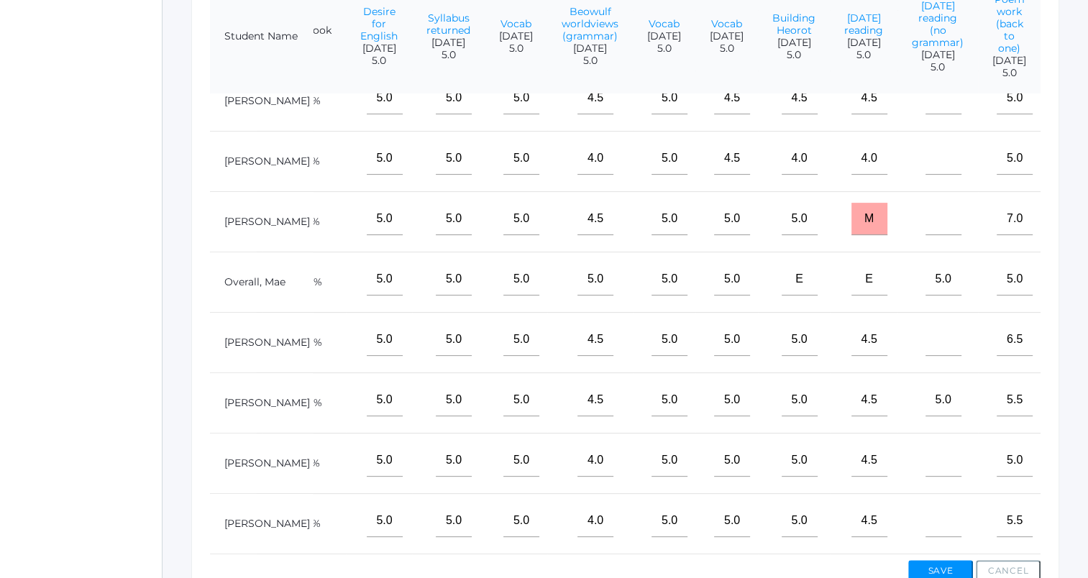
scroll to position [424, 0]
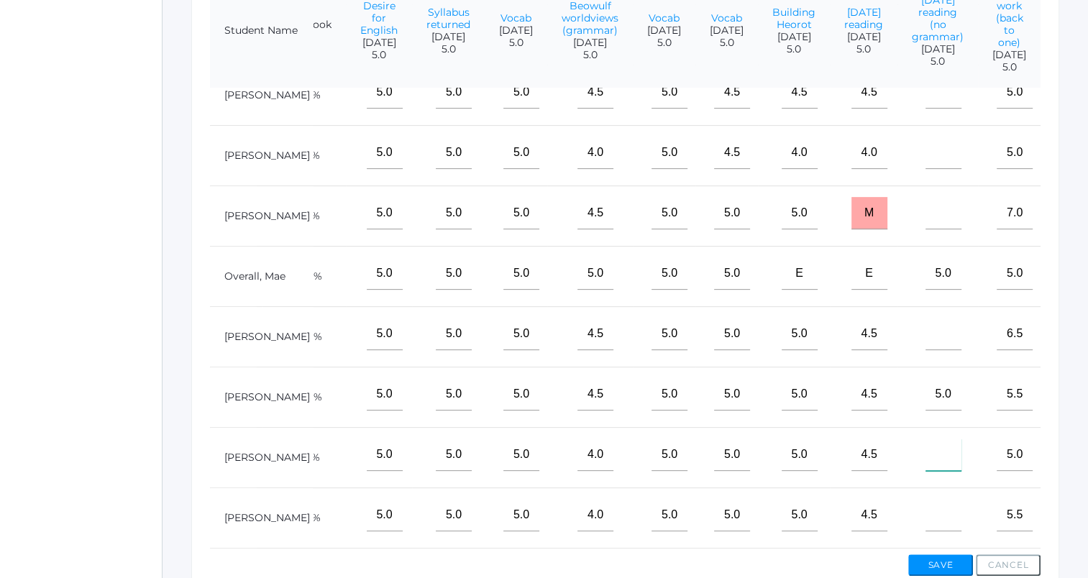
click at [934, 440] on input"] "text" at bounding box center [944, 455] width 36 height 32
type input"] "5"
type input"] "4"
click at [946, 562] on button "Save" at bounding box center [941, 566] width 65 height 22
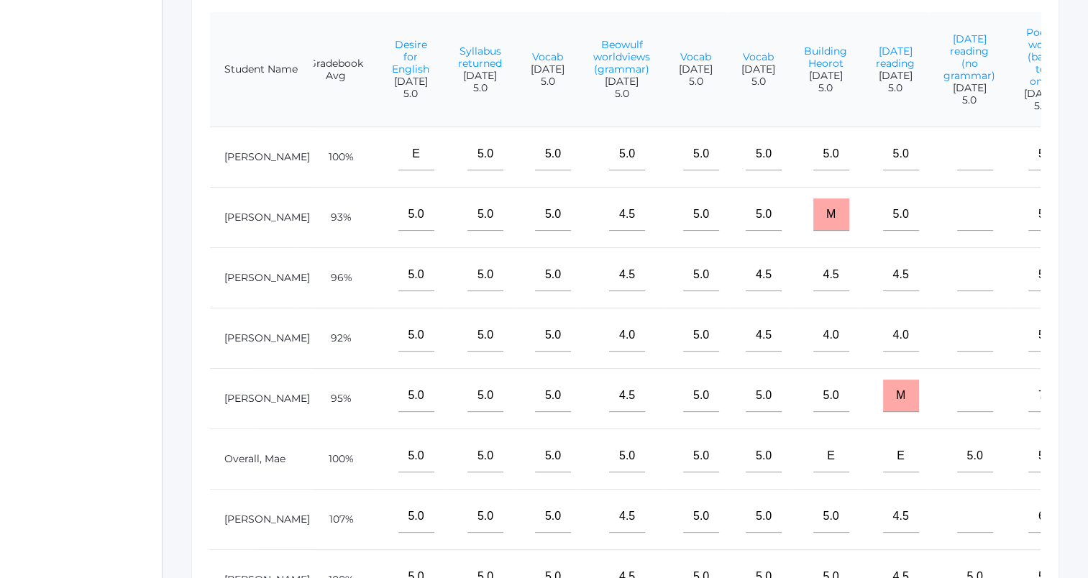
scroll to position [0, 68]
click at [981, 410] on input"] "text" at bounding box center [974, 396] width 36 height 32
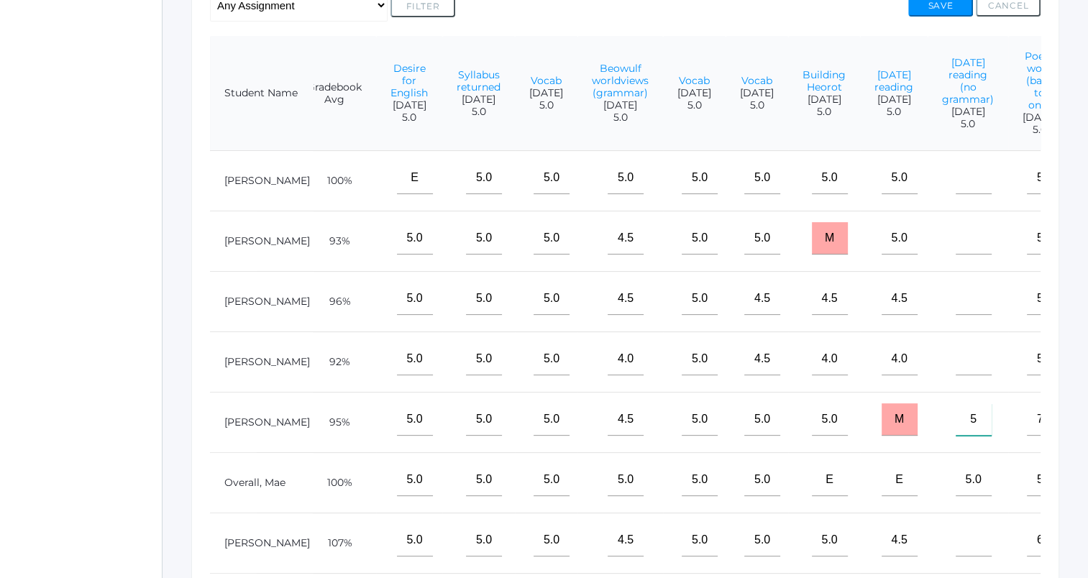
type input"] "5"
click at [957, 9] on button "Save" at bounding box center [941, 6] width 65 height 22
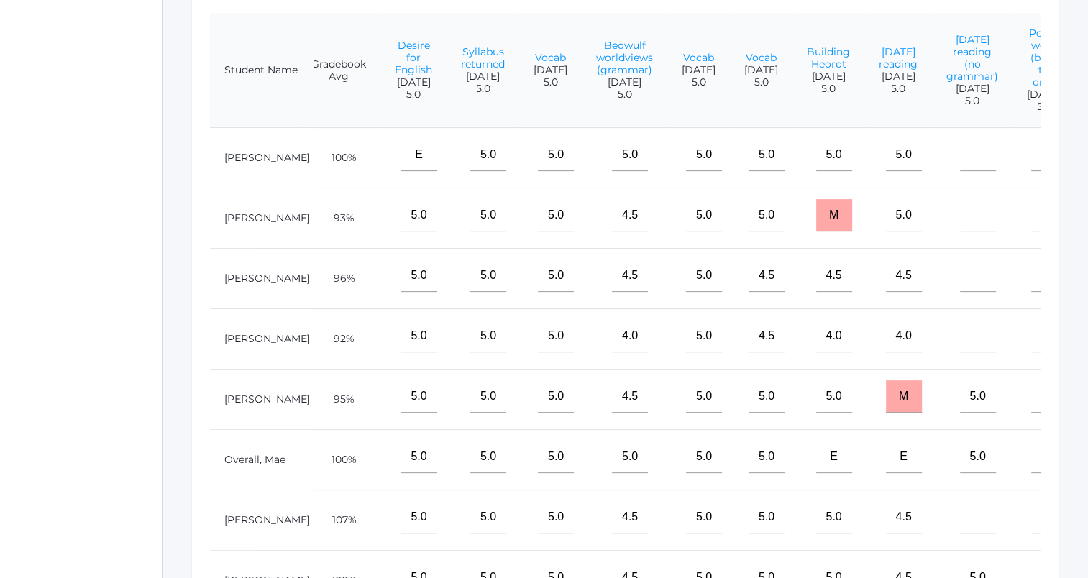
scroll to position [0, 69]
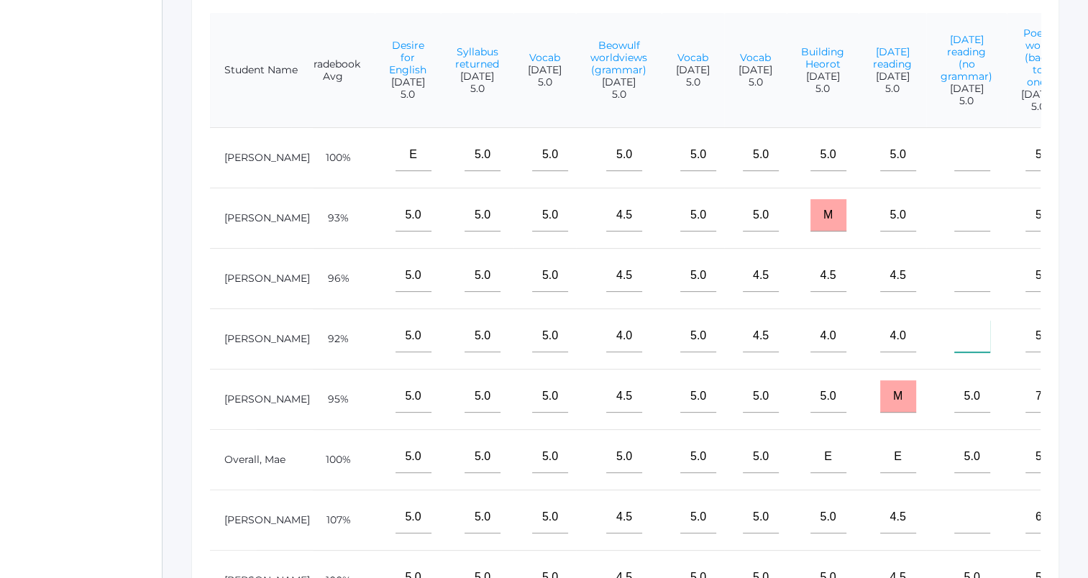
click at [978, 347] on input"] "text" at bounding box center [973, 336] width 36 height 32
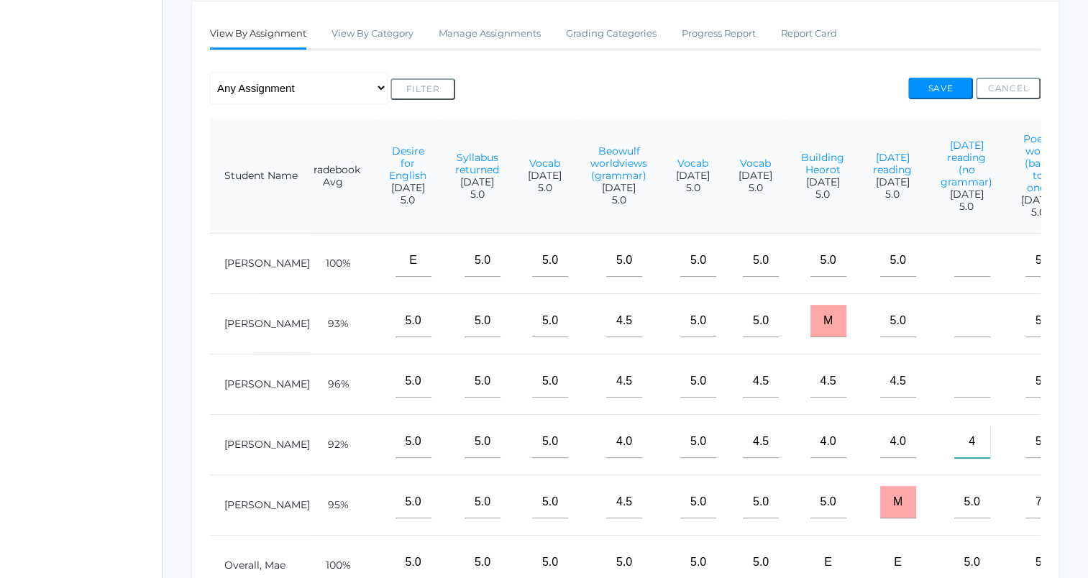
scroll to position [278, 0]
type input"] "4"
click at [934, 81] on button "Save" at bounding box center [941, 89] width 65 height 22
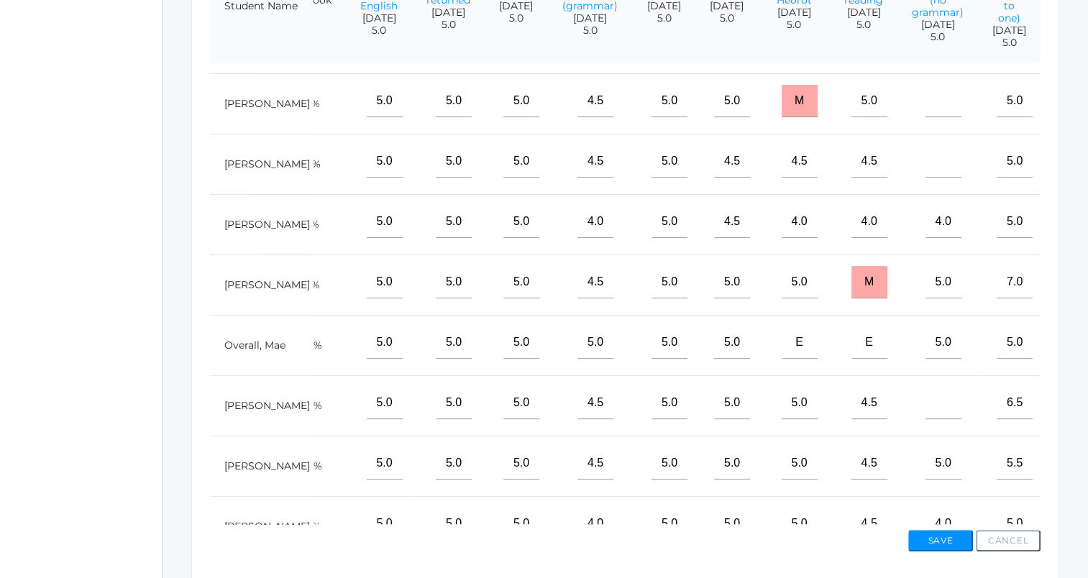
scroll to position [51, 106]
click at [938, 404] on input"] "text" at bounding box center [944, 402] width 36 height 32
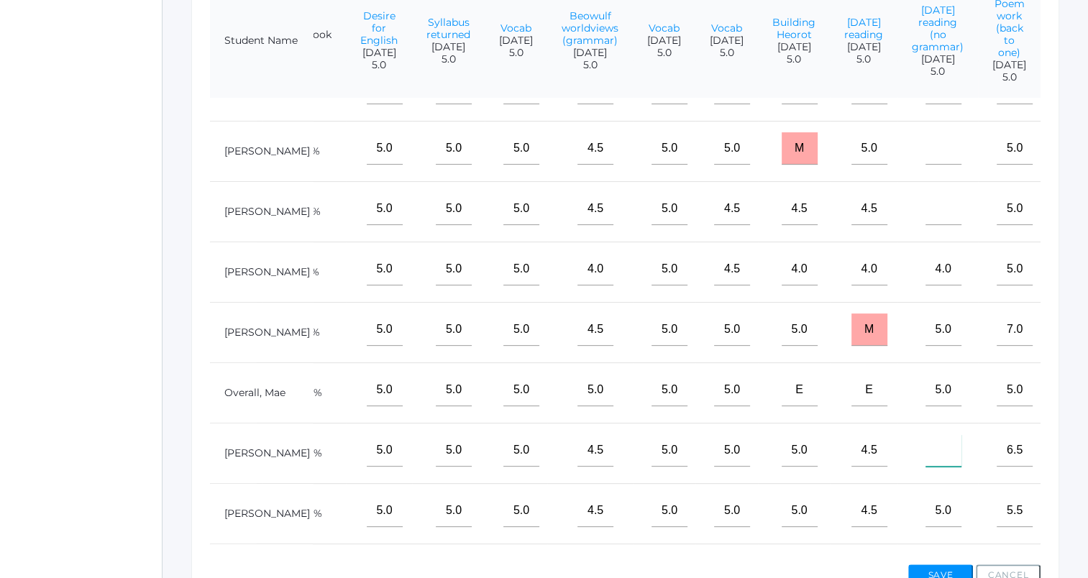
scroll to position [411, 0]
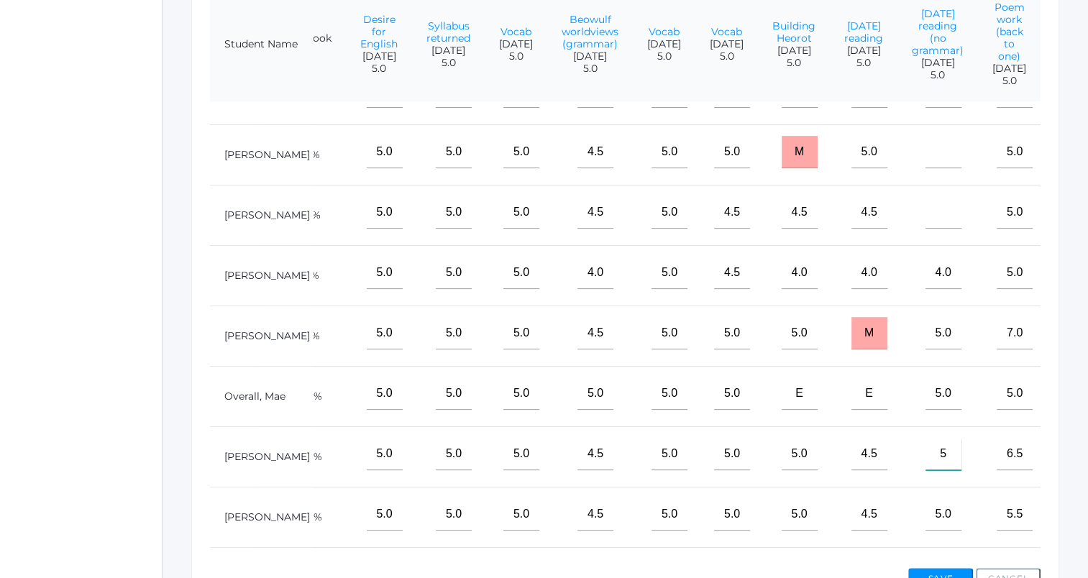
type input"] "5"
click at [958, 570] on button "Save" at bounding box center [941, 579] width 65 height 22
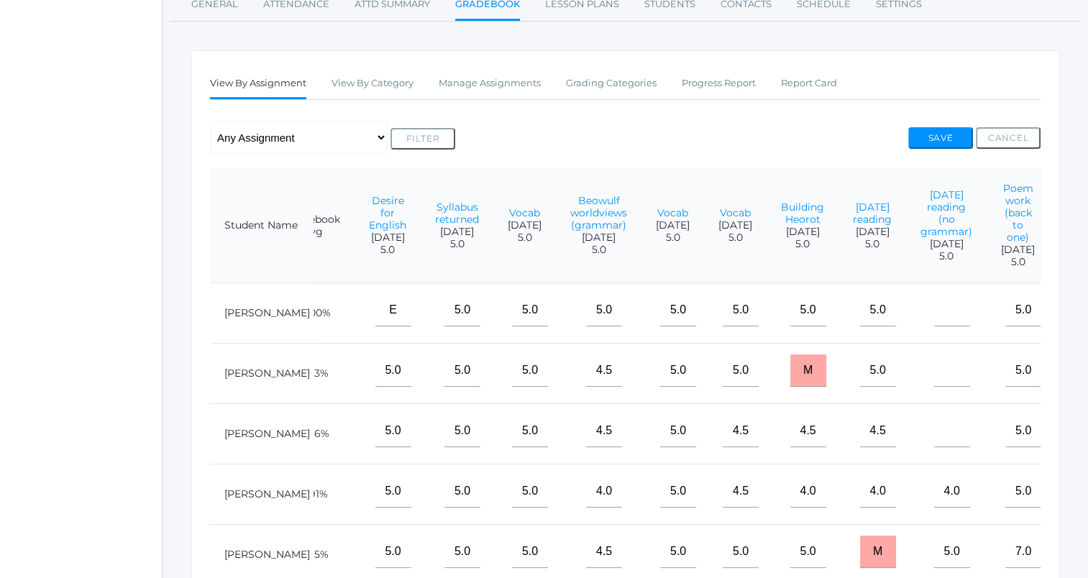
scroll to position [0, 91]
click at [953, 380] on input"] "text" at bounding box center [951, 371] width 36 height 32
type input"] "5"
click at [938, 135] on button "Save" at bounding box center [941, 138] width 65 height 22
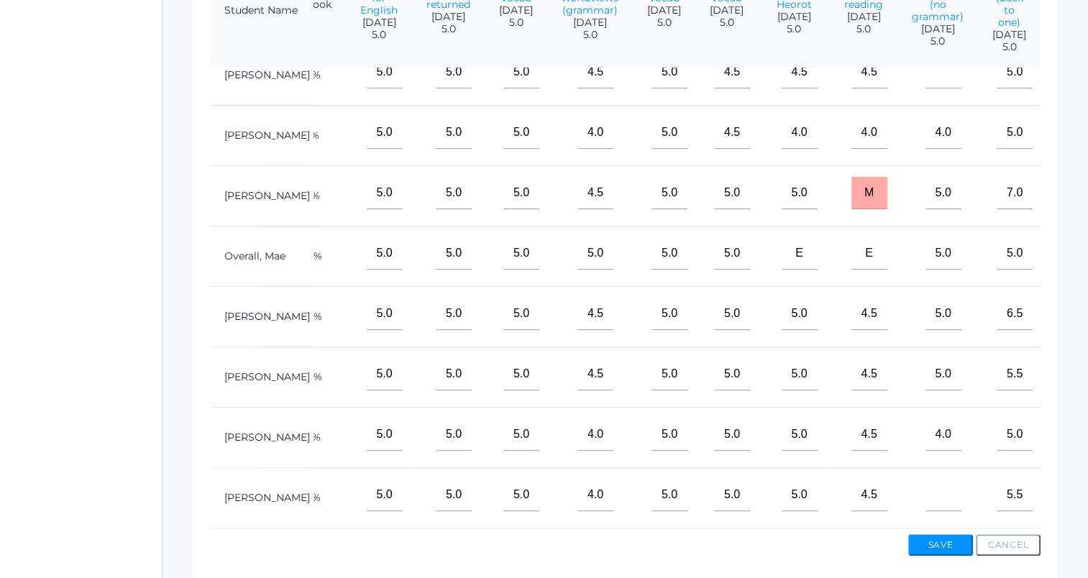
scroll to position [165, 106]
click at [942, 487] on input"] "text" at bounding box center [944, 495] width 36 height 32
type input"] "5"
click at [941, 547] on button "Save" at bounding box center [941, 545] width 65 height 22
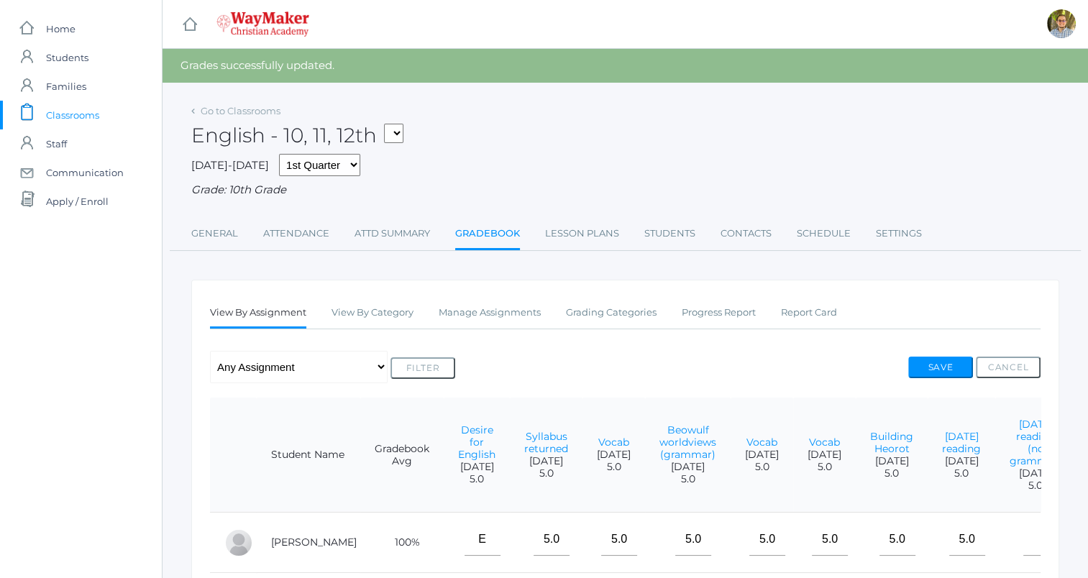
click at [843, 114] on div "English - 10, 11, 12th FINANCE - Personal Finance SG - Student Government THEAT…" at bounding box center [625, 127] width 868 height 53
click at [938, 365] on button "Save" at bounding box center [941, 368] width 65 height 22
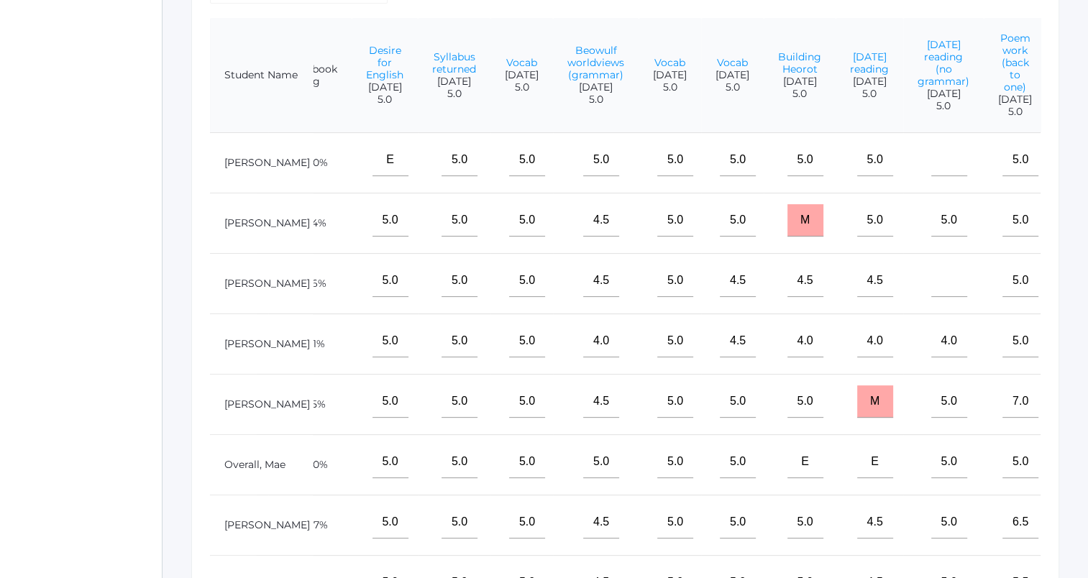
scroll to position [0, 99]
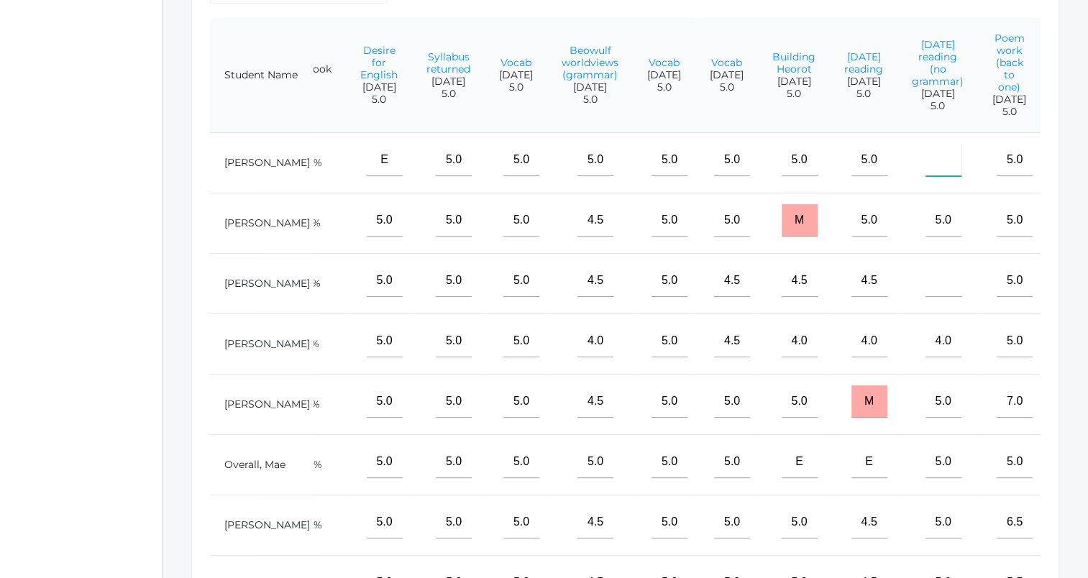
click at [950, 173] on input"] "text" at bounding box center [944, 160] width 36 height 32
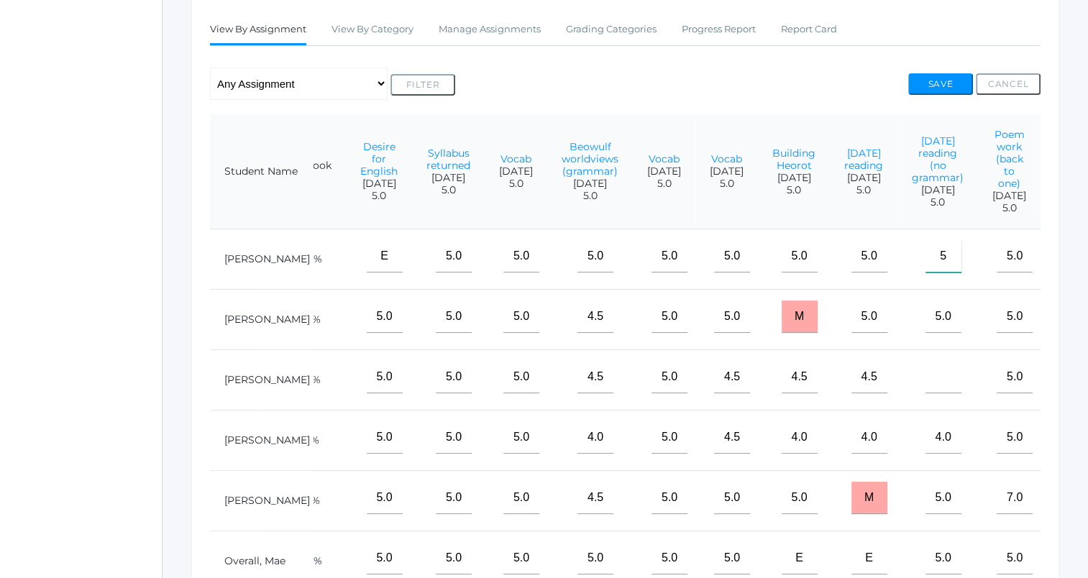
scroll to position [279, 0]
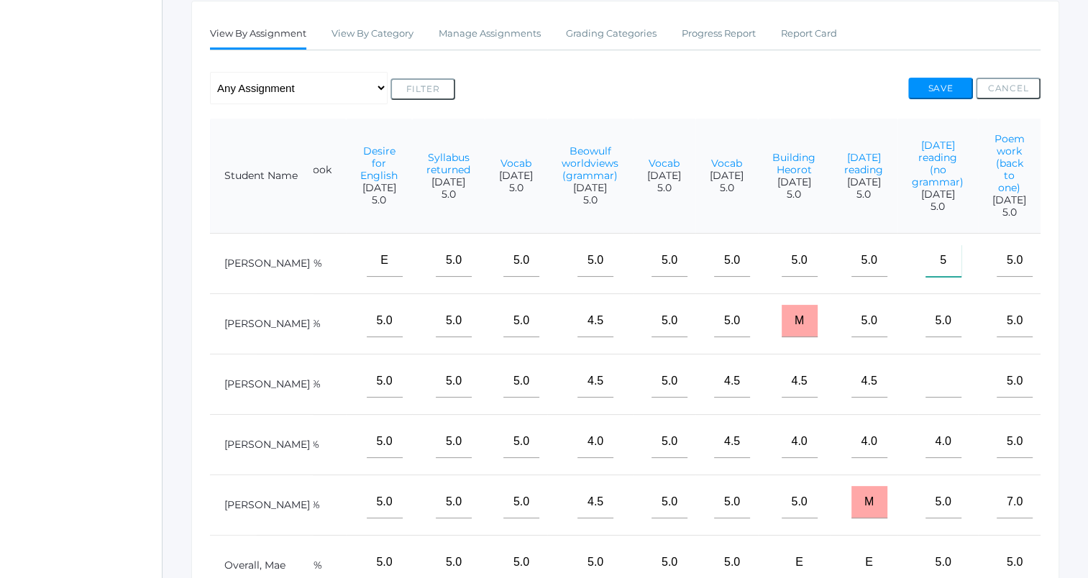
type input"] "5"
click at [943, 85] on button "Save" at bounding box center [941, 89] width 65 height 22
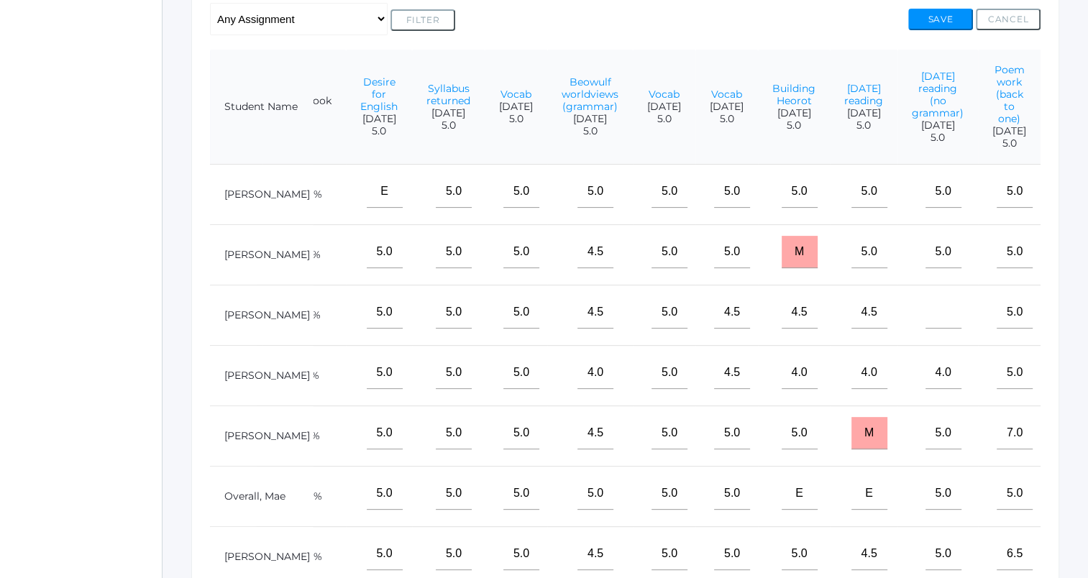
scroll to position [348, 0]
click at [941, 329] on input"] "text" at bounding box center [944, 312] width 36 height 32
type input"] "5"
click at [941, 23] on button "Save" at bounding box center [941, 20] width 65 height 22
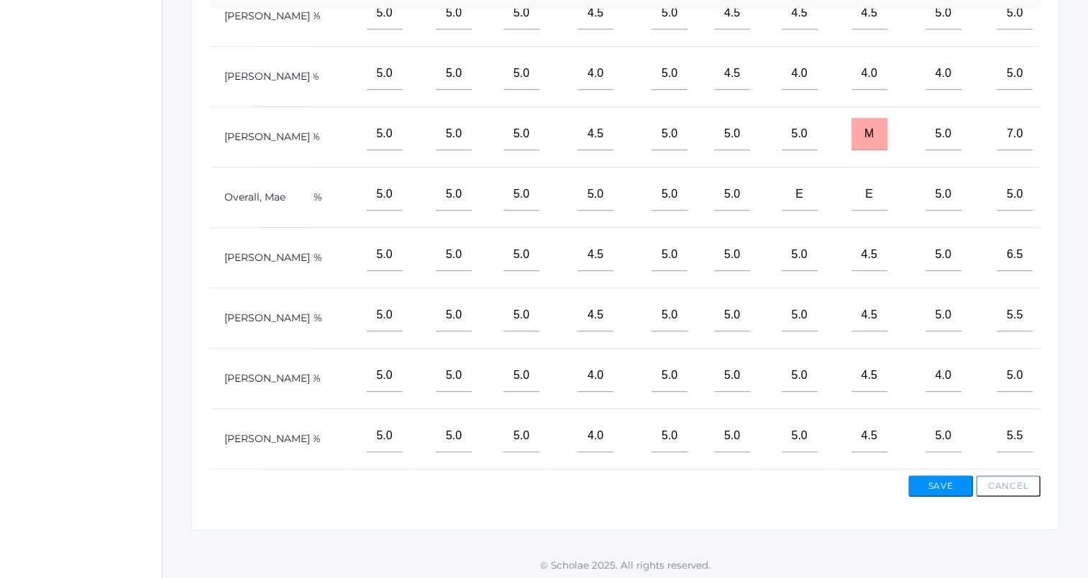
scroll to position [504, 0]
click at [952, 484] on button "Save" at bounding box center [941, 486] width 65 height 22
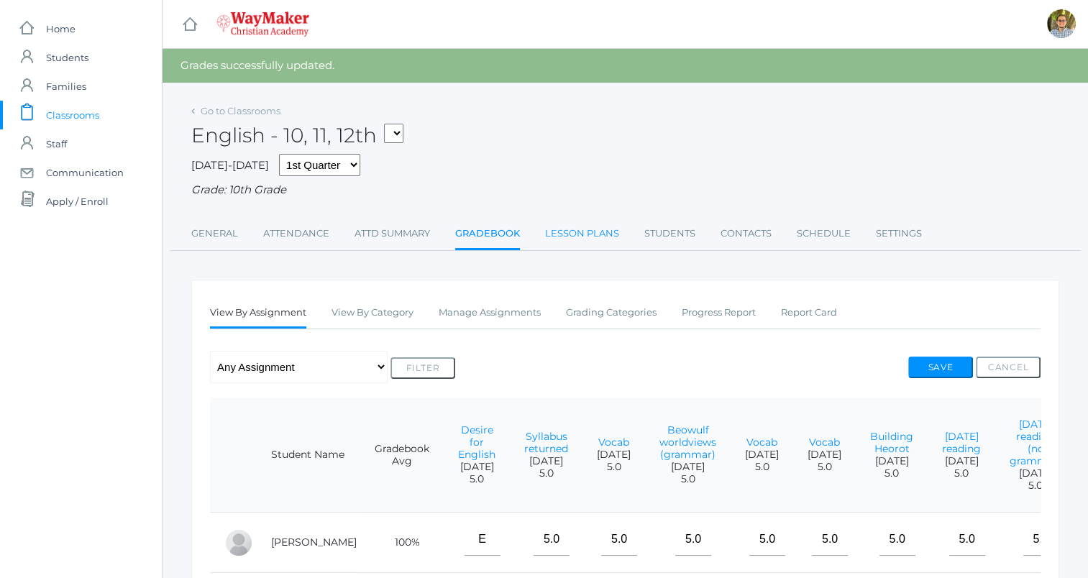
click at [591, 244] on link "Lesson Plans" at bounding box center [582, 233] width 74 height 29
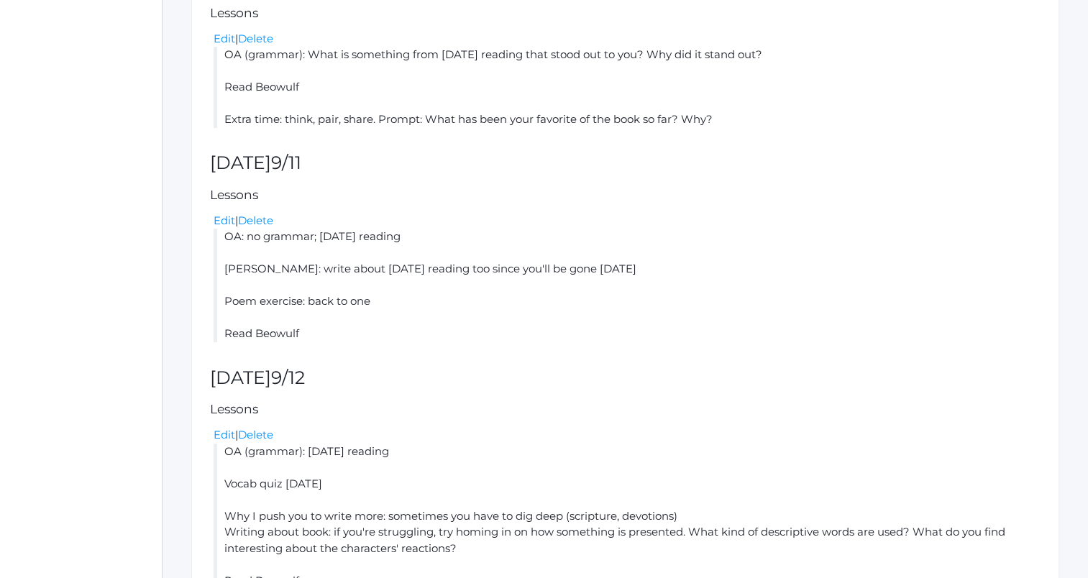
scroll to position [870, 0]
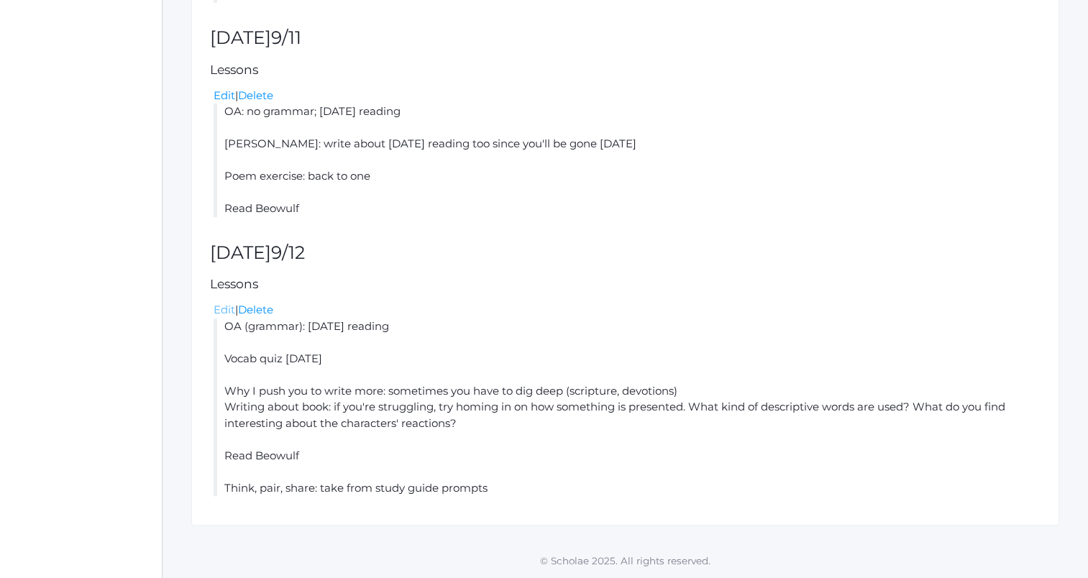
click at [224, 306] on link "Edit" at bounding box center [225, 310] width 22 height 14
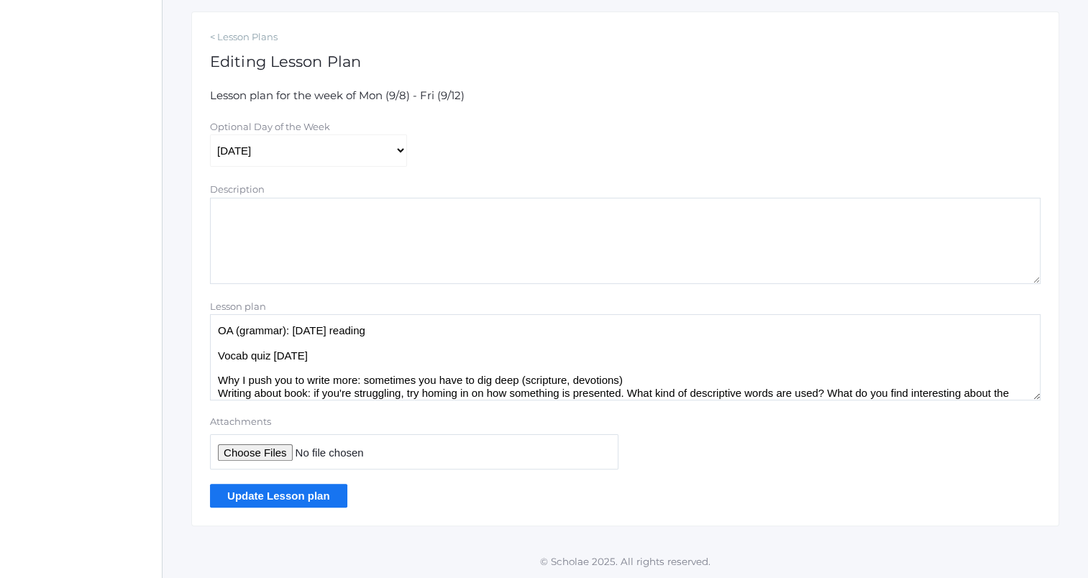
scroll to position [22, 0]
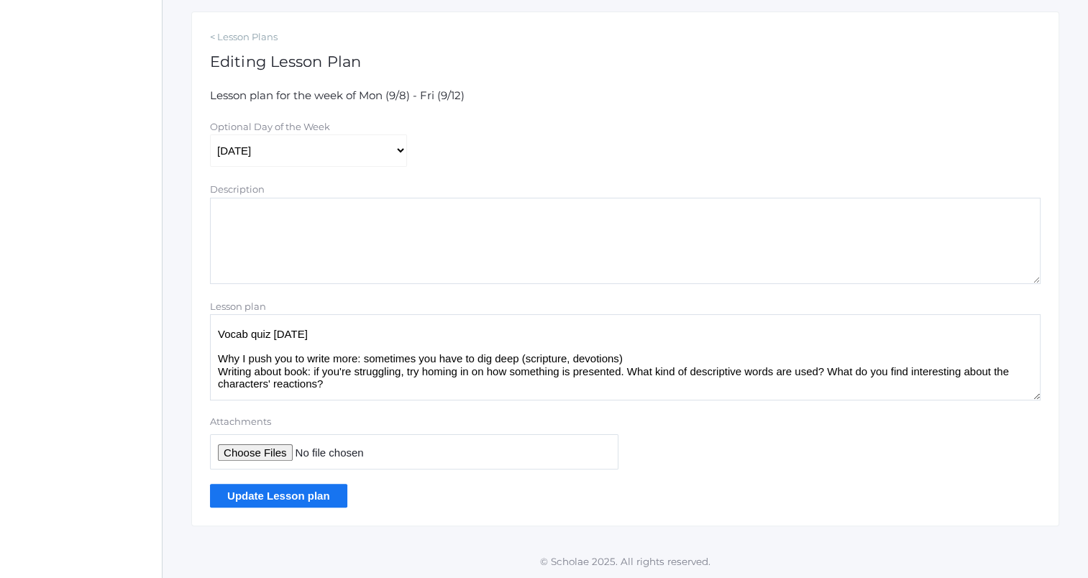
click at [624, 360] on textarea "OA (grammar): [DATE] reading Vocab quiz [DATE] Why I push you to write more: so…" at bounding box center [625, 357] width 831 height 86
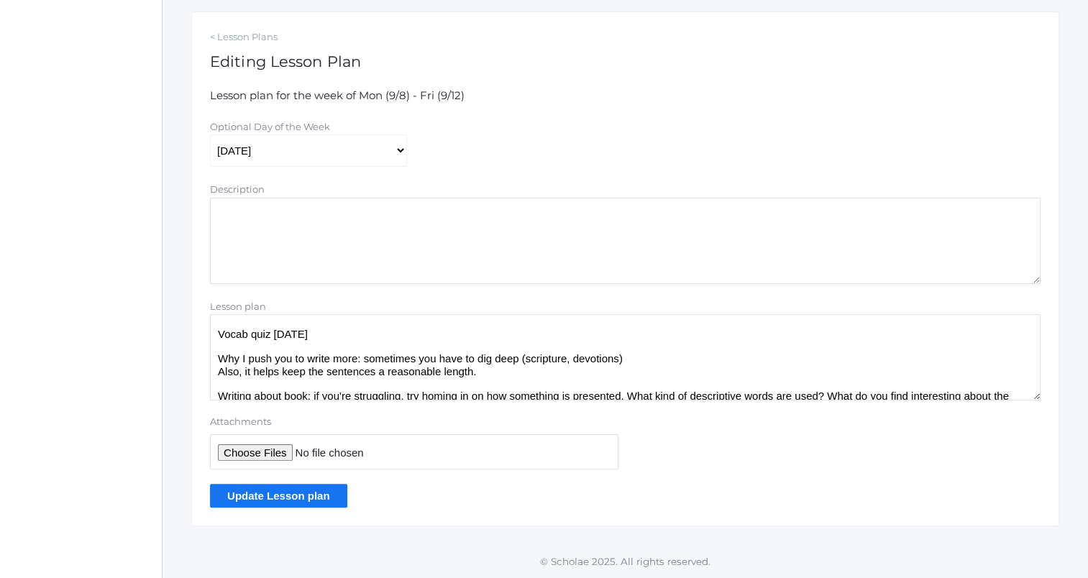
type textarea "OA (grammar): [DATE] reading Vocab quiz [DATE] Why I push you to write more: so…"
click at [321, 499] on input "Update Lesson plan" at bounding box center [278, 496] width 137 height 24
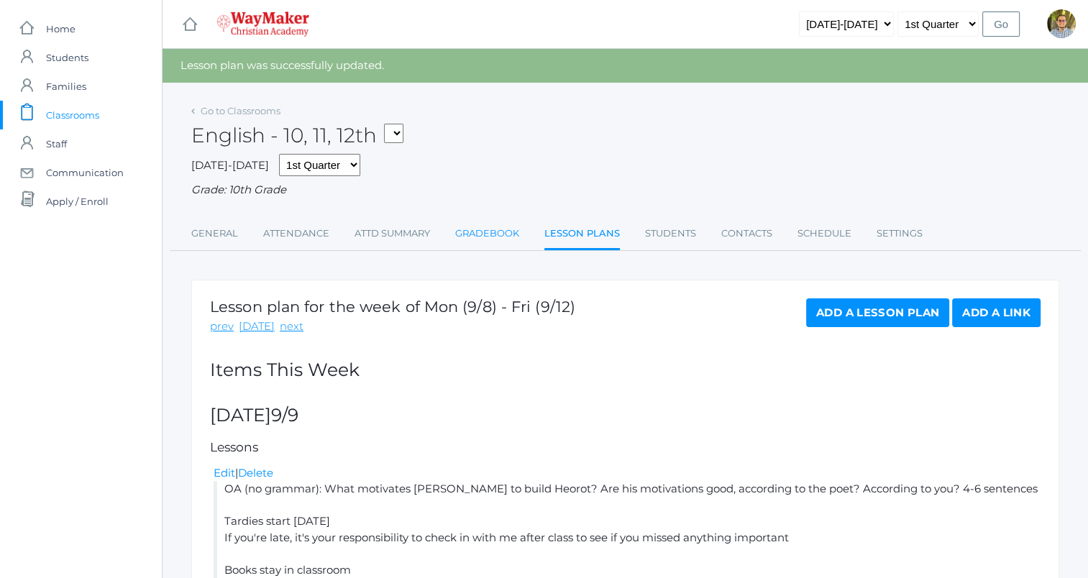
click at [483, 239] on link "Gradebook" at bounding box center [487, 233] width 64 height 29
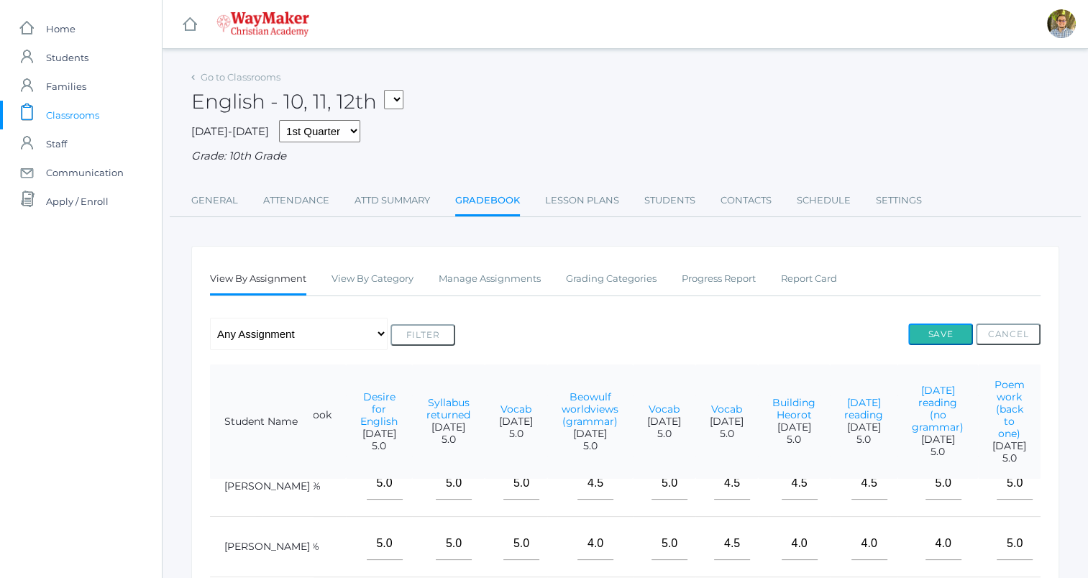
click at [927, 338] on button "Save" at bounding box center [941, 335] width 65 height 22
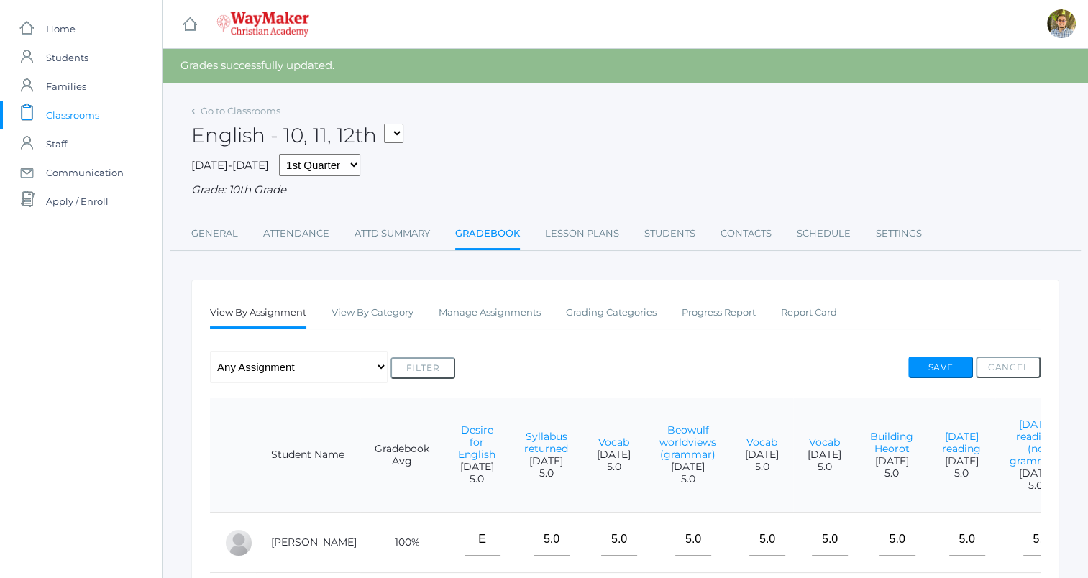
click at [64, 117] on span "Classrooms" at bounding box center [72, 115] width 53 height 29
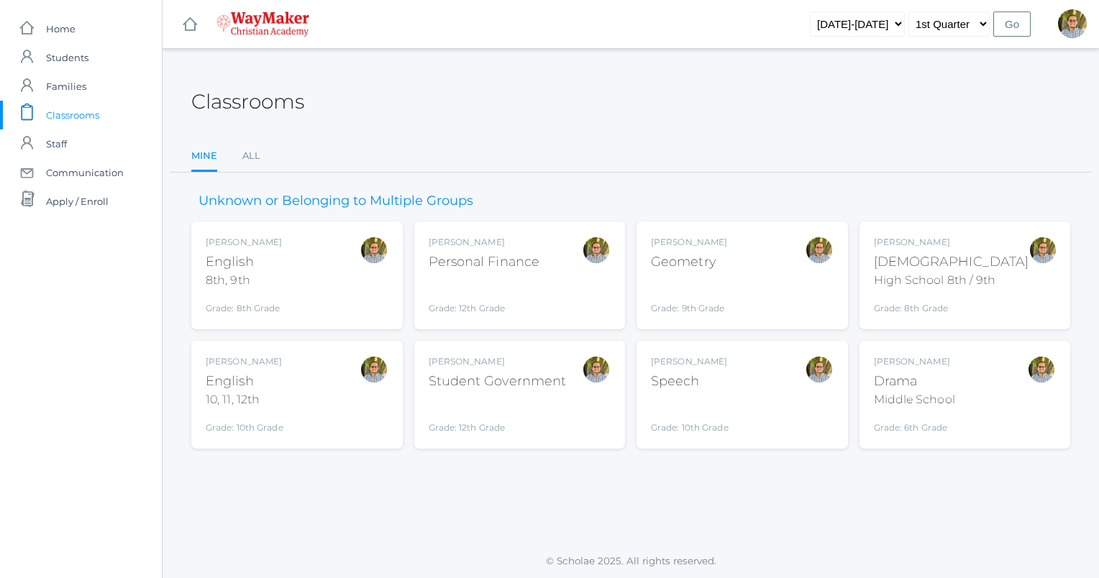
click at [307, 409] on div "[PERSON_NAME] English 10, 11, 12th Grade: 10th Grade HSENGLISH" at bounding box center [297, 394] width 183 height 79
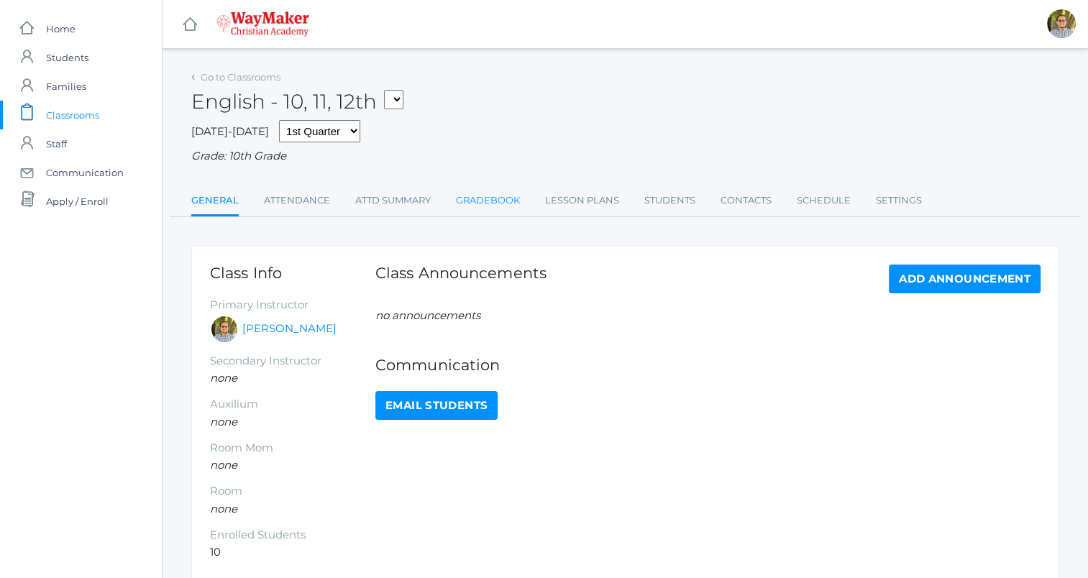
click at [479, 193] on link "Gradebook" at bounding box center [488, 200] width 64 height 29
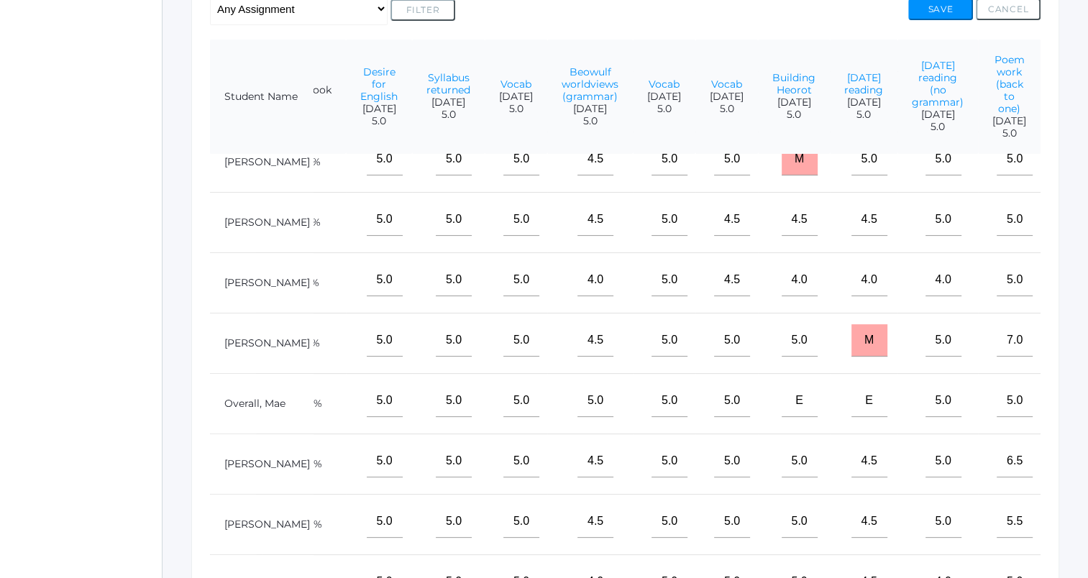
scroll to position [89, 110]
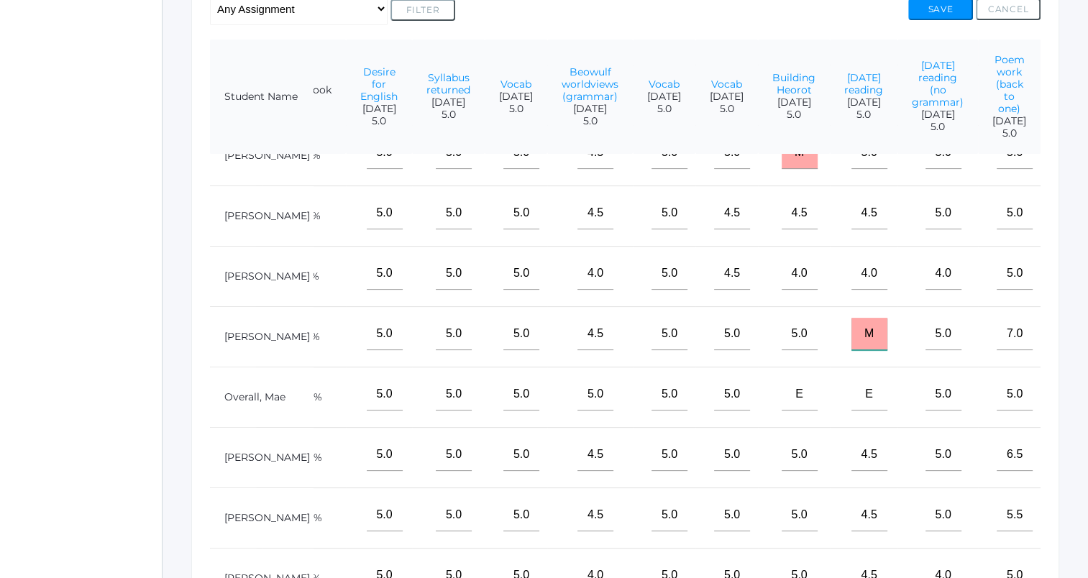
click at [858, 345] on input "M" at bounding box center [870, 334] width 36 height 32
type input "5"
click at [947, 8] on button "Save" at bounding box center [941, 10] width 65 height 22
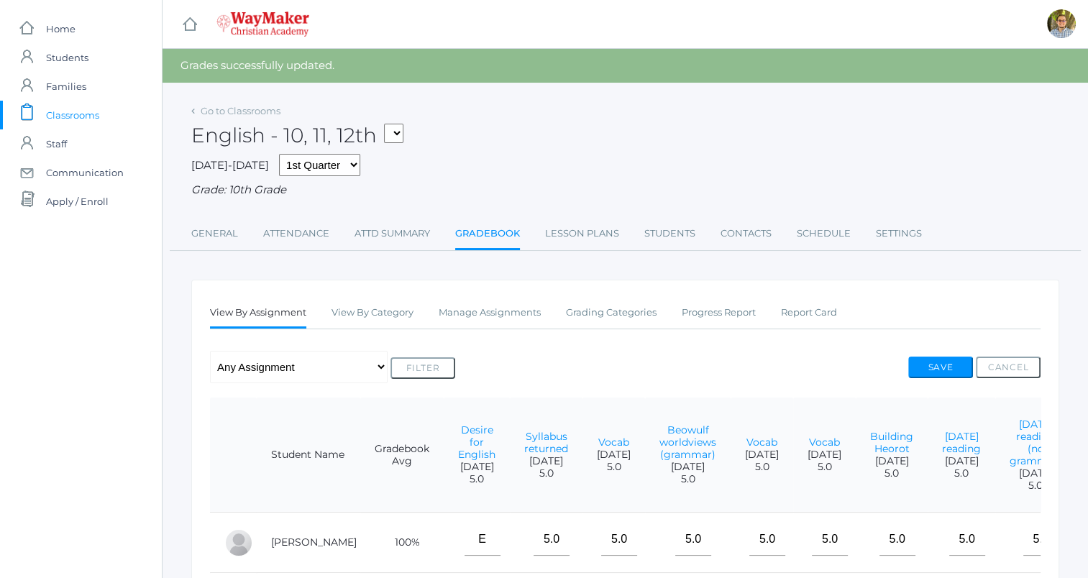
click at [86, 106] on span "Classrooms" at bounding box center [72, 115] width 53 height 29
